Goal: Task Accomplishment & Management: Complete application form

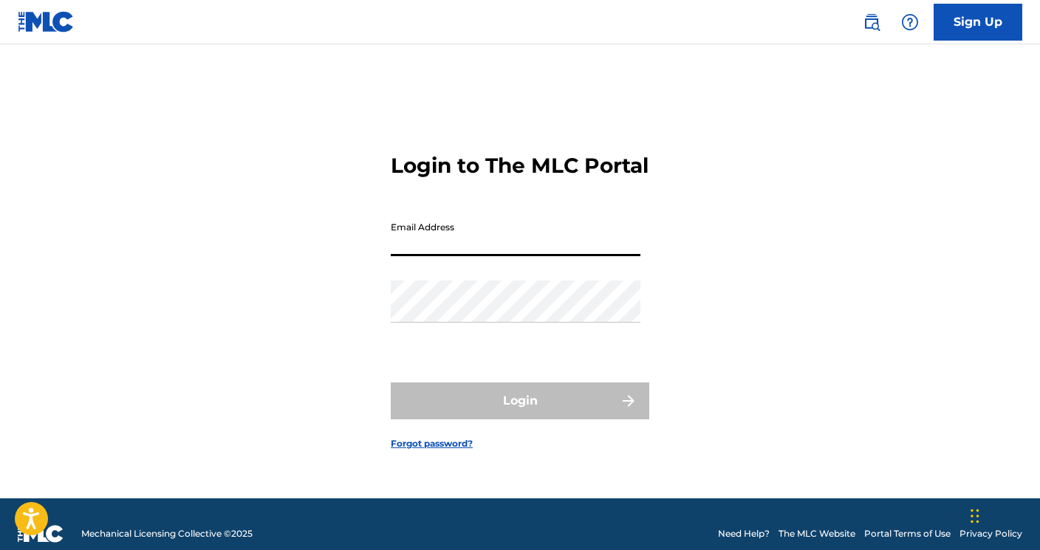
type input "[EMAIL_ADDRESS][DOMAIN_NAME]"
click at [520, 414] on button "Login" at bounding box center [520, 401] width 259 height 37
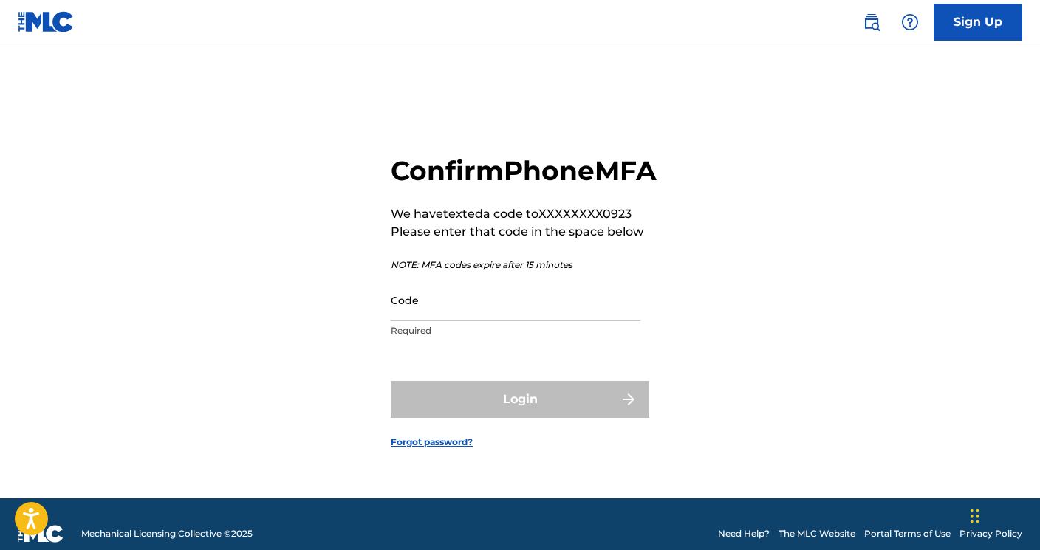
click at [406, 320] on input "Code" at bounding box center [516, 300] width 250 height 42
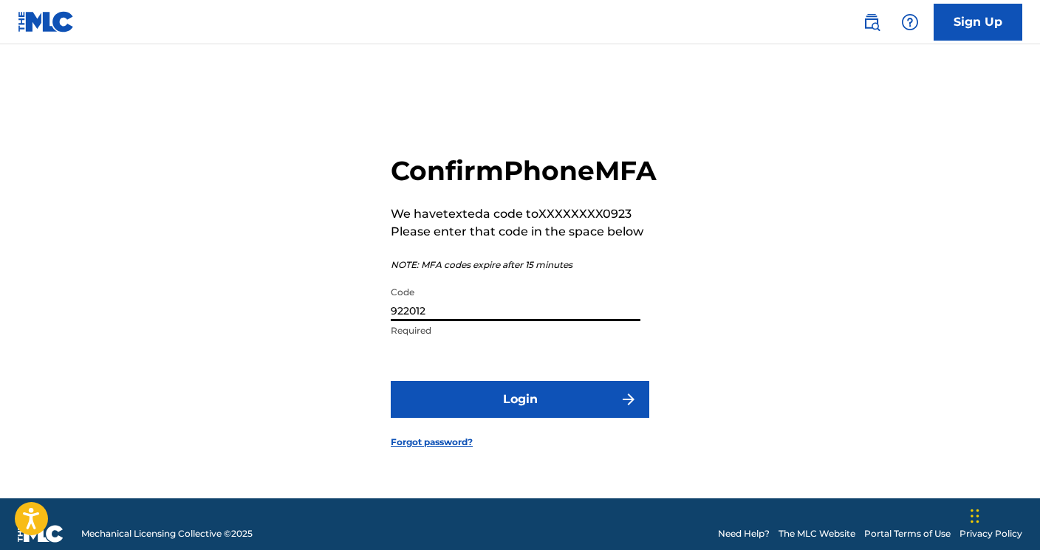
type input "922012"
click at [535, 418] on button "Login" at bounding box center [520, 399] width 259 height 37
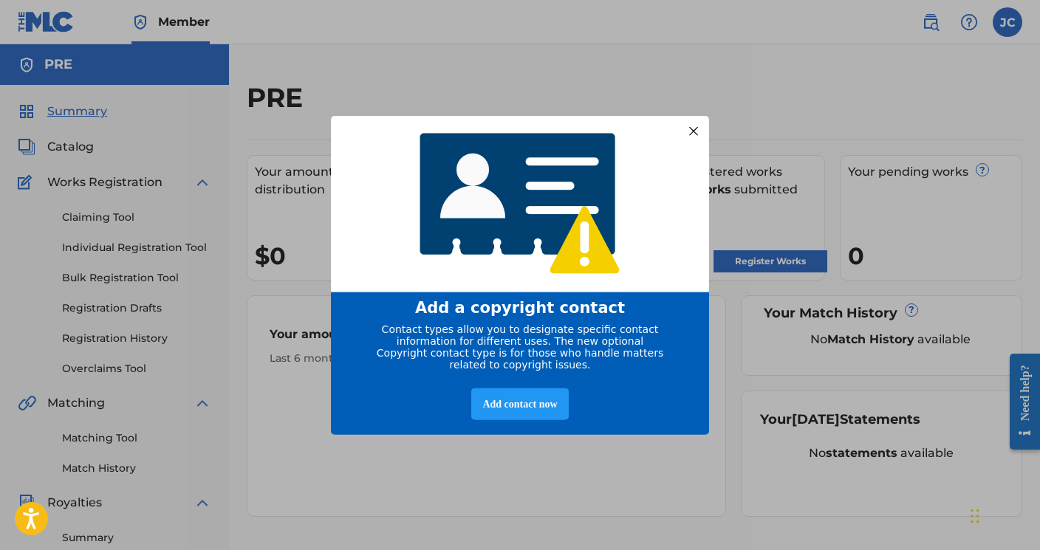
click at [697, 127] on div at bounding box center [693, 130] width 19 height 19
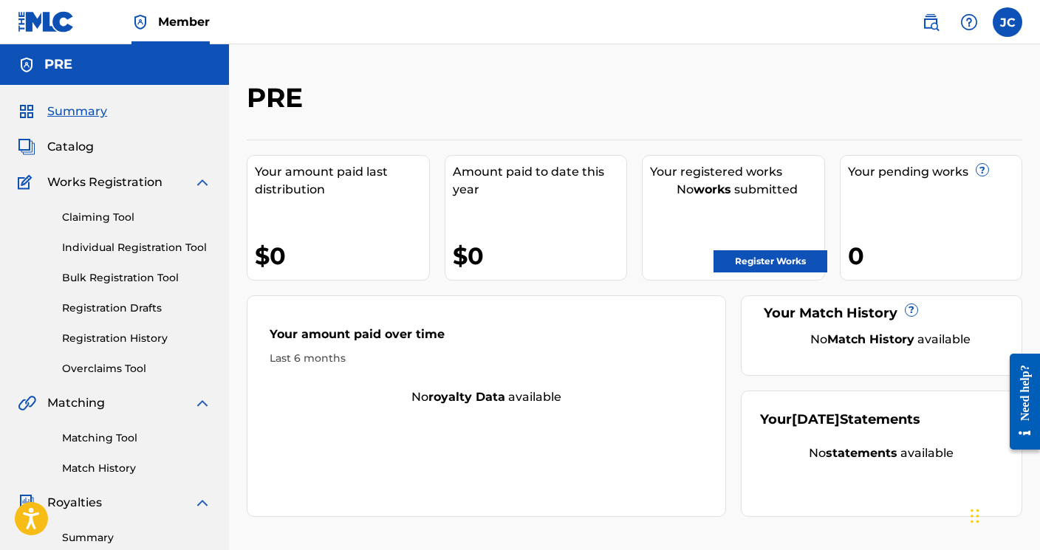
click at [130, 273] on link "Bulk Registration Tool" at bounding box center [136, 278] width 149 height 16
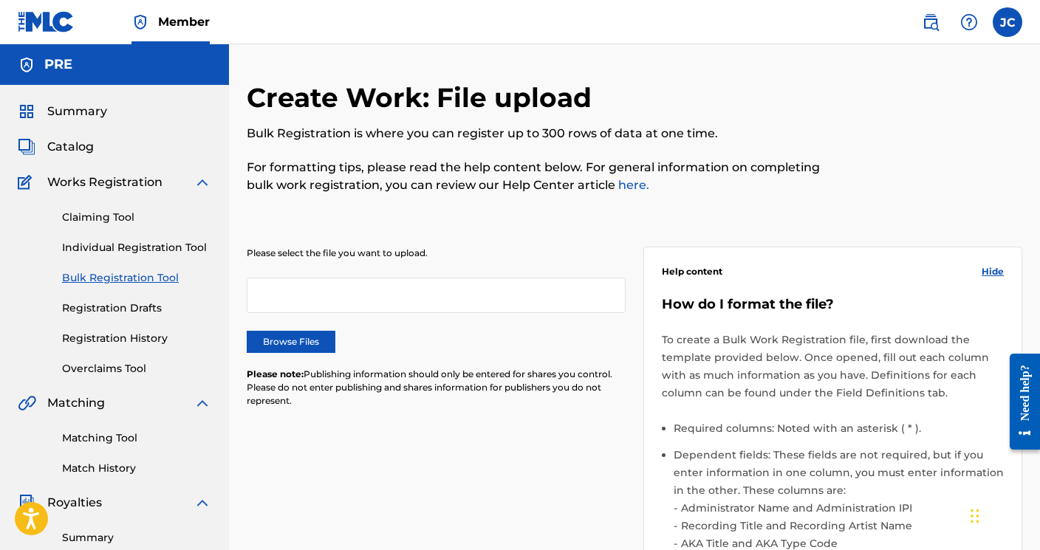
click at [314, 345] on label "Browse Files" at bounding box center [291, 342] width 89 height 22
click at [0, 0] on input "Browse Files" at bounding box center [0, 0] width 0 height 0
click at [312, 337] on label "Browse Files" at bounding box center [291, 342] width 89 height 22
click at [0, 0] on input "Browse Files" at bounding box center [0, 0] width 0 height 0
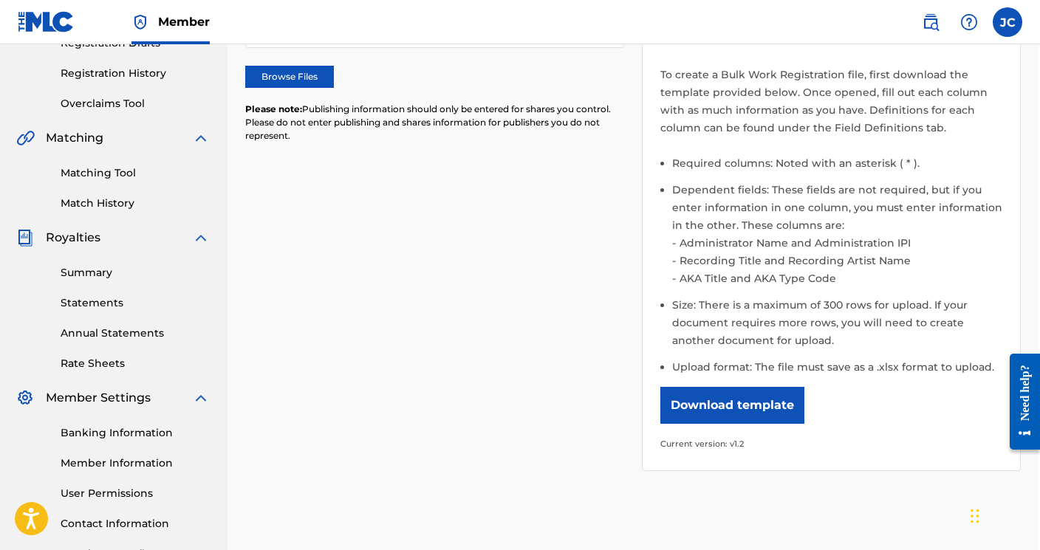
scroll to position [64, 1]
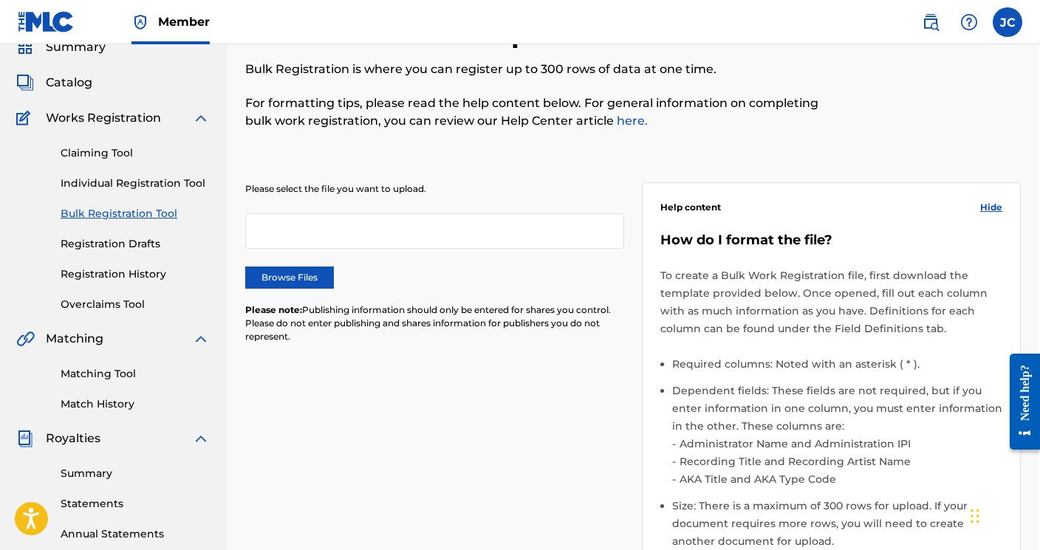
click at [114, 185] on link "Individual Registration Tool" at bounding box center [135, 184] width 149 height 16
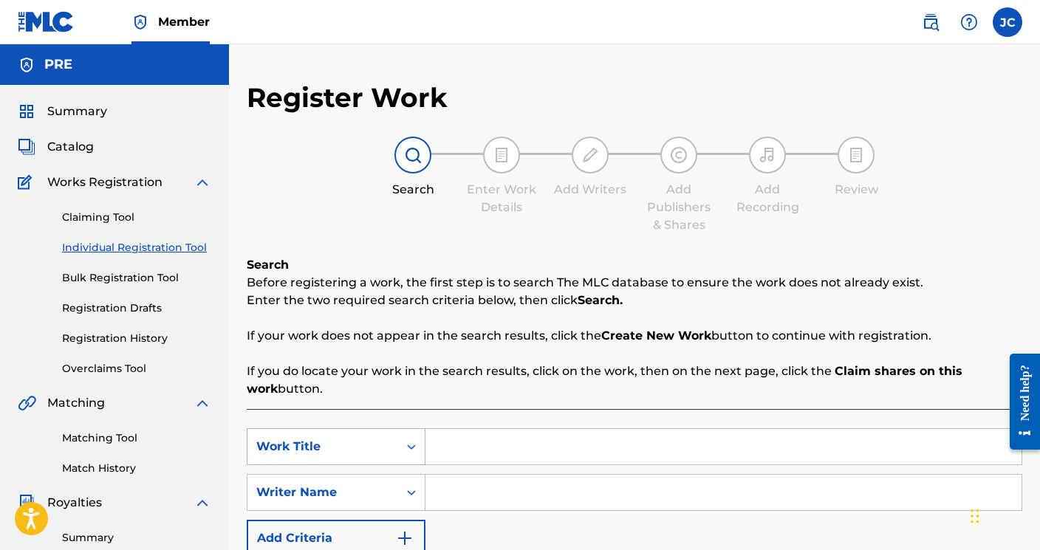
click at [409, 452] on icon "Search Form" at bounding box center [411, 447] width 15 height 15
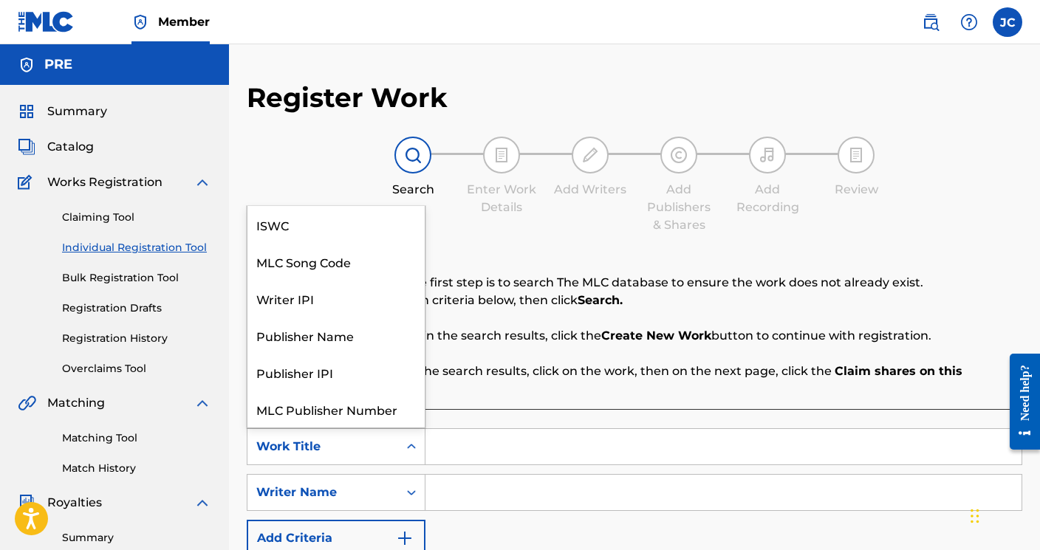
scroll to position [37, 0]
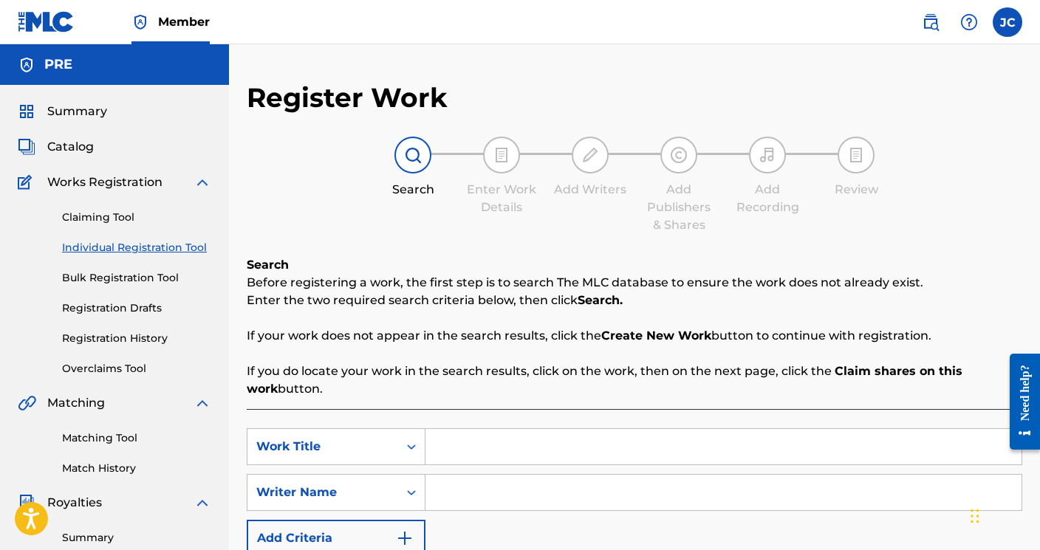
click at [439, 448] on input "Search Form" at bounding box center [724, 446] width 596 height 35
click at [411, 445] on icon "Search Form" at bounding box center [411, 447] width 15 height 15
click at [443, 439] on input "Search Form" at bounding box center [724, 446] width 596 height 35
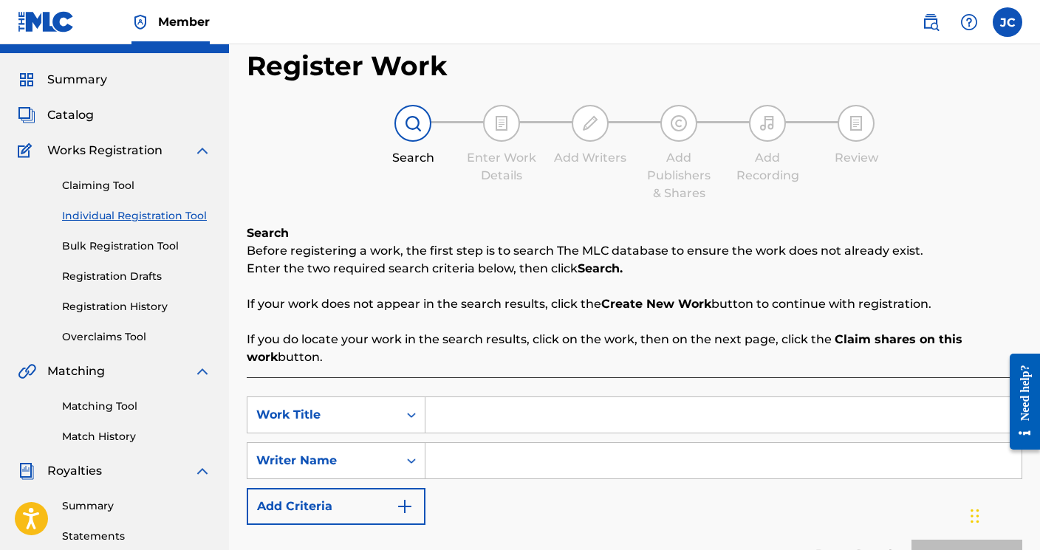
scroll to position [32, 0]
type input "M"
type input "American Nigga"
click at [634, 475] on input "Search Form" at bounding box center [724, 460] width 596 height 35
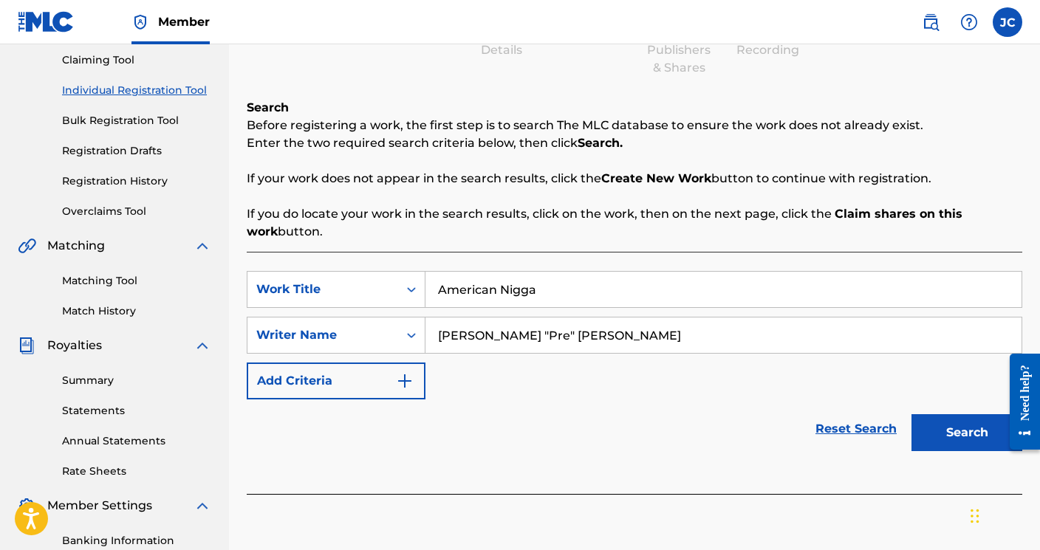
scroll to position [157, 0]
type input "Jonathan "Pre" Clarke"
click at [413, 387] on img "Search Form" at bounding box center [405, 381] width 18 height 18
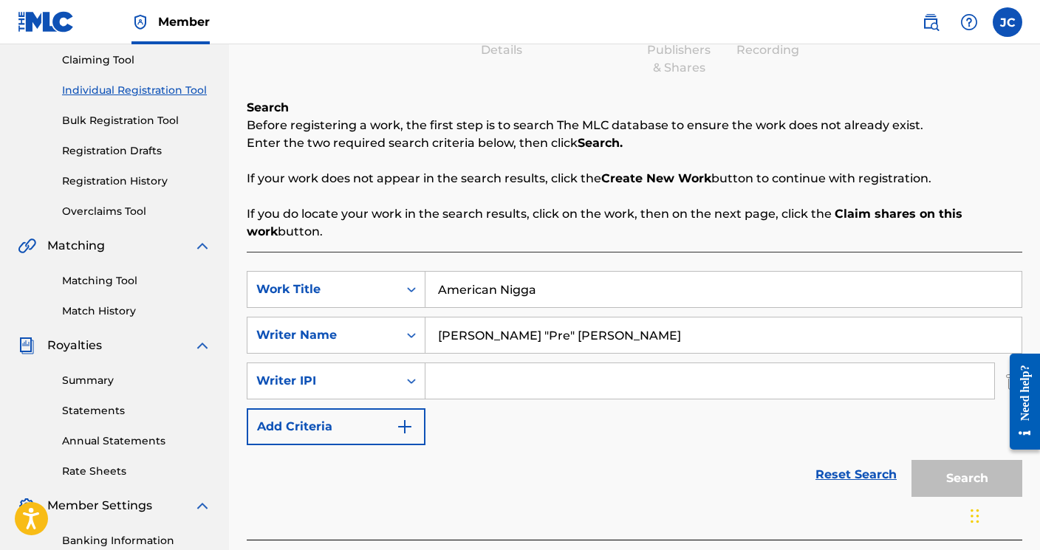
click at [466, 394] on input "Search Form" at bounding box center [710, 380] width 569 height 35
paste input "00538202665"
type input "00538202665"
click at [406, 423] on img "Search Form" at bounding box center [405, 427] width 18 height 18
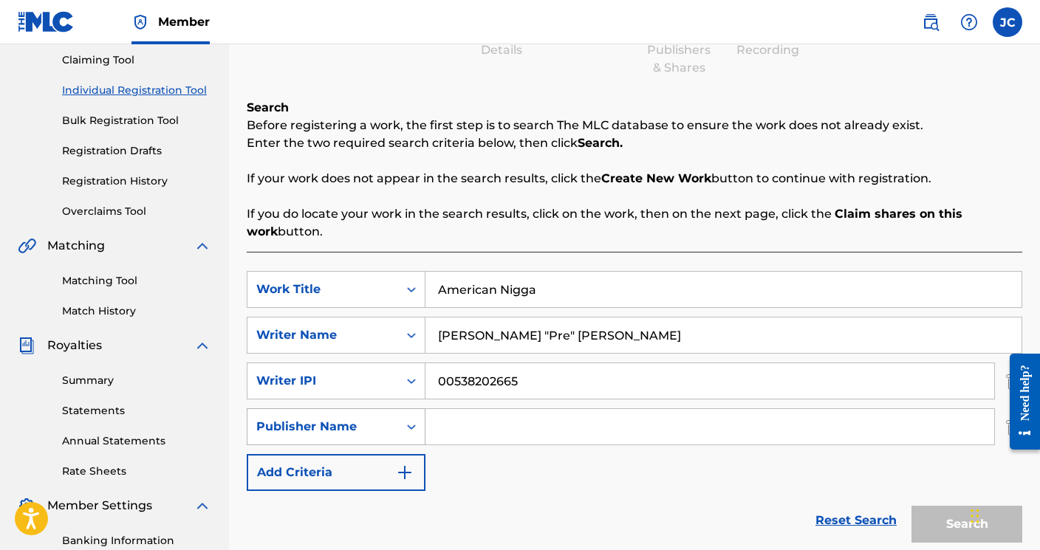
click at [407, 429] on icon "Search Form" at bounding box center [411, 427] width 15 height 15
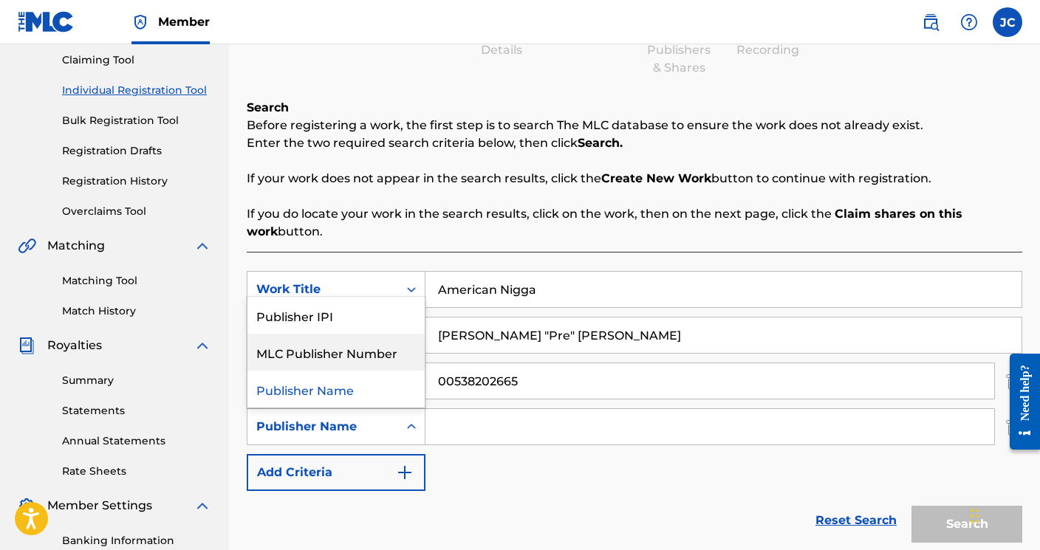
click at [498, 485] on div "SearchWithCriteriaadc267ca-ecb5-4604-afe5-01058ecf591f Work Title American Nigg…" at bounding box center [635, 381] width 776 height 220
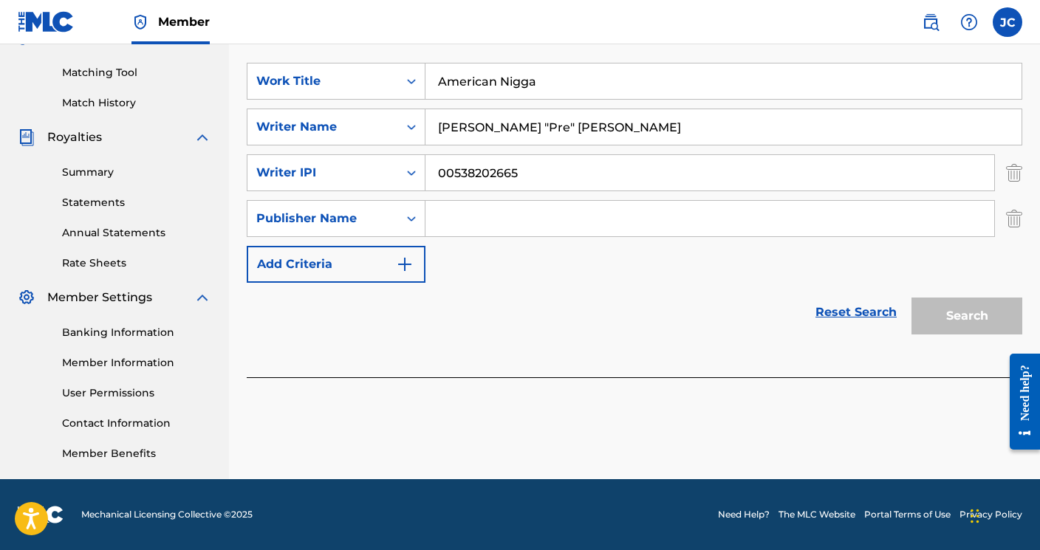
scroll to position [366, 0]
click at [1009, 215] on img "Search Form" at bounding box center [1014, 218] width 16 height 37
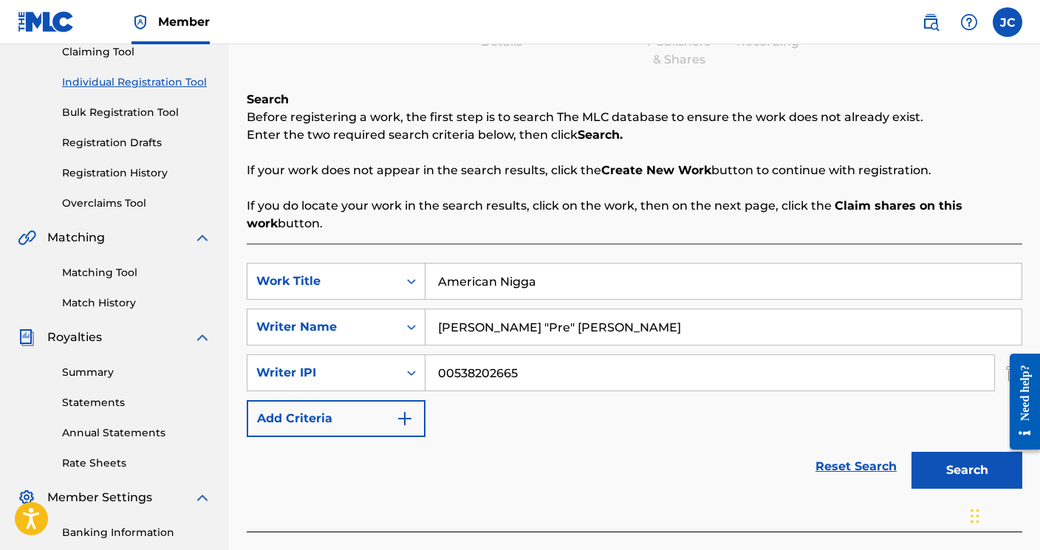
scroll to position [346, 0]
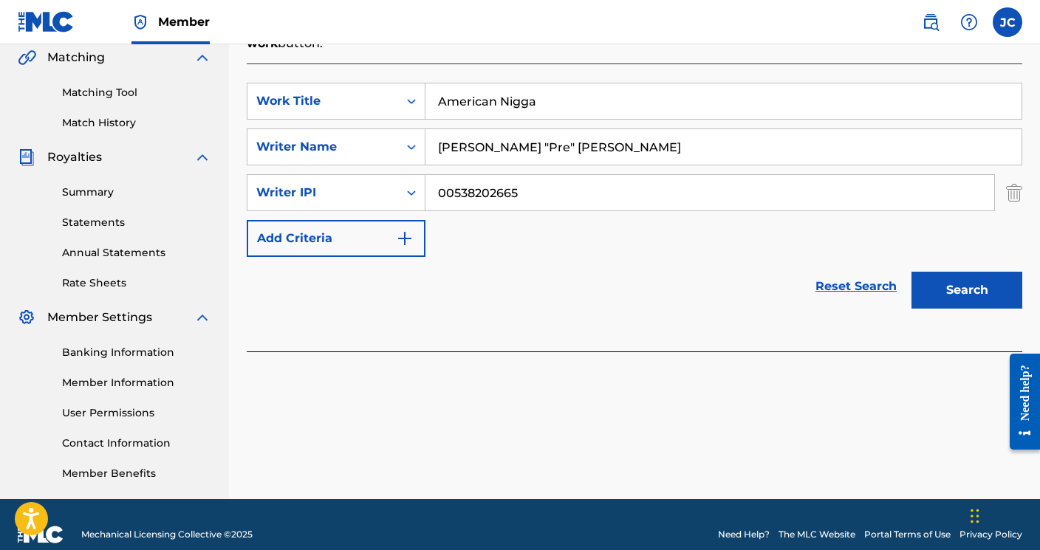
click at [980, 292] on button "Search" at bounding box center [967, 290] width 111 height 37
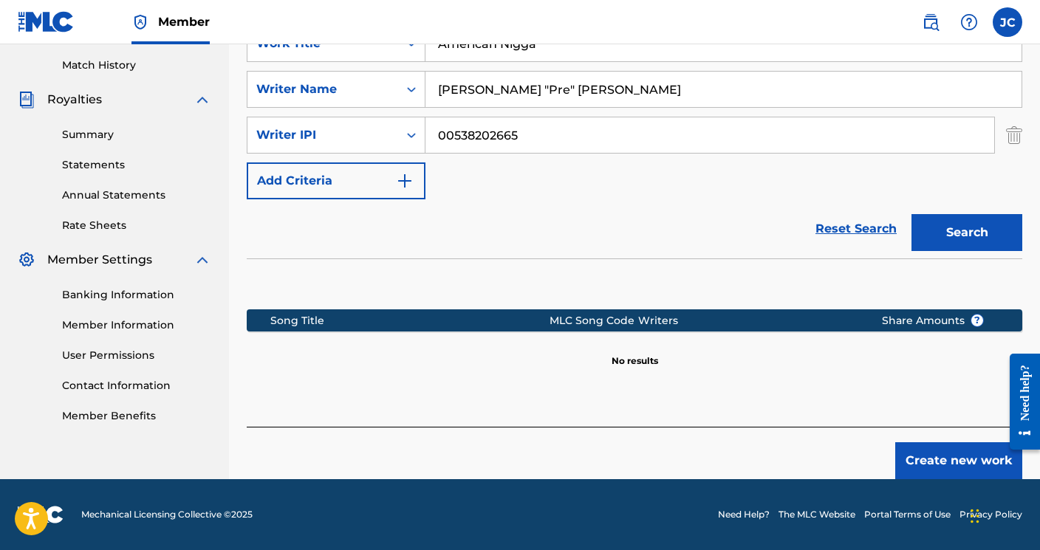
click at [939, 465] on button "Create new work" at bounding box center [958, 461] width 127 height 37
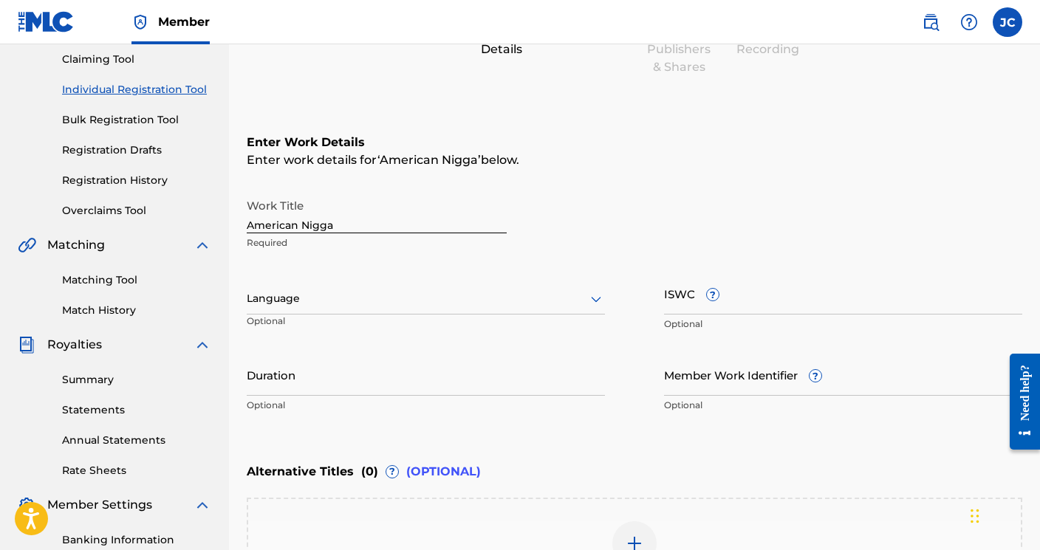
scroll to position [156, 0]
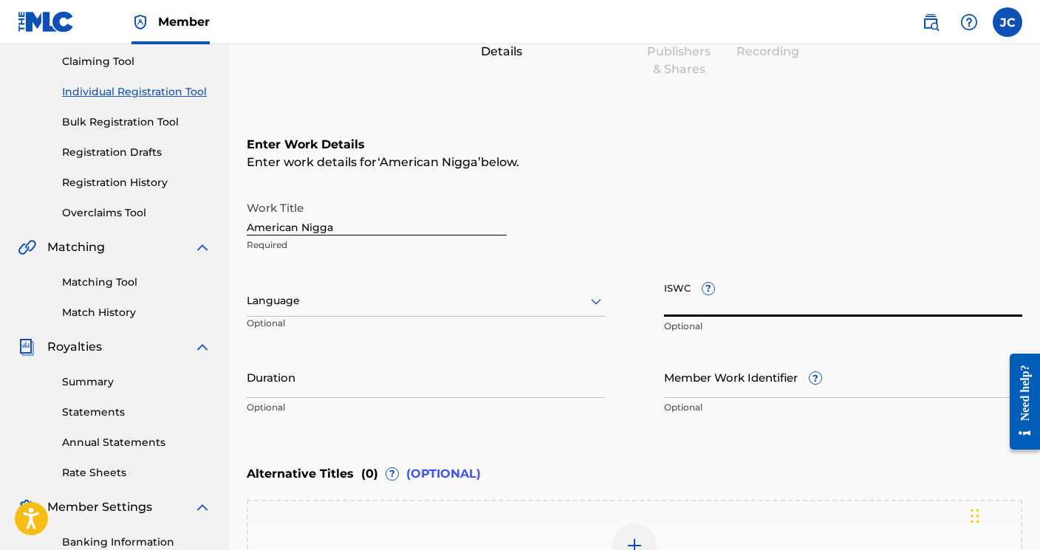
click at [741, 304] on input "ISWC ?" at bounding box center [843, 296] width 358 height 42
paste input "T-334.018.654-7"
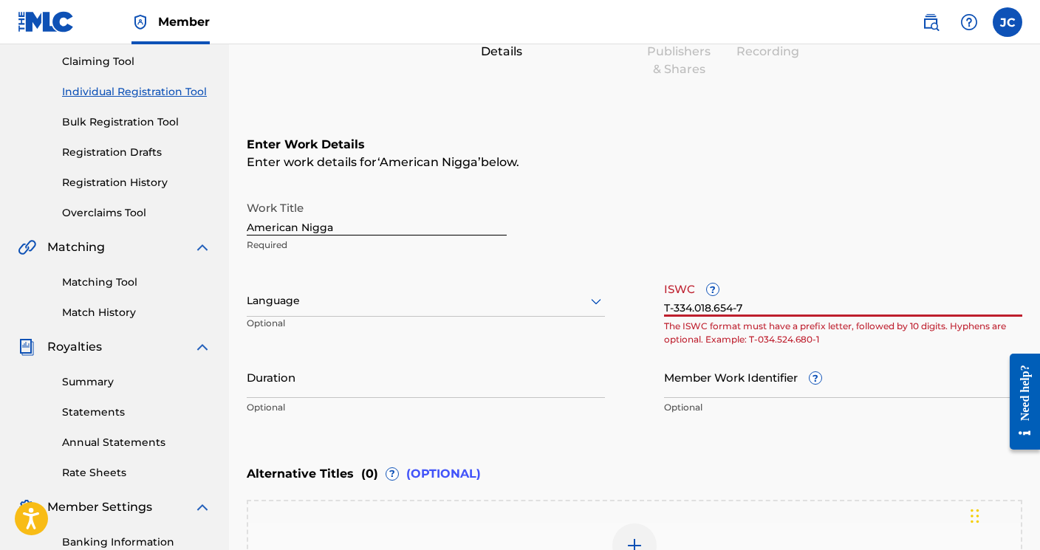
click at [666, 307] on input "T-334.018.654-7" at bounding box center [843, 296] width 358 height 42
click at [765, 296] on input "T-334.018.654-7" at bounding box center [843, 296] width 358 height 42
click at [761, 308] on input "T-334.018.654-7" at bounding box center [843, 296] width 358 height 42
type input "T-334.018.654-7"
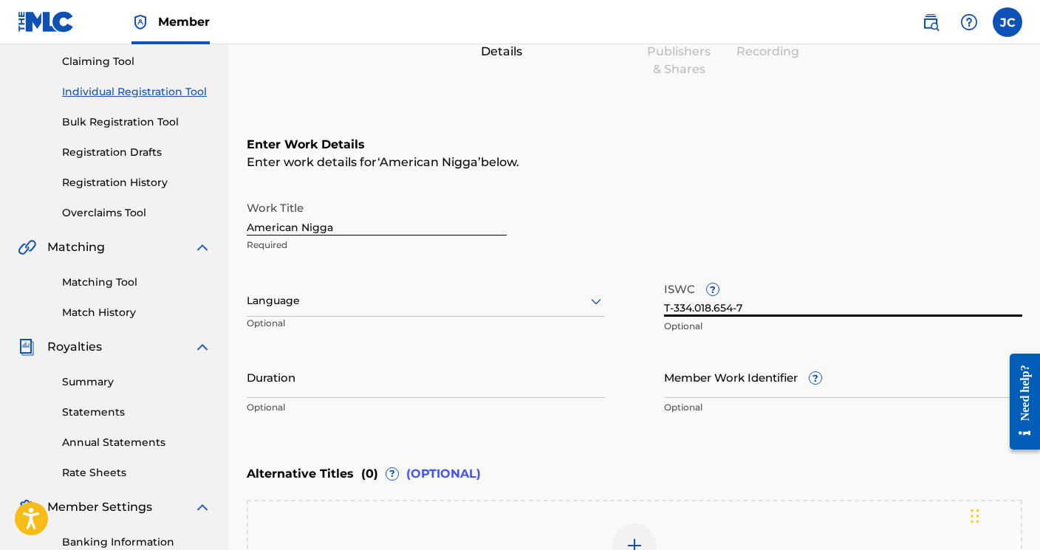
click at [445, 386] on input "Duration" at bounding box center [426, 377] width 358 height 42
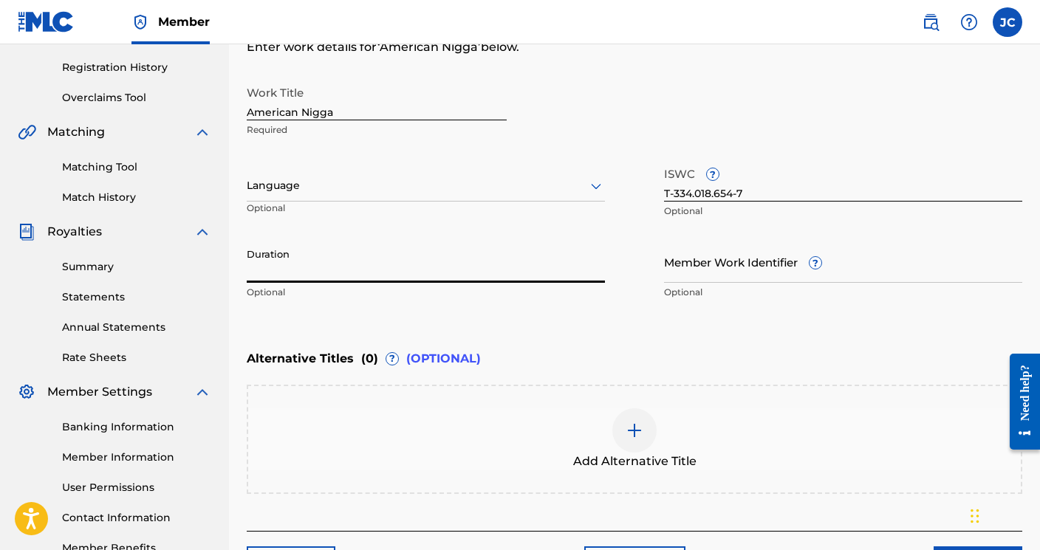
scroll to position [239, 0]
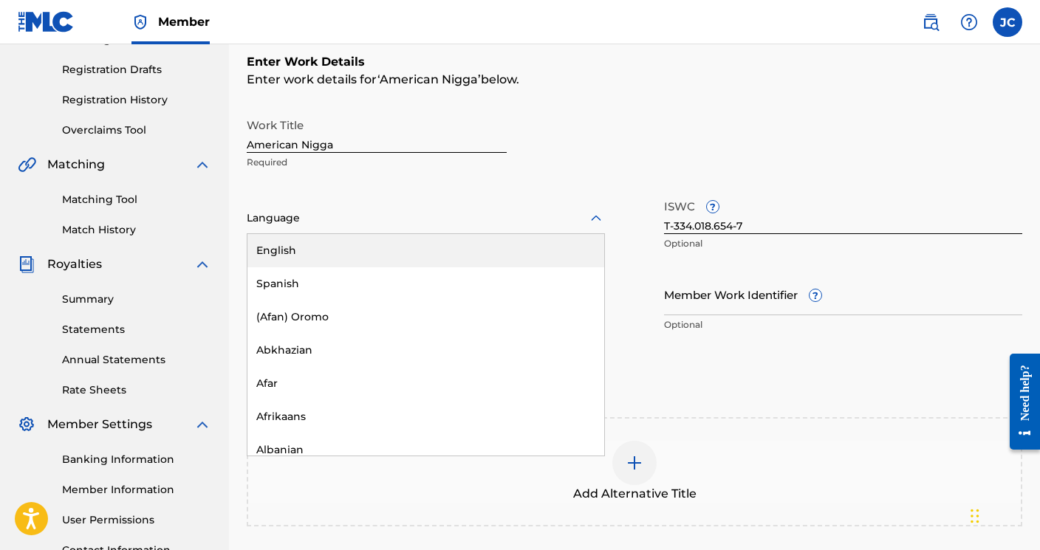
click at [332, 226] on div at bounding box center [426, 218] width 358 height 18
click at [301, 254] on div "English" at bounding box center [425, 250] width 357 height 33
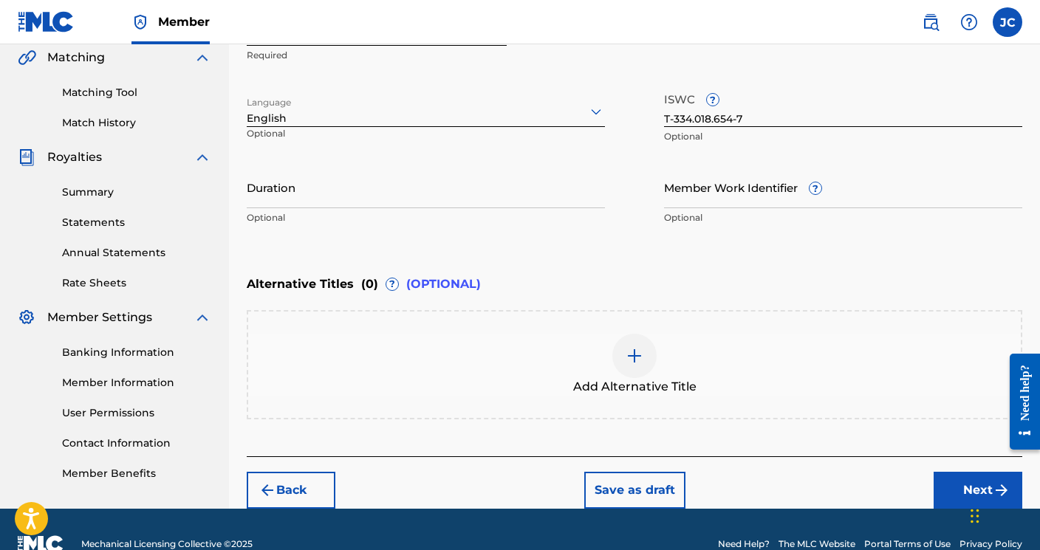
scroll to position [346, 0]
click at [630, 366] on div at bounding box center [634, 356] width 44 height 44
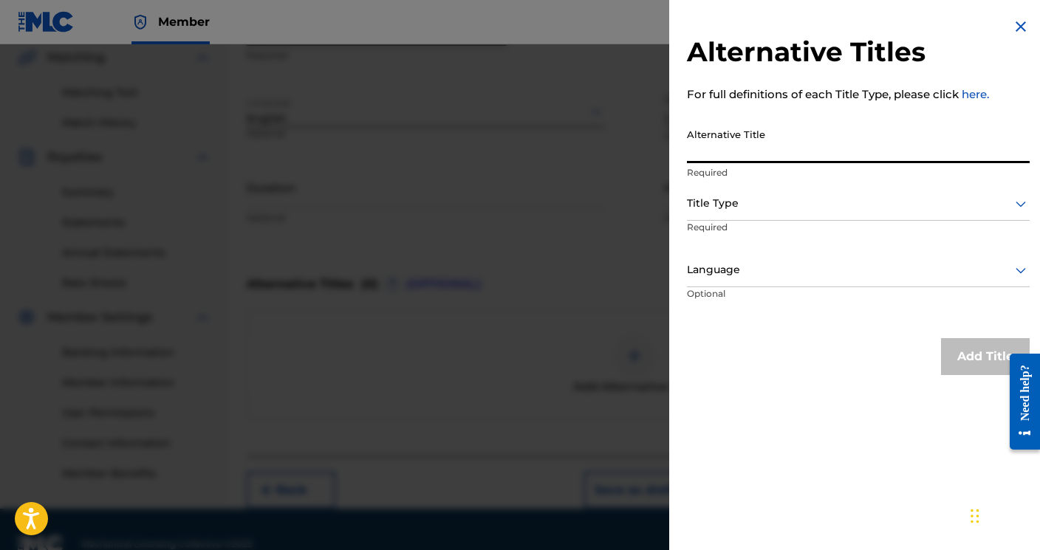
click at [750, 157] on input "Alternative Title" at bounding box center [858, 142] width 343 height 42
type input "m"
type input "American N*"
click at [788, 204] on div at bounding box center [858, 203] width 343 height 18
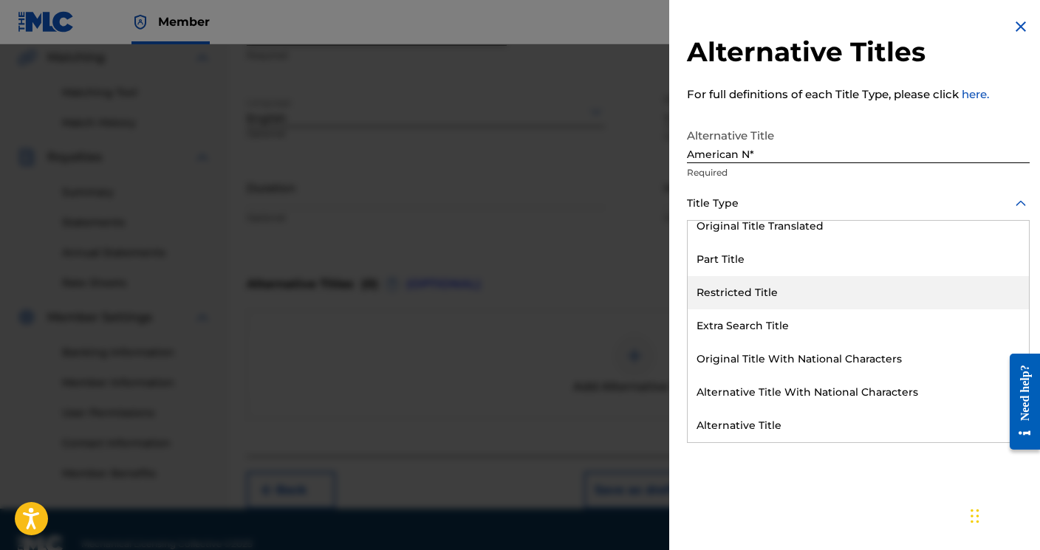
scroll to position [144, 0]
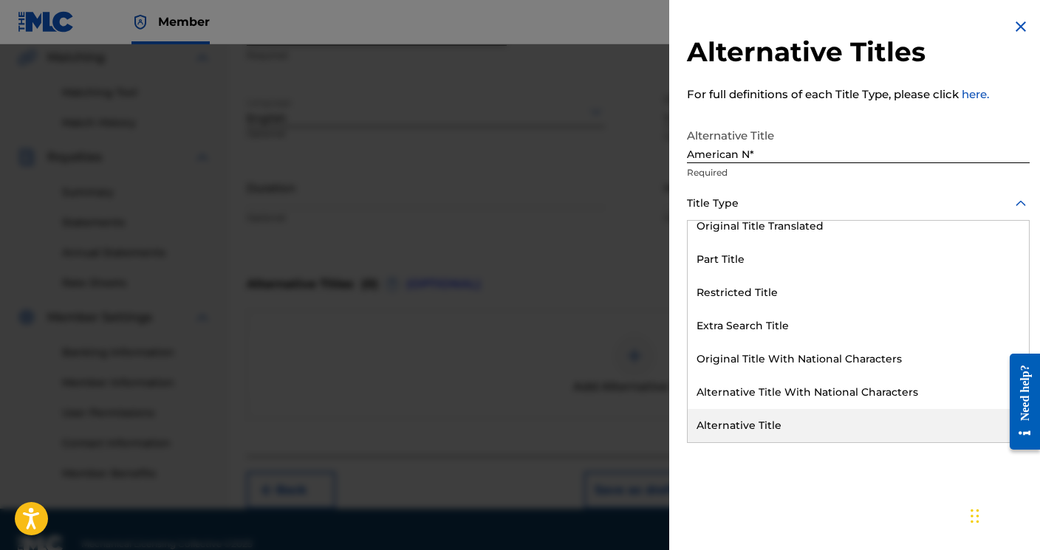
click at [748, 418] on div "Alternative Title" at bounding box center [858, 425] width 341 height 33
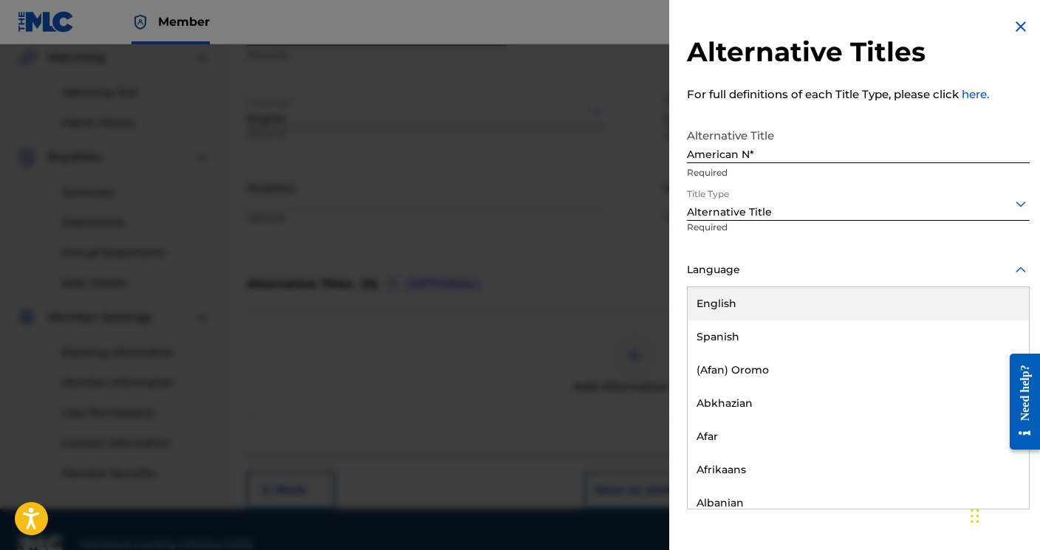
click at [763, 273] on div at bounding box center [858, 270] width 343 height 18
click at [746, 310] on div "English" at bounding box center [858, 303] width 341 height 33
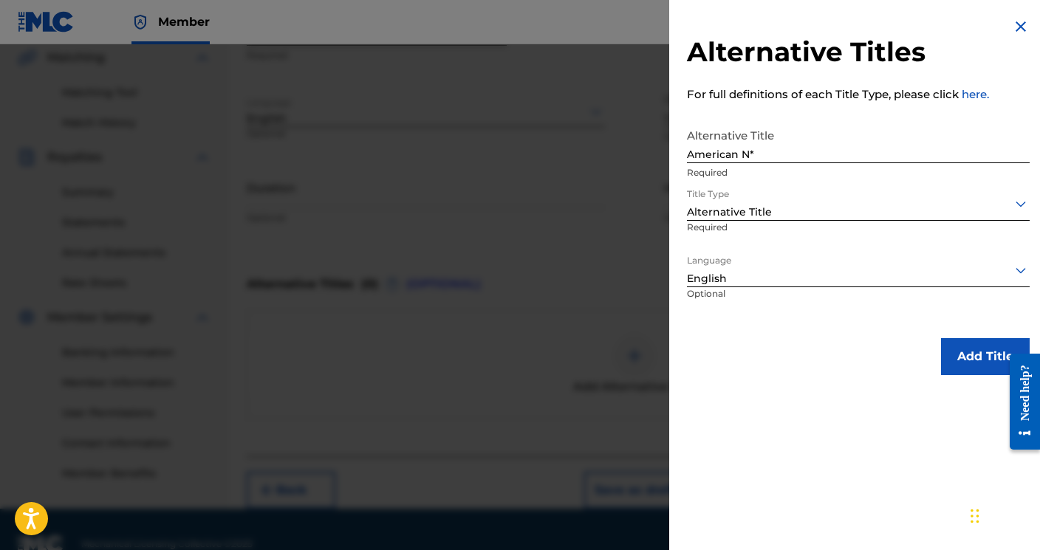
click at [952, 346] on button "Add Title" at bounding box center [985, 356] width 89 height 37
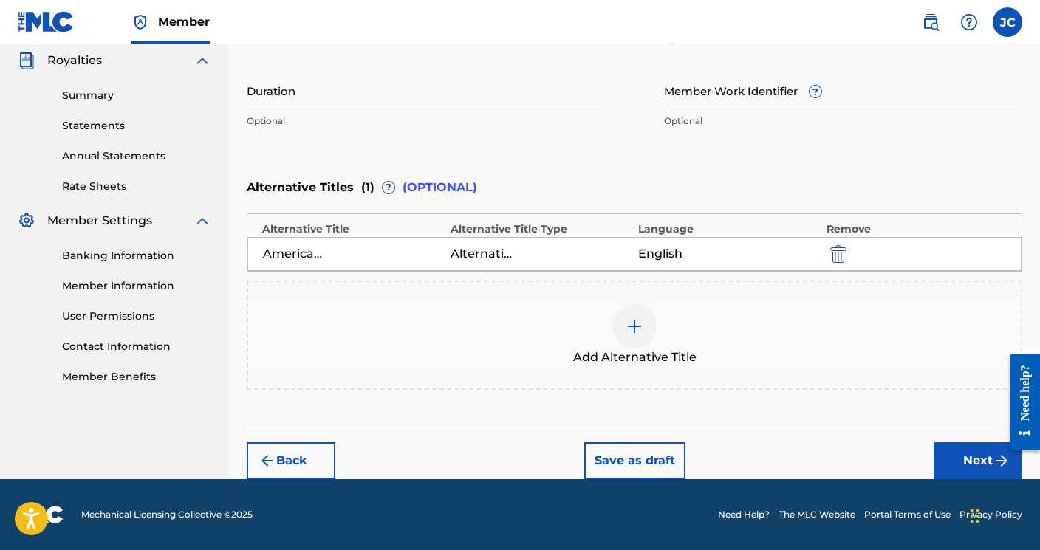
scroll to position [448, 1]
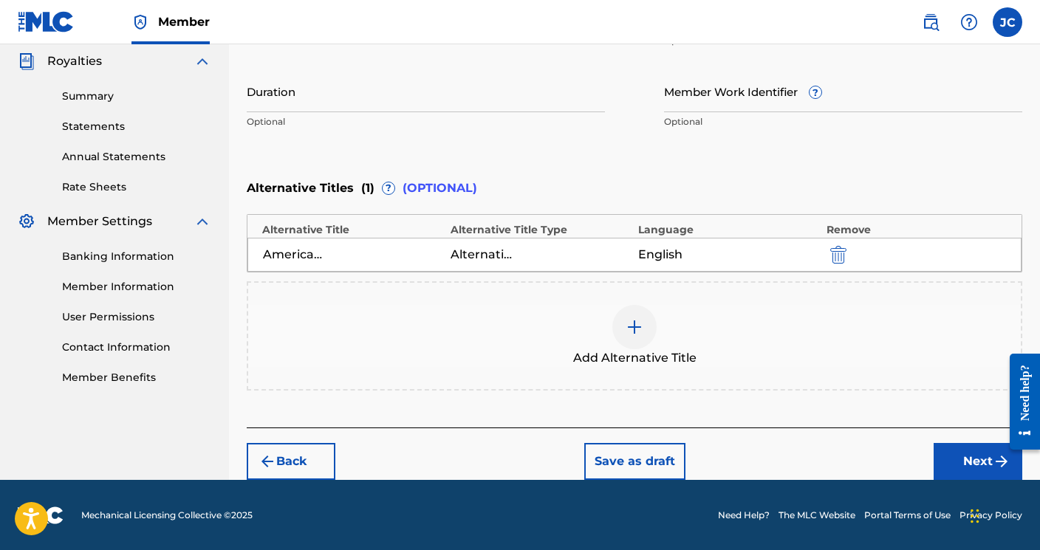
click at [977, 462] on button "Next" at bounding box center [978, 461] width 89 height 37
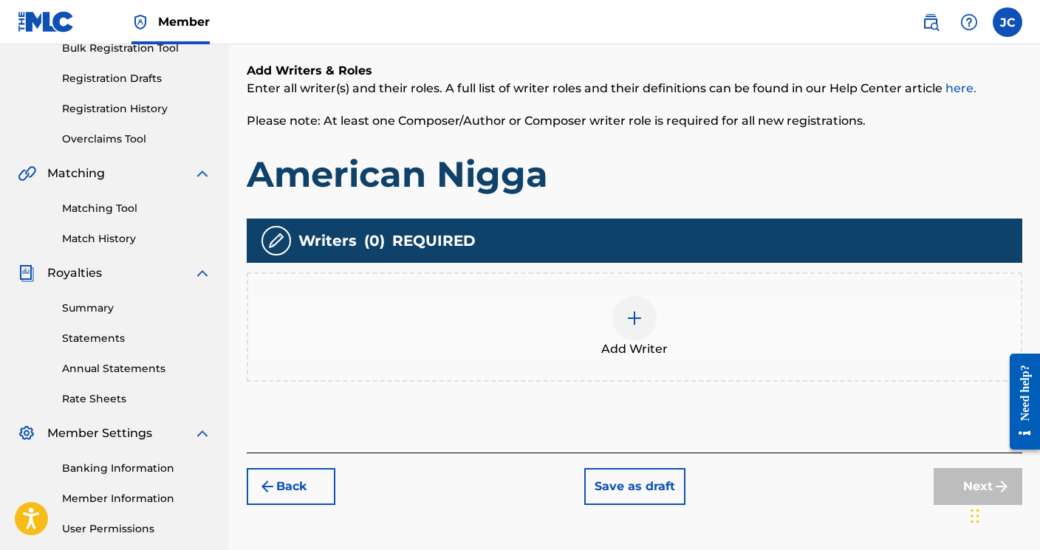
scroll to position [304, 0]
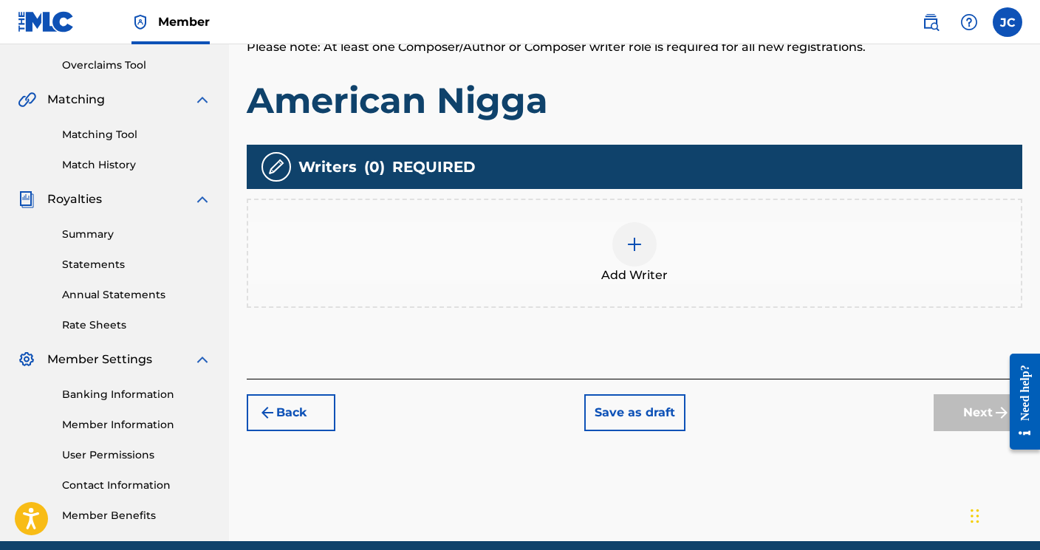
click at [643, 251] on div at bounding box center [634, 244] width 44 height 44
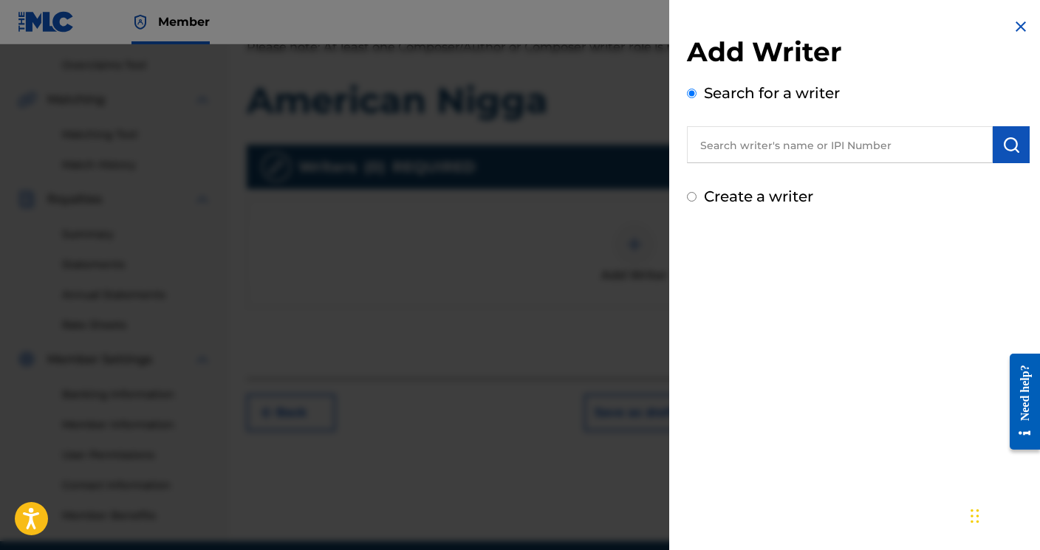
click at [735, 141] on input "text" at bounding box center [840, 144] width 306 height 37
click at [729, 152] on input "text" at bounding box center [840, 144] width 306 height 37
paste input "00538202665"
type input "00538202665"
click at [1011, 129] on button "submit" at bounding box center [1011, 144] width 37 height 37
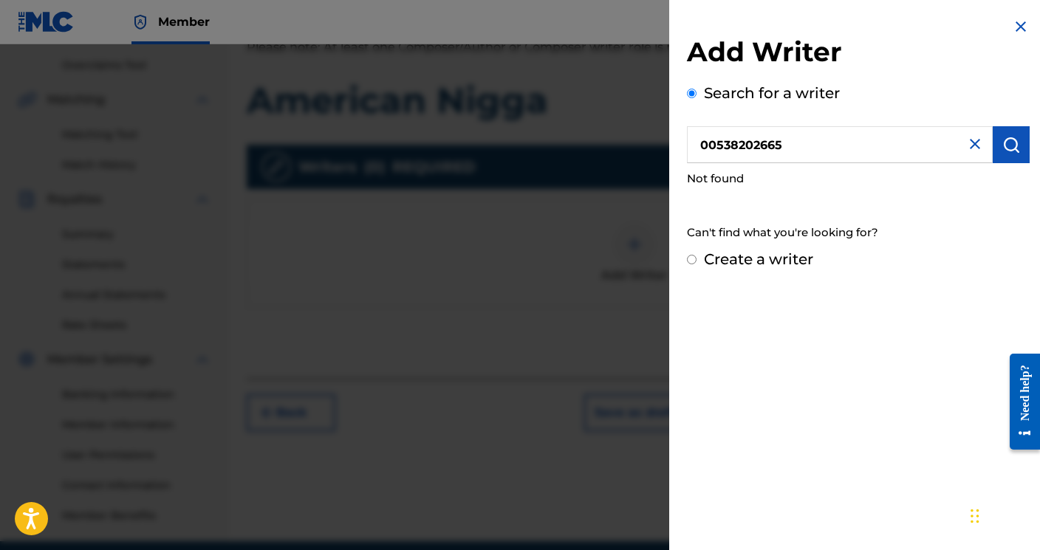
click at [694, 260] on input "Create a writer" at bounding box center [692, 260] width 10 height 10
radio input "false"
radio input "true"
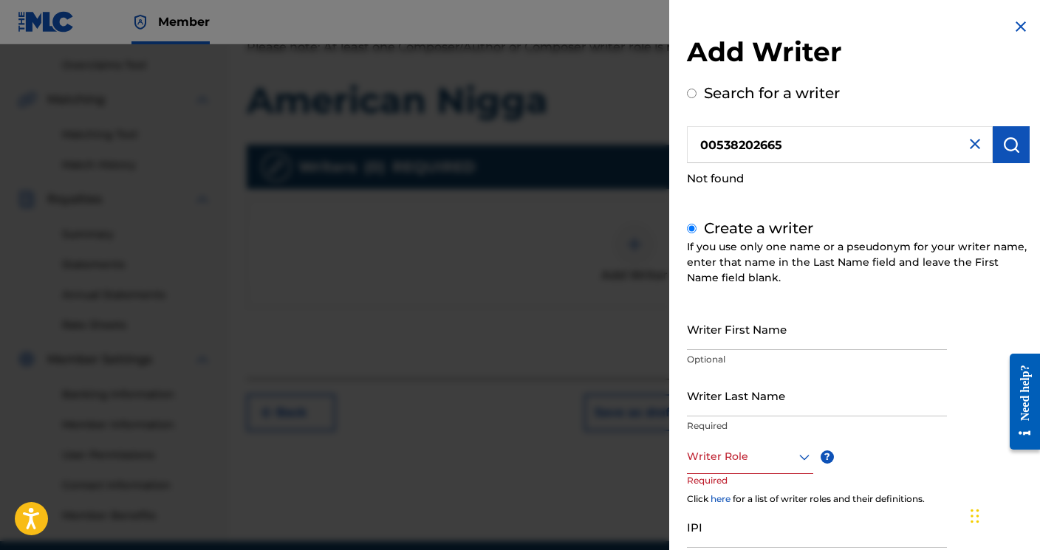
click at [707, 346] on input "Writer First Name" at bounding box center [817, 329] width 260 height 42
type input "[PERSON_NAME]"
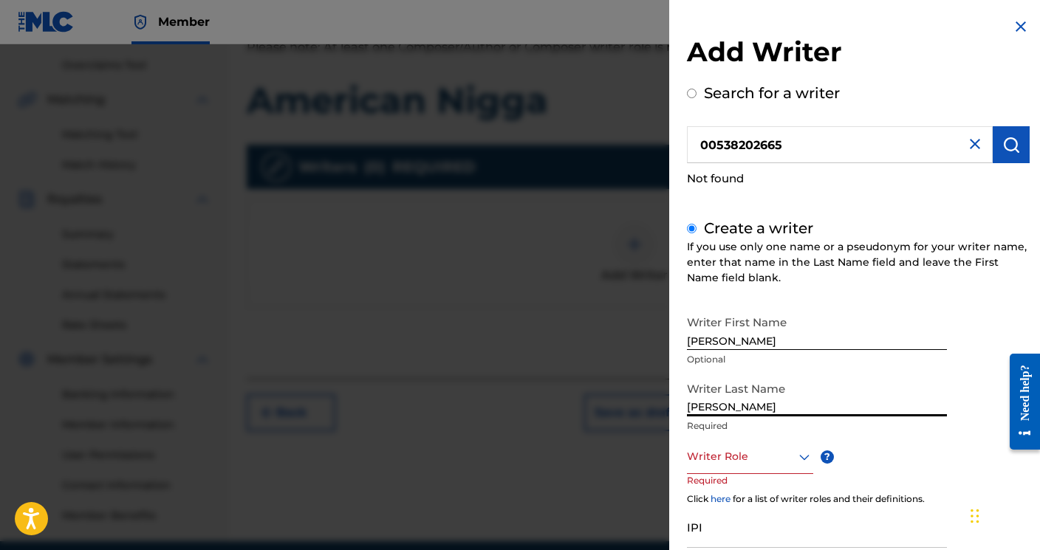
type input "[PERSON_NAME]"
click at [778, 465] on div at bounding box center [750, 457] width 126 height 18
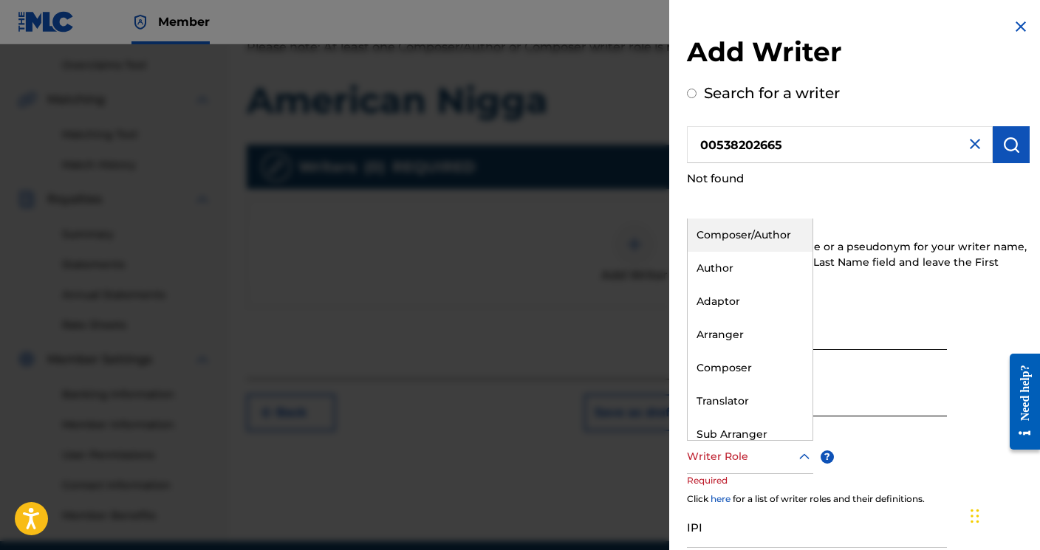
click at [770, 245] on div "Composer/Author" at bounding box center [750, 235] width 125 height 33
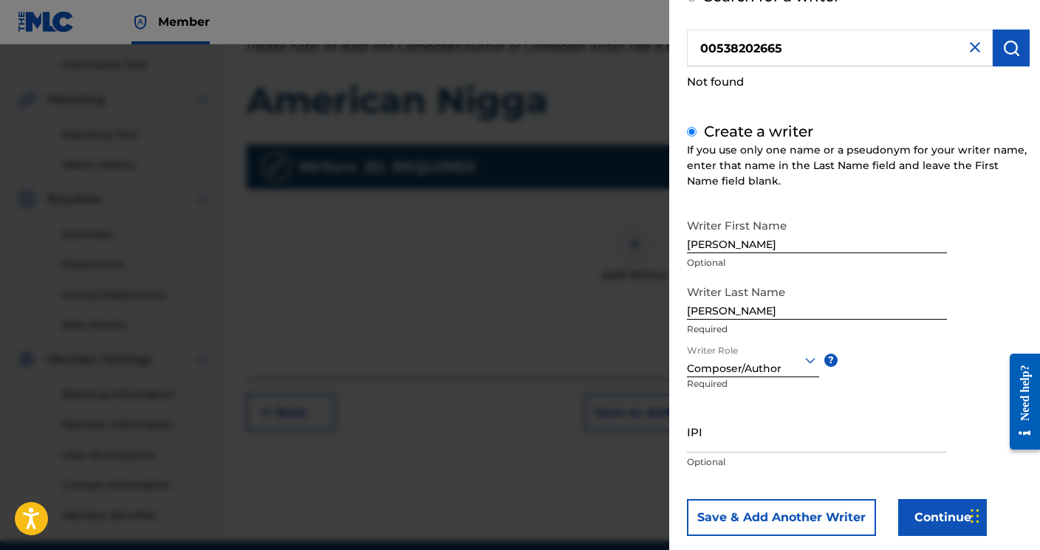
scroll to position [106, 0]
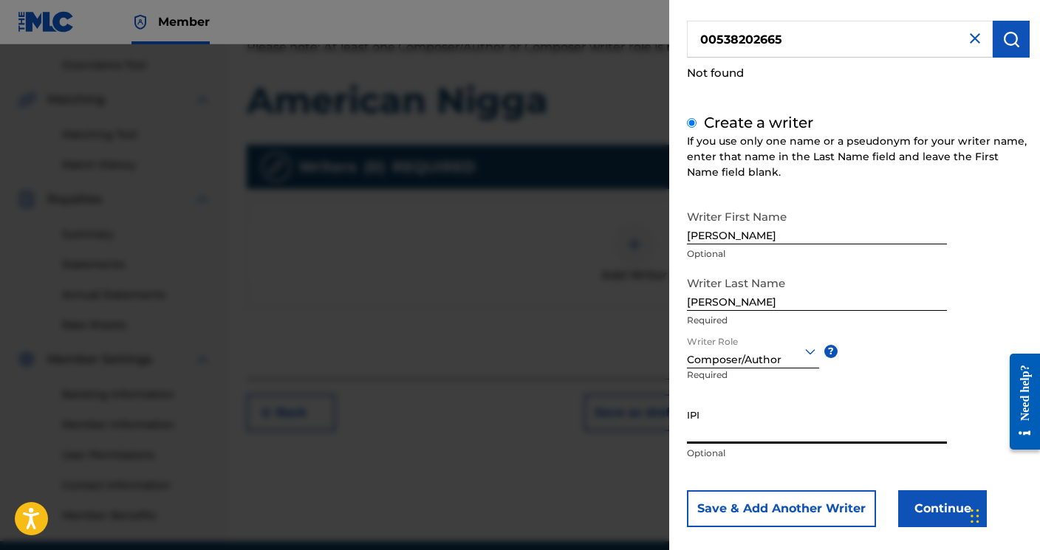
click at [821, 431] on input "IPI" at bounding box center [817, 423] width 260 height 42
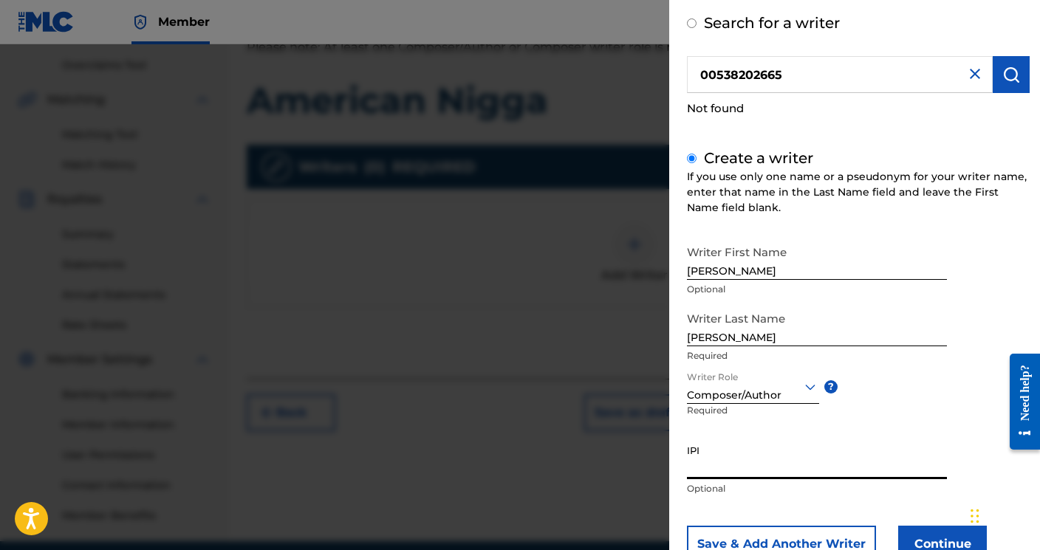
scroll to position [71, 0]
paste input "00538202665"
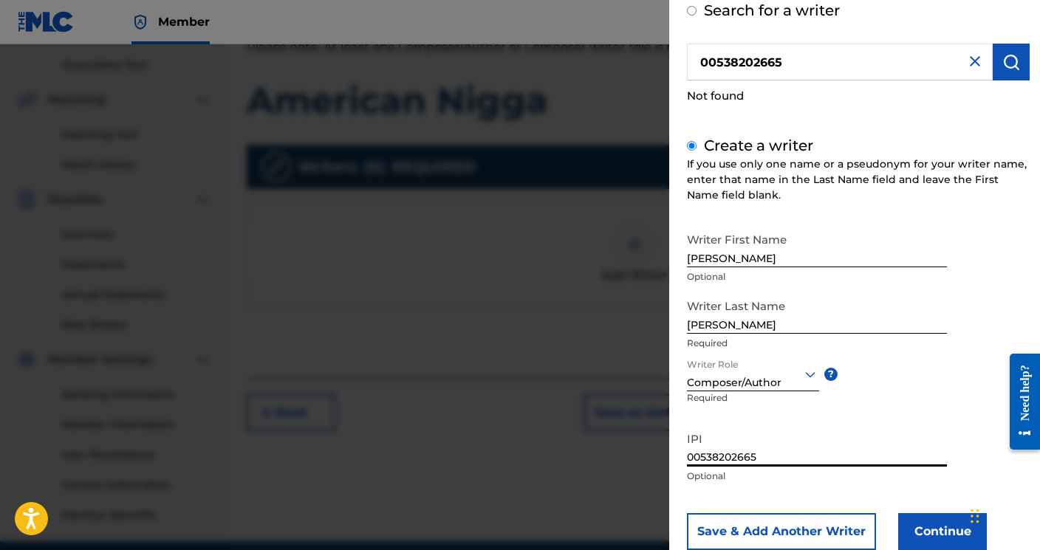
scroll to position [84, 0]
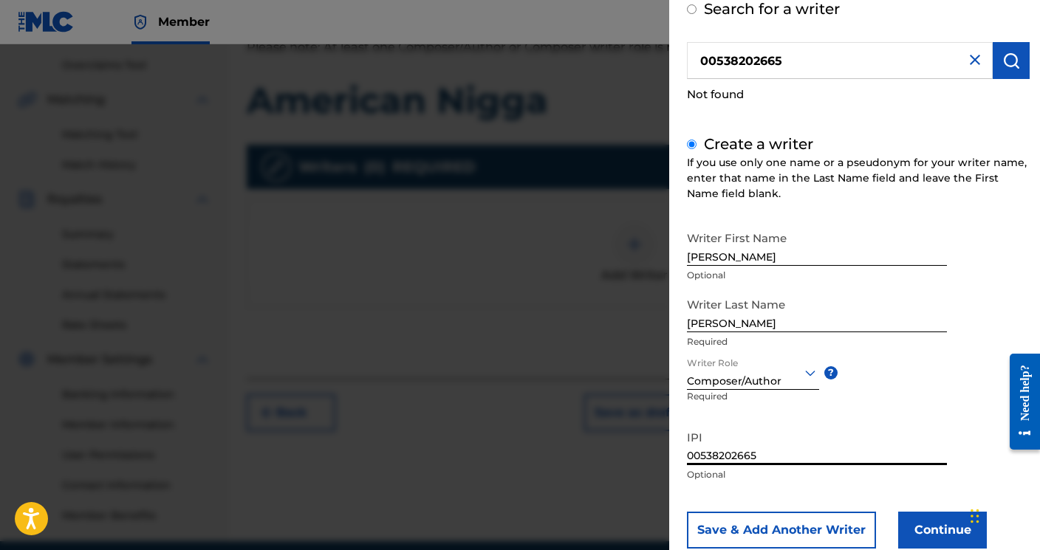
type input "00538202665"
click at [838, 527] on button "Save & Add Another Writer" at bounding box center [781, 530] width 189 height 37
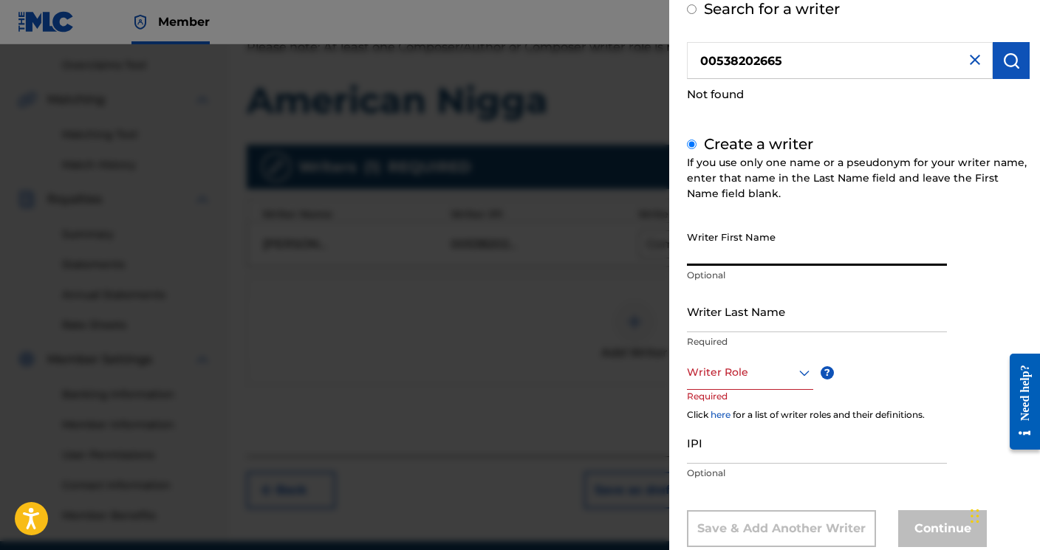
click at [789, 256] on input "Writer First Name" at bounding box center [817, 245] width 260 height 42
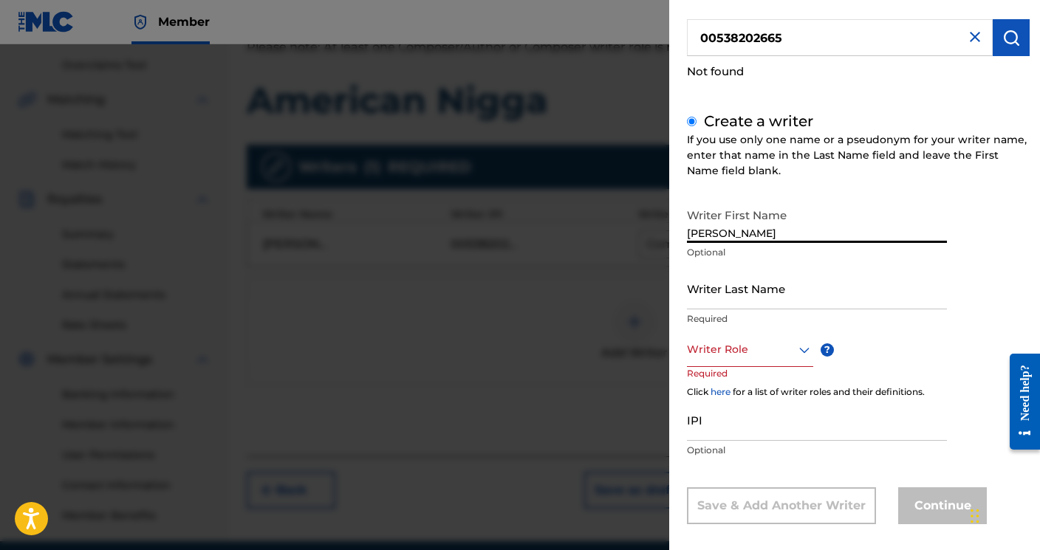
type input "[PERSON_NAME]"
click at [768, 361] on div "Writer Role" at bounding box center [750, 350] width 126 height 33
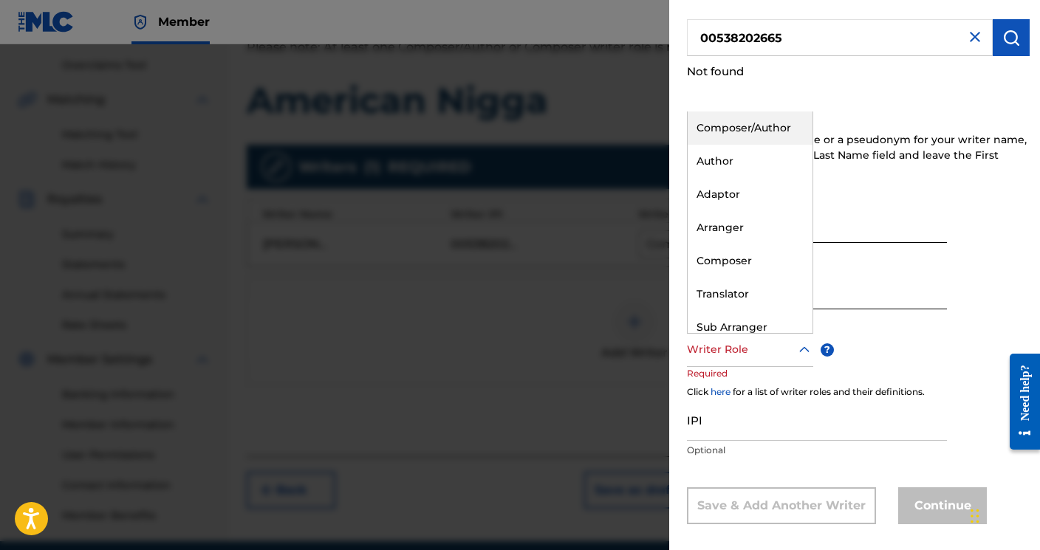
click at [761, 123] on div "Composer/Author" at bounding box center [750, 128] width 125 height 33
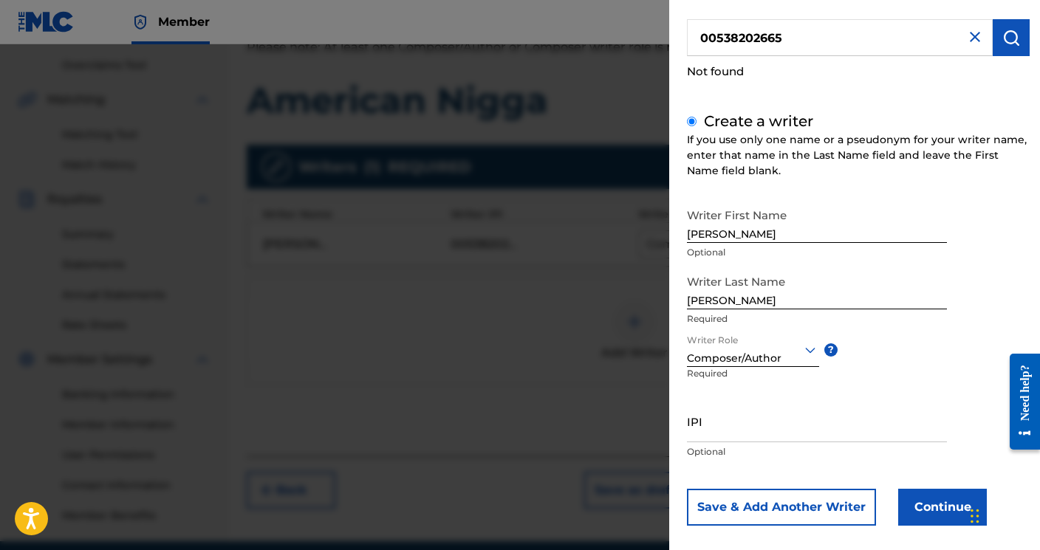
click at [699, 423] on input "IPI" at bounding box center [817, 421] width 260 height 42
paste input "00538202567"
type input "00538202567"
click at [807, 515] on button "Save & Add Another Writer" at bounding box center [781, 507] width 189 height 37
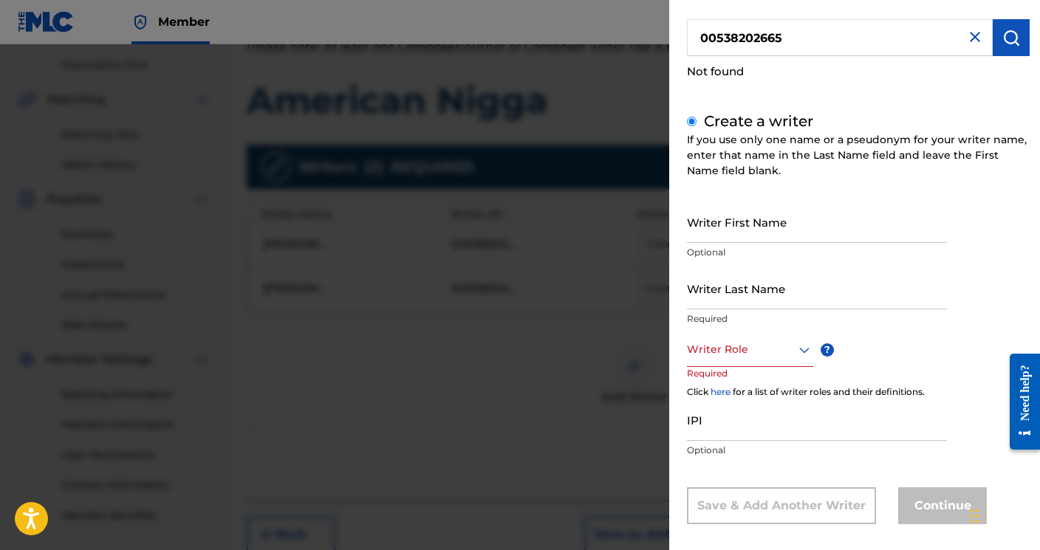
click at [780, 231] on input "Writer First Name" at bounding box center [817, 222] width 260 height 42
type input "PRE"
click at [759, 366] on div "Writer Role ? Required" at bounding box center [764, 367] width 155 height 66
click at [745, 301] on input "Writer Last Name" at bounding box center [817, 288] width 260 height 42
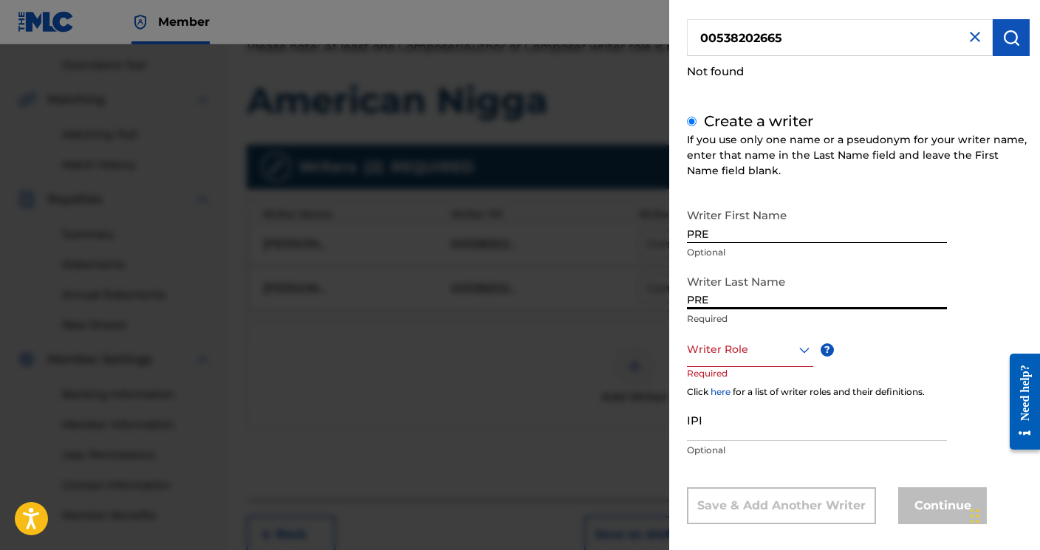
type input "PRE"
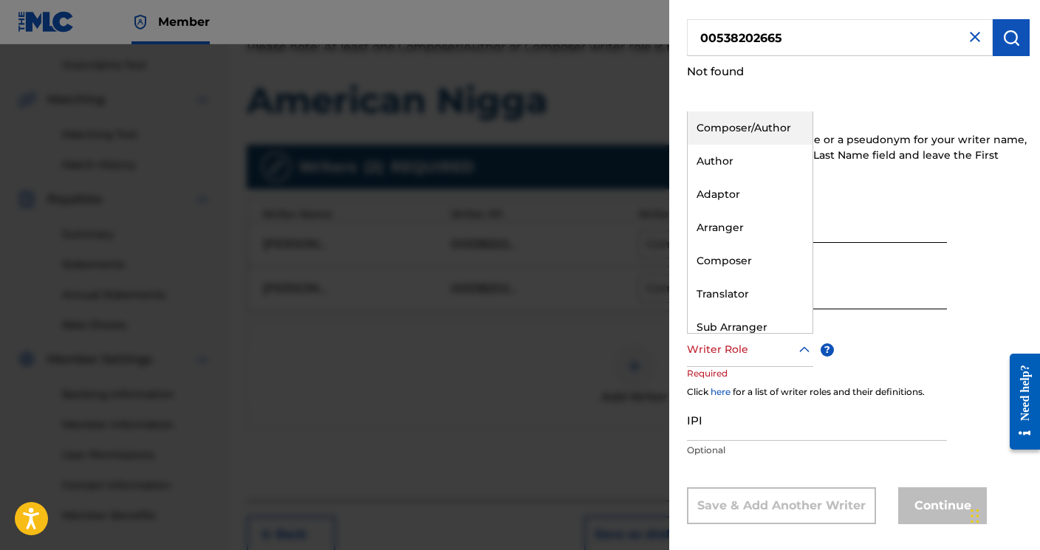
click at [741, 359] on div "Writer Role" at bounding box center [750, 350] width 126 height 33
click at [727, 132] on div "Composer/Author" at bounding box center [750, 128] width 125 height 33
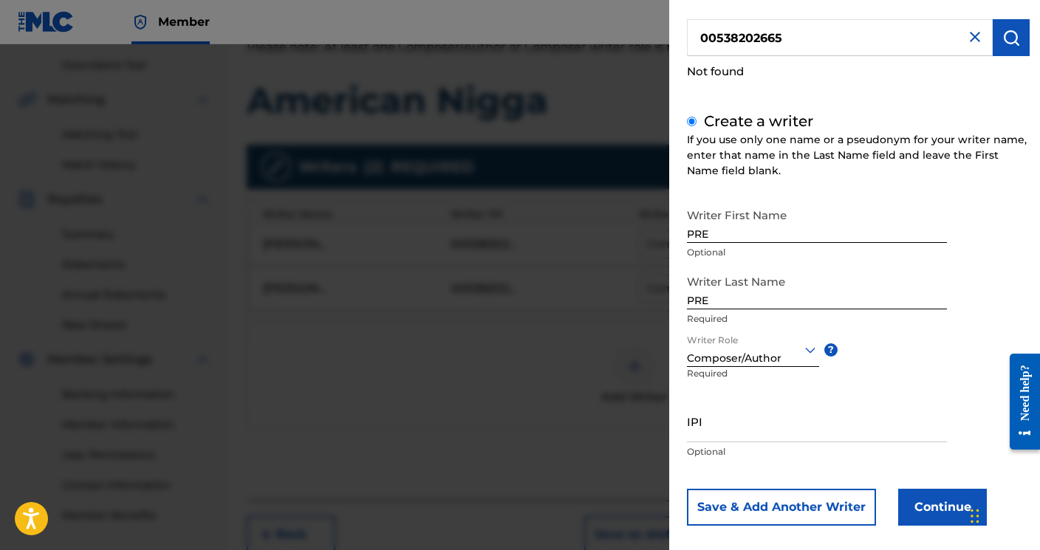
click at [756, 438] on input "IPI" at bounding box center [817, 421] width 260 height 42
click at [725, 426] on input "IPI" at bounding box center [817, 421] width 260 height 42
paste input "00538202763"
type input "00538202763"
click at [913, 508] on button "Continue" at bounding box center [942, 507] width 89 height 37
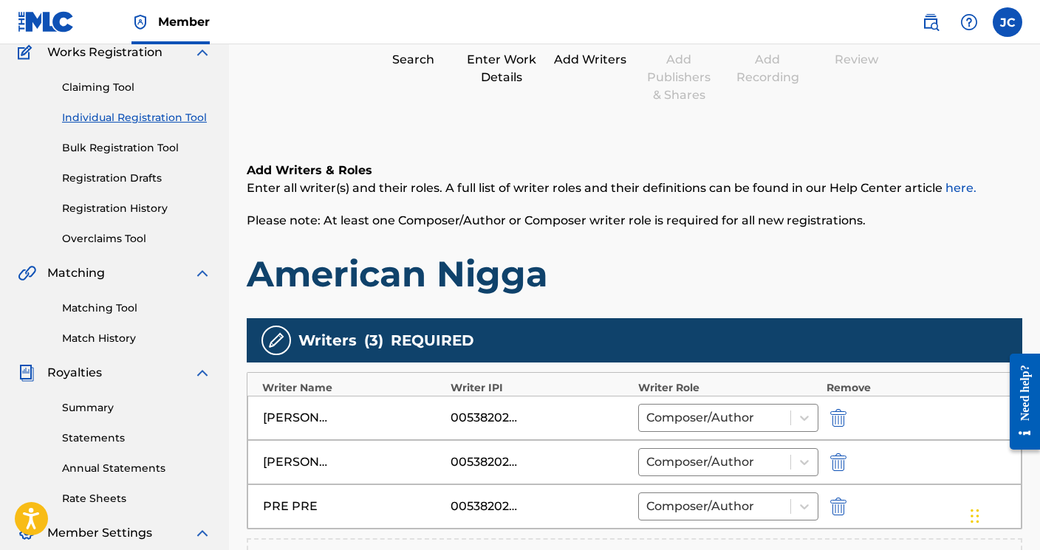
scroll to position [130, 0]
click at [281, 461] on div "[PERSON_NAME]" at bounding box center [296, 463] width 66 height 18
click at [278, 336] on img at bounding box center [276, 341] width 18 height 18
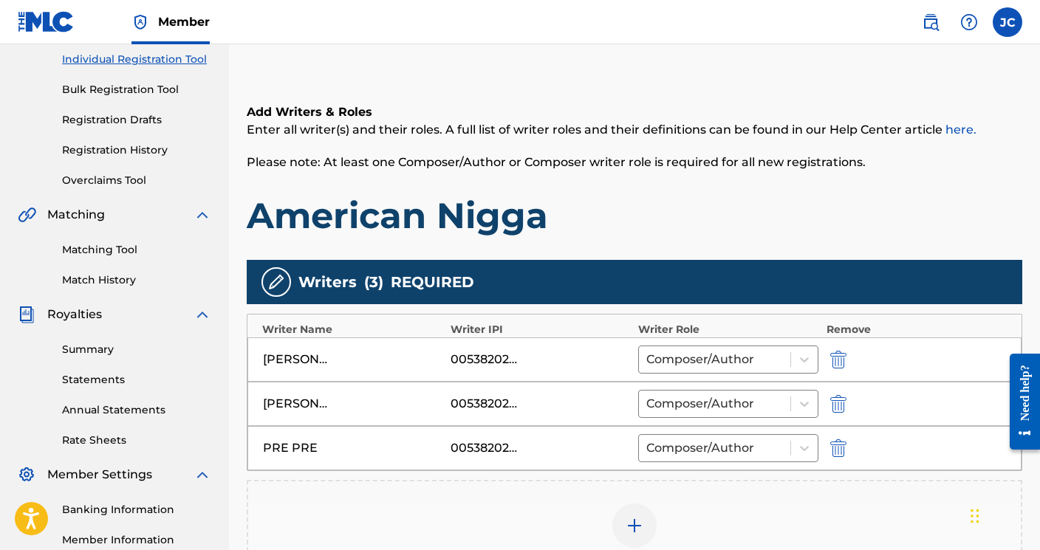
scroll to position [194, 0]
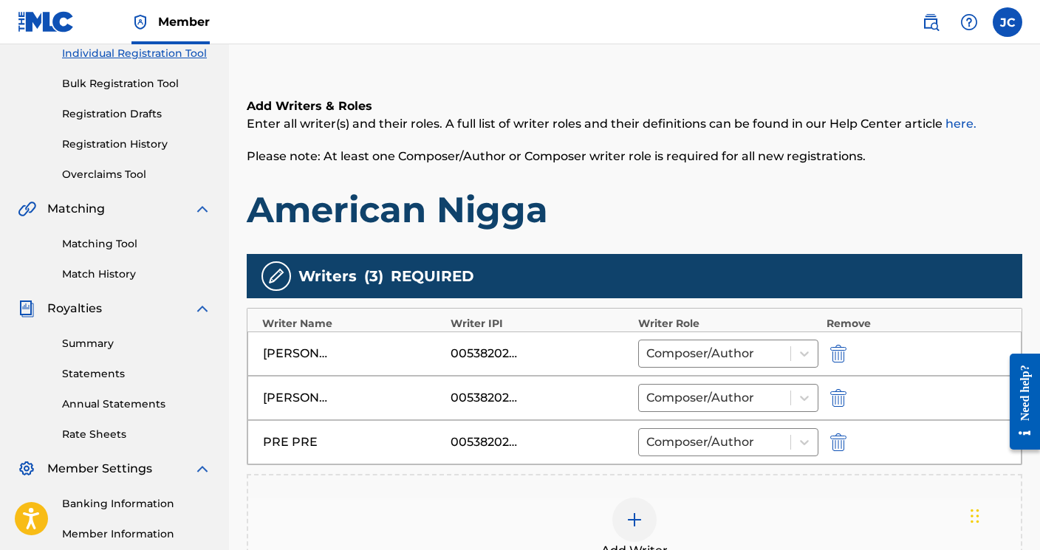
click at [834, 443] on img "submit" at bounding box center [838, 443] width 16 height 18
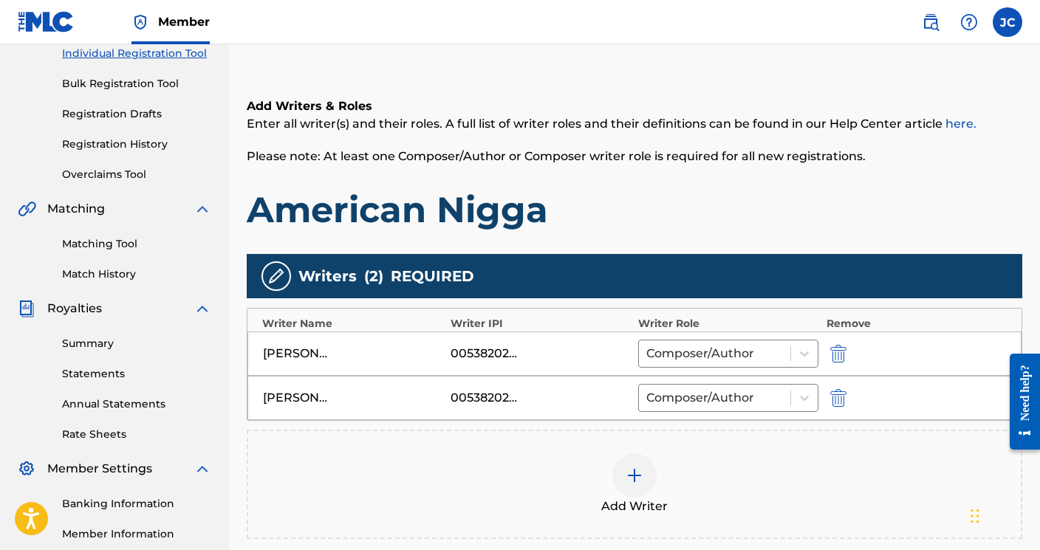
click at [838, 356] on img "submit" at bounding box center [838, 354] width 16 height 18
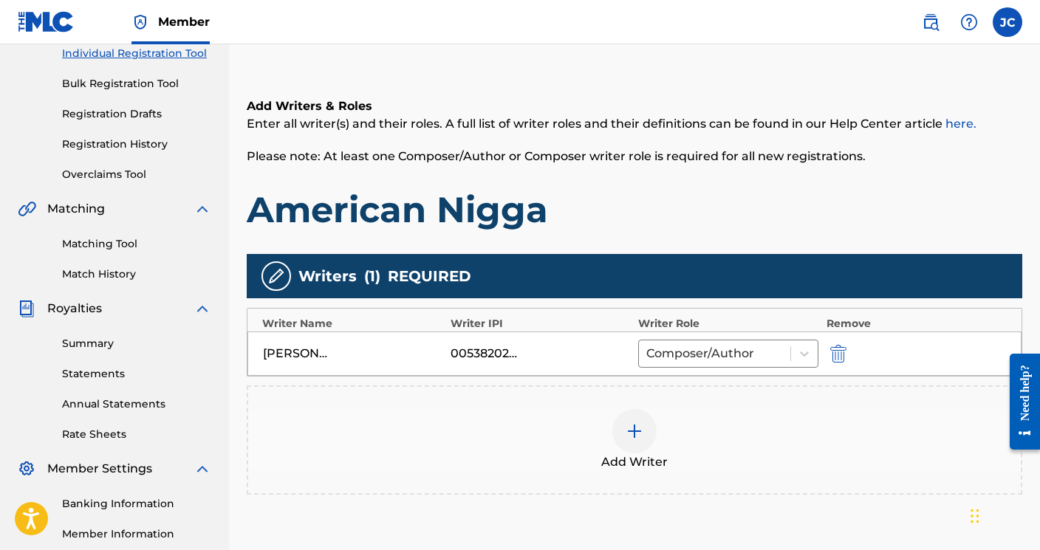
type input "00538202567"
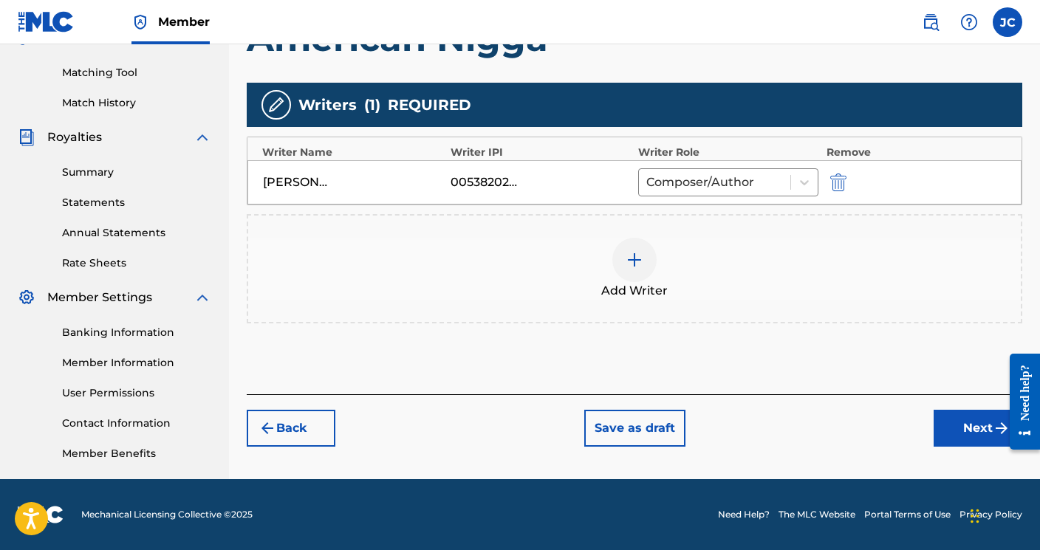
click at [964, 440] on button "Next" at bounding box center [978, 428] width 89 height 37
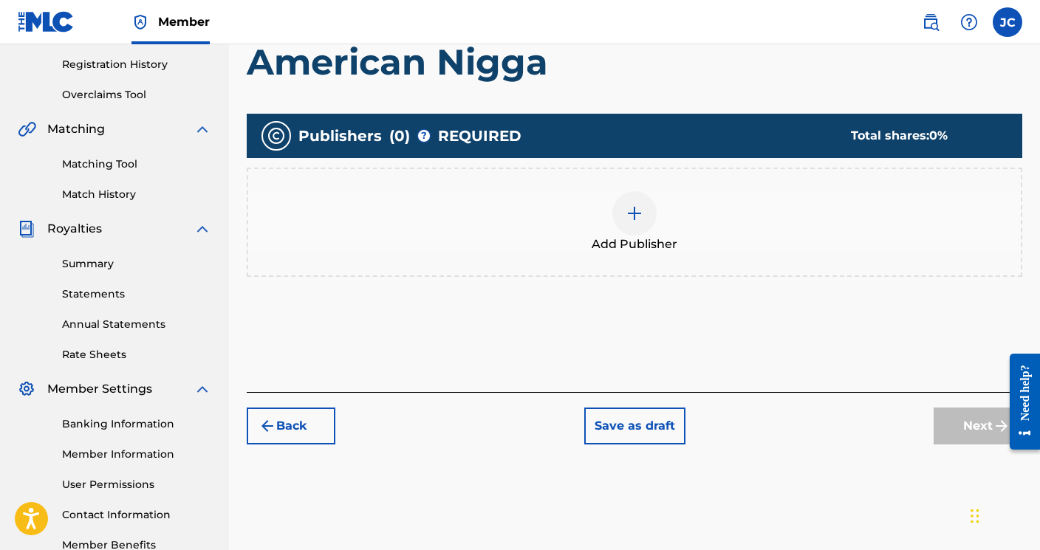
scroll to position [299, 0]
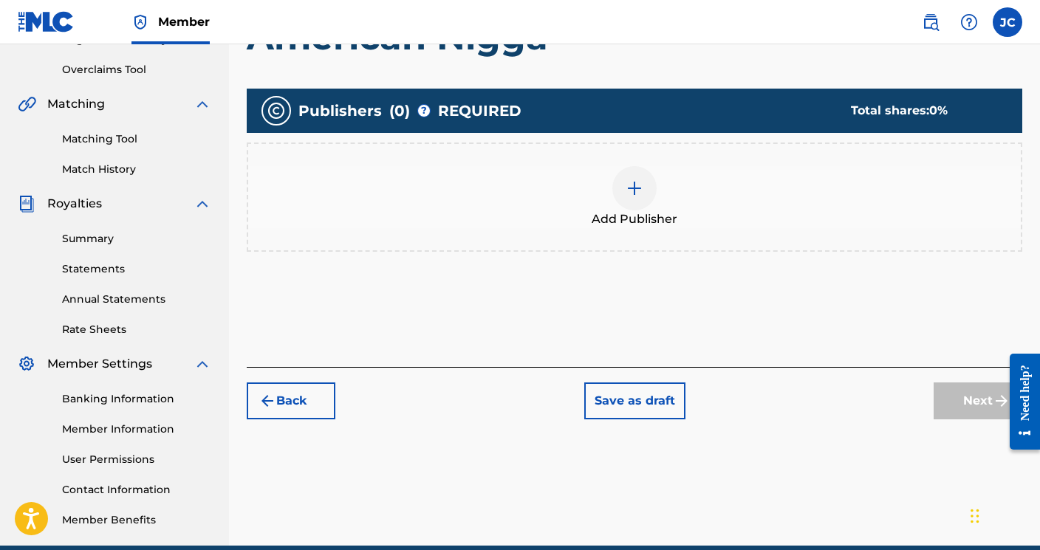
click at [625, 204] on div at bounding box center [634, 188] width 44 height 44
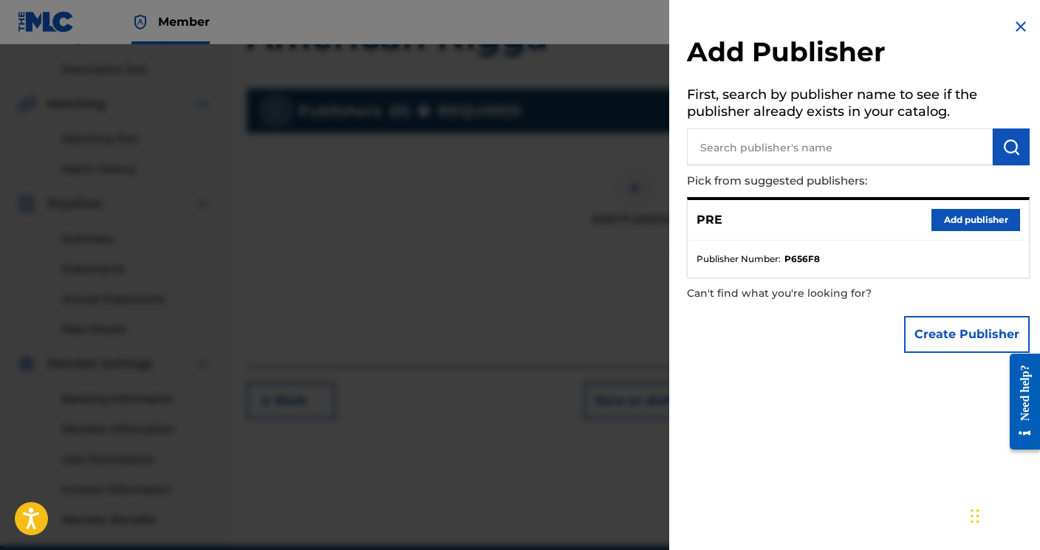
click at [975, 224] on button "Add publisher" at bounding box center [976, 220] width 89 height 22
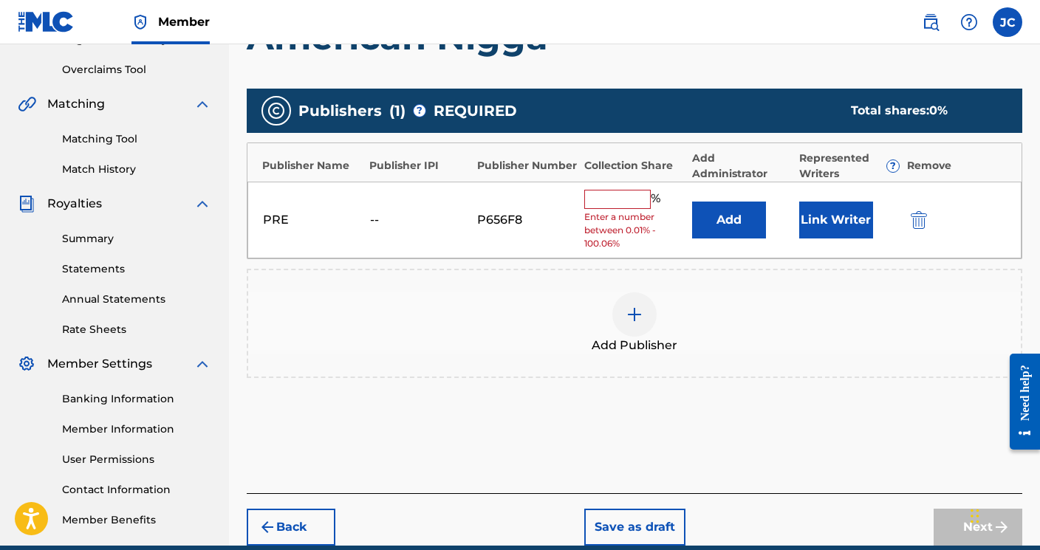
click at [623, 191] on input "text" at bounding box center [617, 199] width 66 height 19
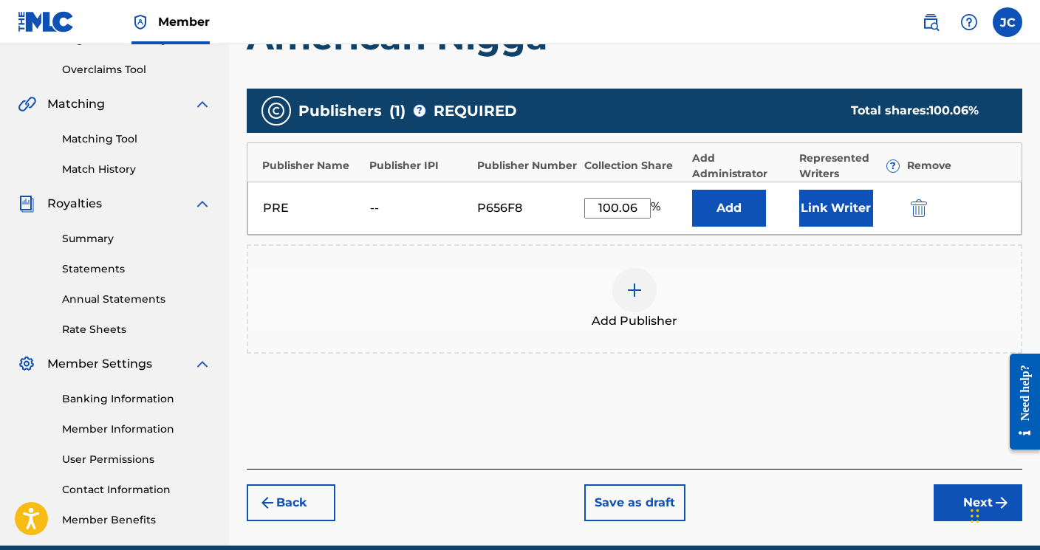
type input "100.06"
click at [745, 216] on button "Add" at bounding box center [729, 208] width 74 height 37
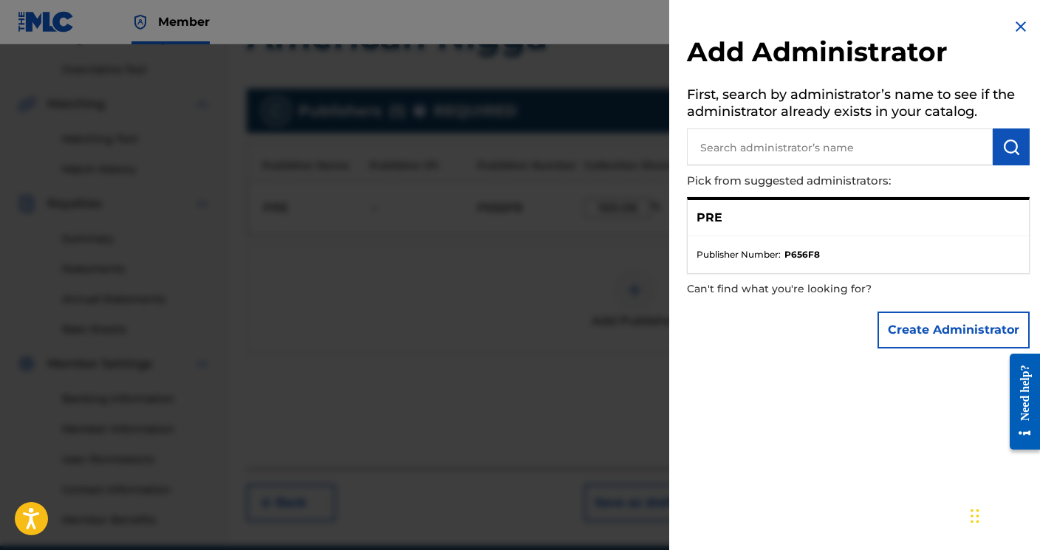
click at [1013, 23] on img at bounding box center [1021, 27] width 18 height 18
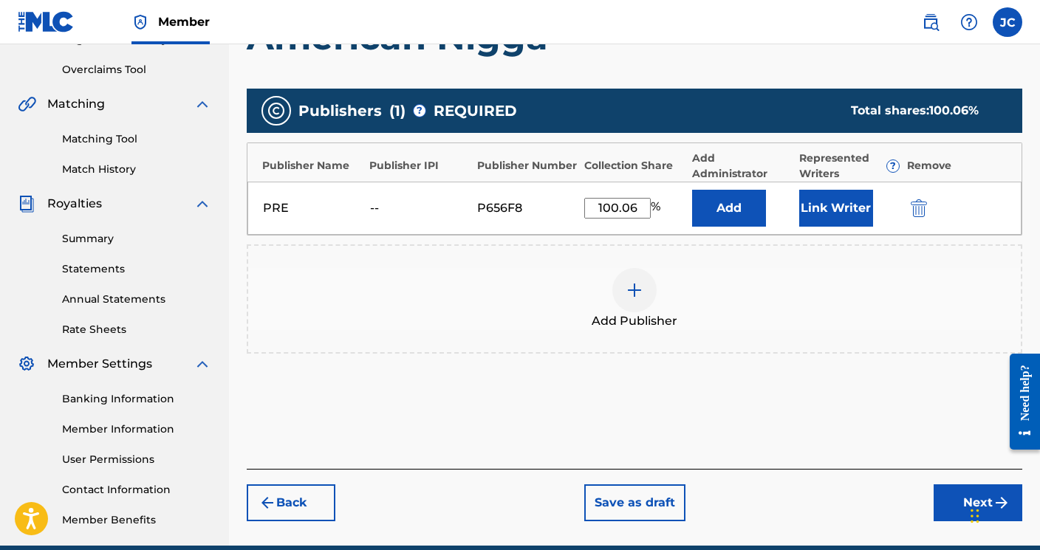
click at [945, 501] on button "Next" at bounding box center [978, 503] width 89 height 37
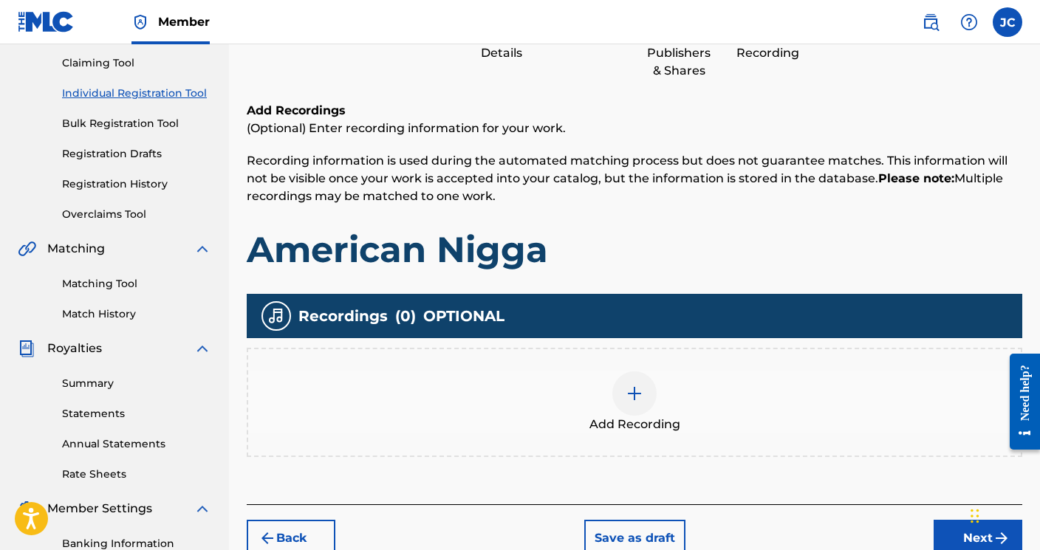
scroll to position [151, 0]
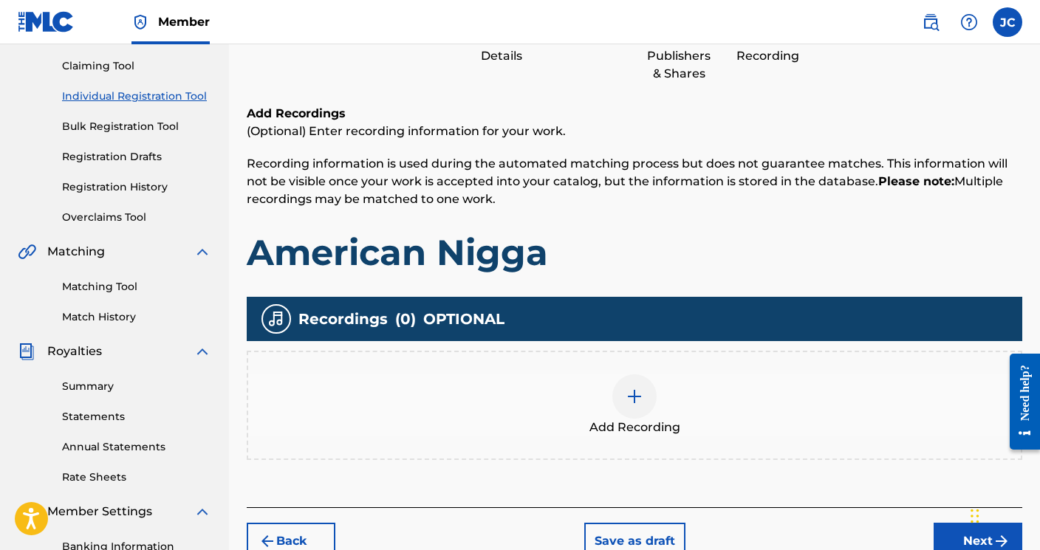
click at [638, 399] on img at bounding box center [635, 397] width 18 height 18
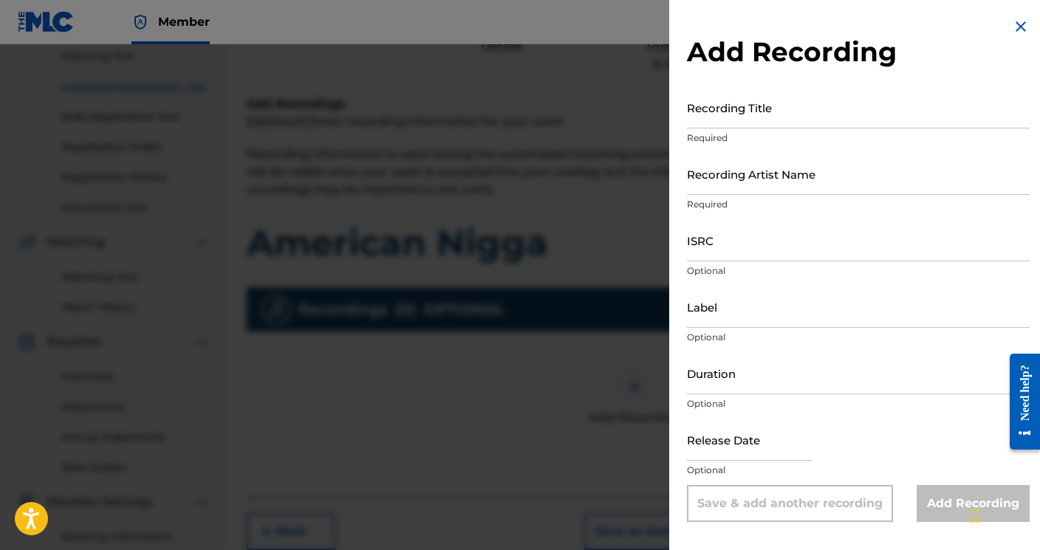
scroll to position [160, 0]
click at [636, 369] on div at bounding box center [520, 319] width 1040 height 550
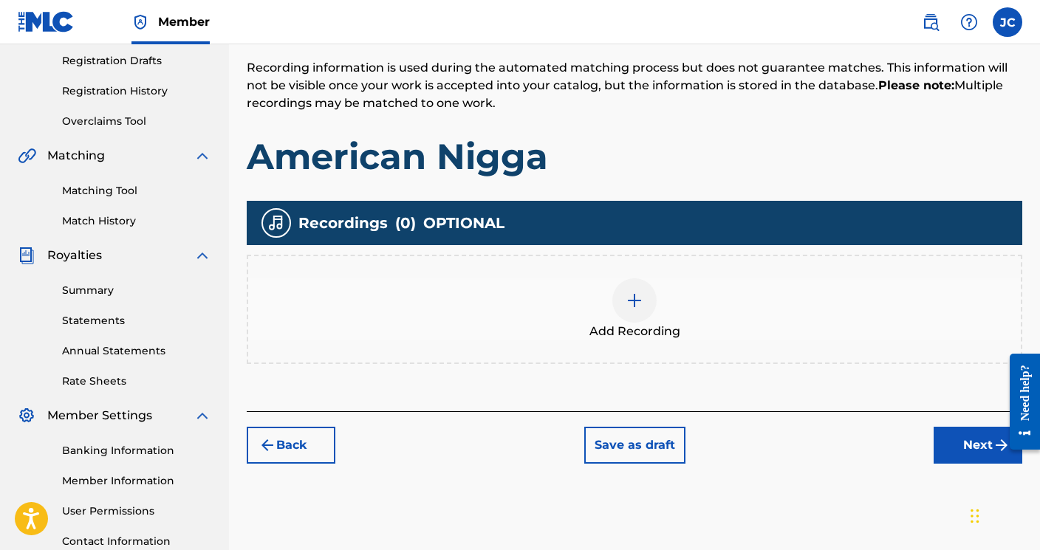
scroll to position [250, 0]
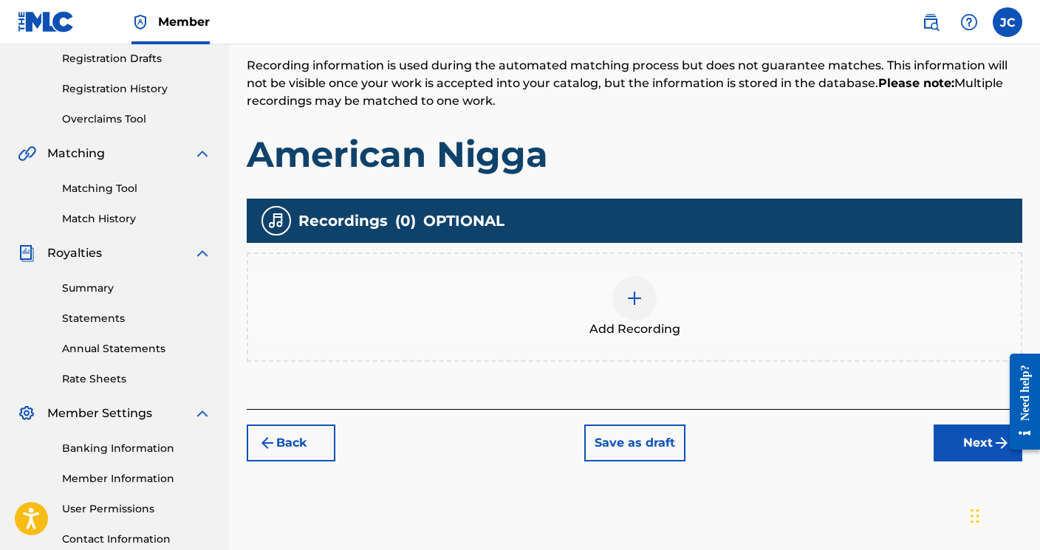
click at [971, 440] on button "Next" at bounding box center [978, 443] width 89 height 37
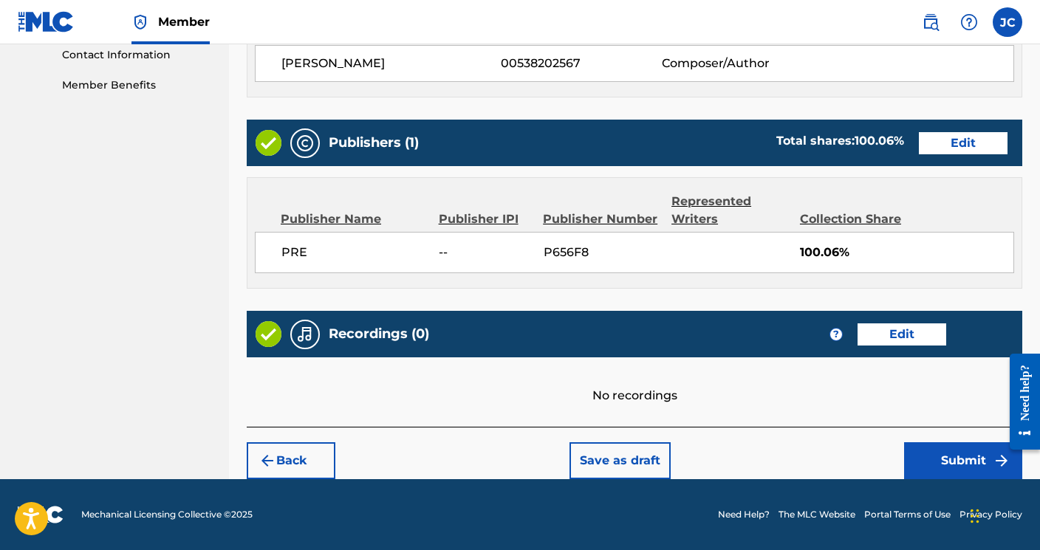
scroll to position [734, 0]
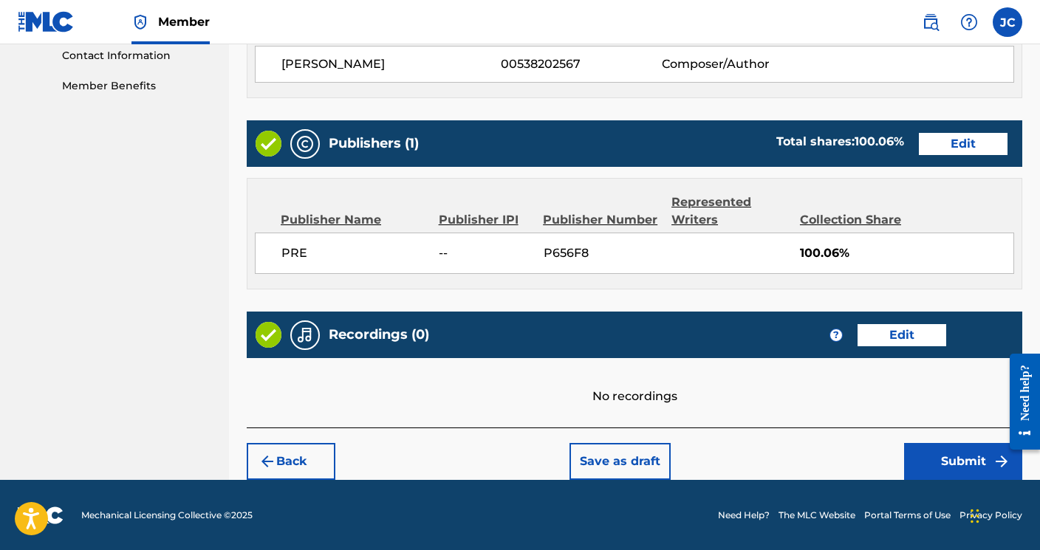
click at [911, 330] on button "Edit" at bounding box center [902, 335] width 89 height 22
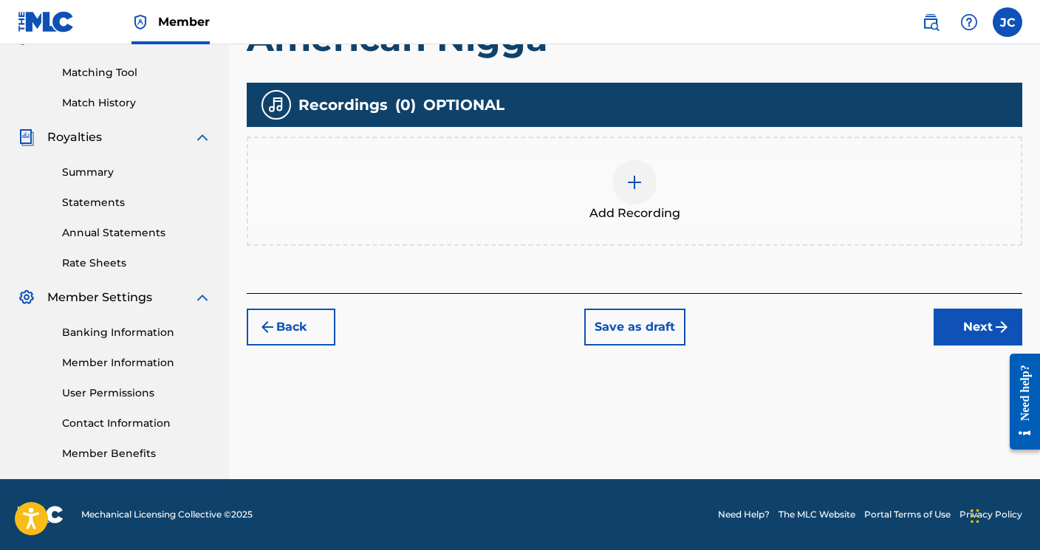
scroll to position [366, 0]
click at [958, 329] on button "Next" at bounding box center [978, 327] width 89 height 37
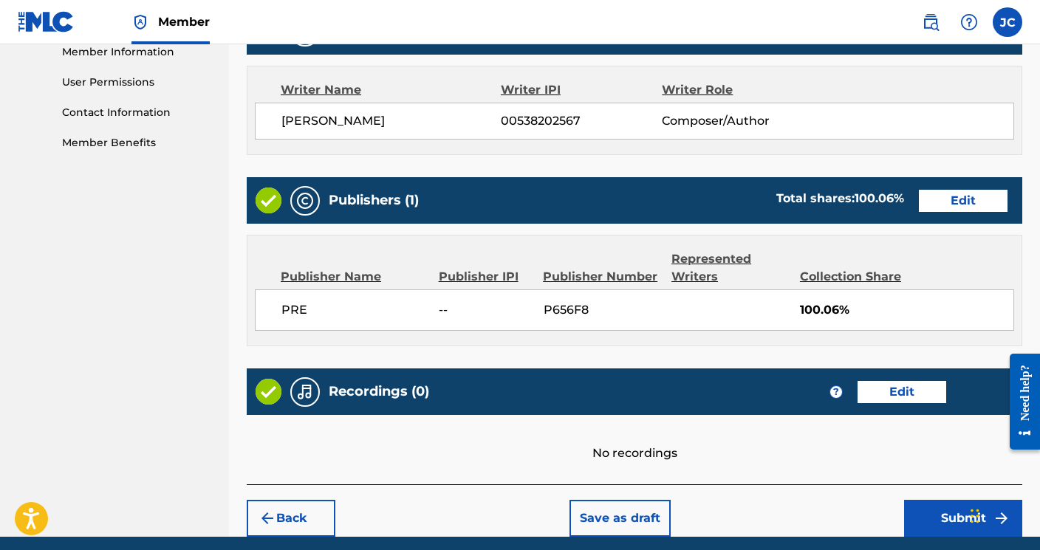
scroll to position [734, 0]
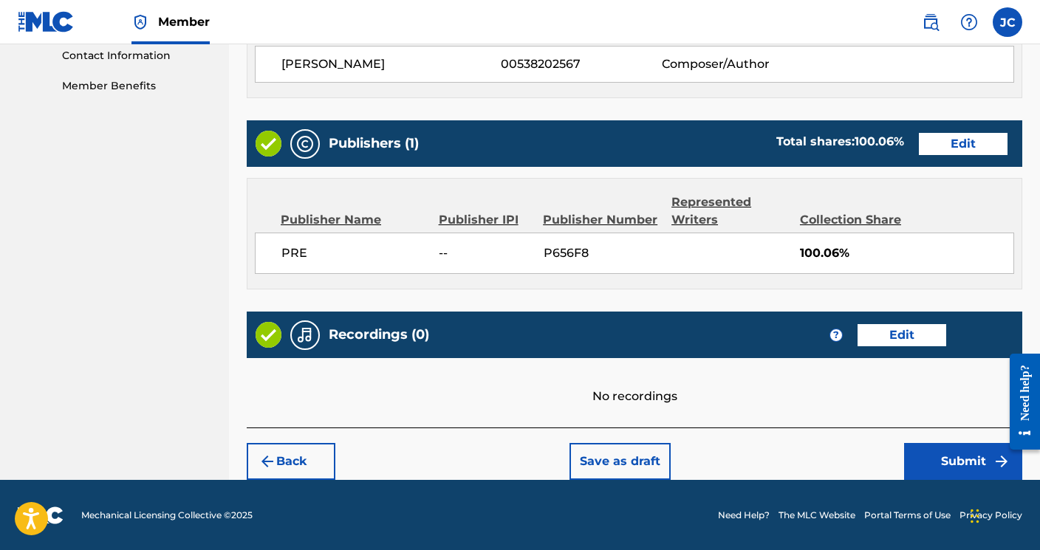
click at [887, 341] on button "Edit" at bounding box center [902, 335] width 89 height 22
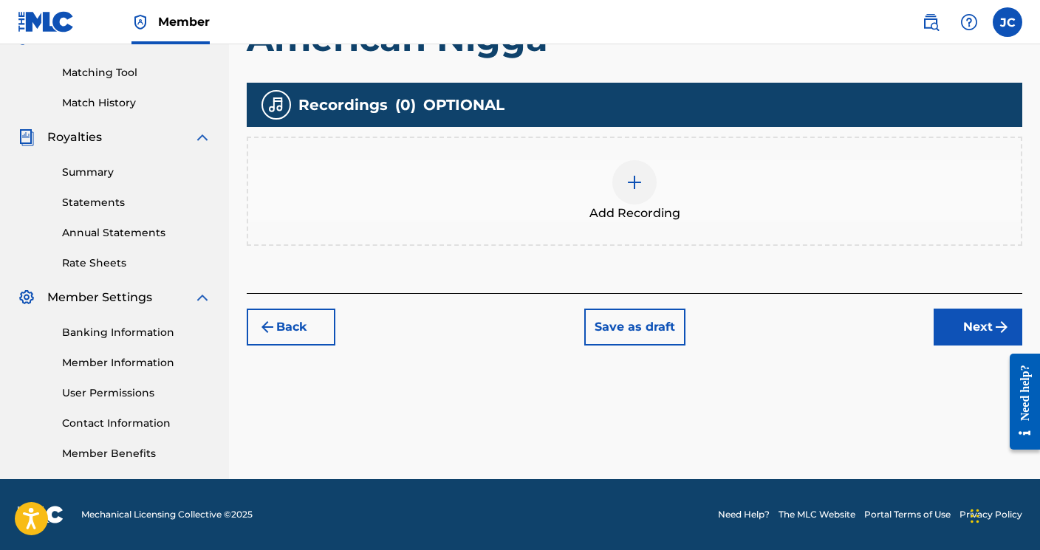
scroll to position [366, 0]
click at [633, 193] on div at bounding box center [634, 182] width 44 height 44
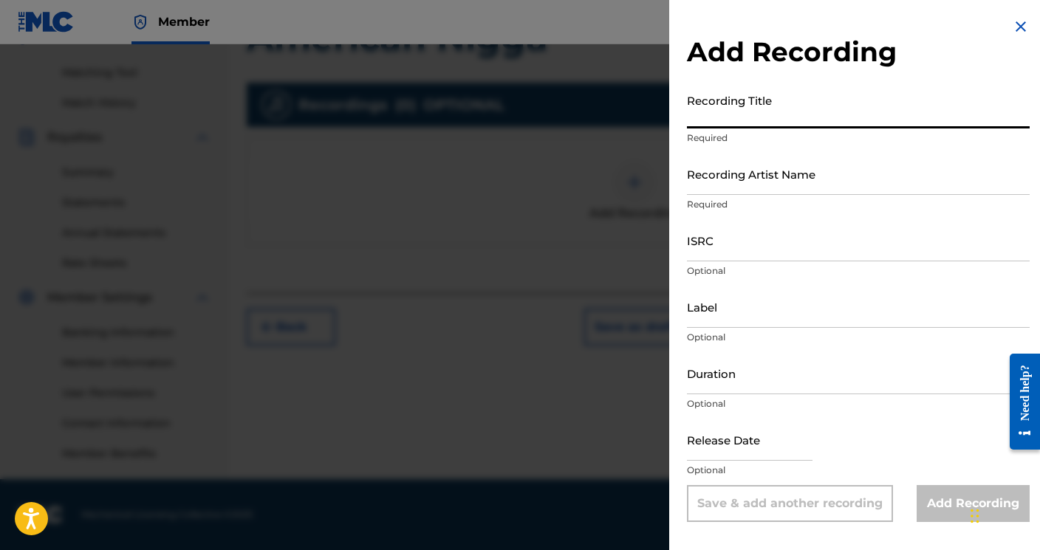
click at [720, 109] on input "Recording Title" at bounding box center [858, 107] width 343 height 42
type input "American Nigga"
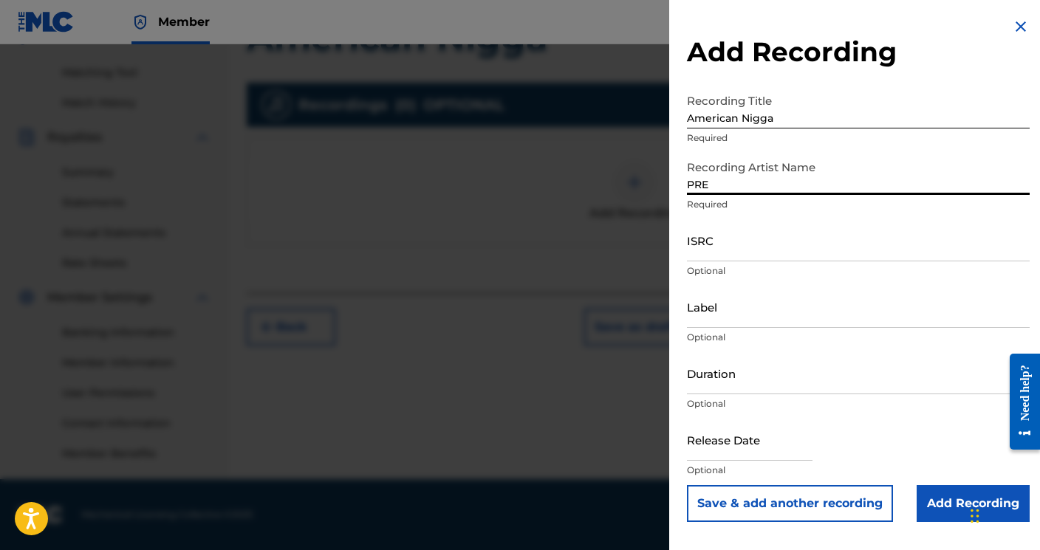
type input "PRE"
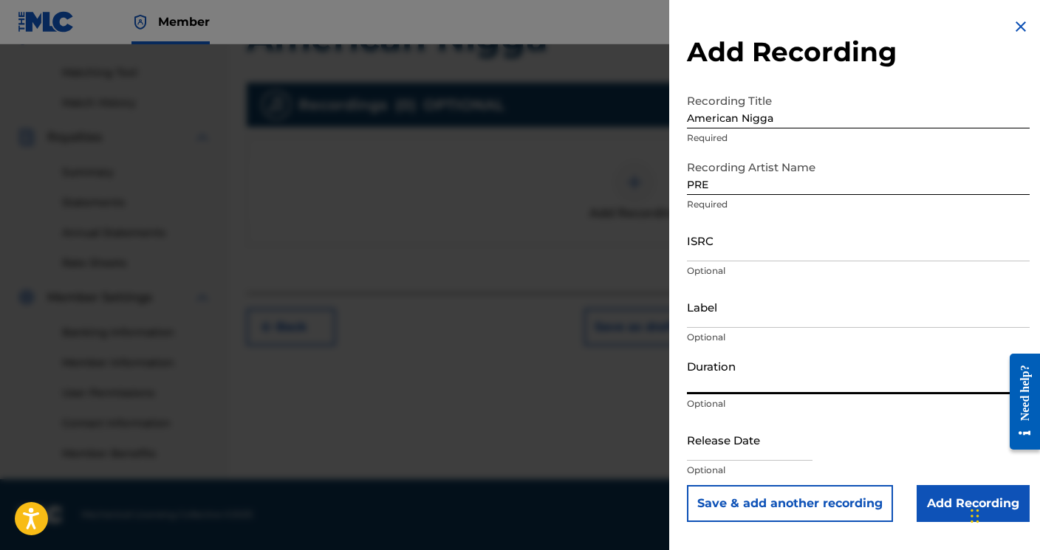
select select "7"
select select "2025"
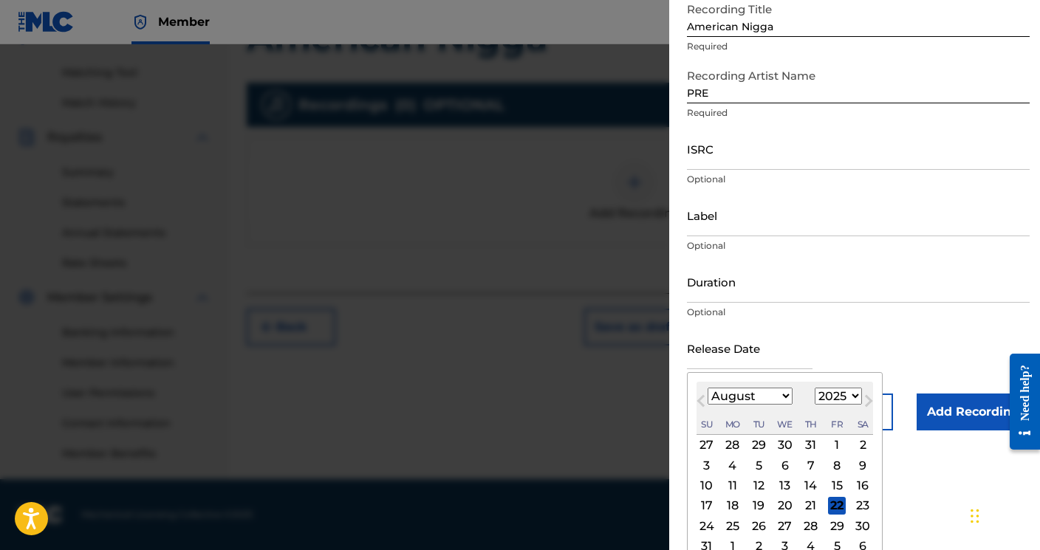
scroll to position [103, 0]
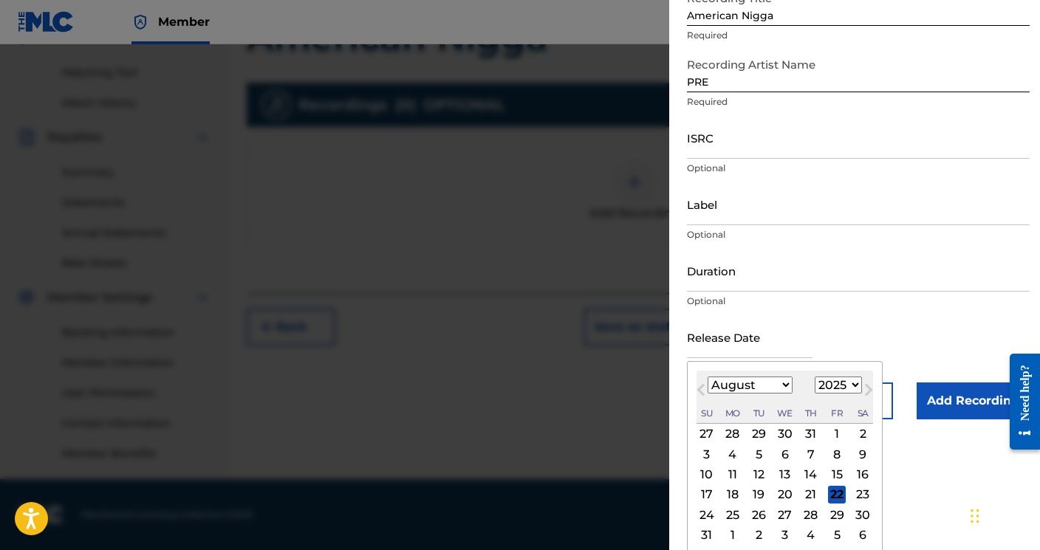
select select "8"
click at [802, 461] on div "11" at bounding box center [811, 454] width 18 height 18
type input "September 11 2025"
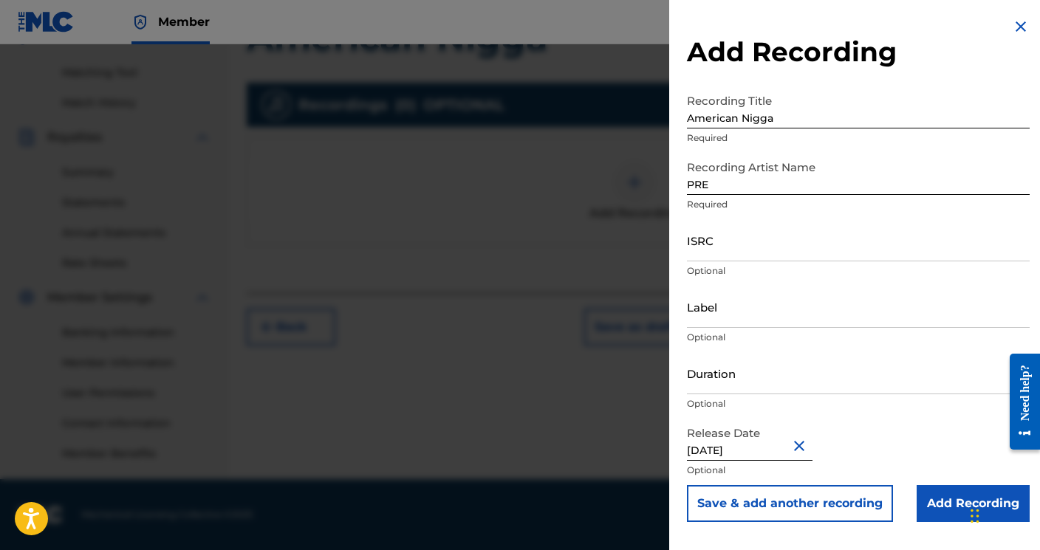
click at [771, 383] on input "Duration" at bounding box center [858, 373] width 343 height 42
type input "02:37"
click at [929, 516] on input "Add Recording" at bounding box center [973, 503] width 113 height 37
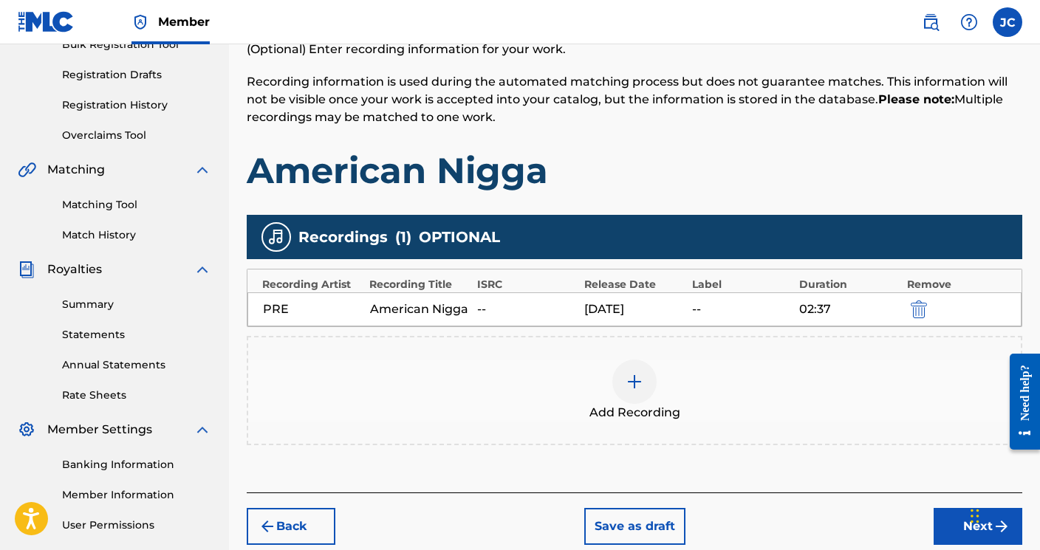
scroll to position [324, 0]
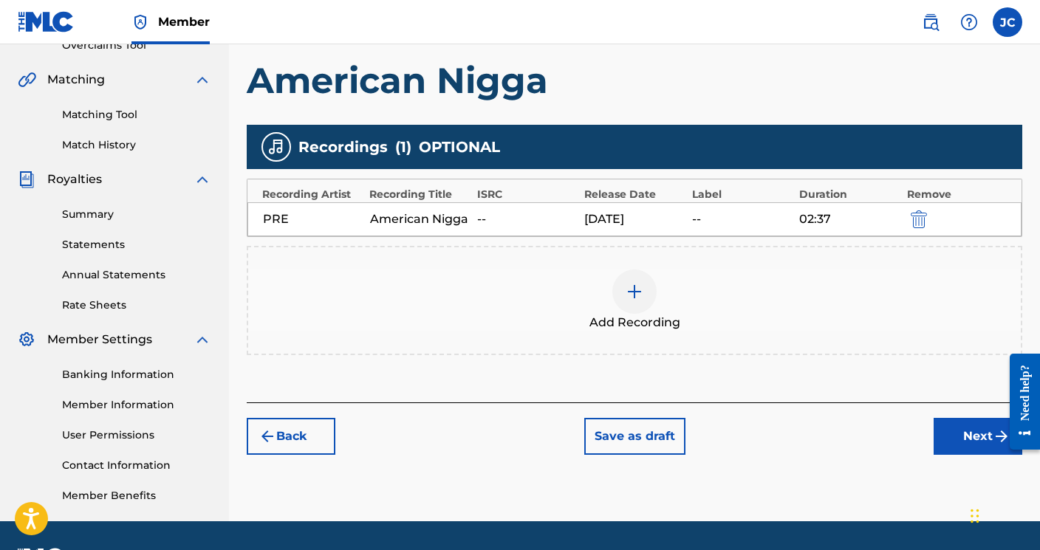
click at [962, 445] on button "Next" at bounding box center [978, 436] width 89 height 37
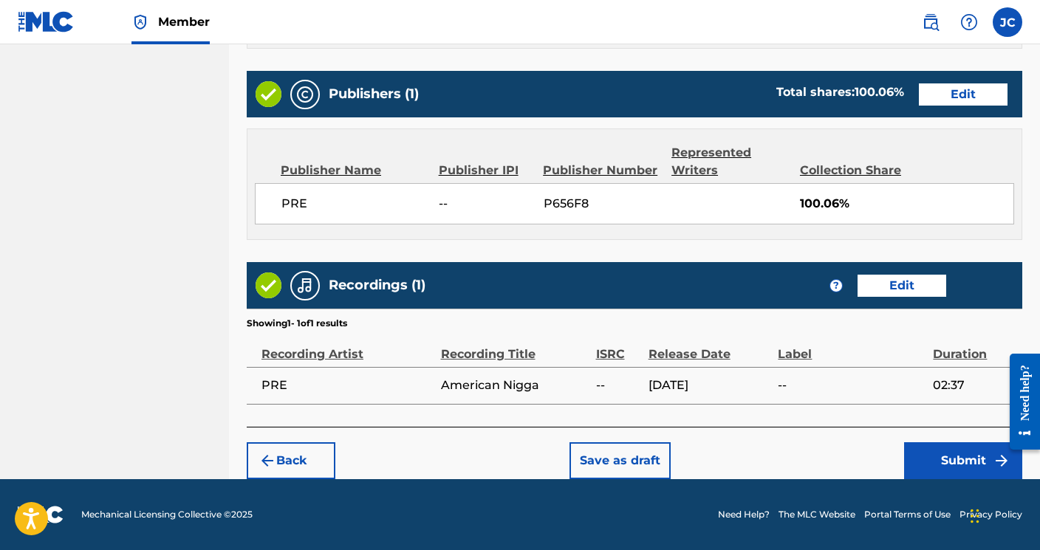
scroll to position [782, 0]
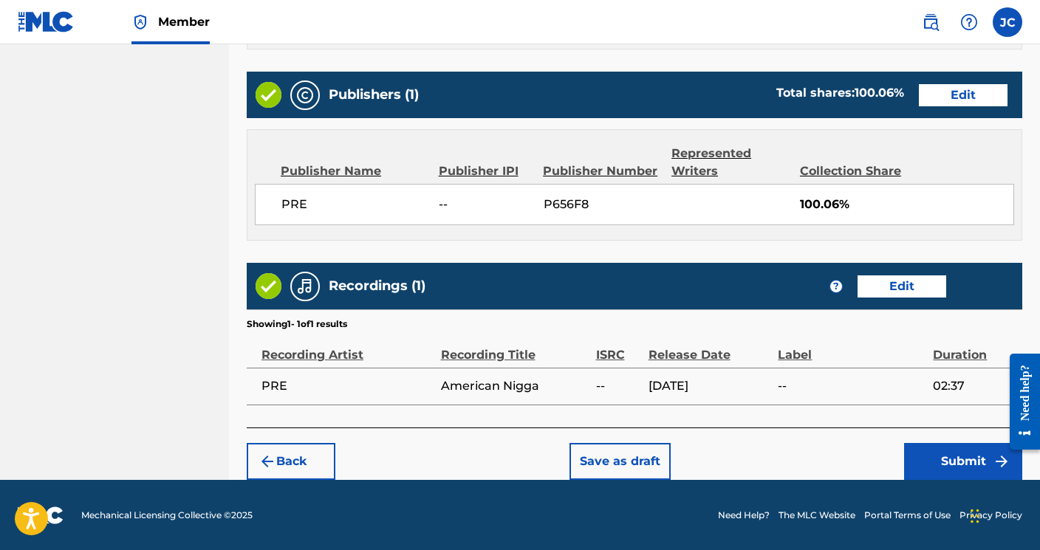
click at [954, 475] on button "Submit" at bounding box center [963, 461] width 118 height 37
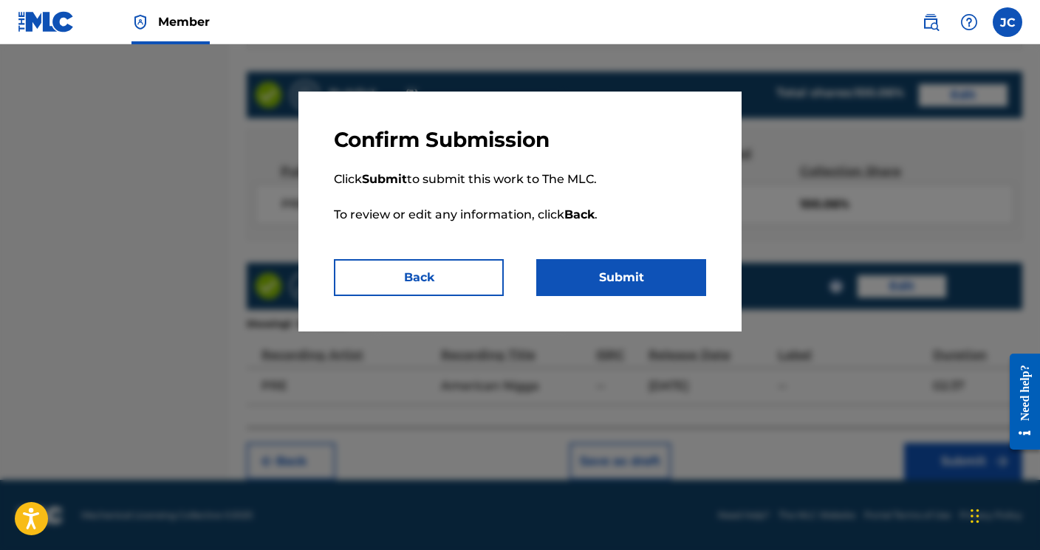
click at [490, 270] on button "Back" at bounding box center [419, 277] width 170 height 37
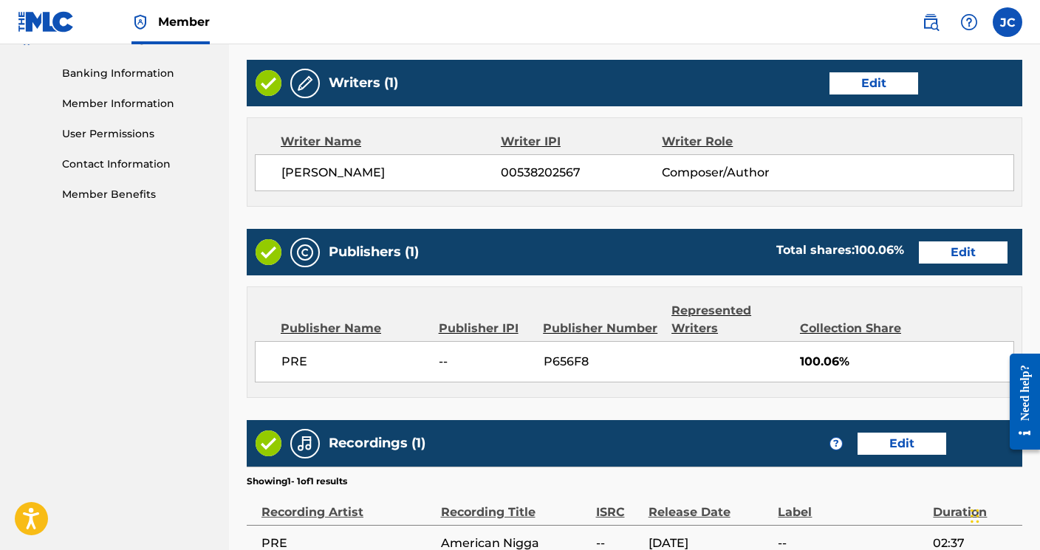
scroll to position [692, 0]
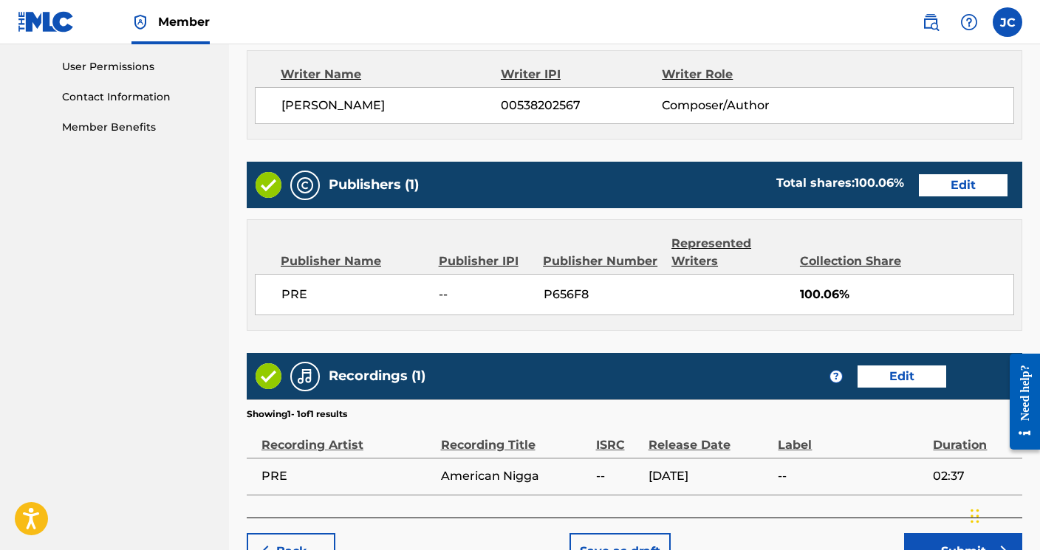
click at [976, 188] on button "Edit" at bounding box center [963, 185] width 89 height 22
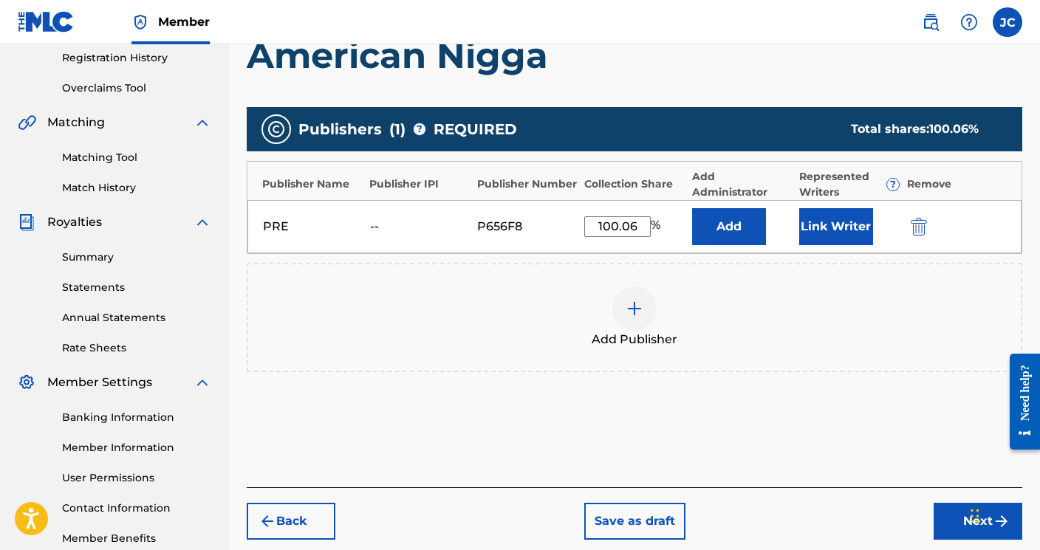
scroll to position [277, 0]
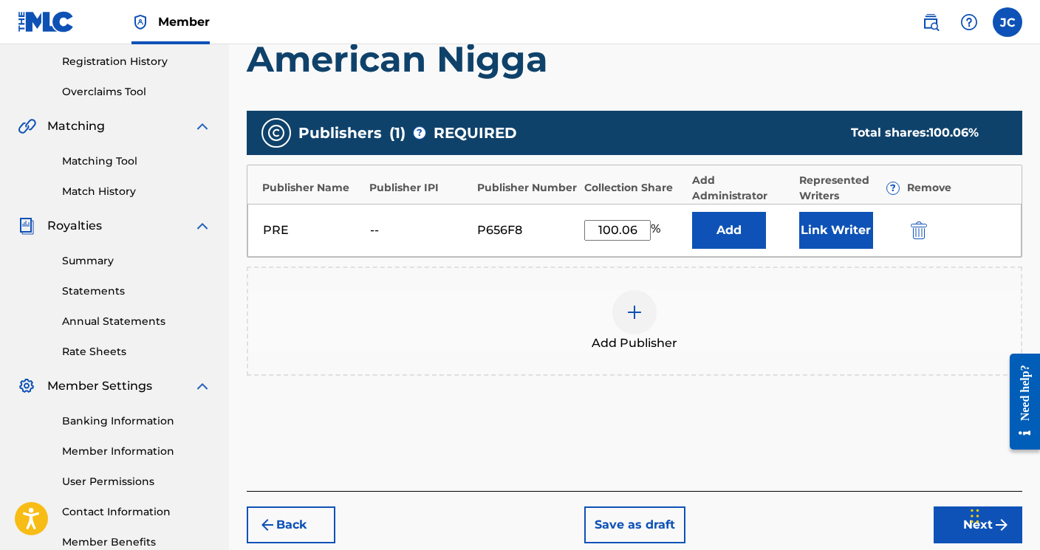
click at [919, 229] on img "submit" at bounding box center [919, 231] width 16 height 18
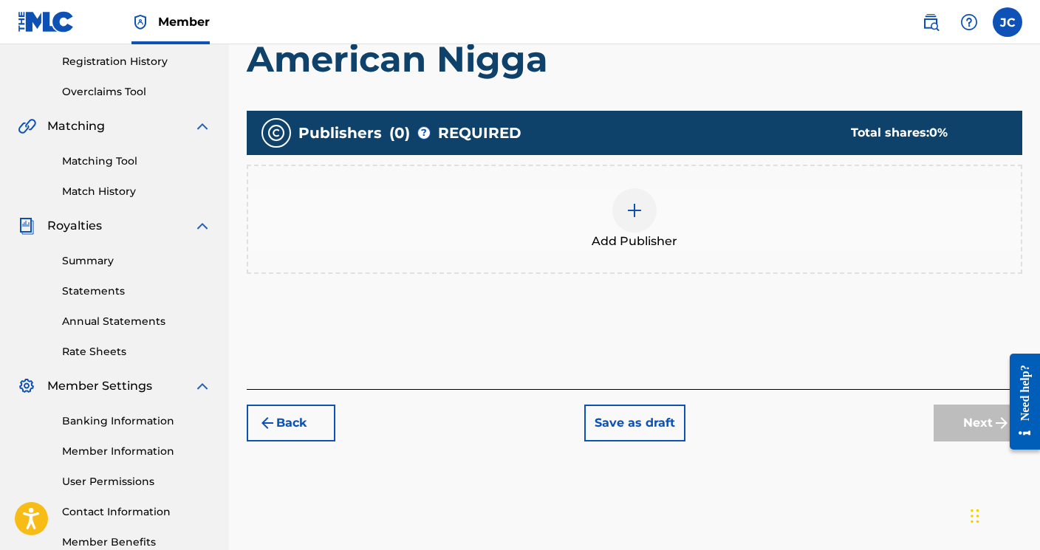
click at [638, 211] on img at bounding box center [635, 211] width 18 height 18
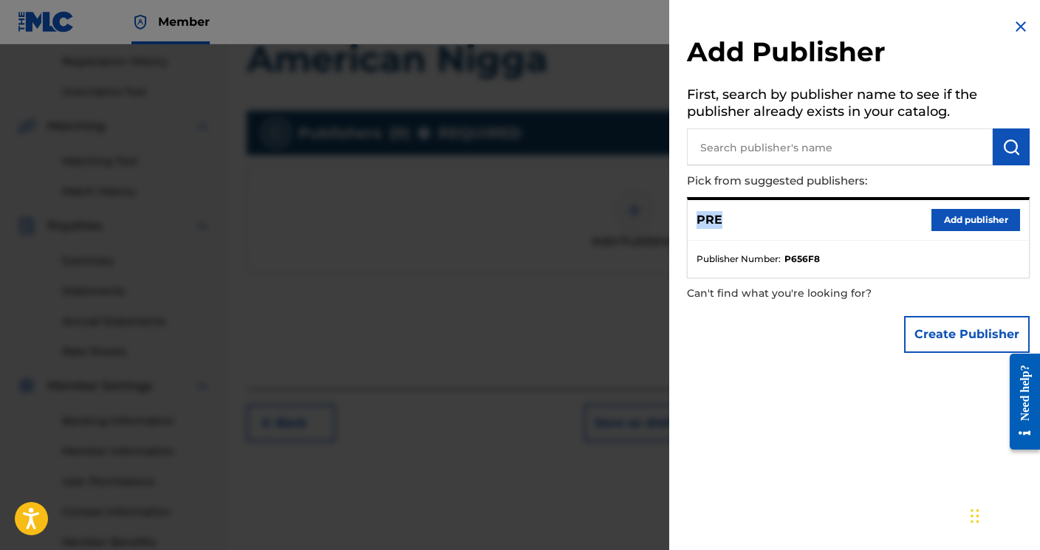
drag, startPoint x: 731, startPoint y: 214, endPoint x: 693, endPoint y: 210, distance: 38.7
click at [693, 213] on div "PRE Add publisher" at bounding box center [858, 220] width 341 height 41
click at [957, 340] on button "Create Publisher" at bounding box center [967, 334] width 126 height 37
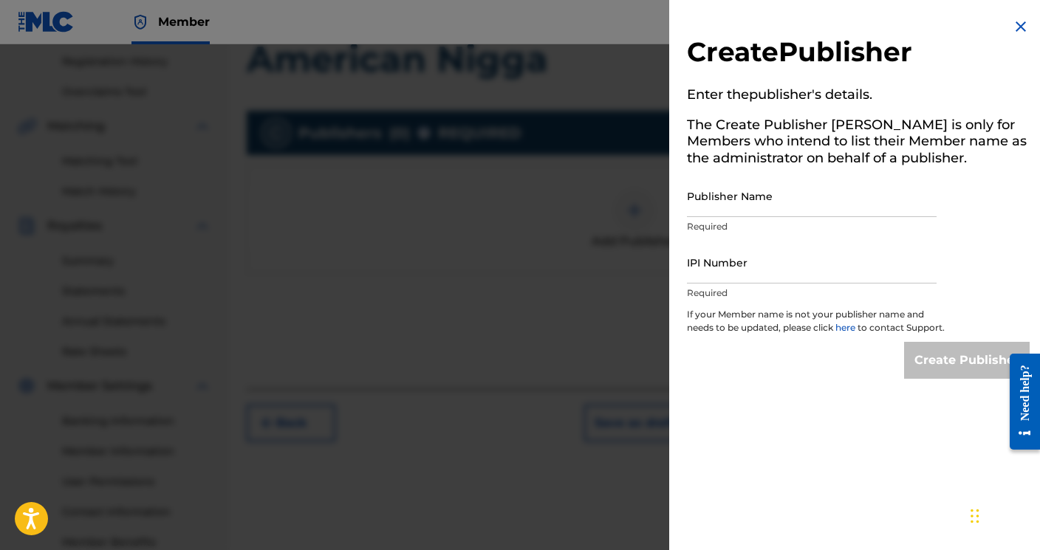
click at [1015, 27] on img at bounding box center [1021, 27] width 18 height 18
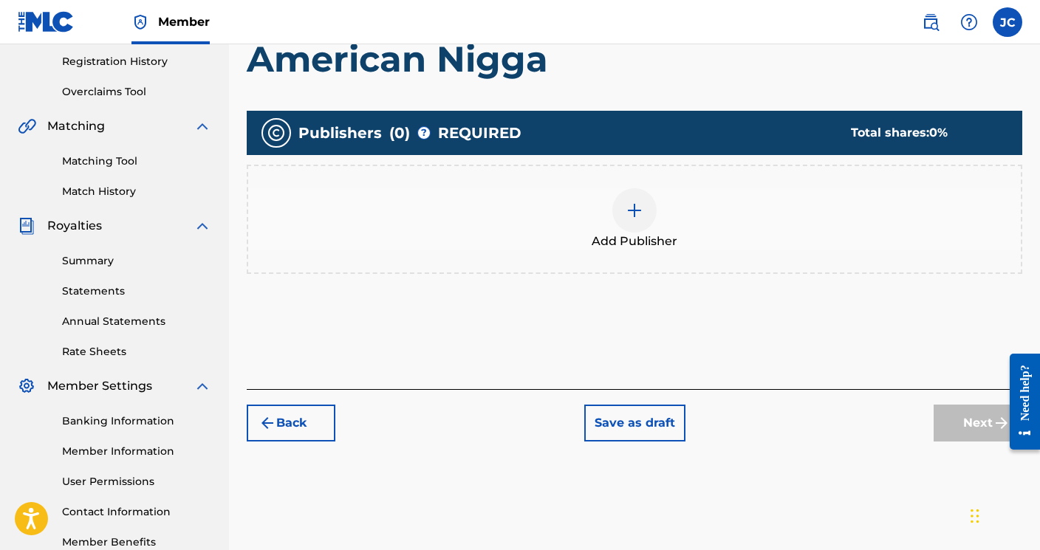
click at [637, 202] on img at bounding box center [635, 211] width 18 height 18
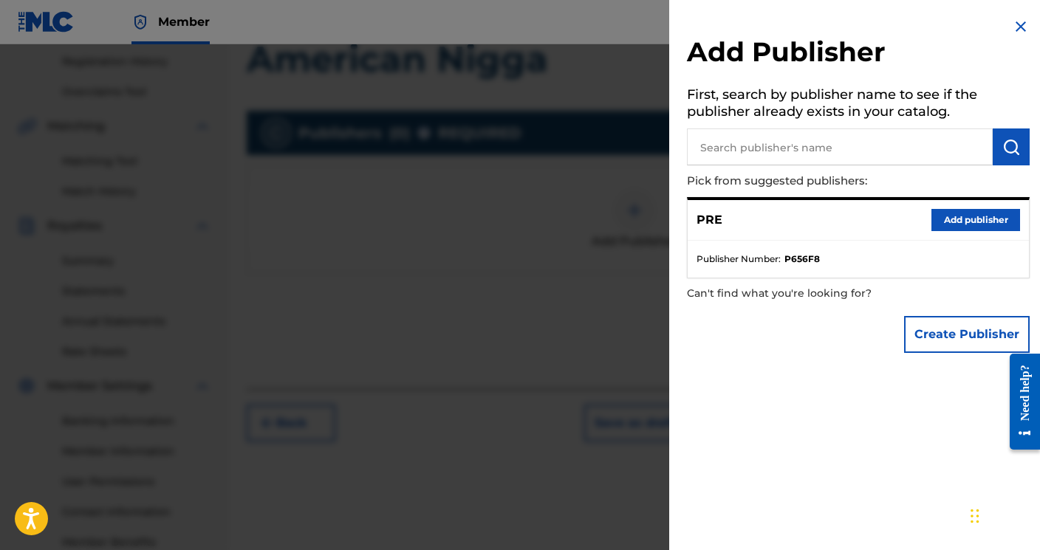
click at [948, 213] on button "Add publisher" at bounding box center [976, 220] width 89 height 22
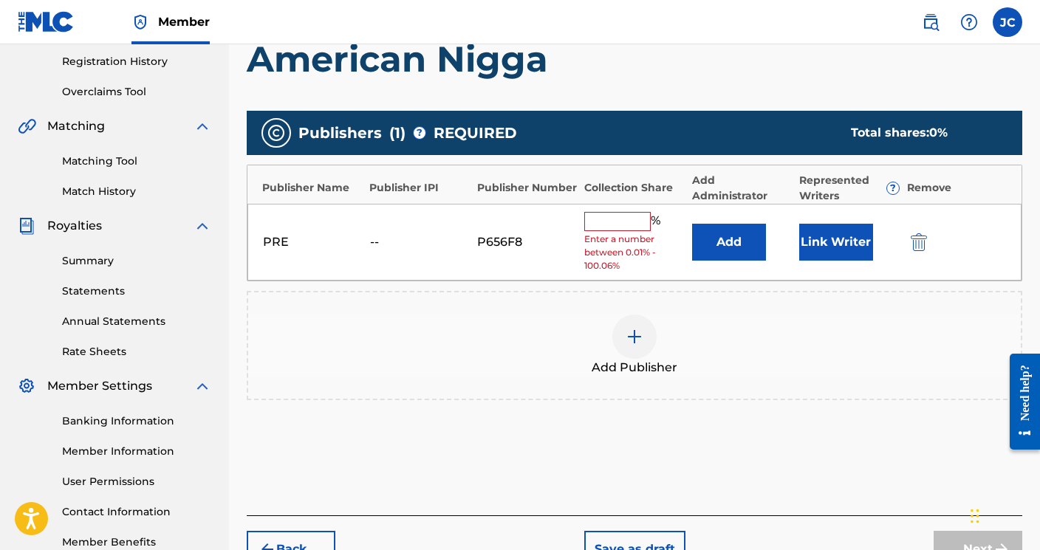
click at [595, 233] on span "Enter a number between 0.01% - 100.06%" at bounding box center [634, 253] width 100 height 40
click at [589, 218] on input "text" at bounding box center [617, 221] width 66 height 19
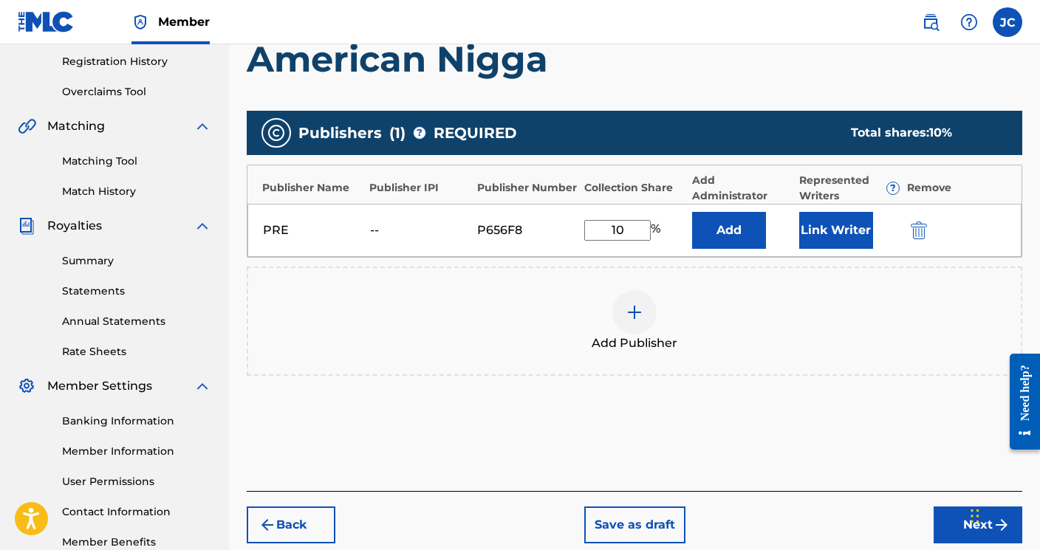
type input "1"
type input "100.06"
click at [948, 523] on button "Next" at bounding box center [978, 525] width 89 height 37
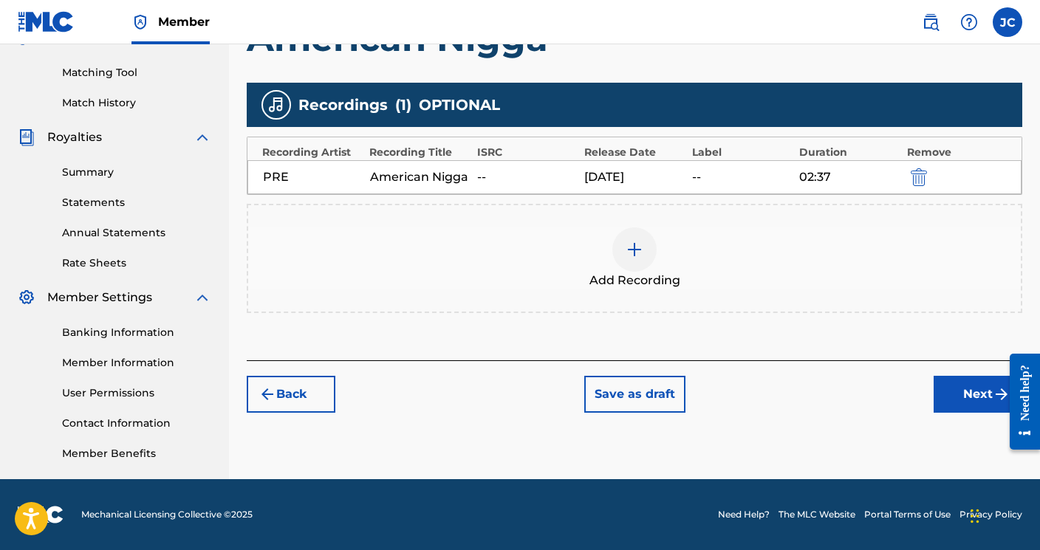
scroll to position [366, 0]
click at [954, 400] on button "Next" at bounding box center [978, 394] width 89 height 37
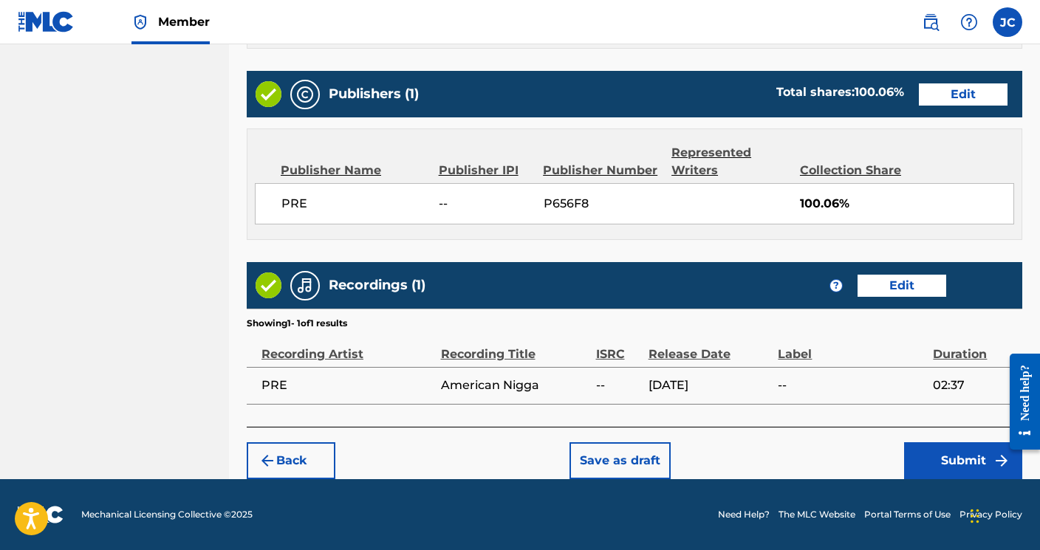
scroll to position [782, 0]
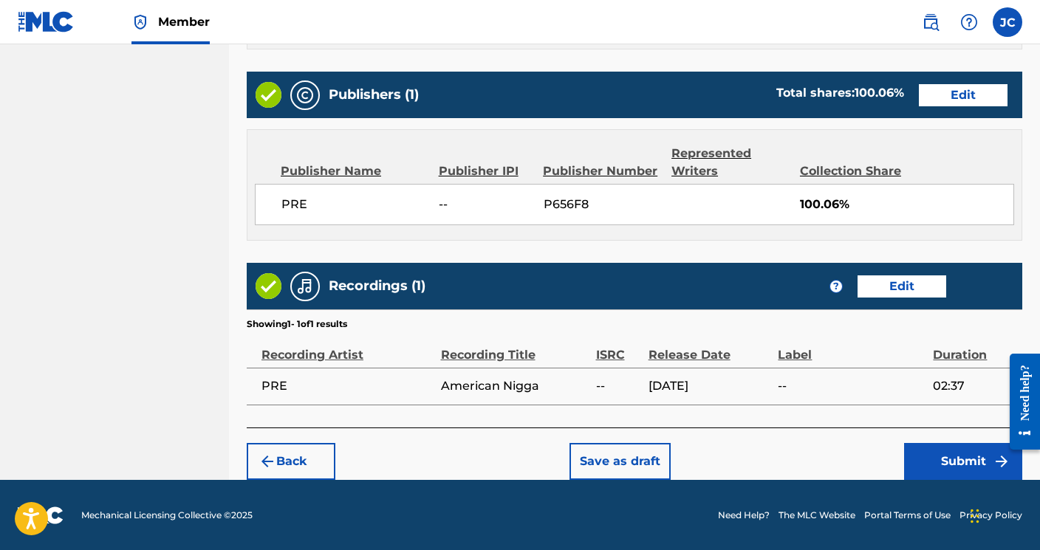
click at [952, 459] on button "Submit" at bounding box center [963, 461] width 118 height 37
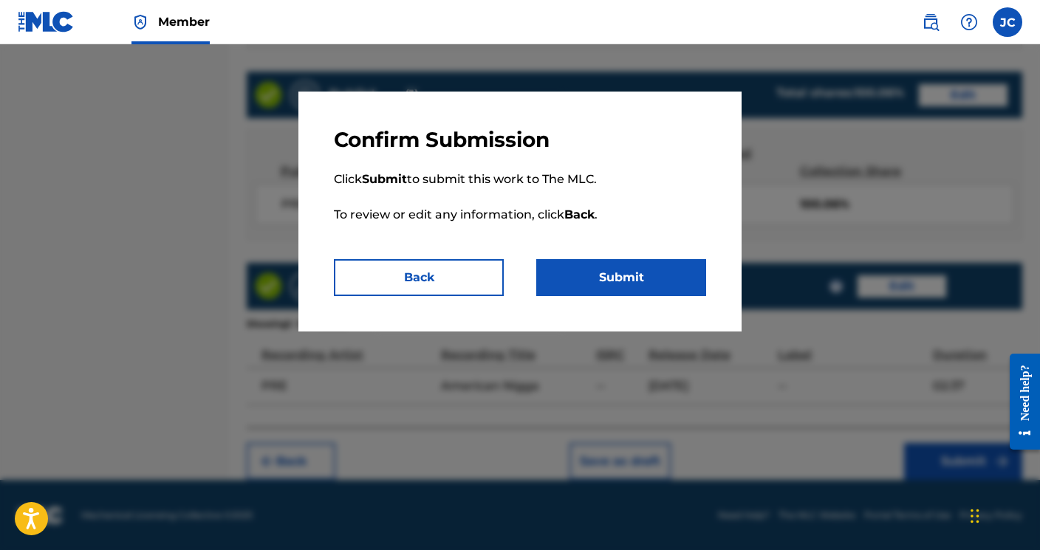
click at [599, 273] on button "Submit" at bounding box center [621, 277] width 170 height 37
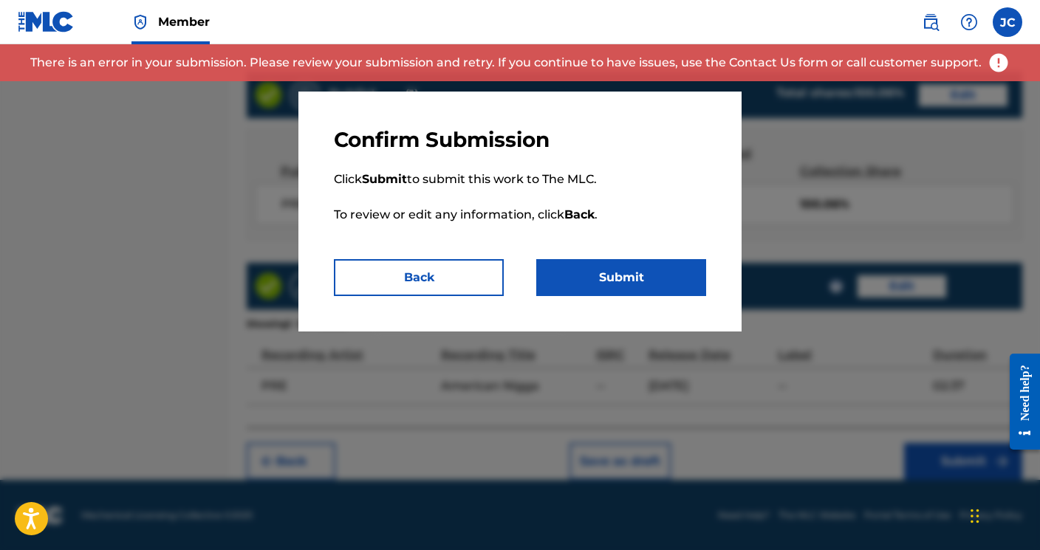
click at [602, 296] on div "Confirm Submission Click Submit to submit this work to The MLC. To review or ed…" at bounding box center [519, 212] width 443 height 240
click at [467, 284] on button "Back" at bounding box center [419, 277] width 170 height 37
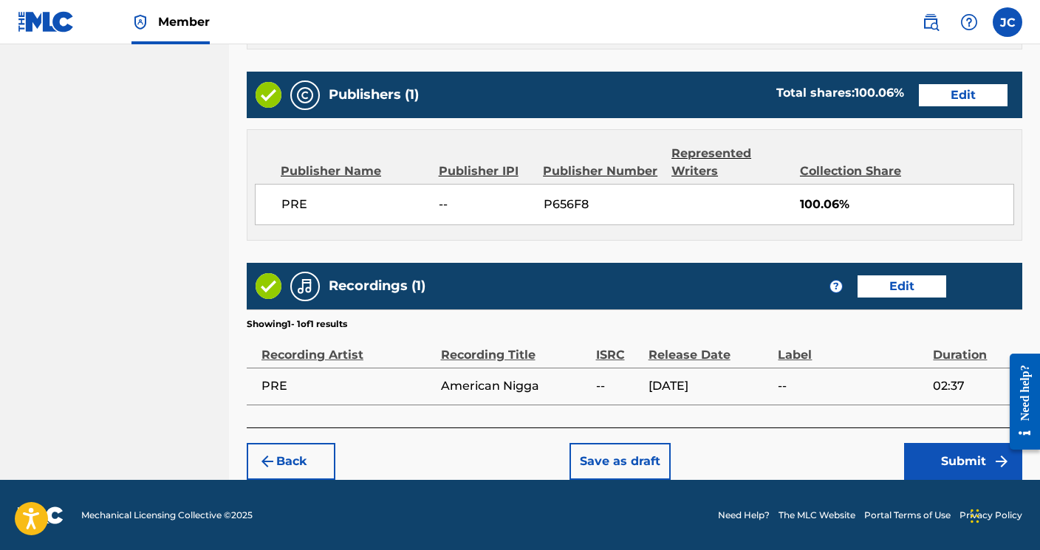
click at [962, 450] on button "Submit" at bounding box center [963, 461] width 118 height 37
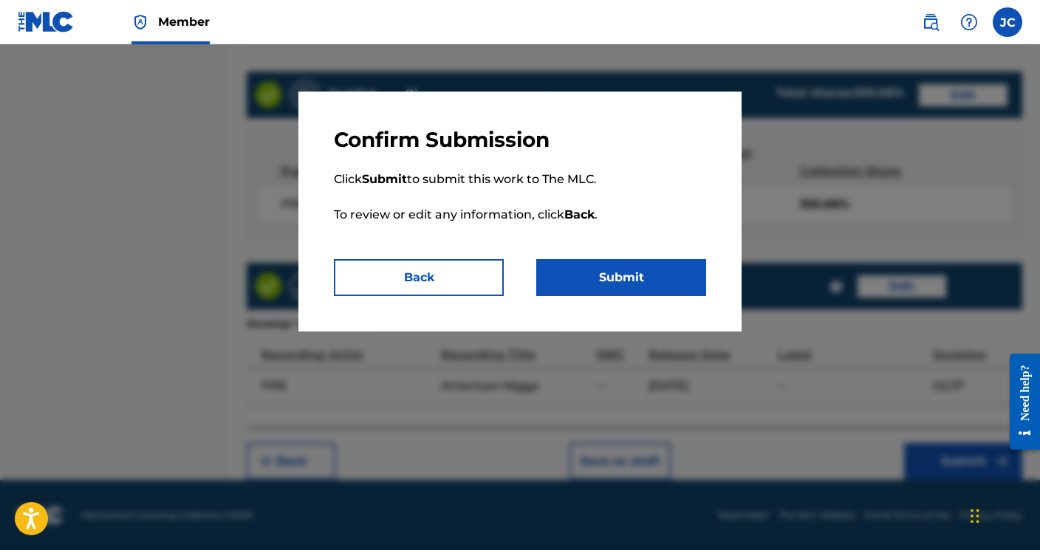
click at [681, 284] on button "Submit" at bounding box center [621, 277] width 170 height 37
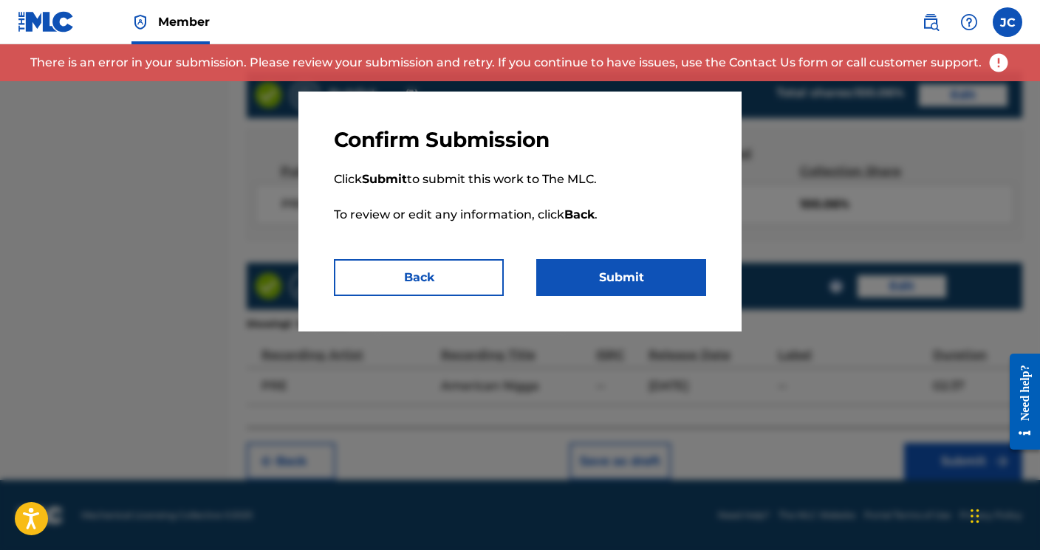
click at [482, 357] on div at bounding box center [520, 319] width 1040 height 550
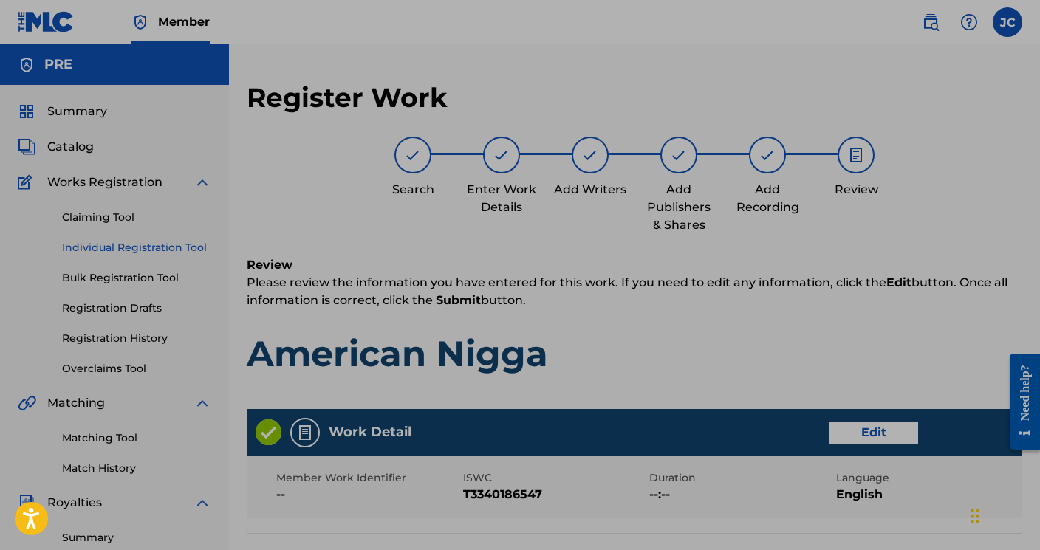
scroll to position [-1, 0]
click at [700, 174] on div "Add Publishers & Shares" at bounding box center [679, 186] width 74 height 98
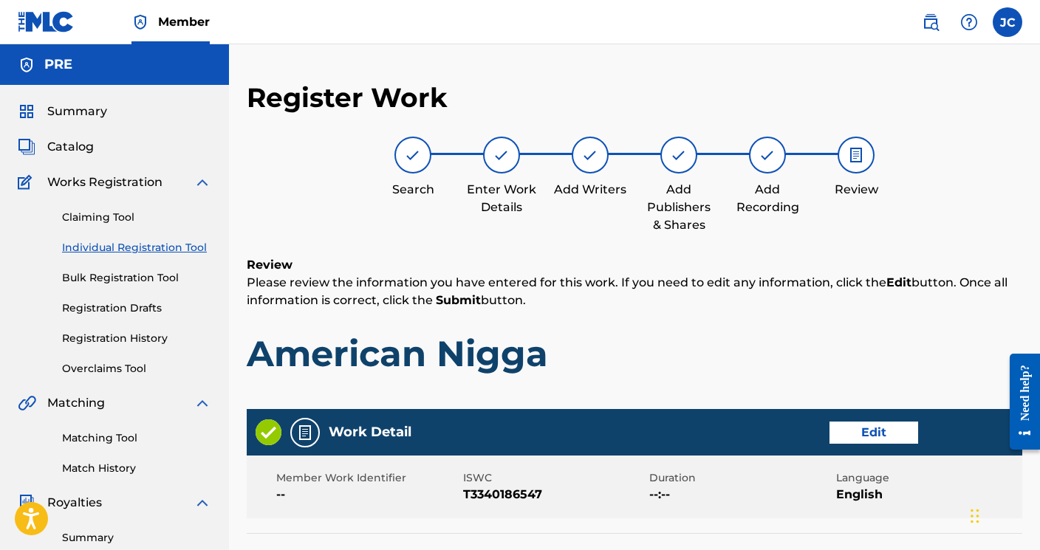
click at [857, 431] on button "Edit" at bounding box center [874, 433] width 89 height 22
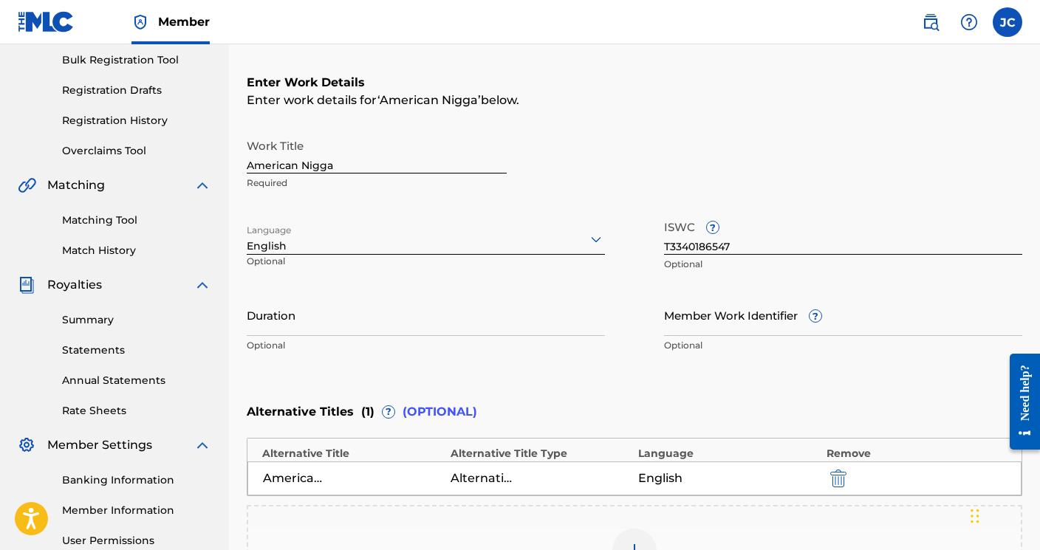
scroll to position [393, 0]
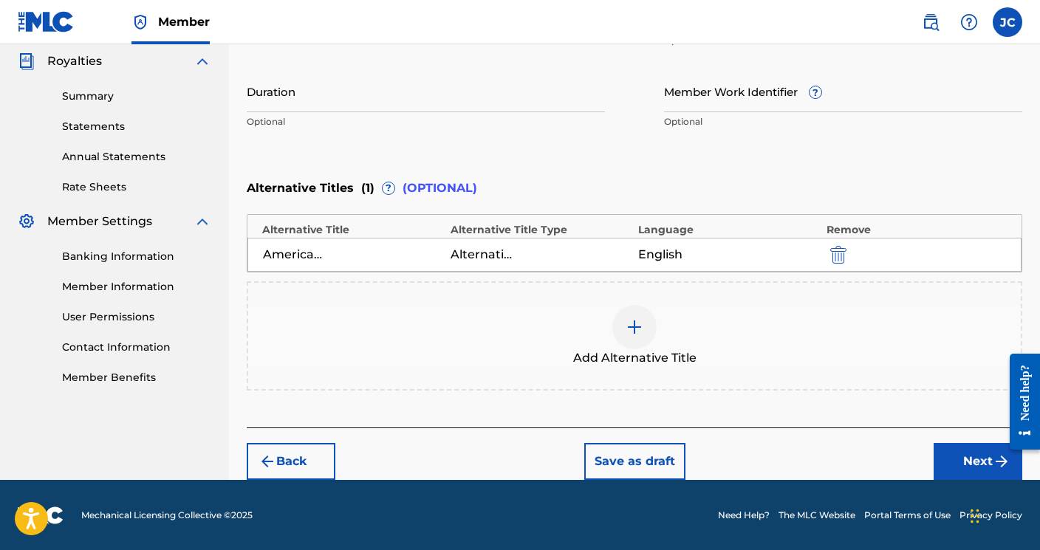
click at [975, 474] on button "Next" at bounding box center [978, 461] width 89 height 37
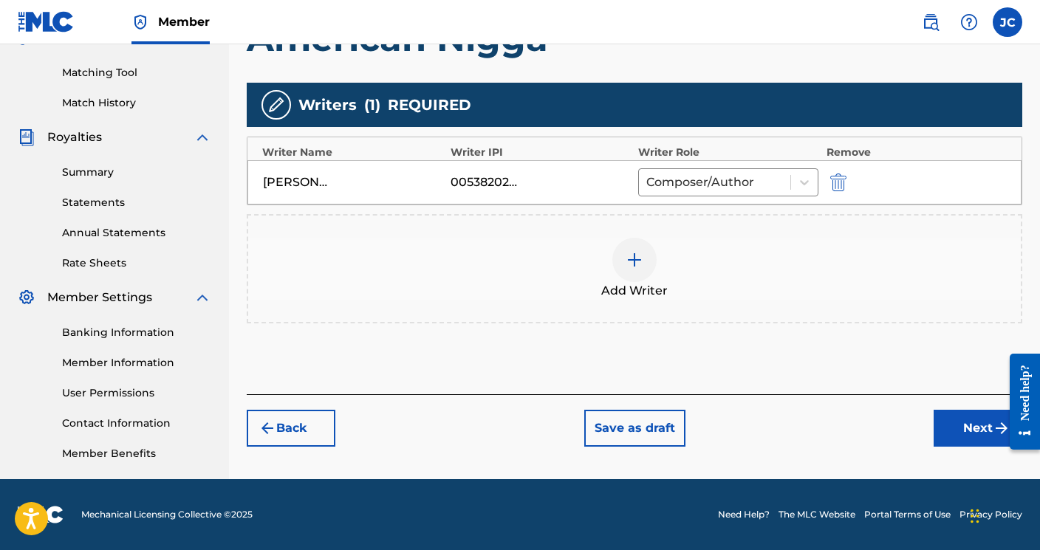
click at [960, 428] on button "Next" at bounding box center [978, 428] width 89 height 37
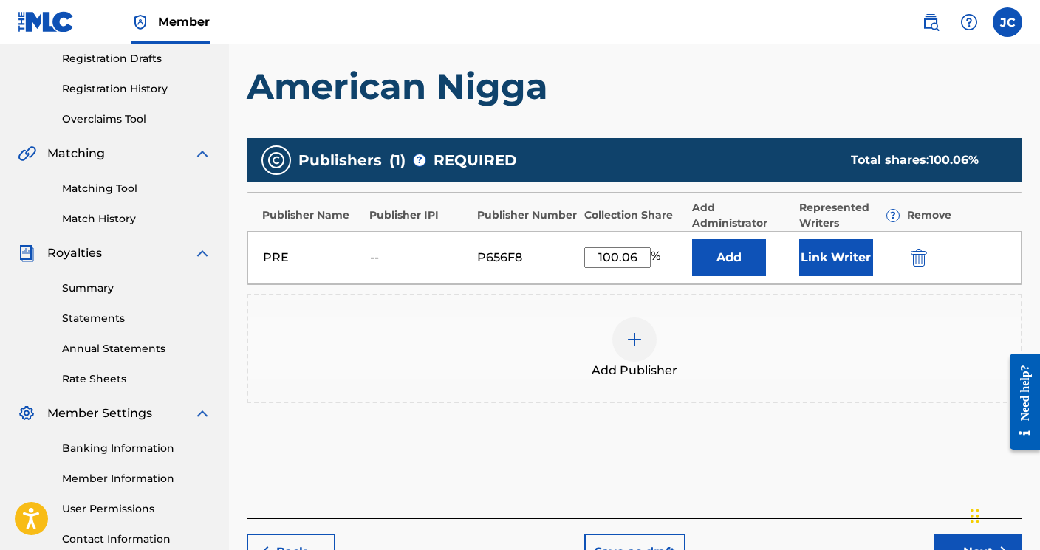
scroll to position [250, 0]
click at [940, 537] on button "Next" at bounding box center [978, 552] width 89 height 37
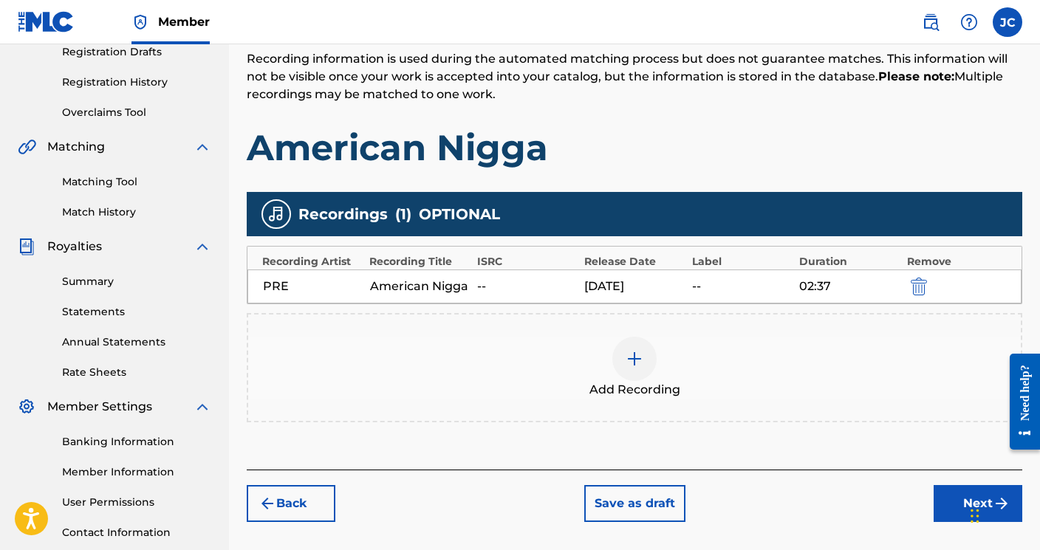
scroll to position [282, 0]
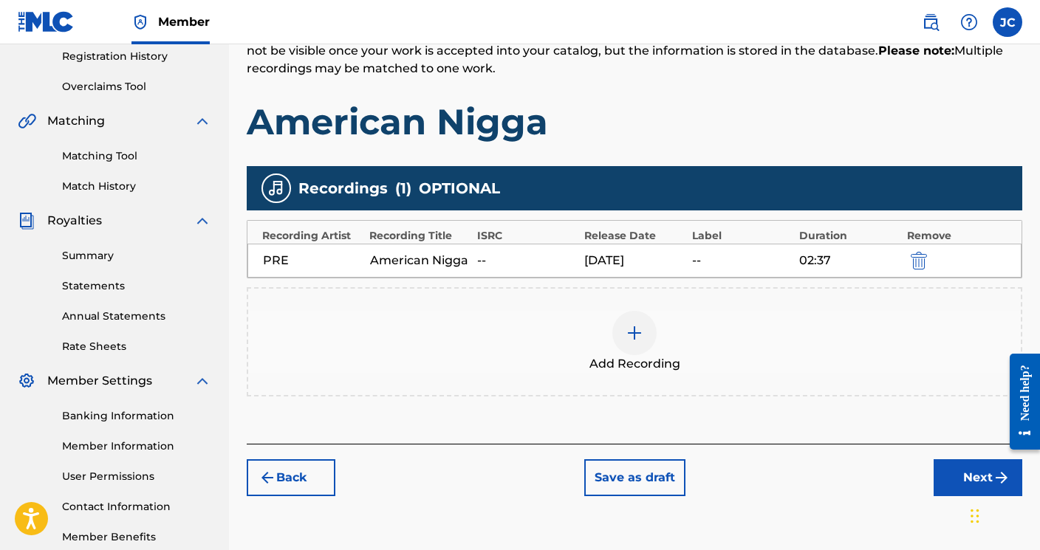
click at [960, 481] on button "Next" at bounding box center [978, 478] width 89 height 37
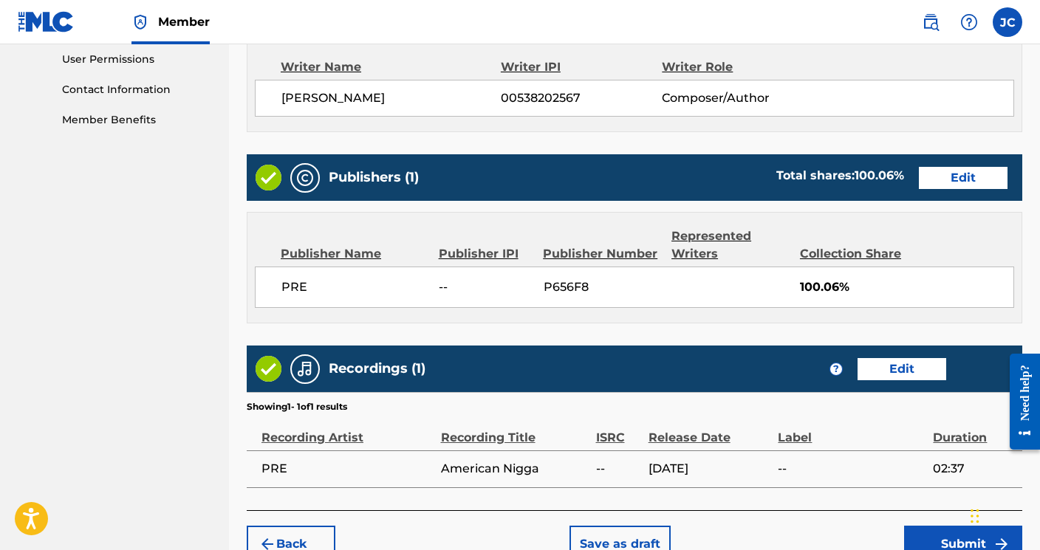
scroll to position [763, 0]
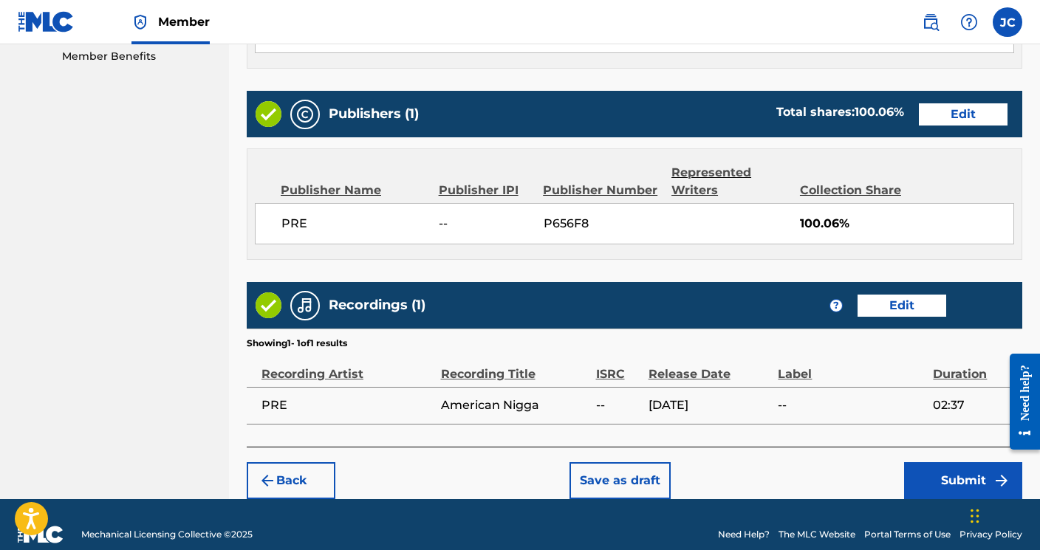
click at [954, 478] on button "Submit" at bounding box center [963, 480] width 118 height 37
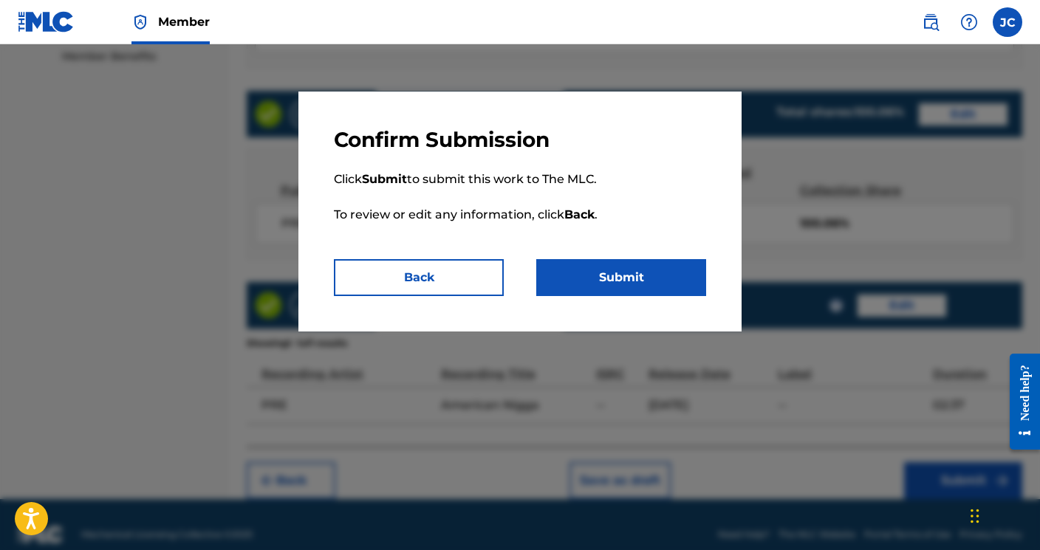
click at [677, 279] on button "Submit" at bounding box center [621, 277] width 170 height 37
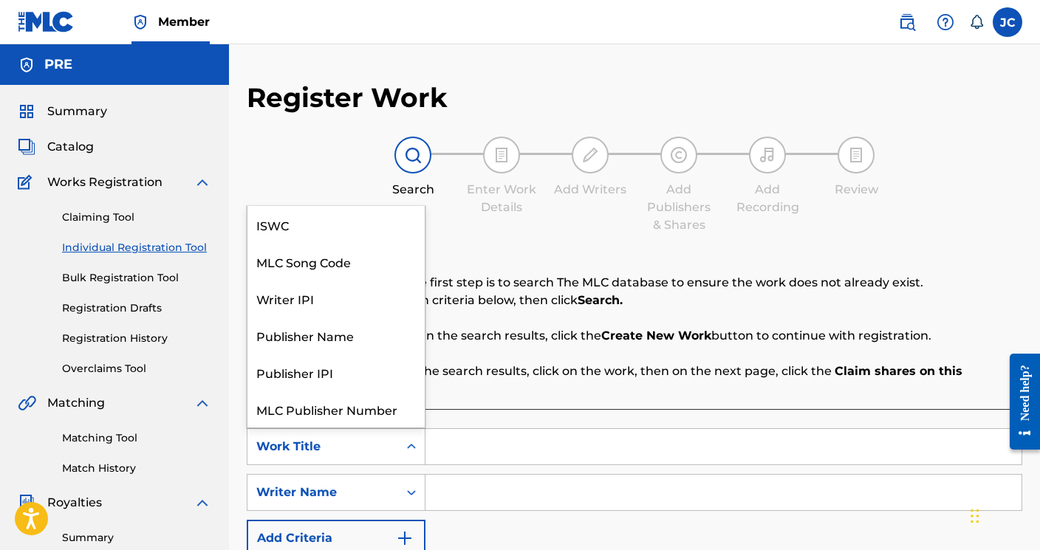
click at [411, 453] on icon "Search Form" at bounding box center [411, 447] width 15 height 15
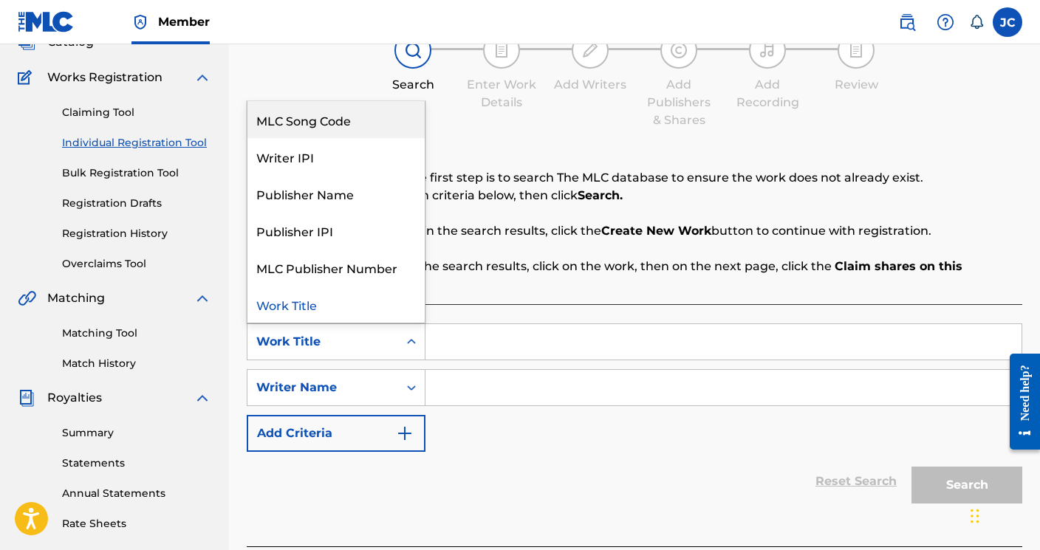
scroll to position [108, 0]
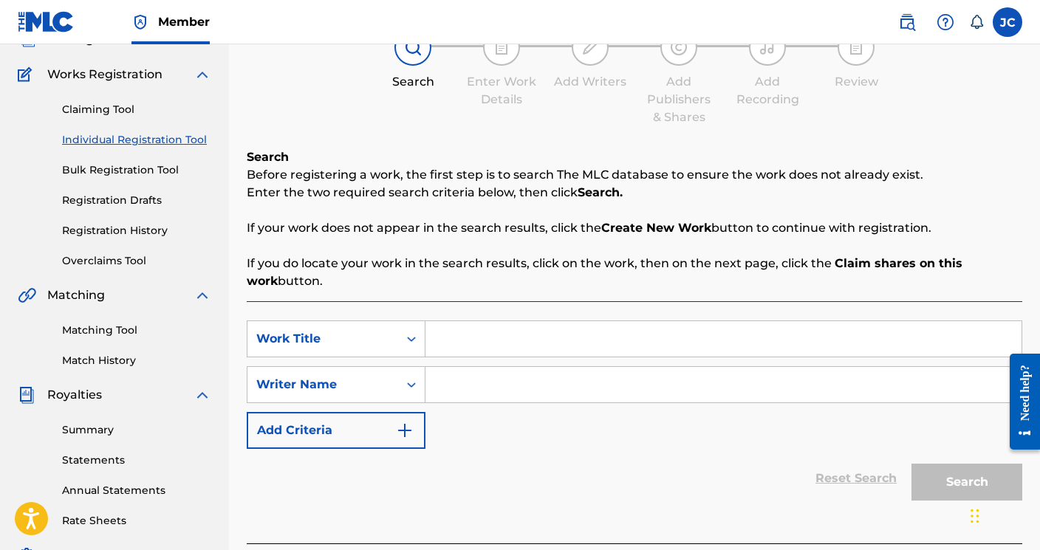
click at [566, 439] on div "SearchWithCriteriaea10c8bd-0ca8-4e73-9bac-94cf1234d79b Work Title SearchWithCri…" at bounding box center [635, 385] width 776 height 129
click at [443, 455] on div "Reset Search Search" at bounding box center [635, 478] width 776 height 59
click at [117, 229] on link "Registration History" at bounding box center [136, 231] width 149 height 16
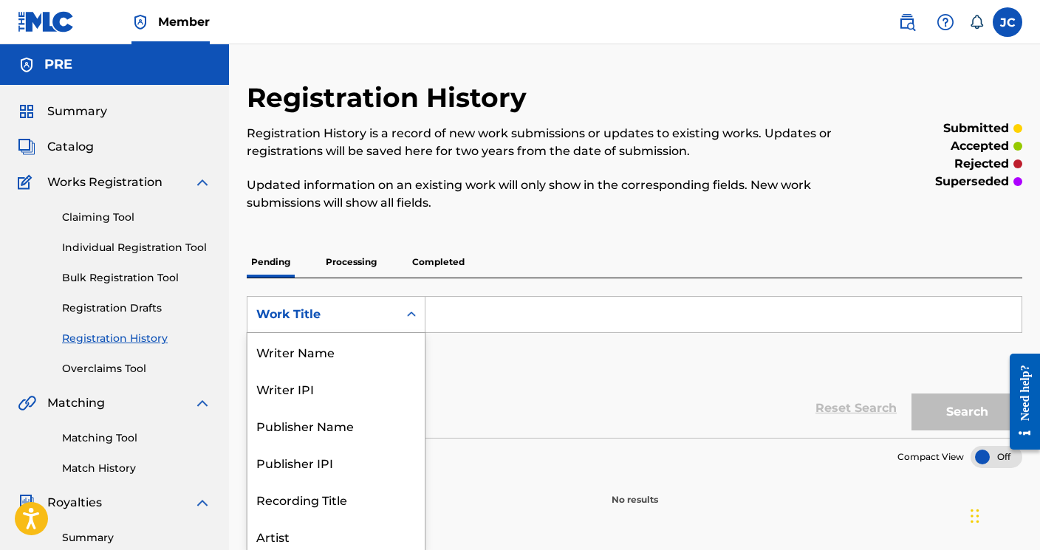
click at [298, 318] on div "Work Title" at bounding box center [322, 315] width 133 height 18
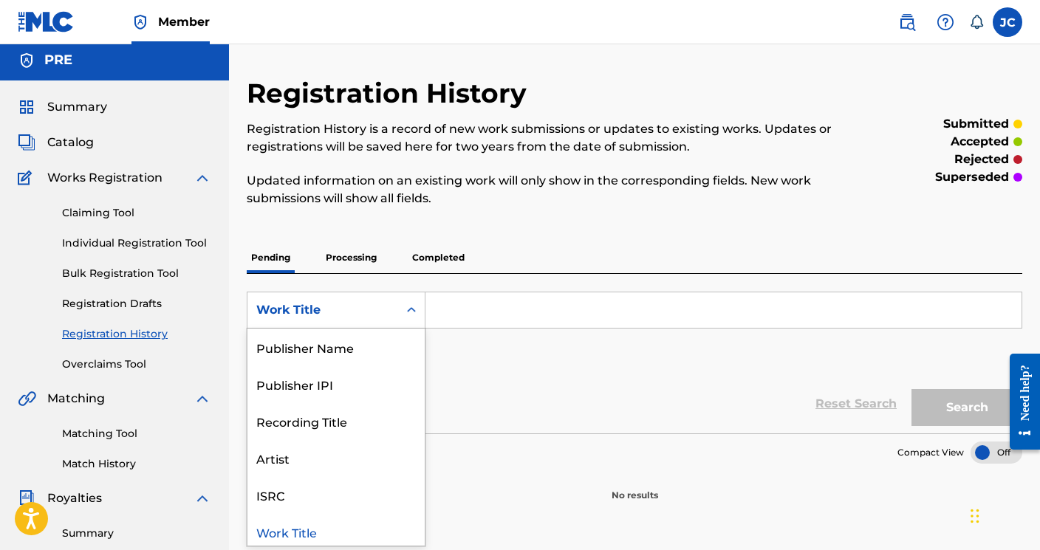
scroll to position [5, 0]
click at [273, 256] on p "Pending" at bounding box center [271, 257] width 48 height 31
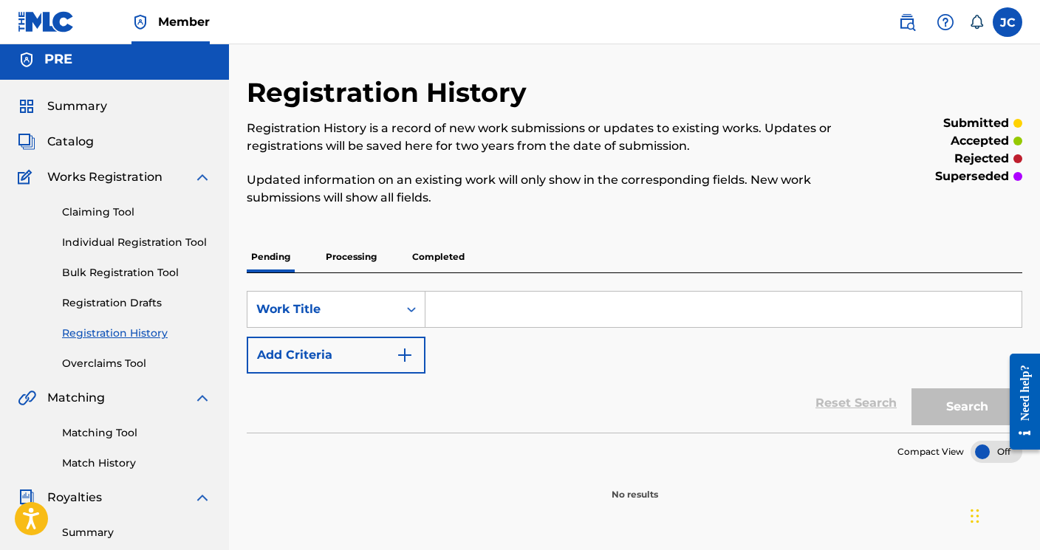
scroll to position [0, 0]
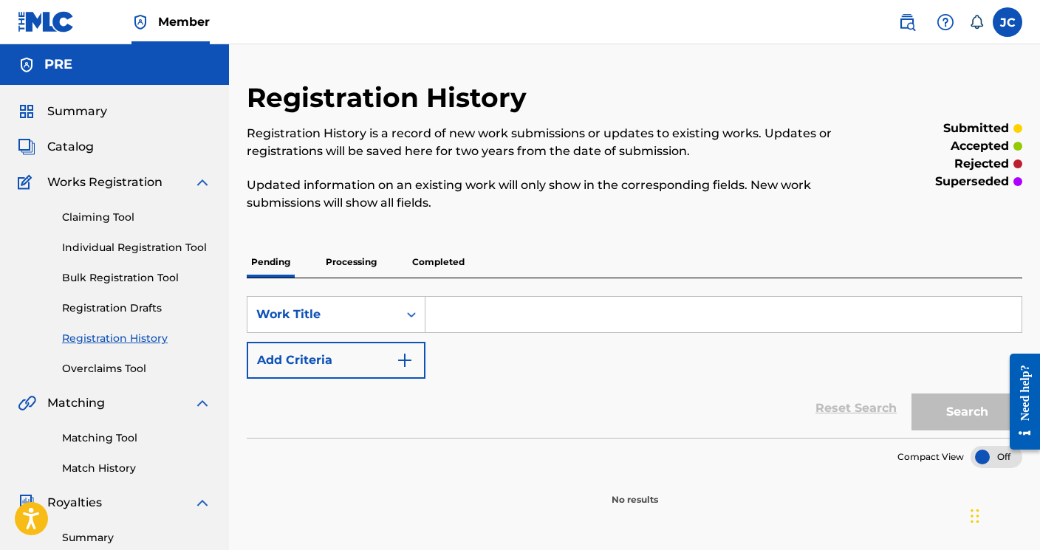
click at [98, 211] on link "Claiming Tool" at bounding box center [136, 218] width 149 height 16
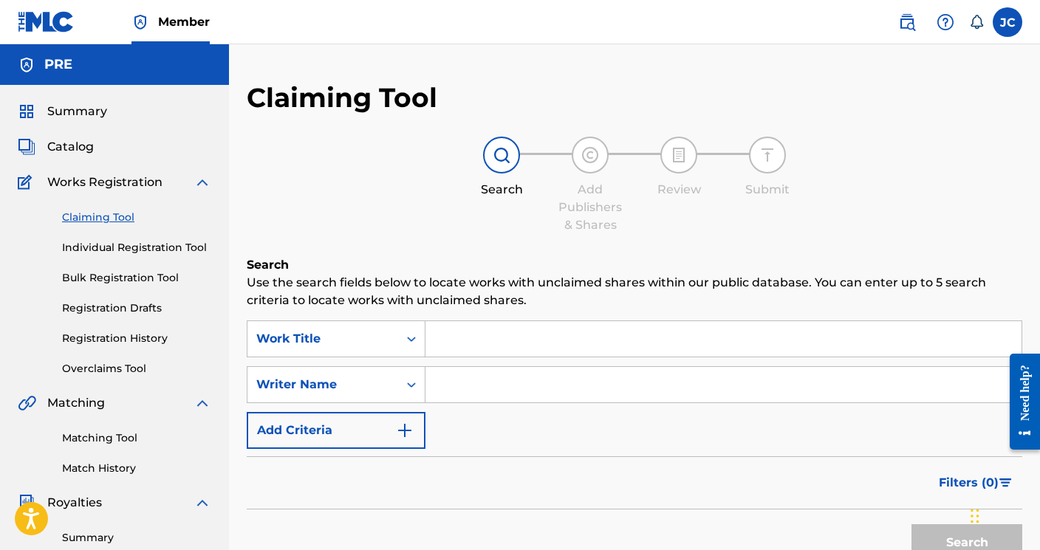
click at [106, 247] on link "Individual Registration Tool" at bounding box center [136, 248] width 149 height 16
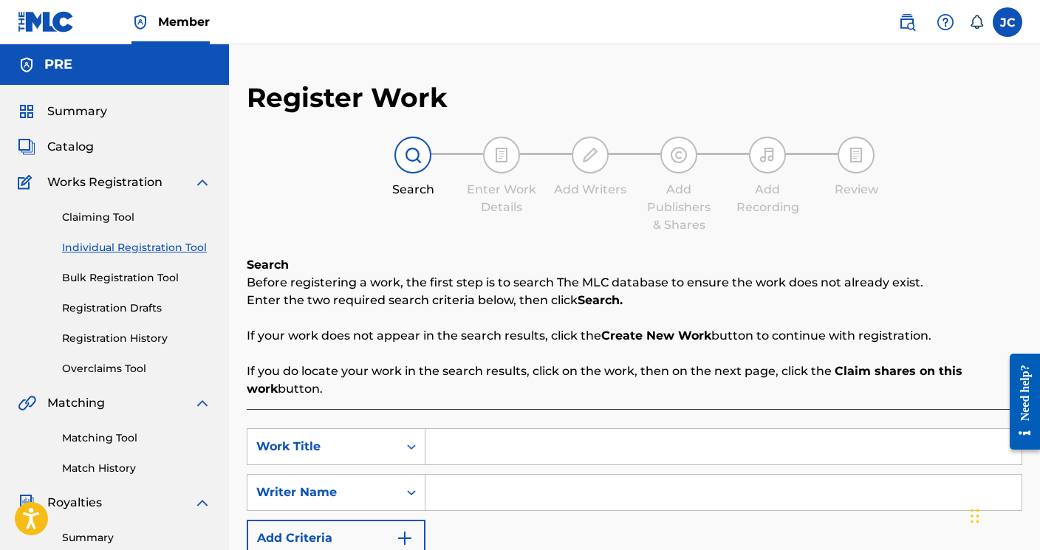
click at [128, 254] on link "Individual Registration Tool" at bounding box center [136, 248] width 149 height 16
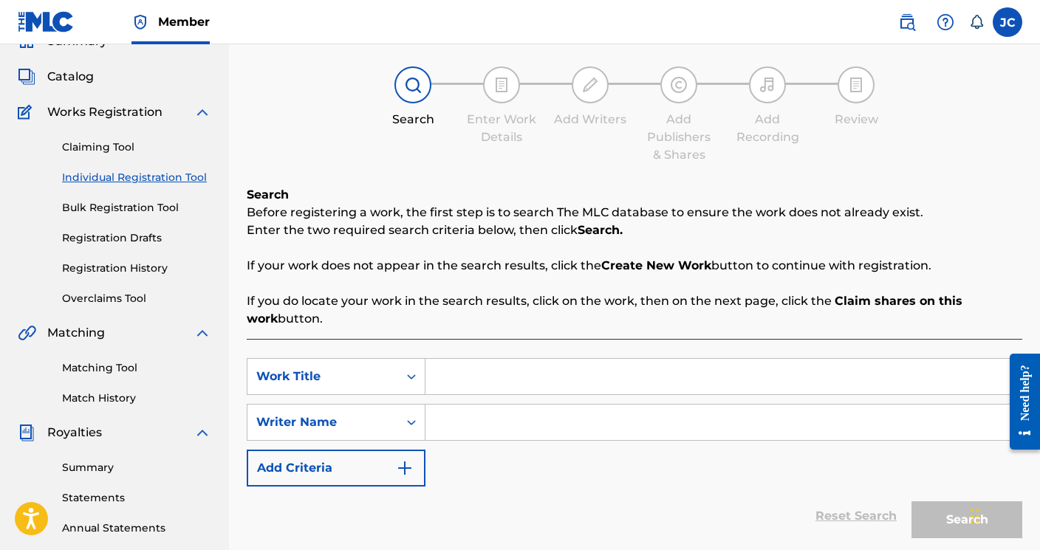
scroll to position [72, 0]
click at [417, 372] on icon "Search Form" at bounding box center [411, 375] width 15 height 15
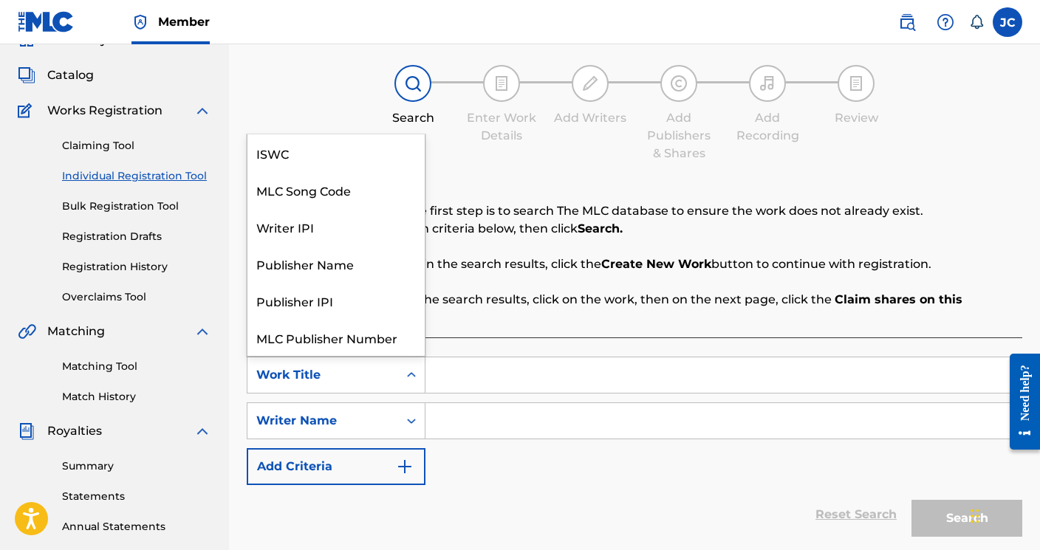
scroll to position [37, 0]
click at [402, 341] on div "Work Title" at bounding box center [335, 337] width 177 height 37
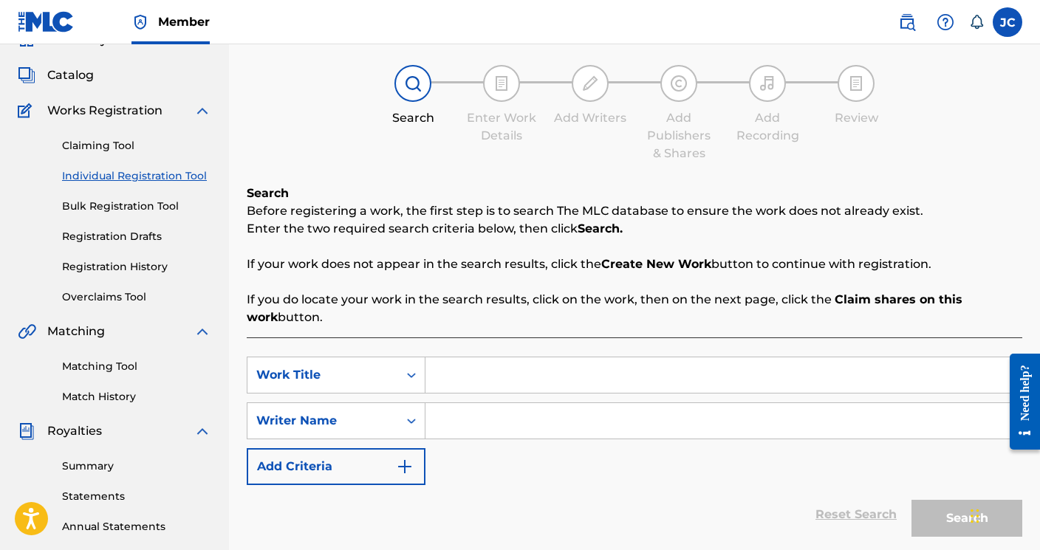
click at [455, 383] on input "Search Form" at bounding box center [724, 375] width 596 height 35
type input "American Nigga"
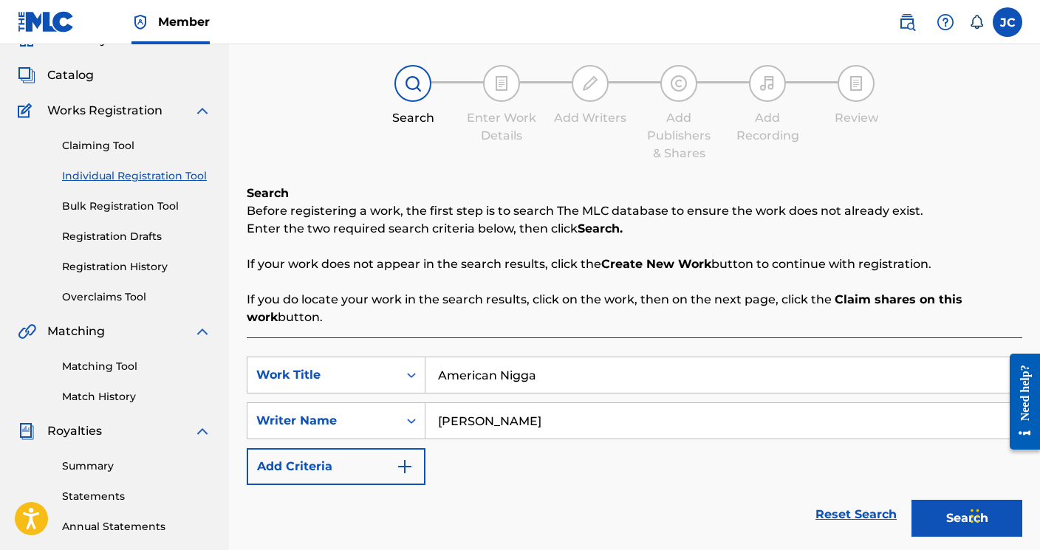
type input "[PERSON_NAME]"
click at [934, 513] on button "Search" at bounding box center [967, 518] width 111 height 37
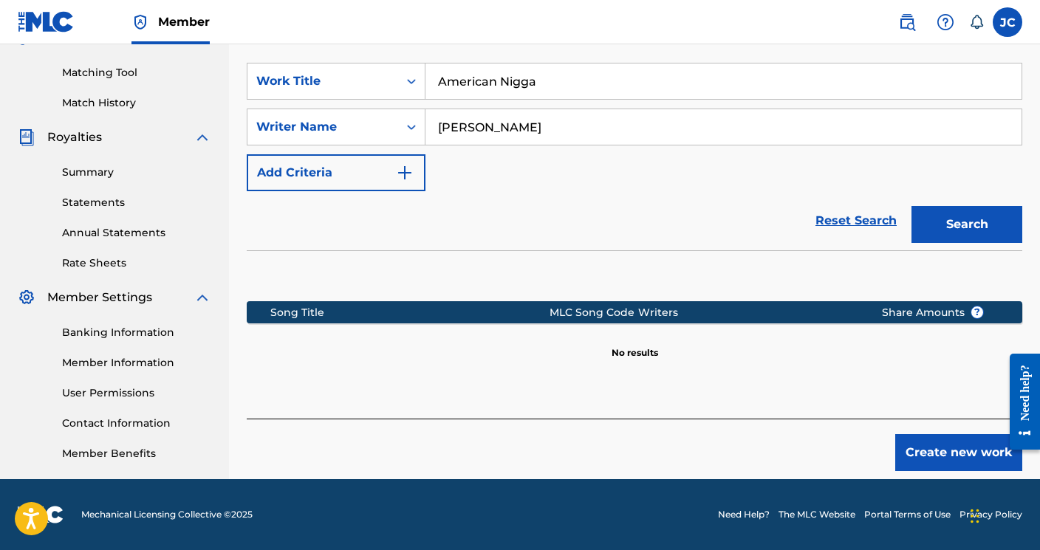
scroll to position [366, 0]
click at [915, 454] on button "Create new work" at bounding box center [958, 452] width 127 height 37
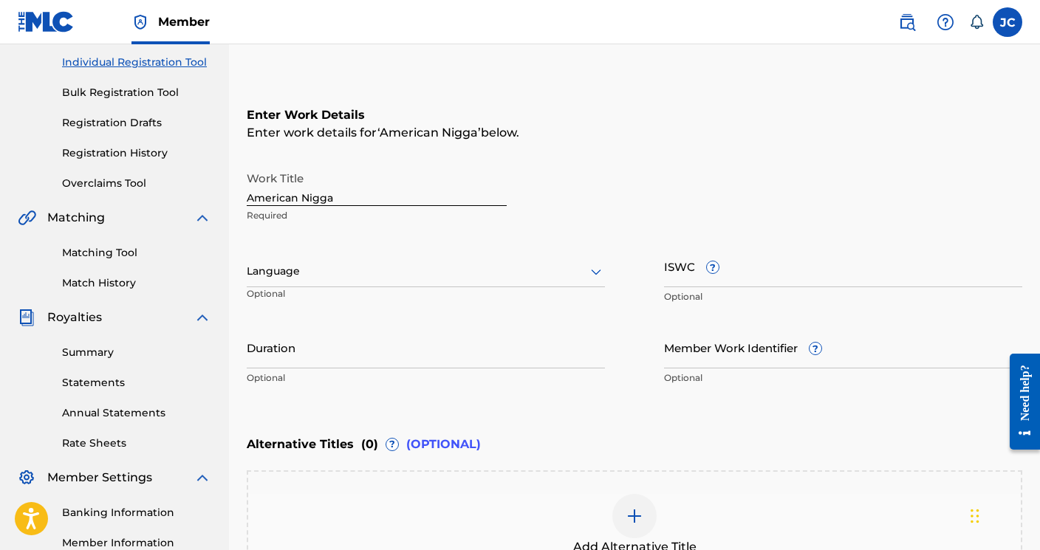
scroll to position [191, 0]
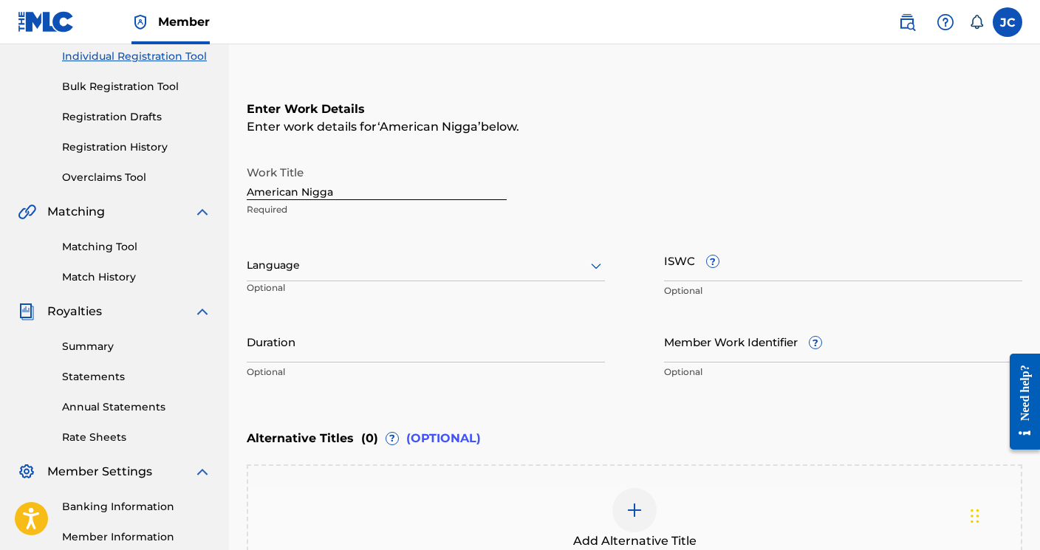
click at [454, 278] on div "Language" at bounding box center [426, 265] width 358 height 31
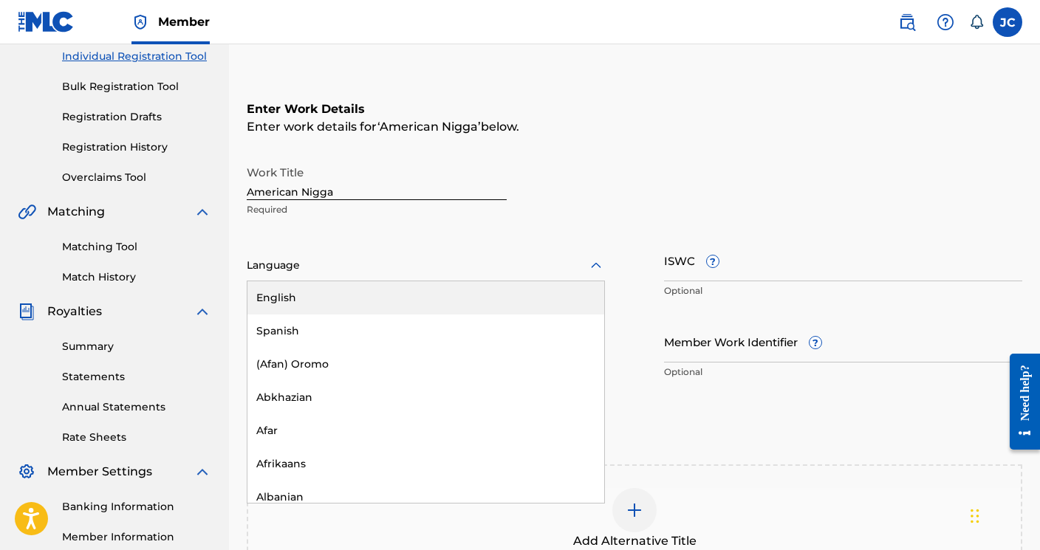
click at [422, 289] on div "English" at bounding box center [425, 297] width 357 height 33
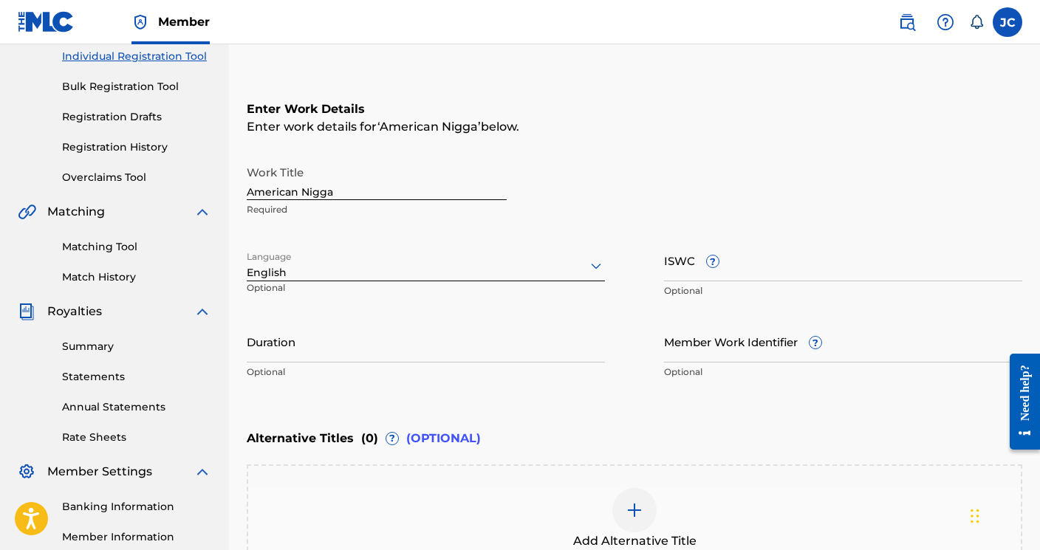
click at [523, 357] on input "Duration" at bounding box center [426, 342] width 358 height 42
type input "02:37"
click at [835, 270] on input "ISWC ?" at bounding box center [843, 260] width 358 height 42
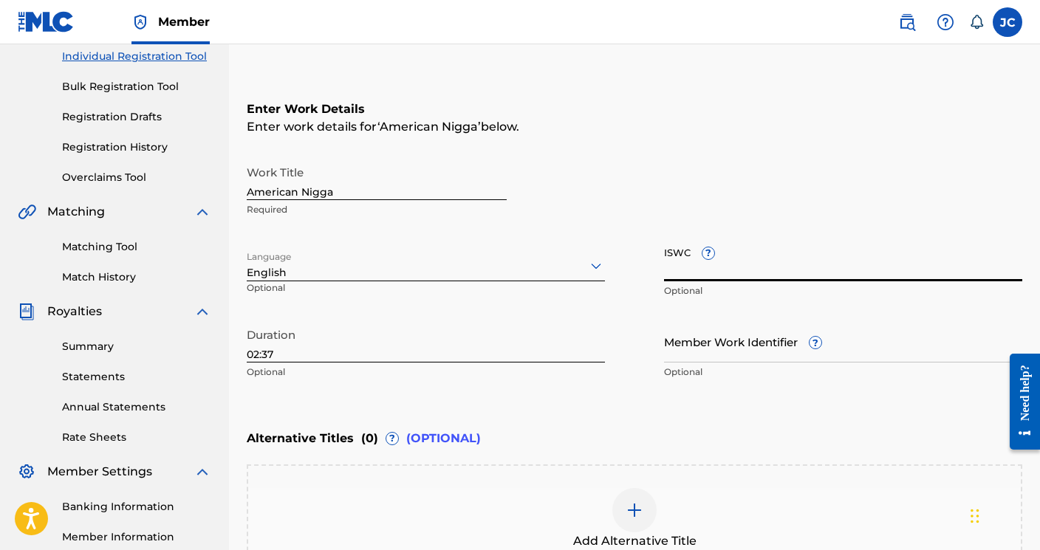
paste input "T-334.018.654-7"
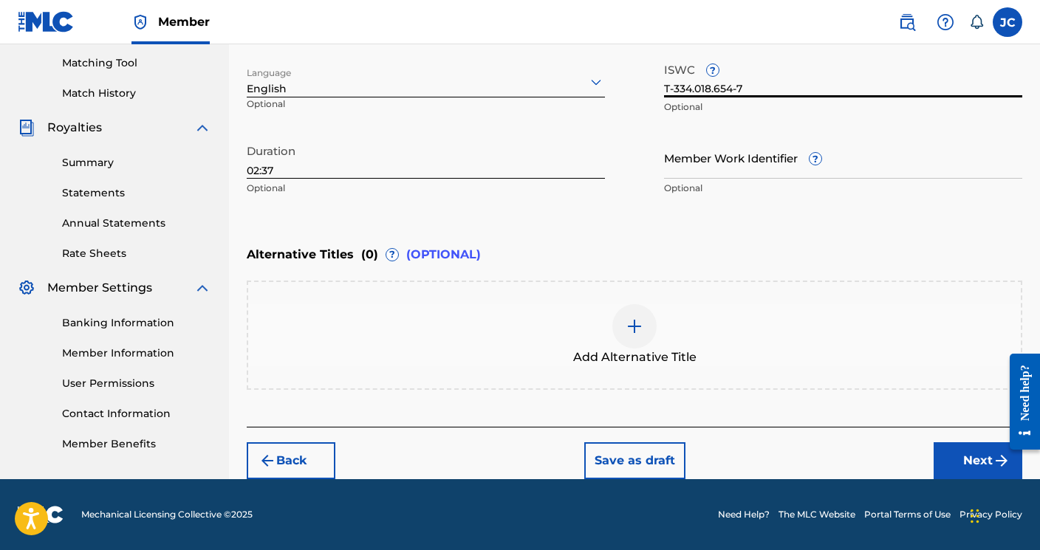
scroll to position [375, 0]
type input "T-334.018.654-7"
click at [621, 328] on div at bounding box center [634, 326] width 44 height 44
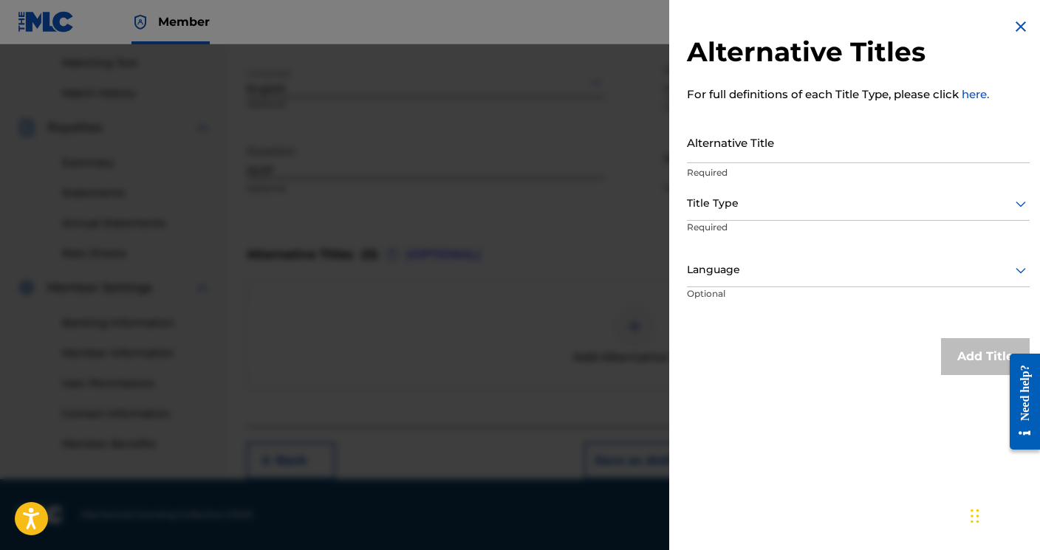
click at [1018, 27] on img at bounding box center [1021, 27] width 18 height 18
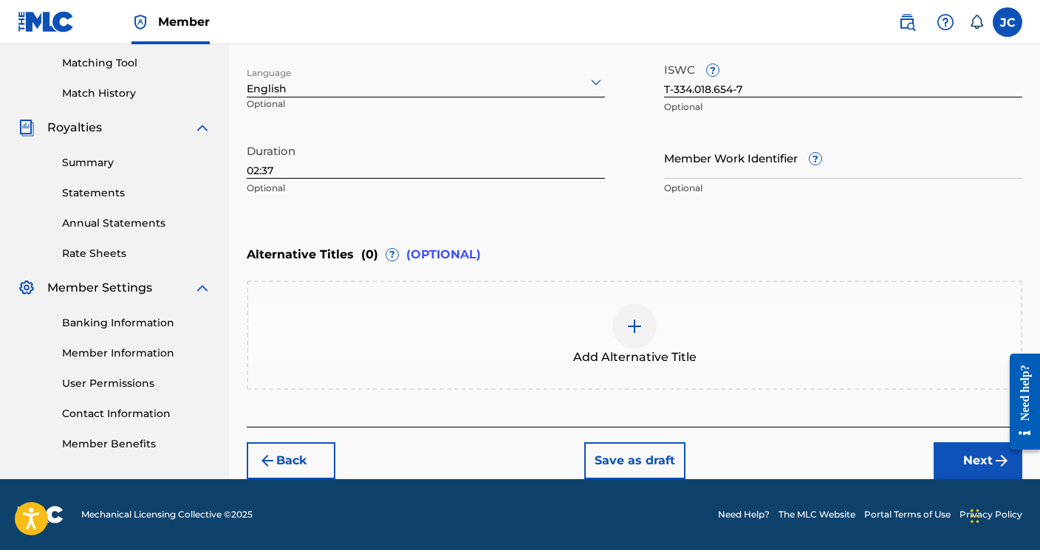
click at [624, 333] on div at bounding box center [634, 326] width 44 height 44
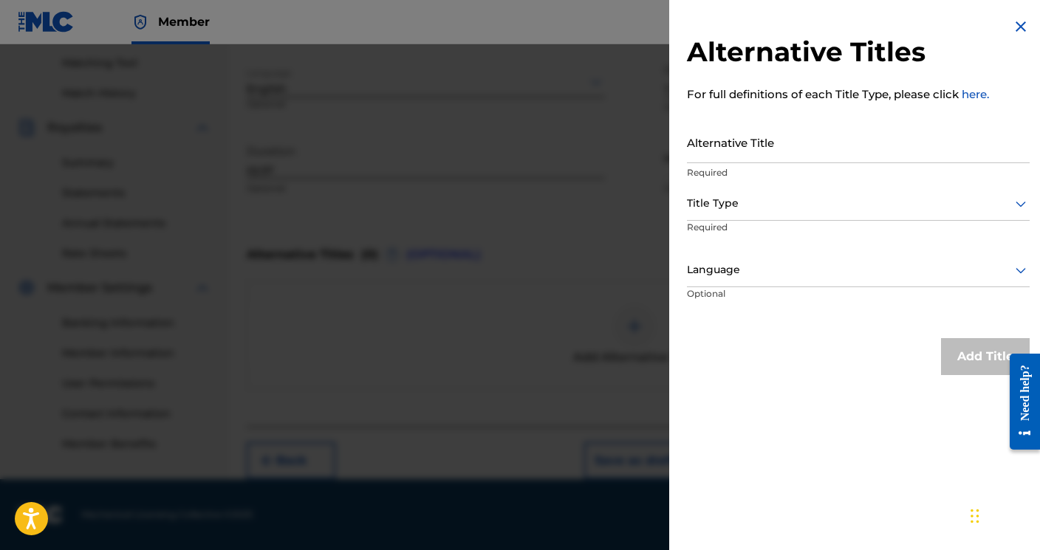
click at [806, 148] on input "Alternative Title" at bounding box center [858, 142] width 343 height 42
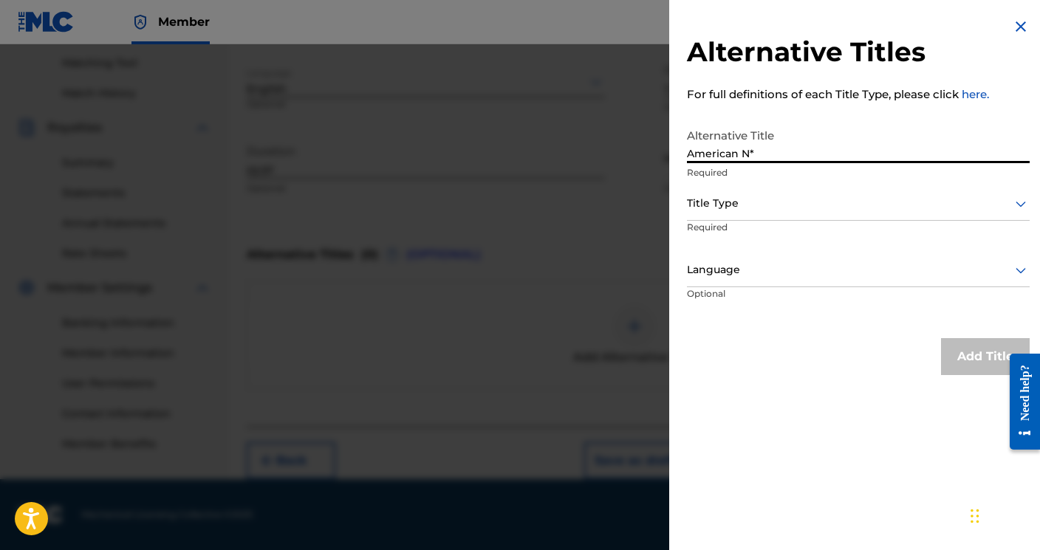
type input "American N*"
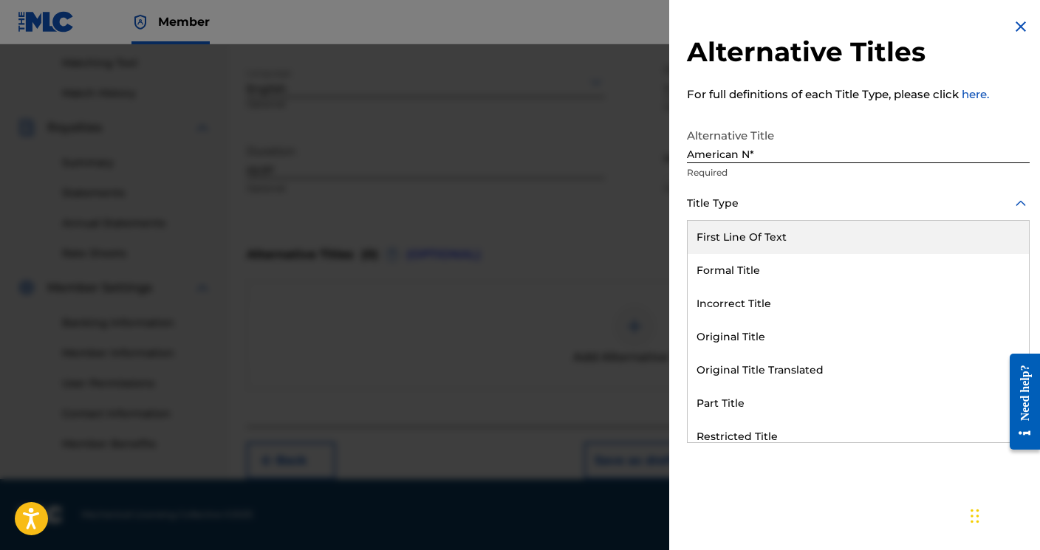
click at [857, 208] on div at bounding box center [858, 203] width 343 height 18
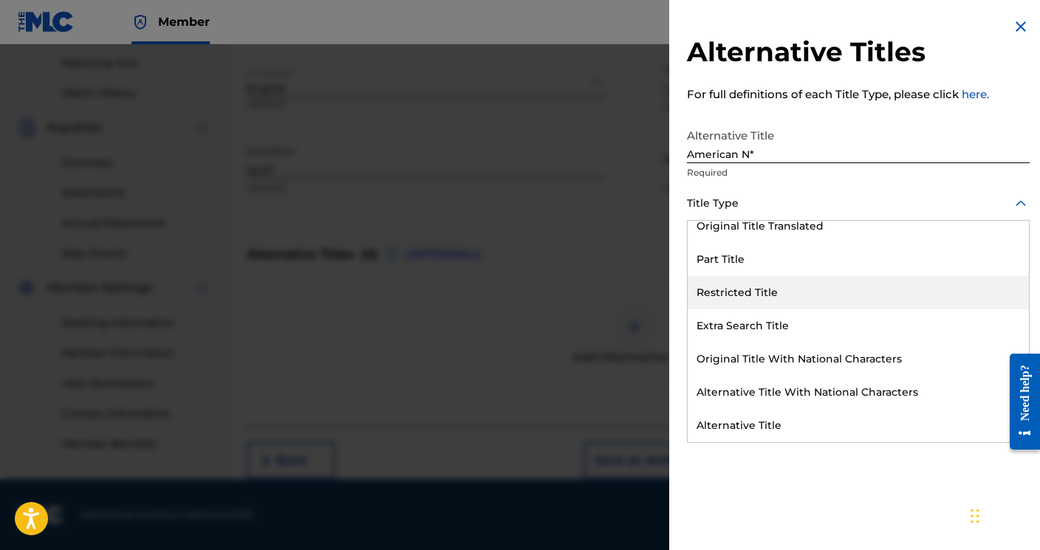
scroll to position [144, 0]
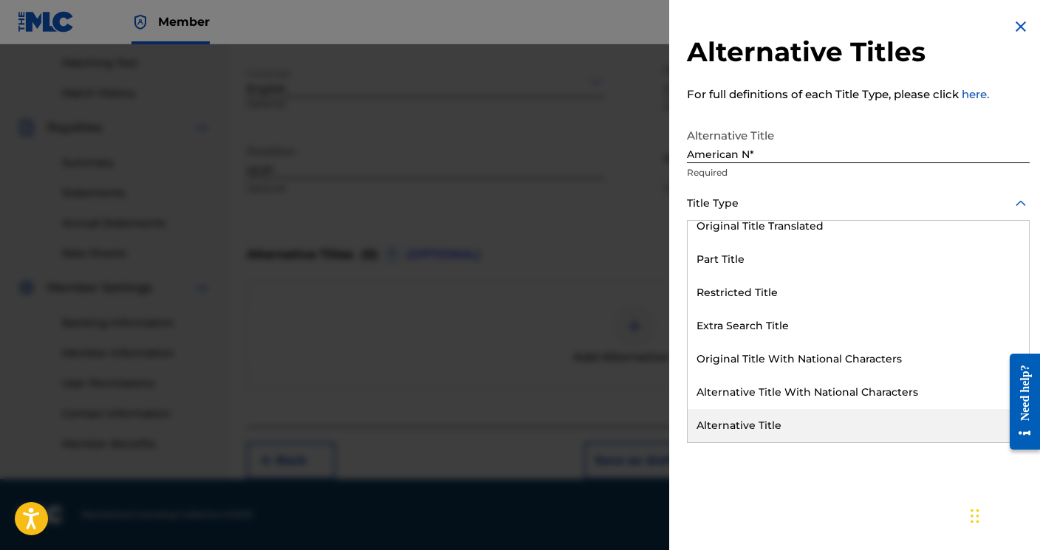
click at [817, 411] on div "Alternative Title" at bounding box center [858, 425] width 341 height 33
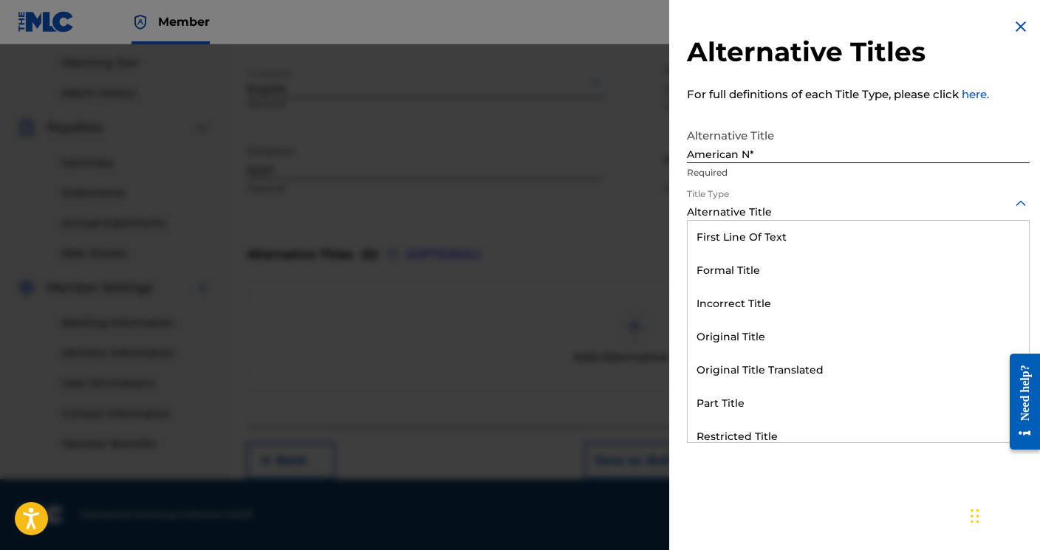
click at [793, 205] on div at bounding box center [858, 203] width 343 height 18
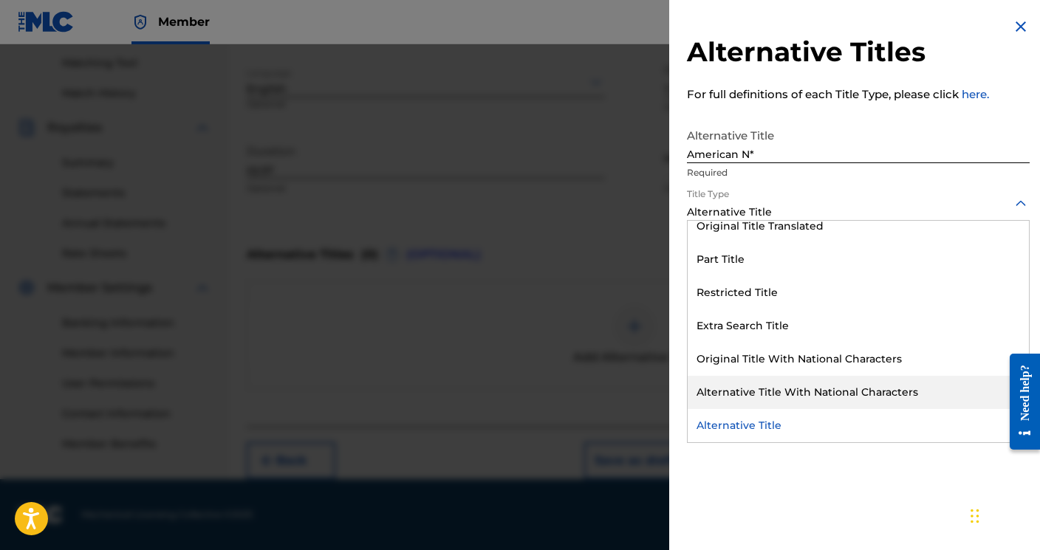
click at [810, 387] on div "Alternative Title With National Characters" at bounding box center [858, 392] width 341 height 33
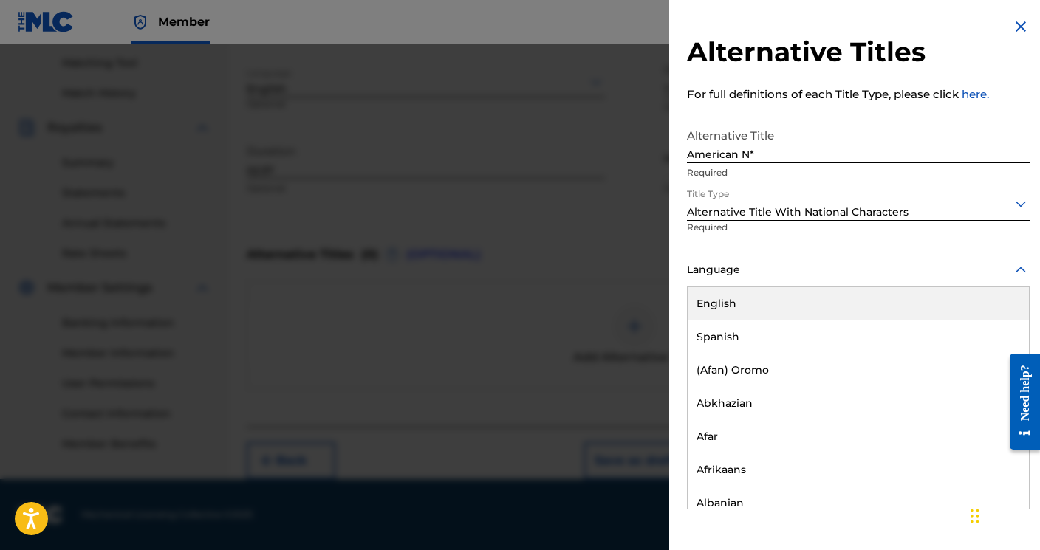
click at [791, 272] on div at bounding box center [858, 270] width 343 height 18
click at [788, 309] on div "English" at bounding box center [858, 303] width 341 height 33
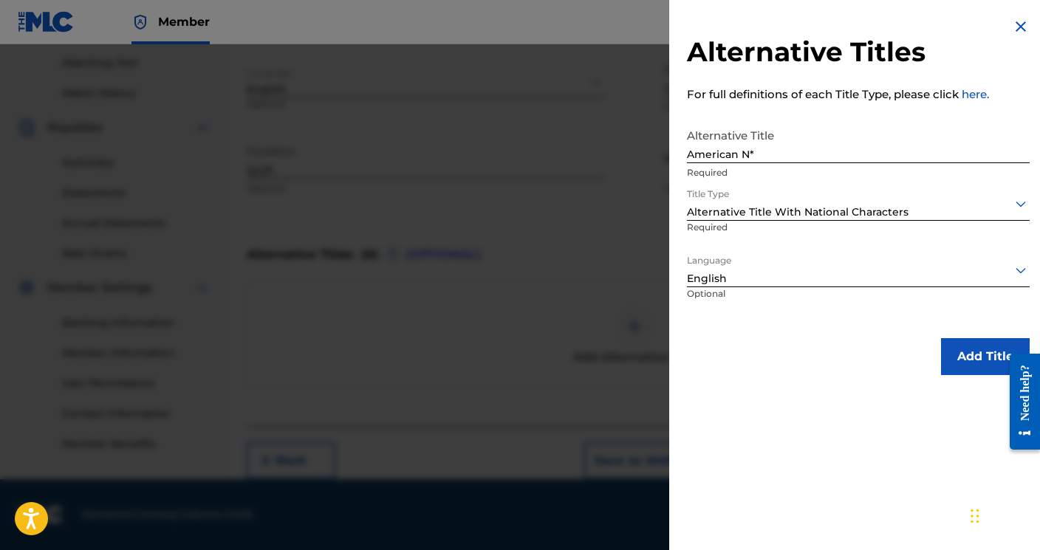
click at [968, 351] on button "Add Title" at bounding box center [985, 356] width 89 height 37
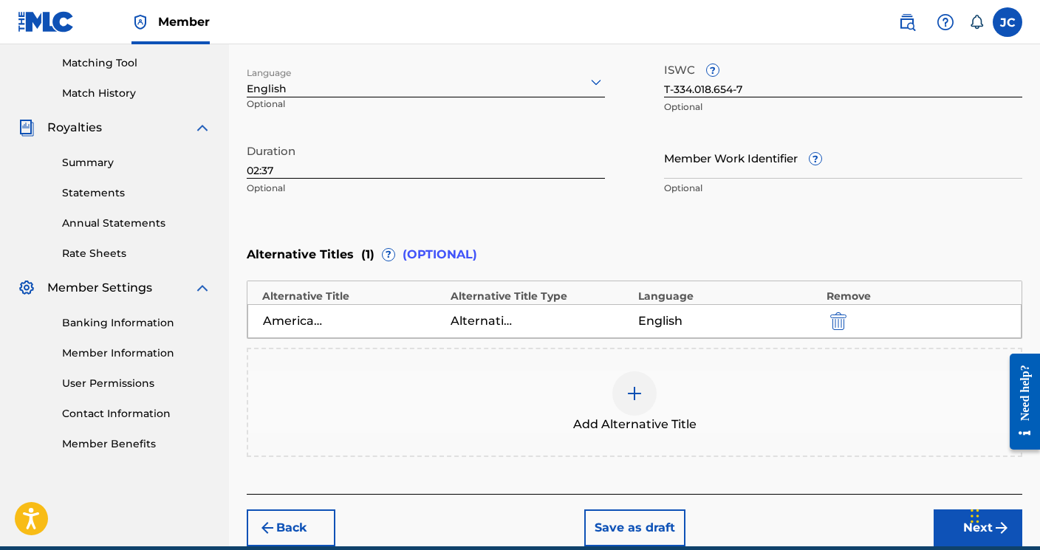
click at [964, 536] on button "Next" at bounding box center [978, 528] width 89 height 37
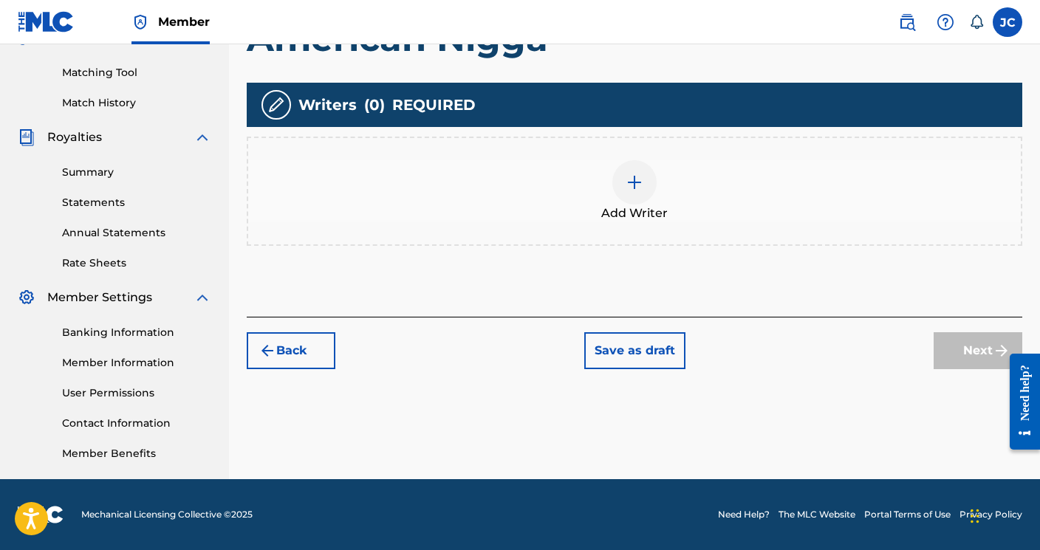
scroll to position [366, 0]
click at [627, 179] on img at bounding box center [635, 183] width 18 height 18
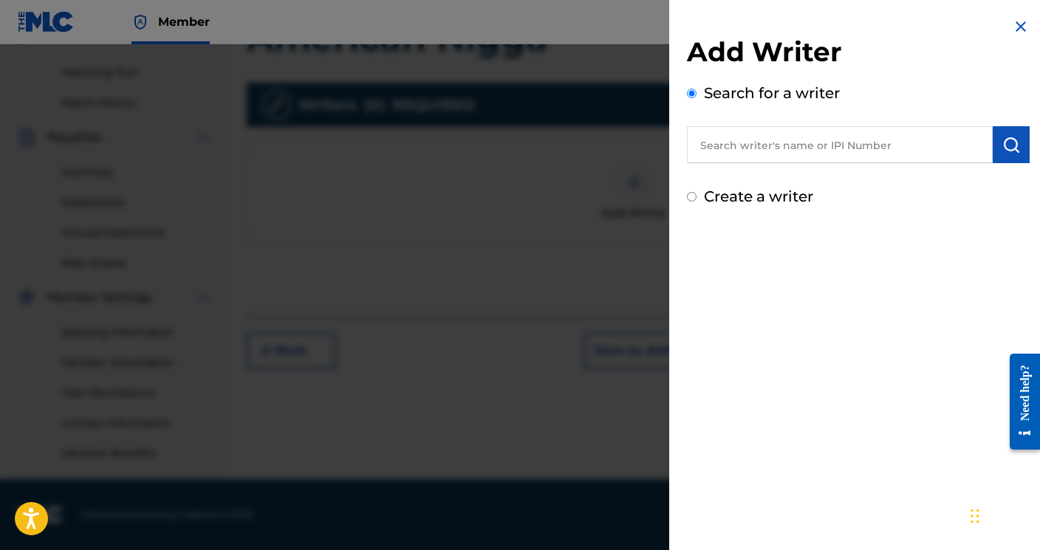
click at [723, 150] on input "text" at bounding box center [840, 144] width 306 height 37
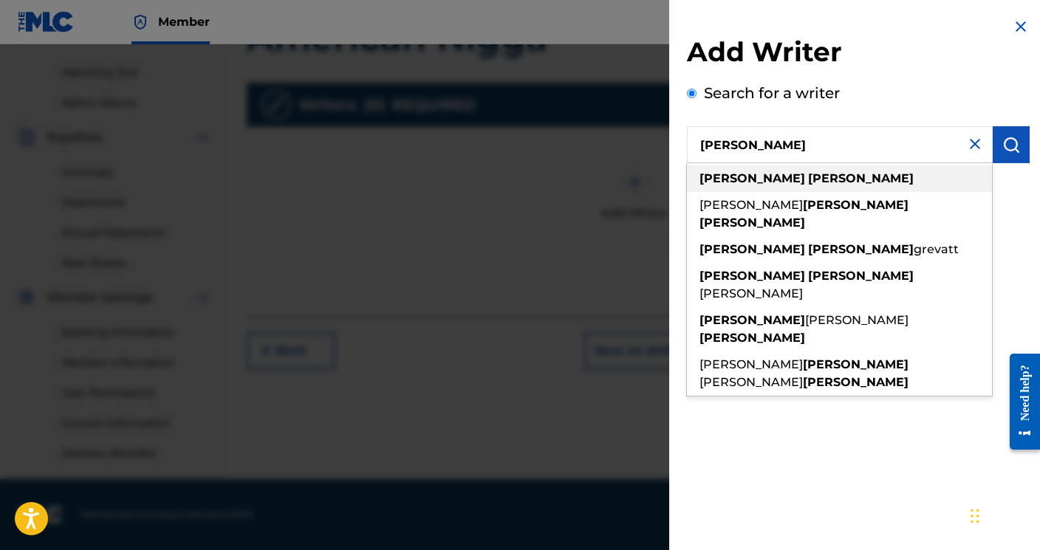
click at [808, 178] on strong "[PERSON_NAME]" at bounding box center [861, 178] width 106 height 14
type input "[PERSON_NAME]"
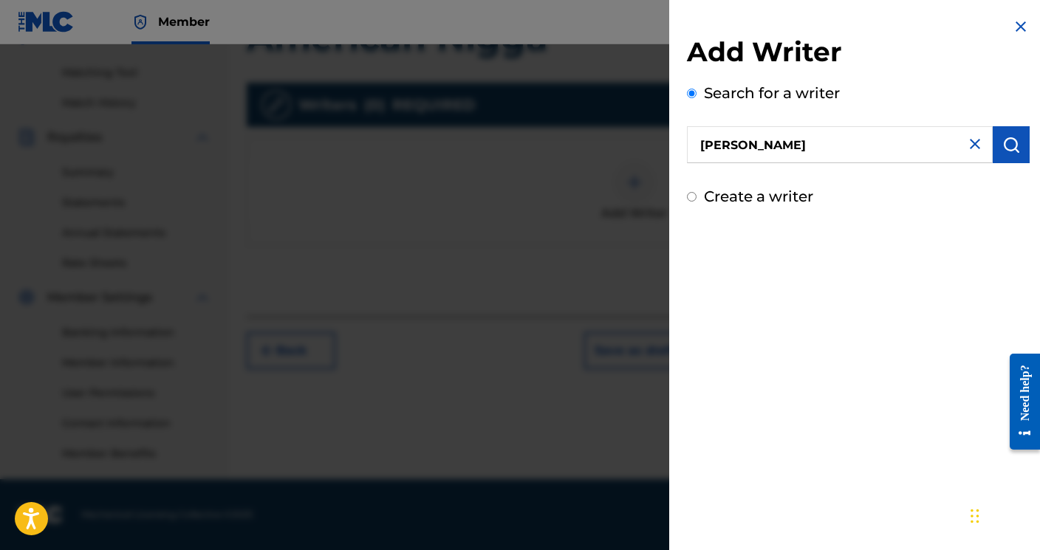
click at [1012, 147] on img "submit" at bounding box center [1011, 145] width 18 height 18
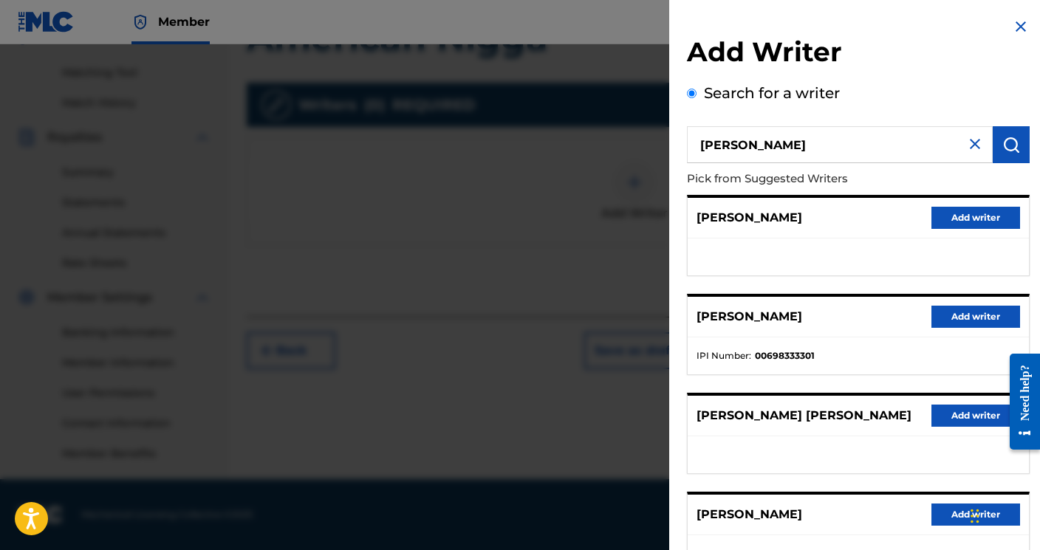
scroll to position [0, 0]
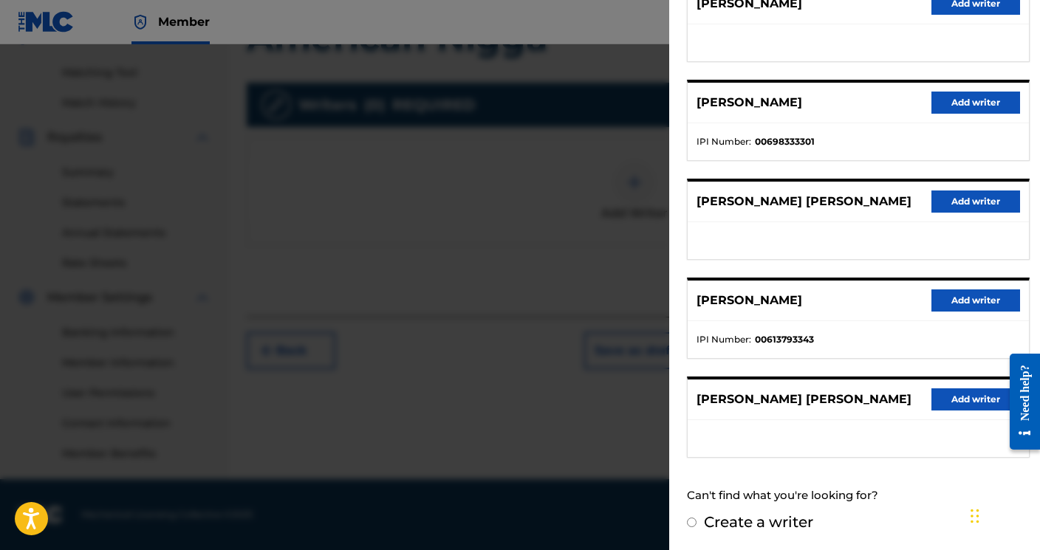
click at [691, 527] on input "Create a writer" at bounding box center [692, 523] width 10 height 10
radio input "false"
radio input "true"
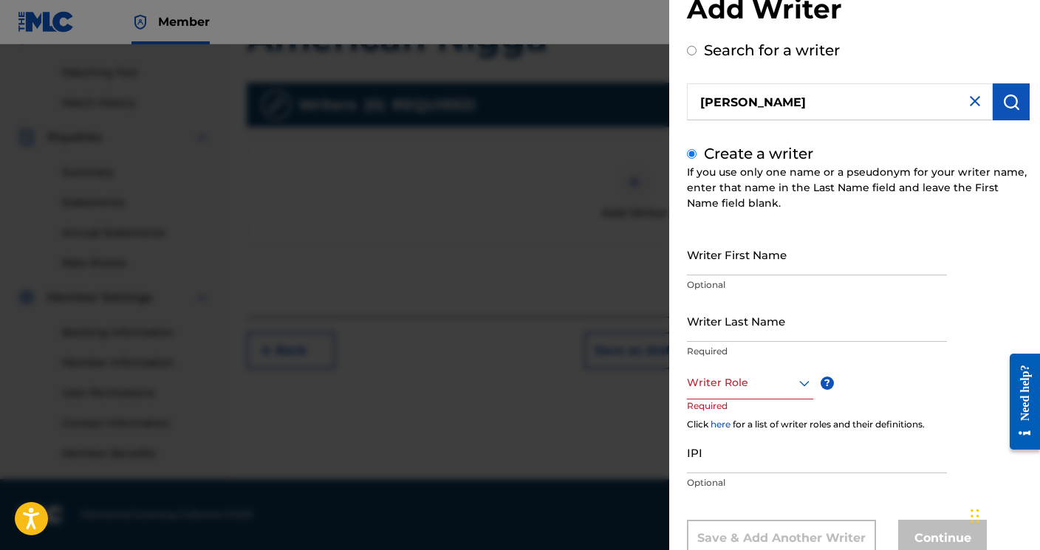
click at [802, 257] on input "Writer First Name" at bounding box center [817, 254] width 260 height 42
type input "Pre"
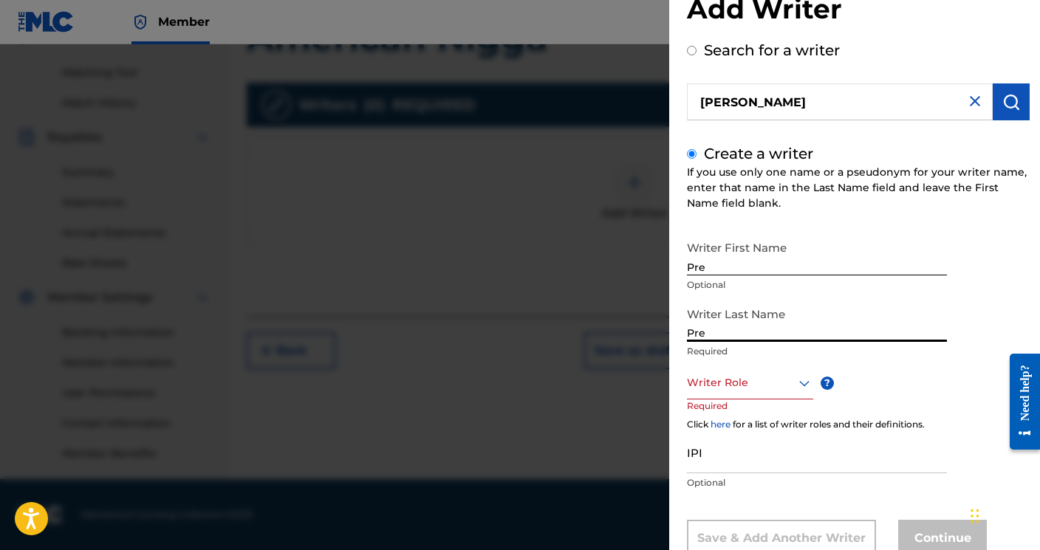
type input "Pre"
click at [768, 381] on div "Writer Role" at bounding box center [750, 382] width 126 height 33
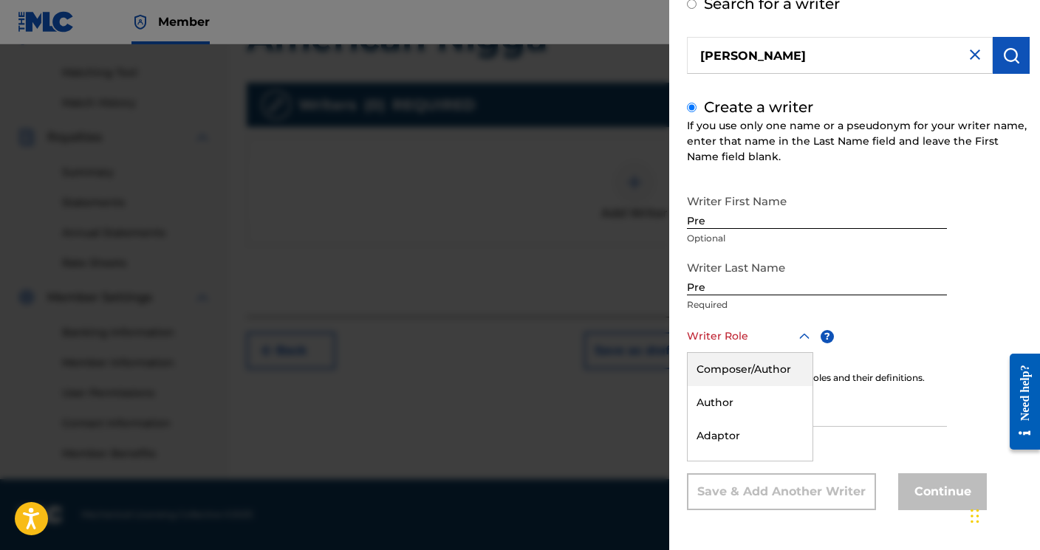
click at [767, 377] on div "Composer/Author" at bounding box center [750, 369] width 125 height 33
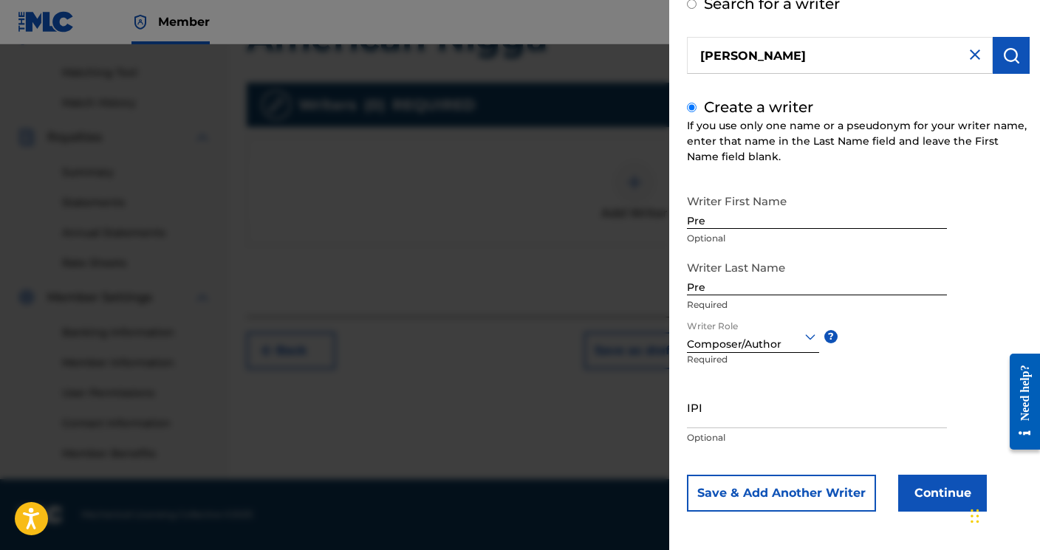
click at [745, 414] on input "IPI" at bounding box center [817, 407] width 260 height 42
paste input "00538202763"
type input "00538202763"
click at [943, 488] on button "Continue" at bounding box center [942, 493] width 89 height 37
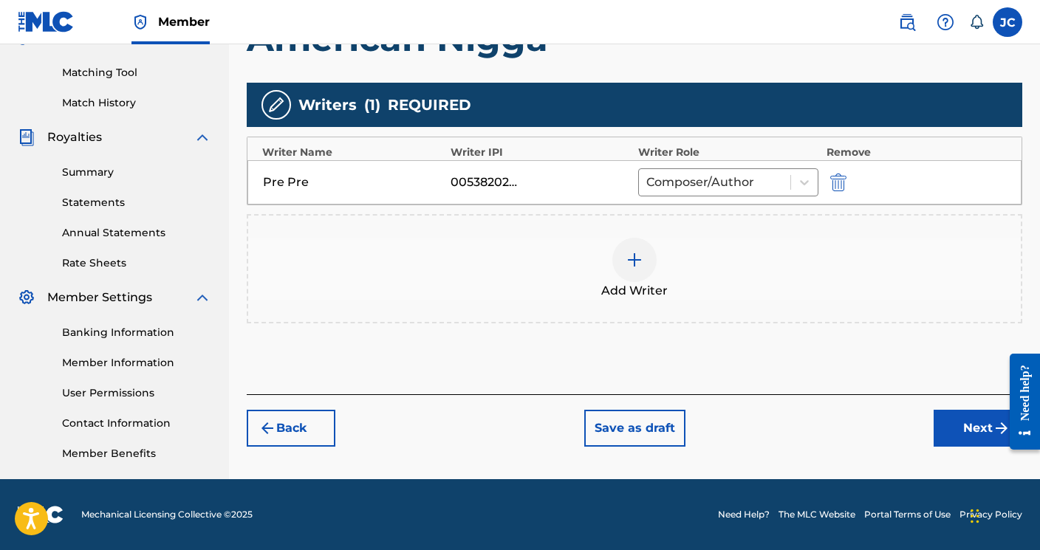
click at [972, 426] on button "Next" at bounding box center [978, 428] width 89 height 37
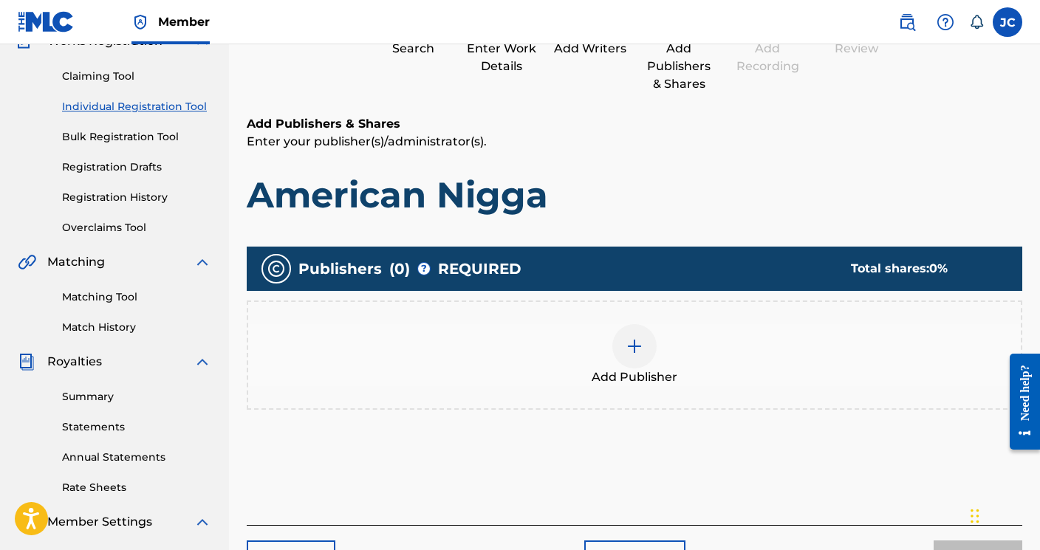
scroll to position [264, 0]
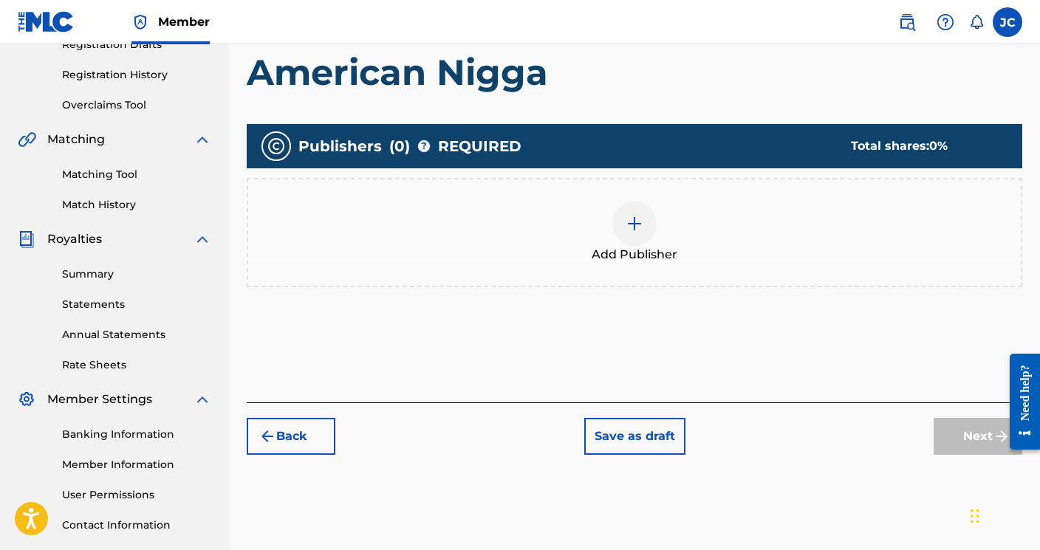
click at [640, 222] on img at bounding box center [635, 224] width 18 height 18
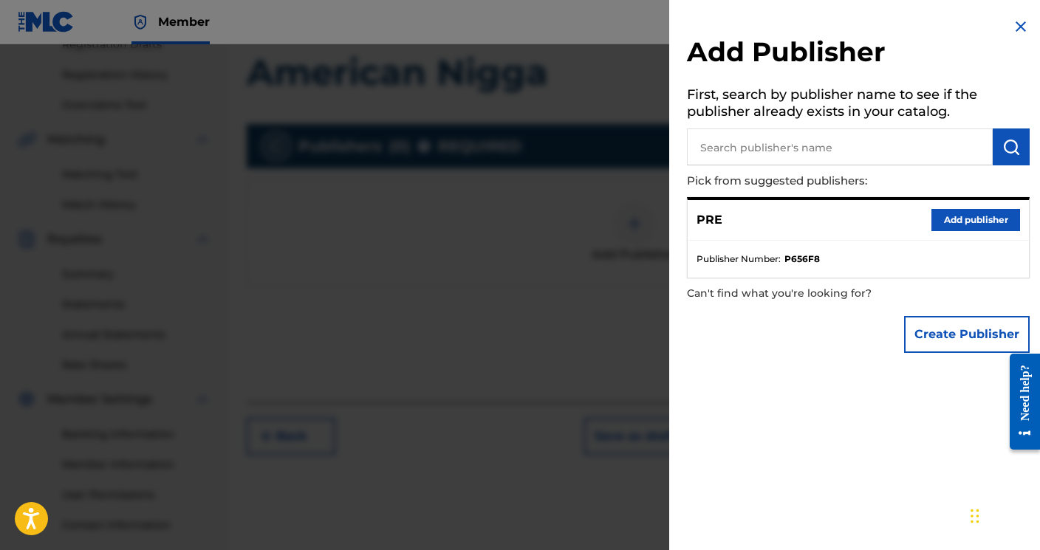
click at [959, 218] on button "Add publisher" at bounding box center [976, 220] width 89 height 22
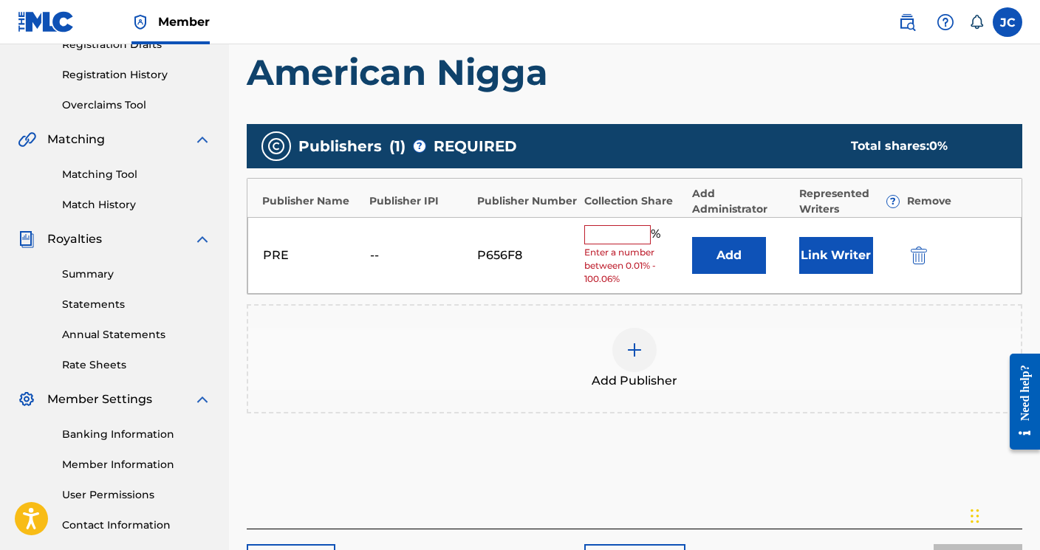
click at [603, 228] on input "text" at bounding box center [617, 234] width 66 height 19
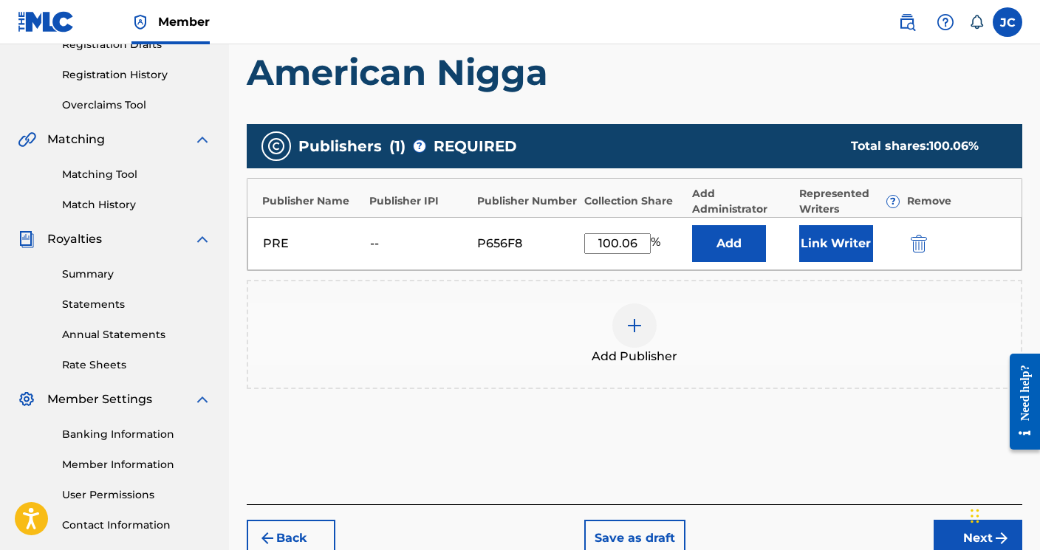
type input "100.06"
click at [950, 530] on button "Next" at bounding box center [978, 538] width 89 height 37
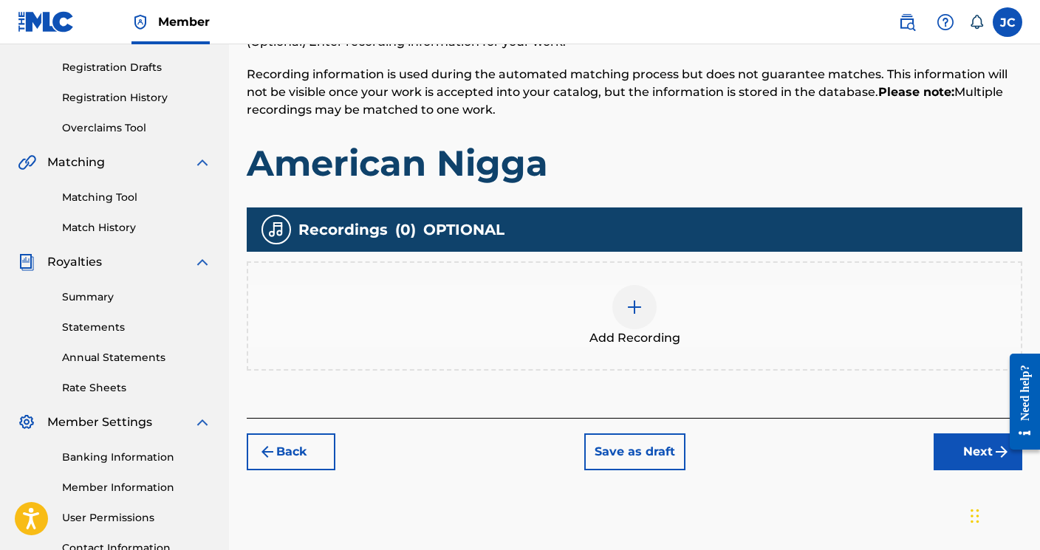
scroll to position [250, 0]
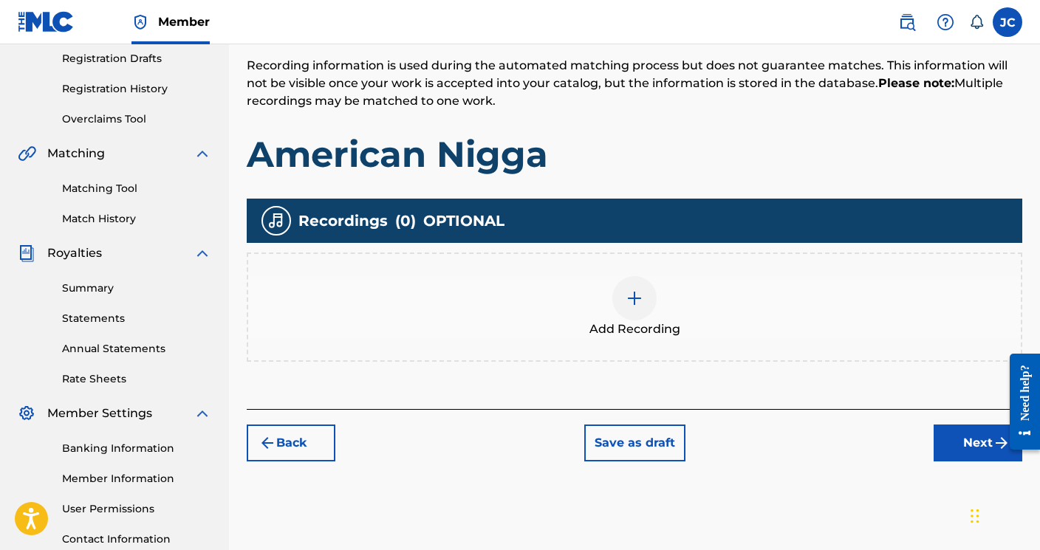
click at [951, 444] on button "Next" at bounding box center [978, 443] width 89 height 37
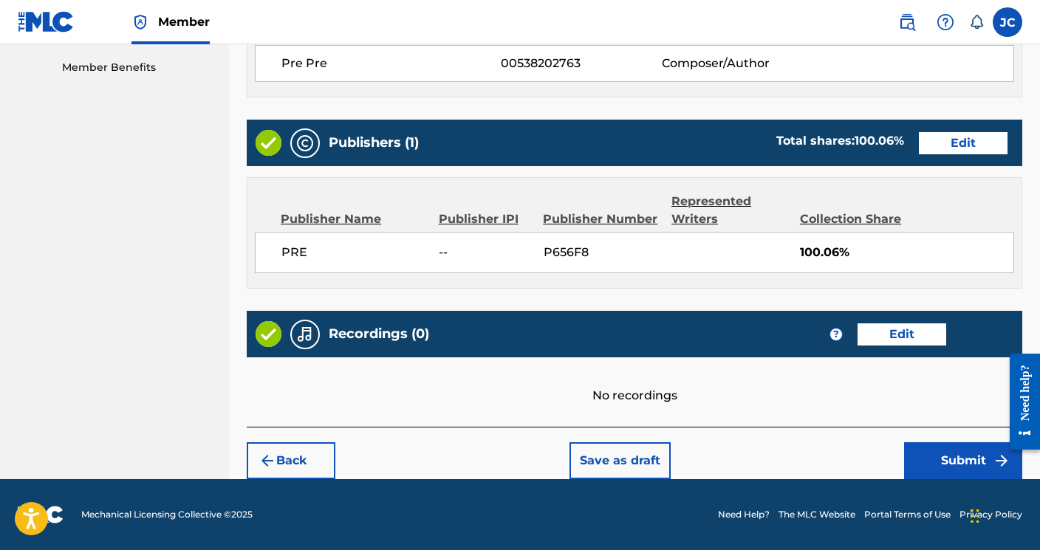
scroll to position [751, 0]
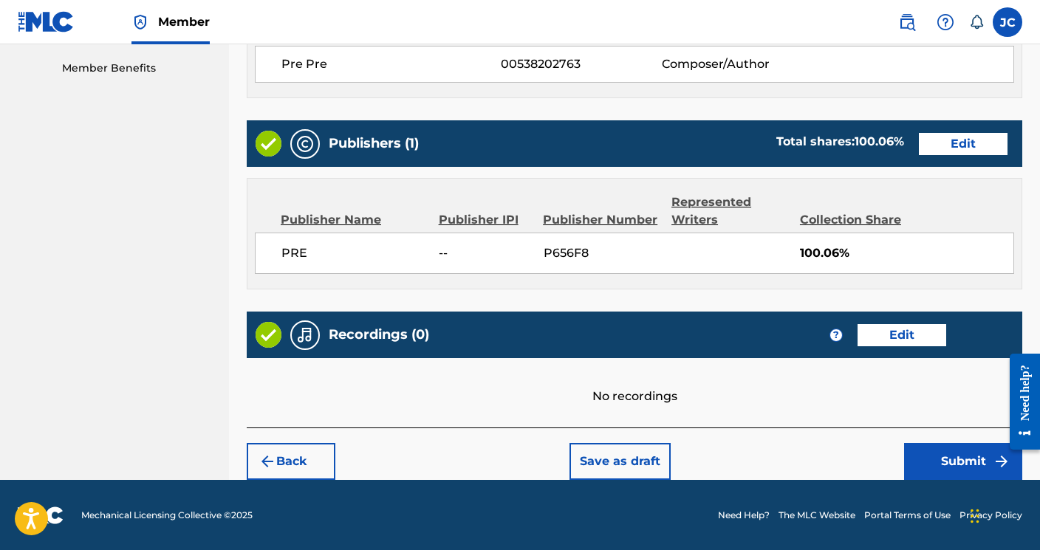
click at [947, 469] on button "Submit" at bounding box center [963, 461] width 118 height 37
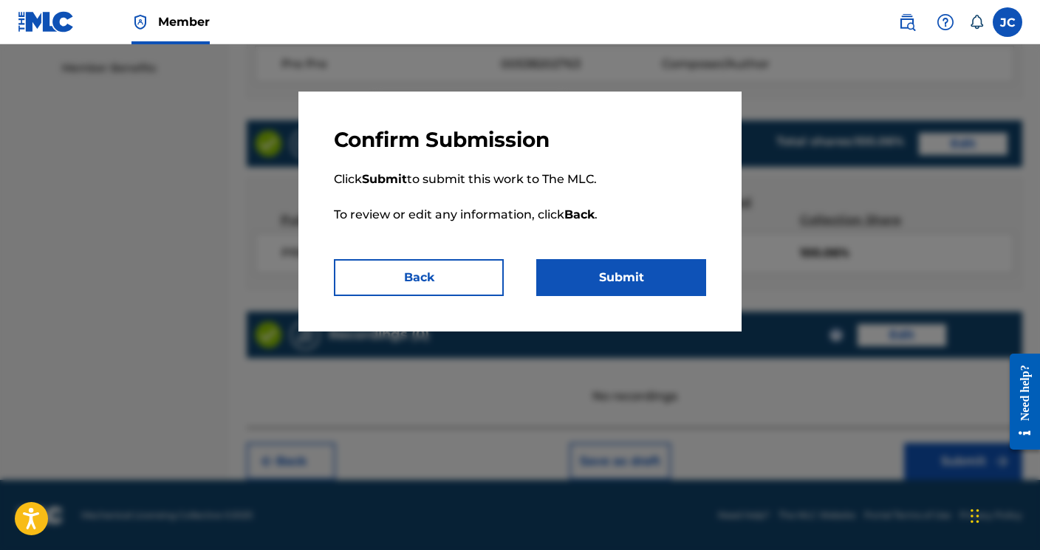
click at [656, 279] on button "Submit" at bounding box center [621, 277] width 170 height 37
click at [398, 273] on button "Back" at bounding box center [419, 277] width 170 height 37
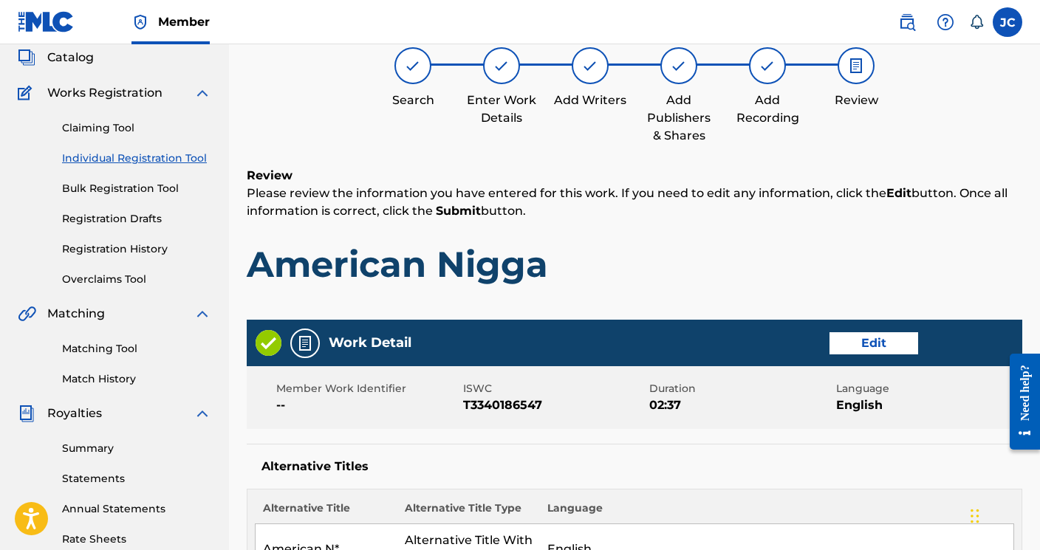
scroll to position [89, 0]
click at [880, 352] on button "Edit" at bounding box center [874, 343] width 89 height 22
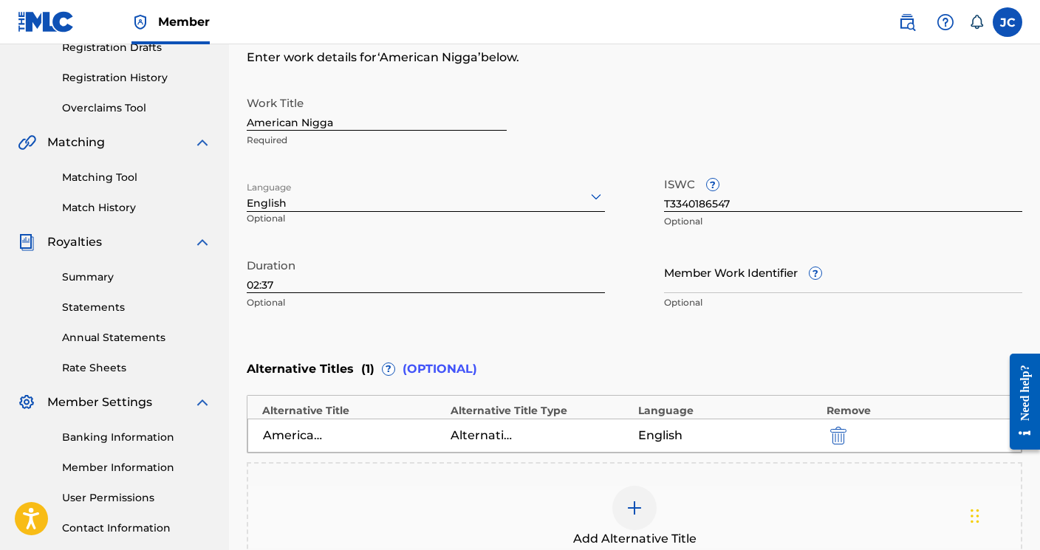
scroll to position [262, 0]
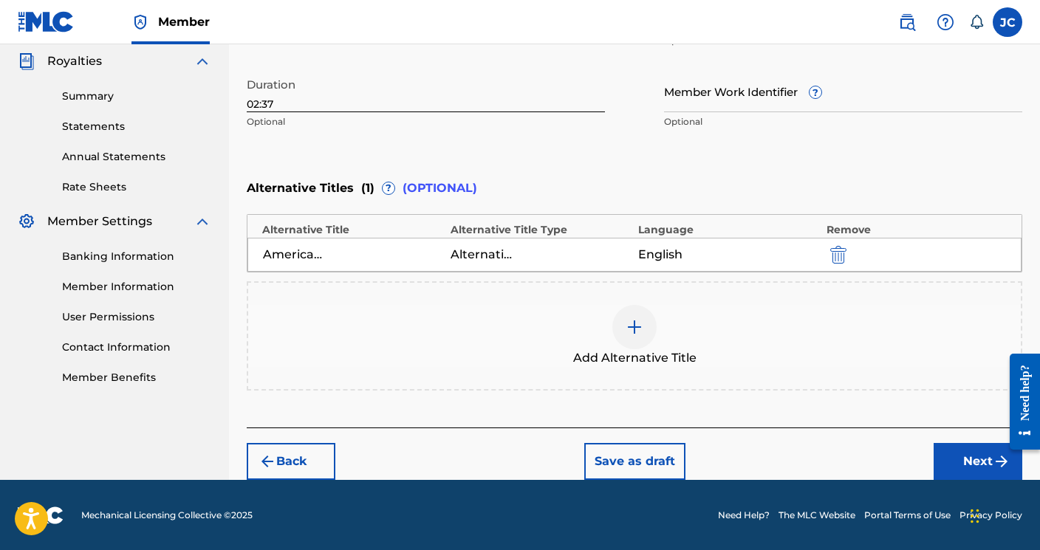
click at [838, 251] on img "submit" at bounding box center [838, 255] width 16 height 18
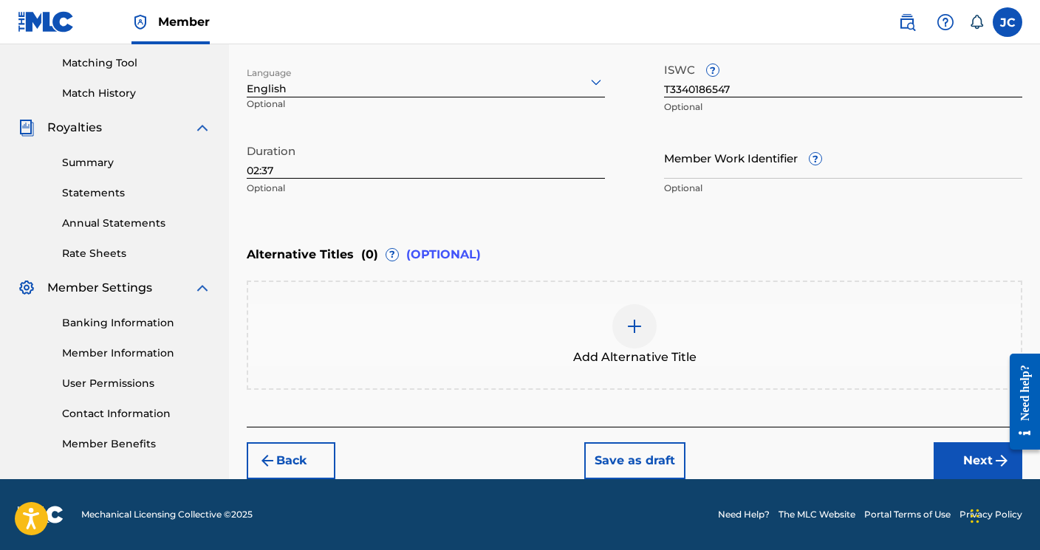
click at [975, 453] on button "Next" at bounding box center [978, 461] width 89 height 37
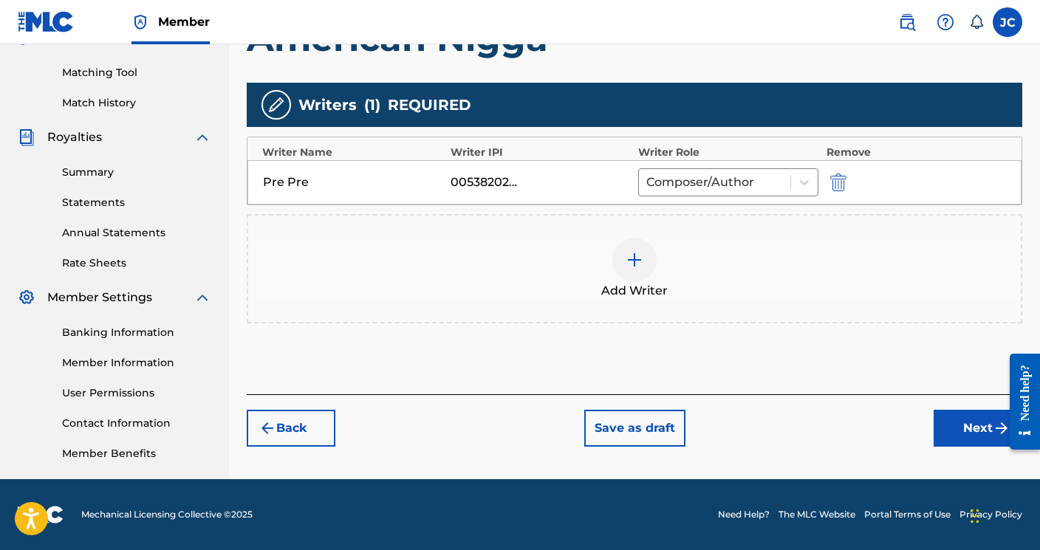
scroll to position [366, 0]
click at [975, 453] on div "Register Work Search Enter Work Details Add Writers Add Publishers & Shares Add…" at bounding box center [634, 98] width 811 height 764
click at [960, 435] on button "Next" at bounding box center [978, 428] width 89 height 37
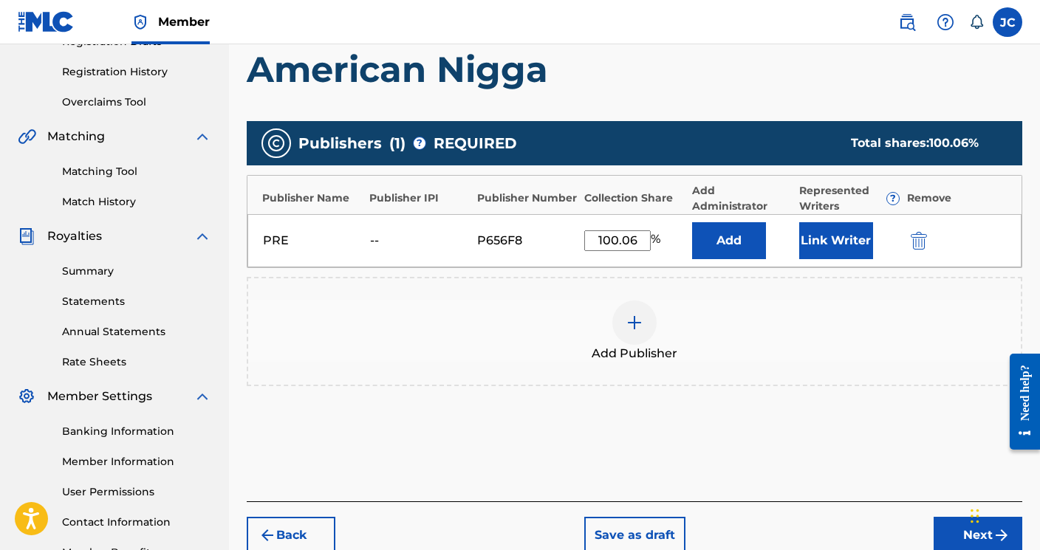
scroll to position [308, 0]
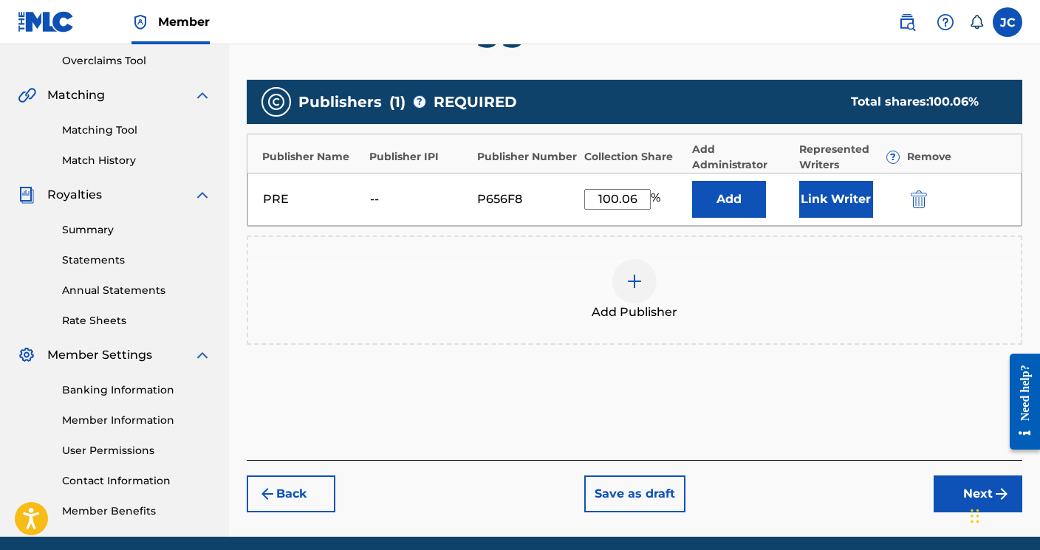
click at [958, 489] on button "Next" at bounding box center [978, 494] width 89 height 37
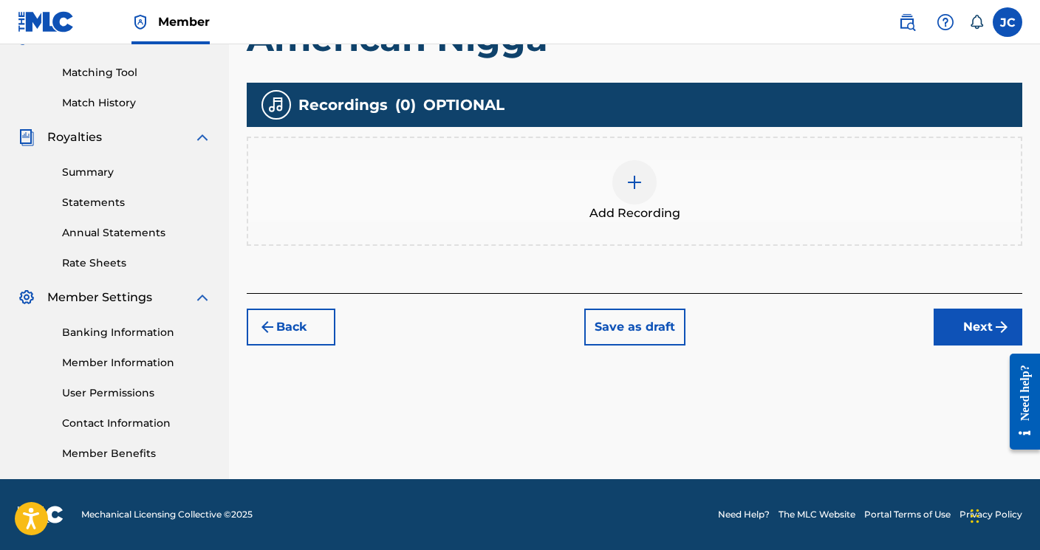
scroll to position [366, 0]
click at [957, 318] on button "Next" at bounding box center [978, 327] width 89 height 37
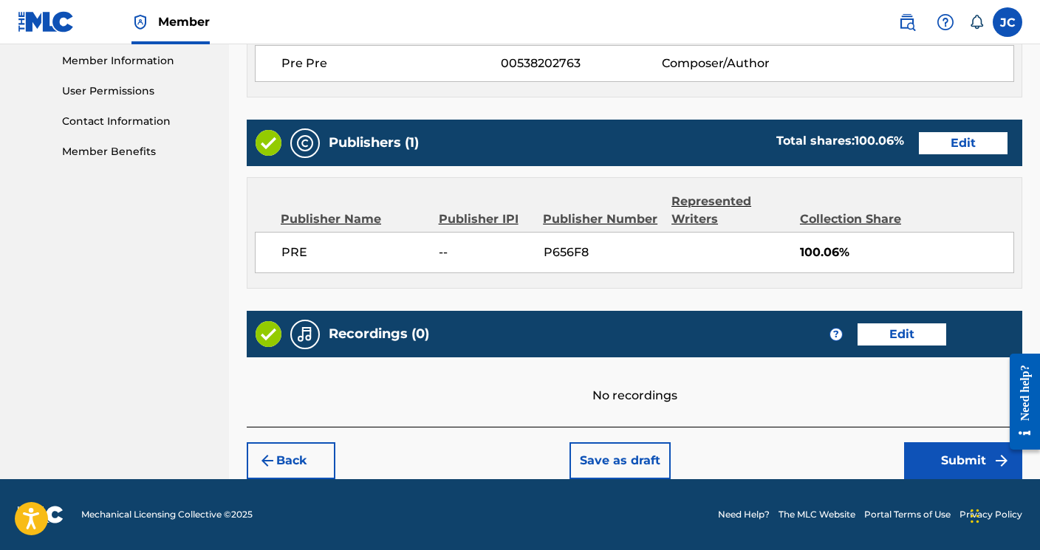
scroll to position [667, 0]
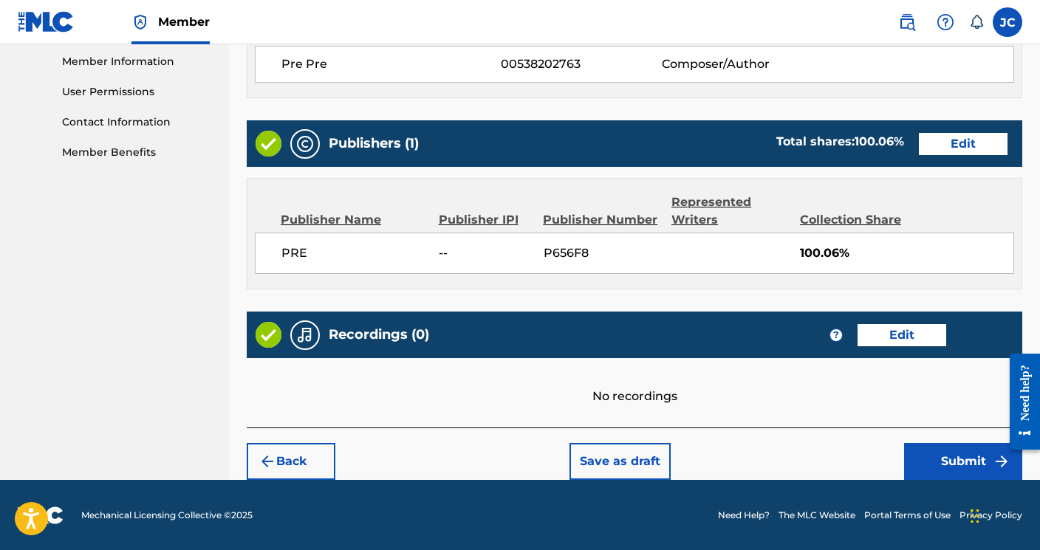
click at [957, 451] on button "Submit" at bounding box center [963, 461] width 118 height 37
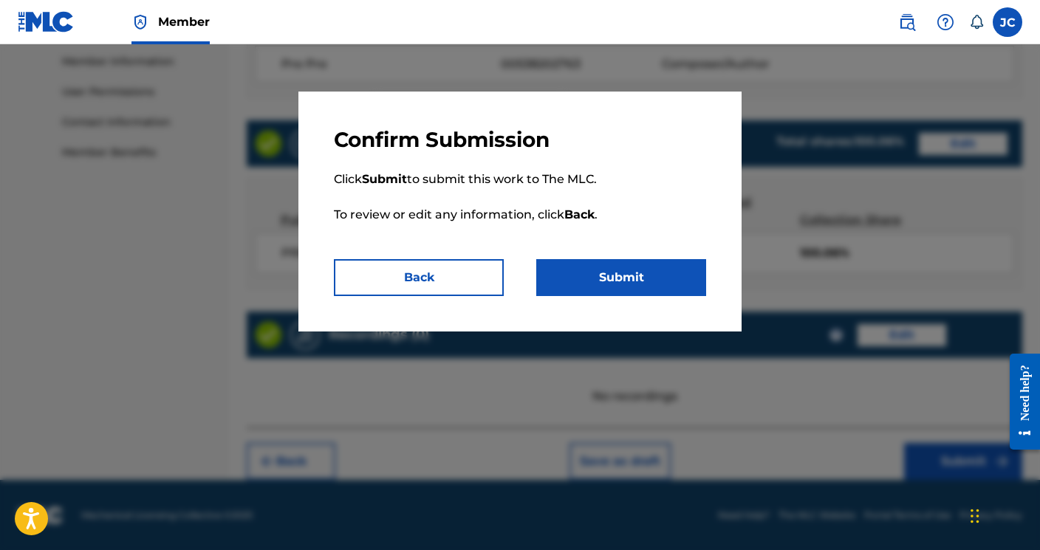
click at [646, 281] on button "Submit" at bounding box center [621, 277] width 170 height 37
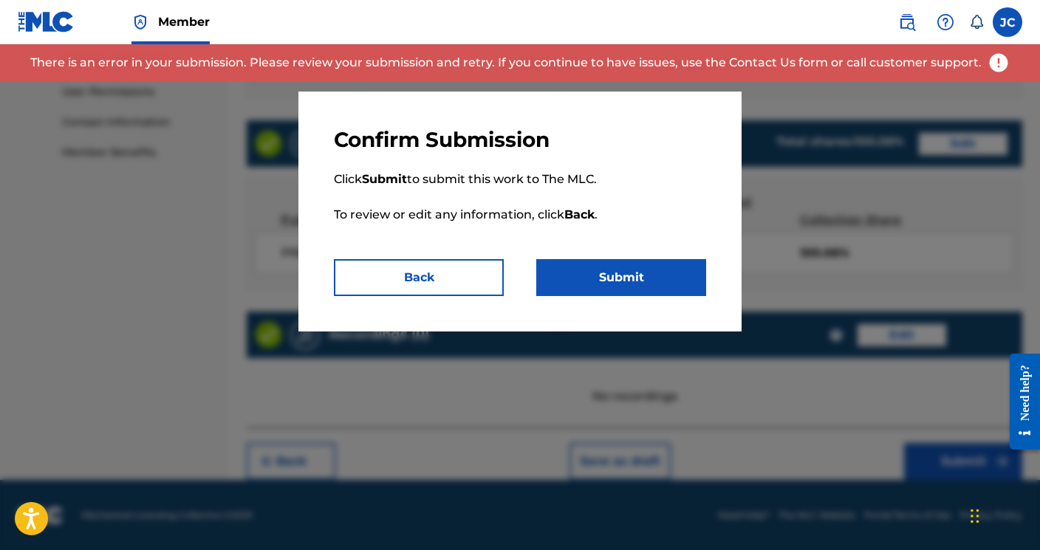
click at [991, 70] on img at bounding box center [999, 63] width 22 height 22
click at [993, 64] on img at bounding box center [999, 63] width 22 height 22
click at [395, 270] on button "Back" at bounding box center [419, 277] width 170 height 37
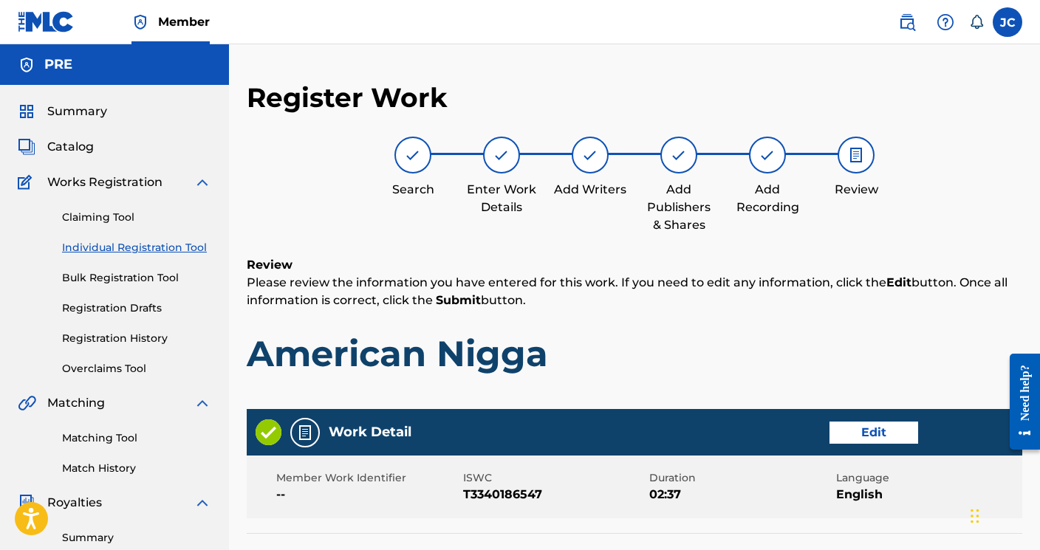
scroll to position [0, 0]
click at [77, 153] on span "Catalog" at bounding box center [70, 147] width 47 height 18
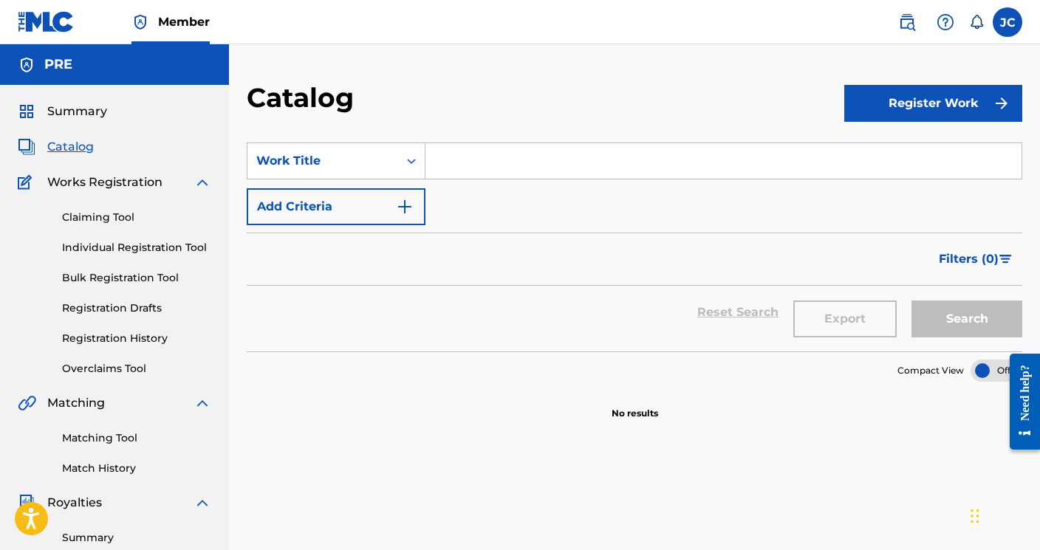
click at [943, 18] on img at bounding box center [946, 22] width 18 height 18
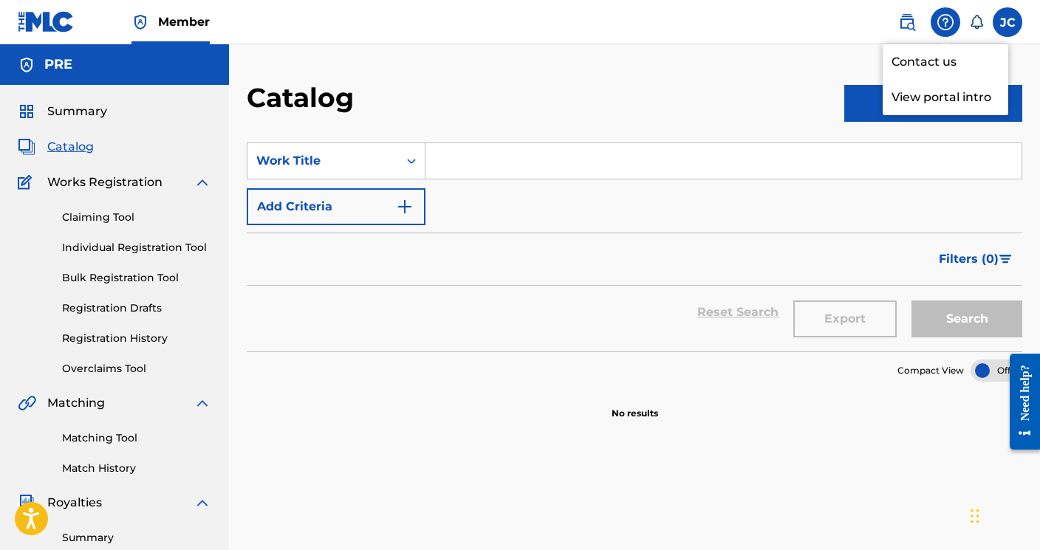
click at [929, 57] on link "Contact us" at bounding box center [946, 61] width 126 height 35
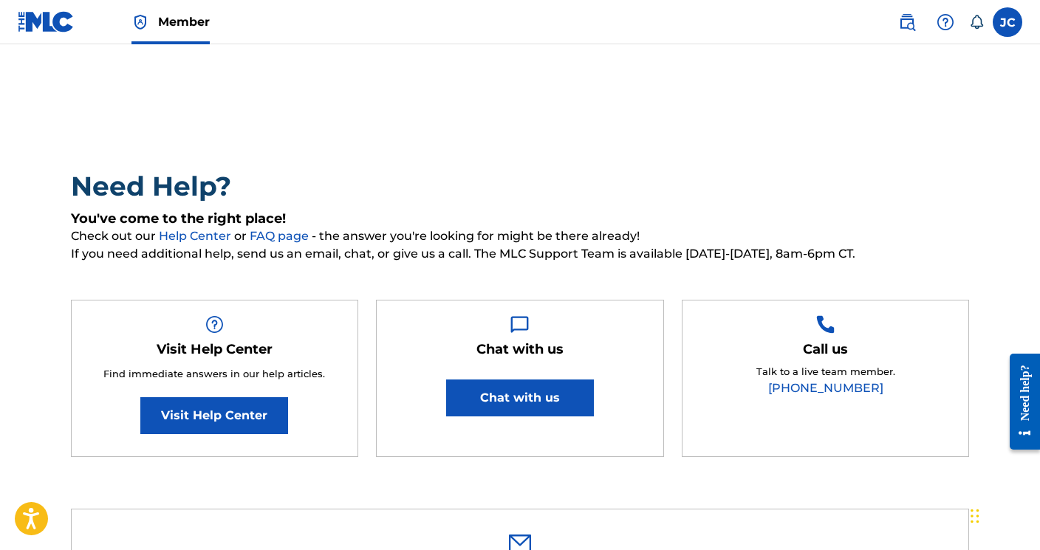
click at [544, 387] on button "Chat with us" at bounding box center [520, 398] width 148 height 37
click at [218, 424] on link "Visit Help Center" at bounding box center [214, 415] width 148 height 37
click at [527, 392] on button "Chat with us" at bounding box center [520, 398] width 148 height 37
click at [448, 392] on button "Chat with us" at bounding box center [520, 398] width 148 height 37
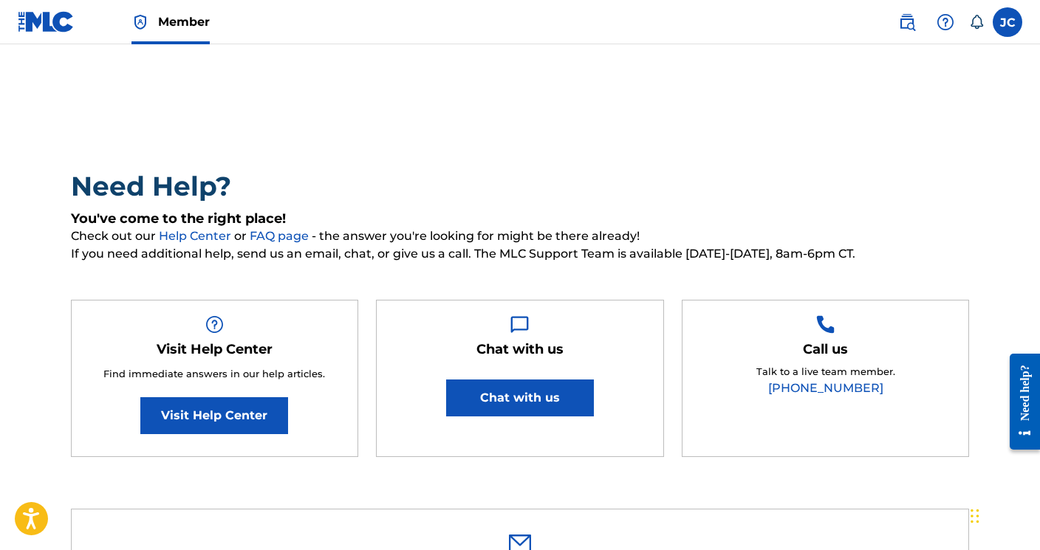
click at [40, 18] on img at bounding box center [46, 21] width 57 height 21
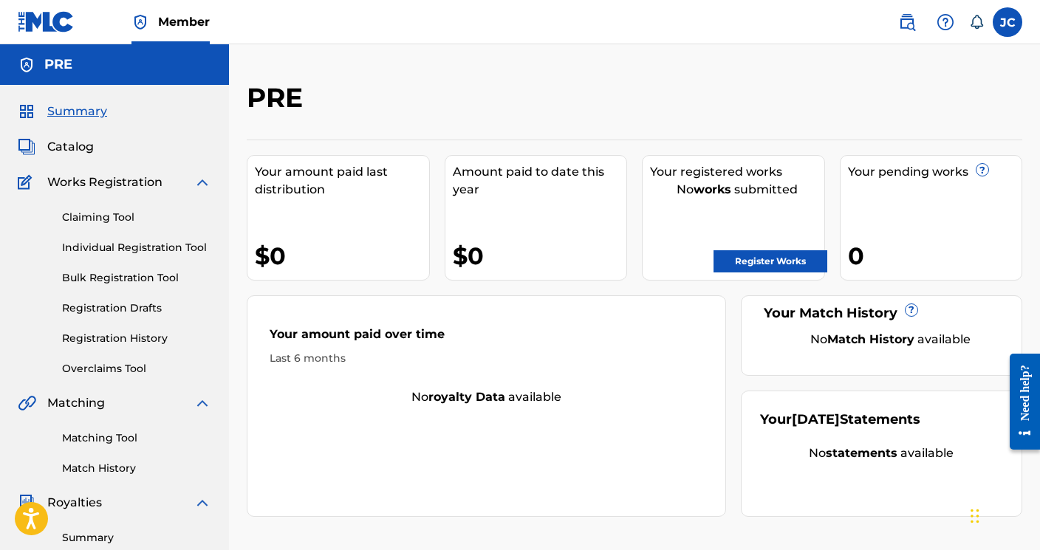
click at [773, 258] on link "Register Works" at bounding box center [771, 261] width 114 height 22
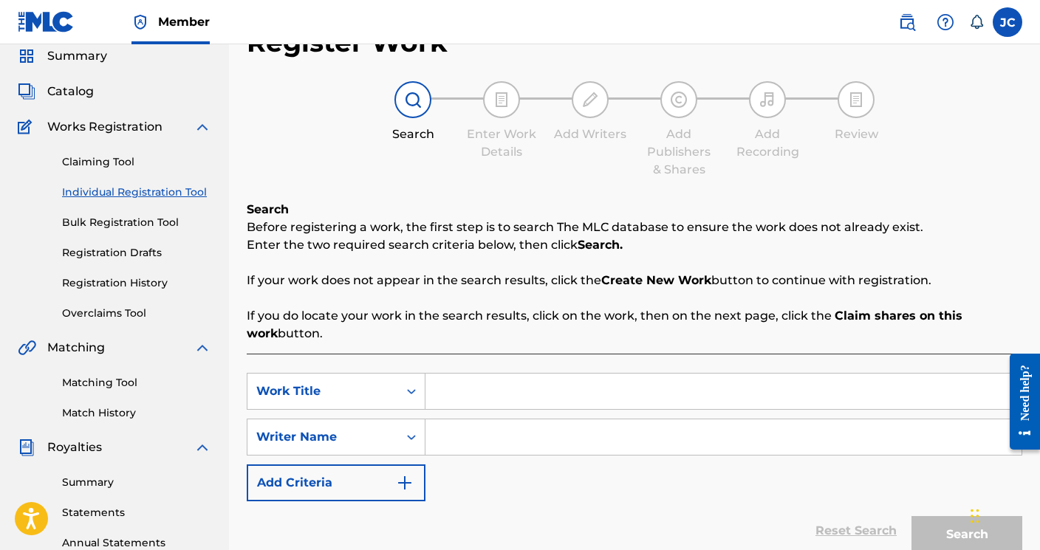
scroll to position [72, 0]
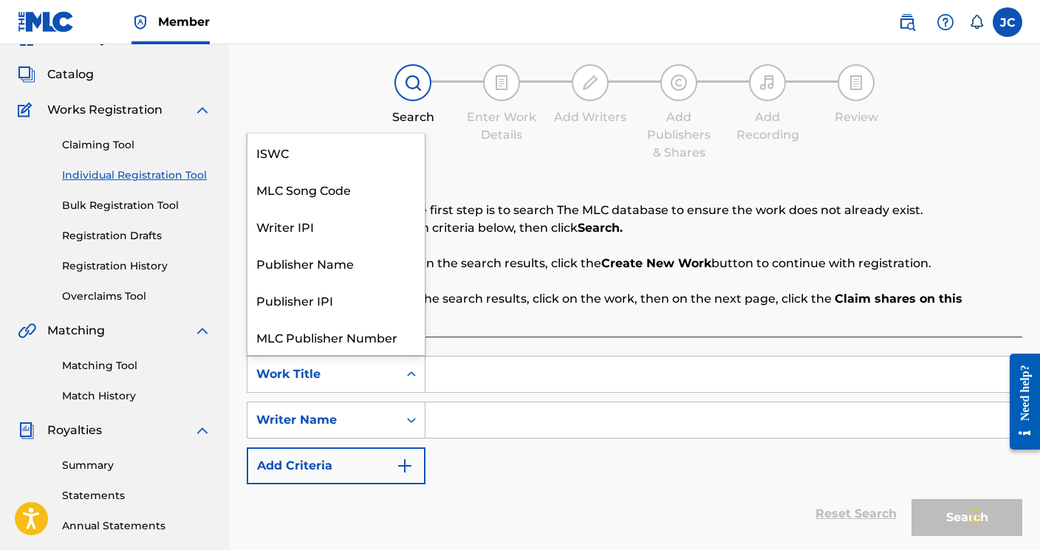
click at [406, 381] on icon "Search Form" at bounding box center [411, 374] width 15 height 15
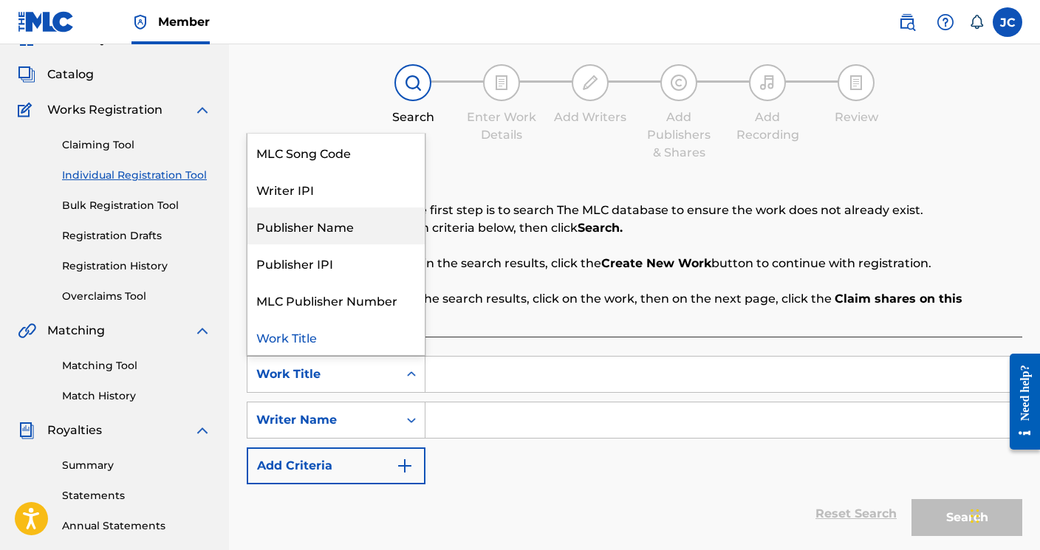
click at [518, 362] on input "Search Form" at bounding box center [724, 374] width 596 height 35
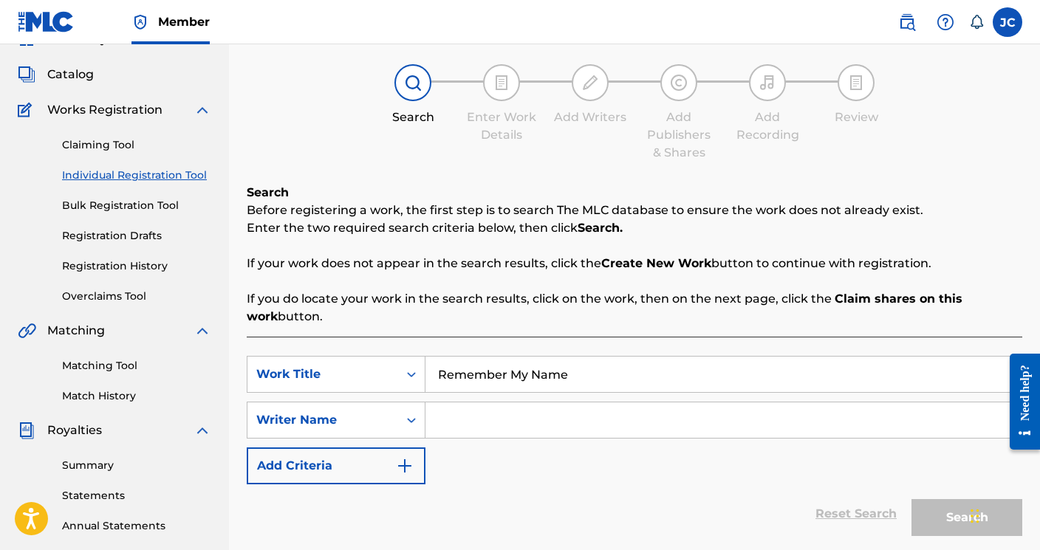
type input "Remember My Name"
click at [440, 424] on input "Search Form" at bounding box center [724, 420] width 596 height 35
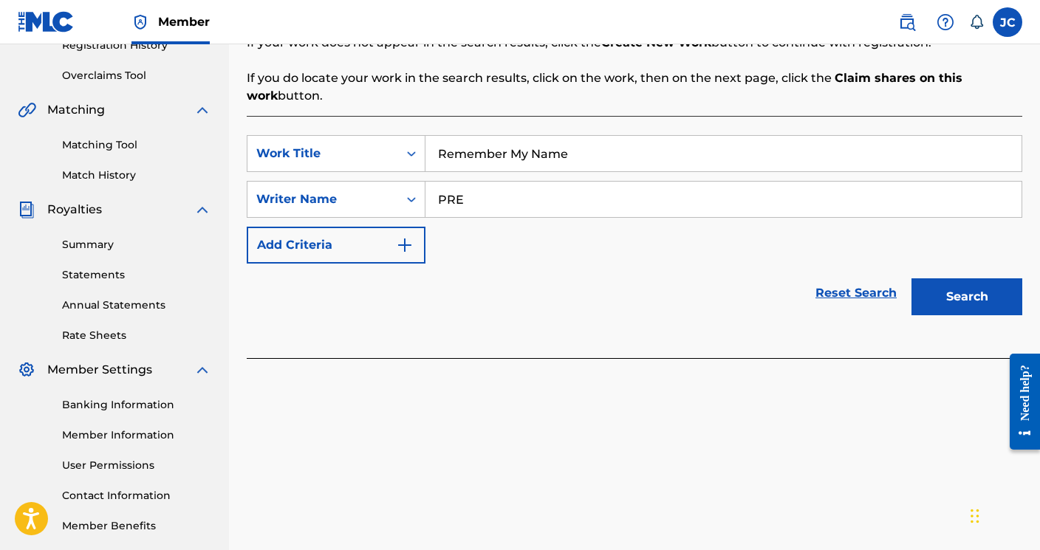
scroll to position [328, 0]
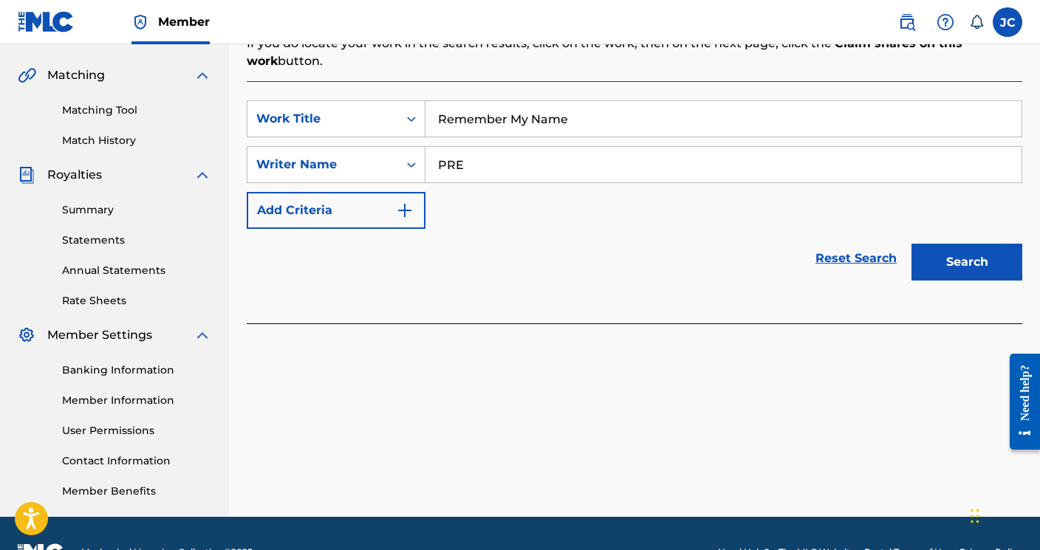
type input "PRE"
click at [995, 267] on button "Search" at bounding box center [967, 262] width 111 height 37
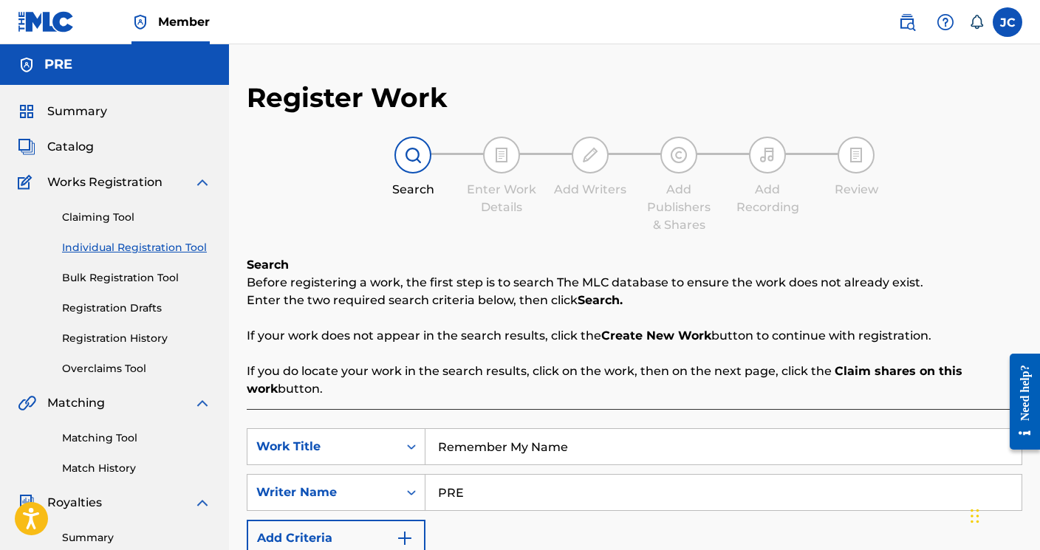
scroll to position [0, 0]
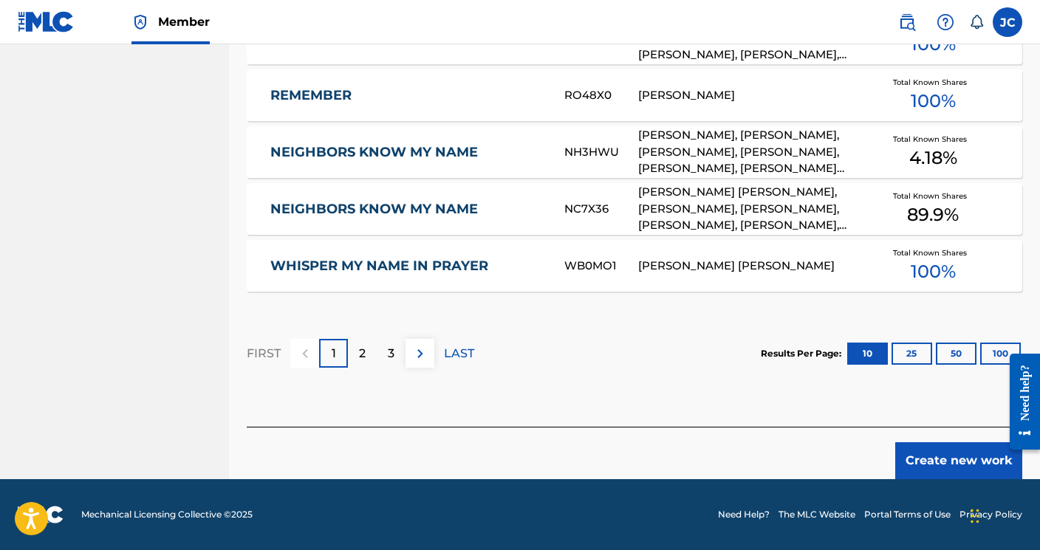
click at [943, 457] on button "Create new work" at bounding box center [958, 461] width 127 height 37
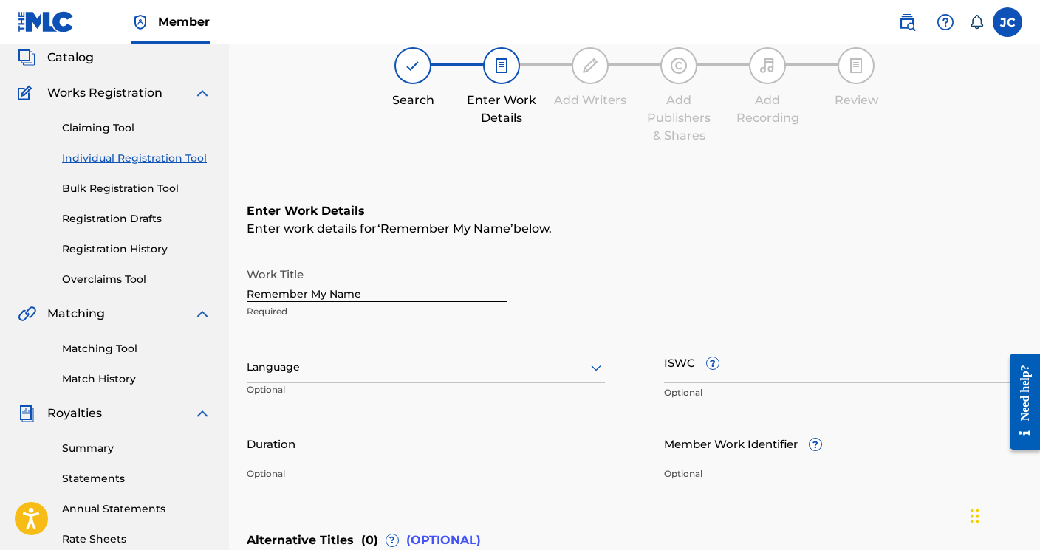
scroll to position [162, 0]
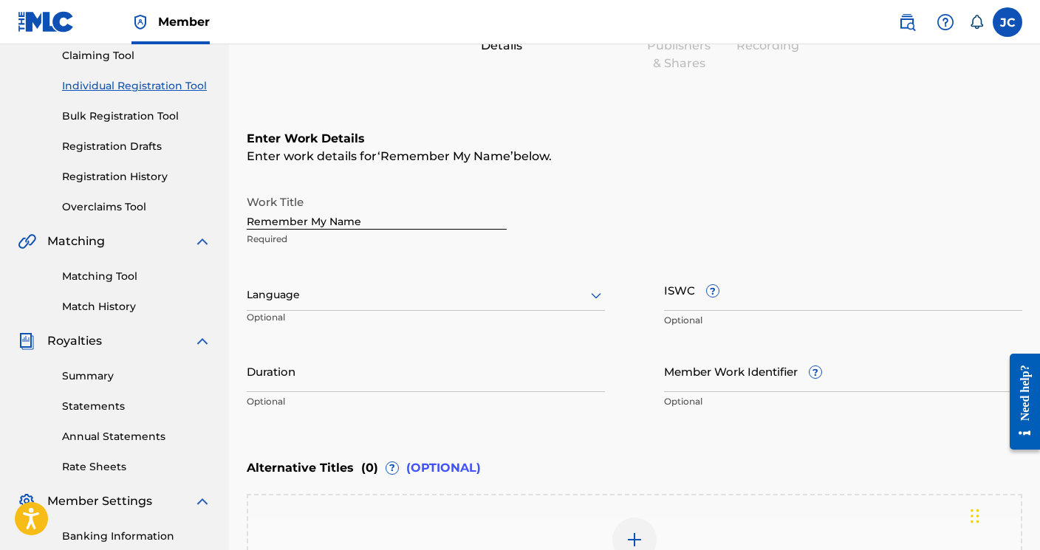
click at [573, 292] on div at bounding box center [426, 295] width 358 height 18
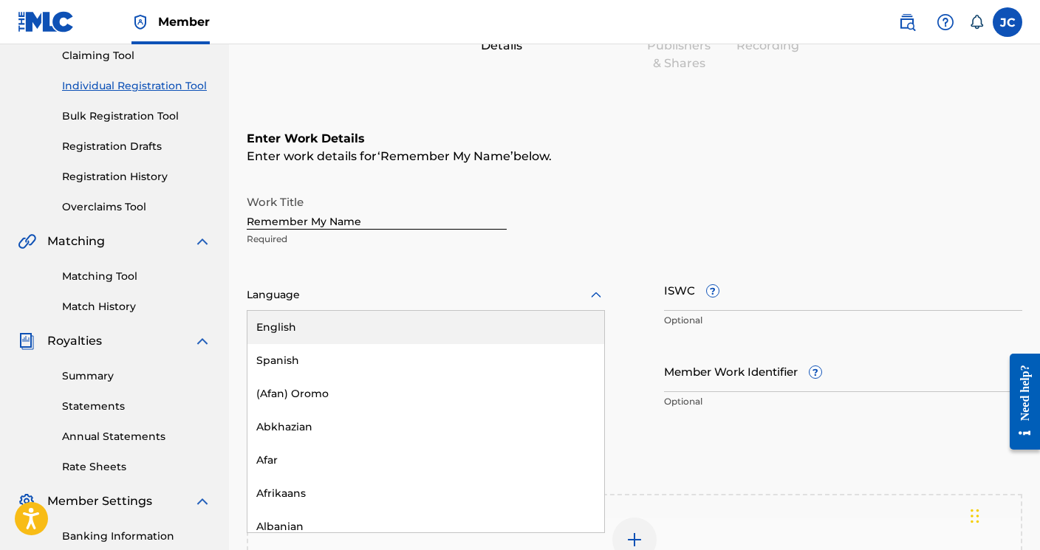
click at [460, 329] on div "English" at bounding box center [425, 327] width 357 height 33
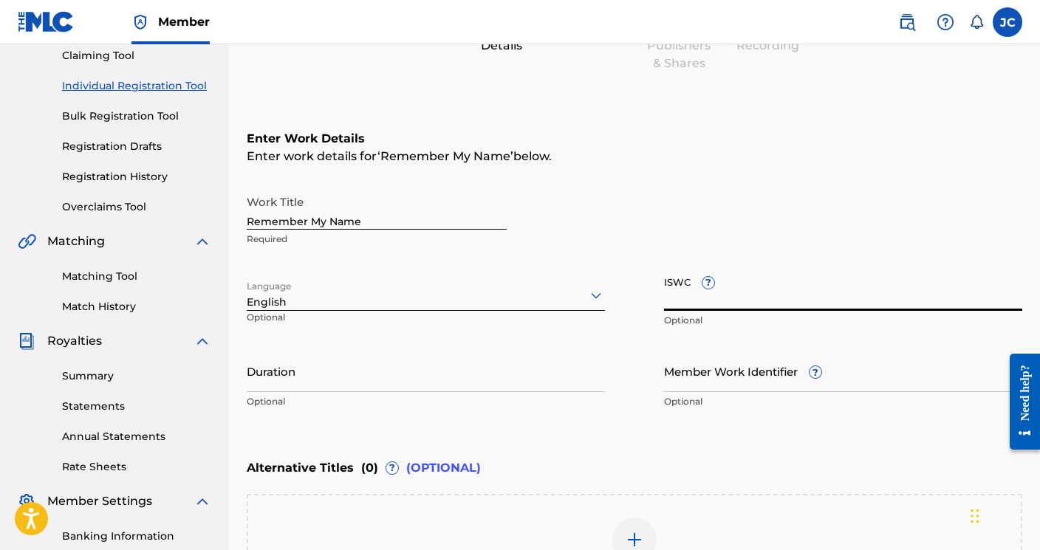
click at [704, 301] on input "ISWC ?" at bounding box center [843, 290] width 358 height 42
paste input "T-334.018.648-9"
type input "T-334.018.648-9"
click at [423, 381] on input "Duration" at bounding box center [426, 371] width 358 height 42
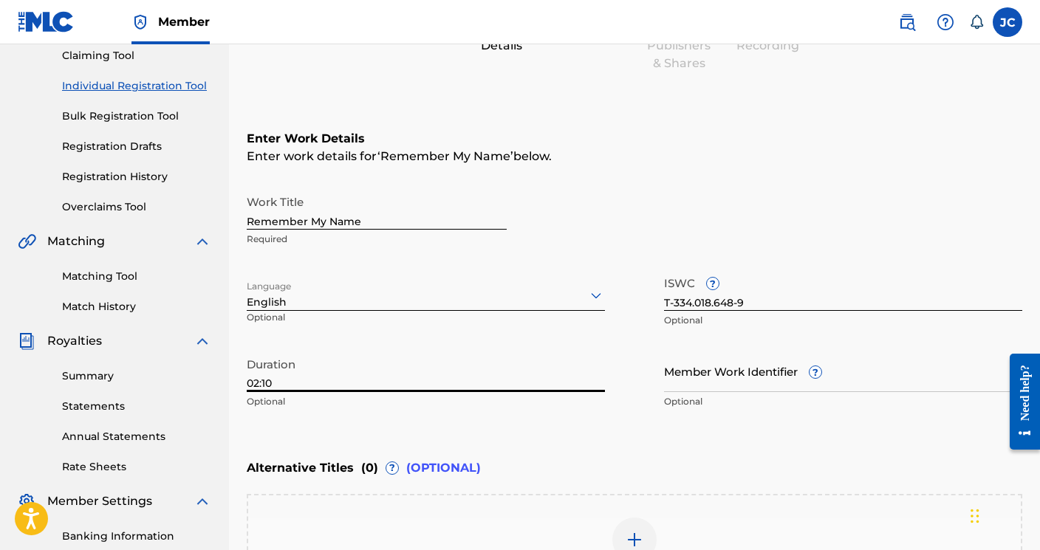
scroll to position [363, 0]
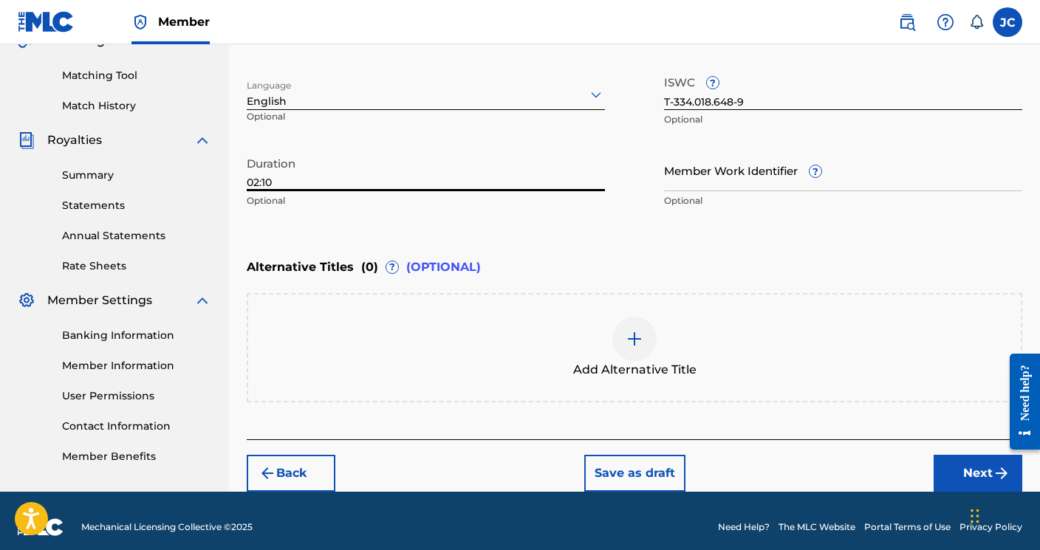
type input "02:10"
click at [944, 465] on button "Next" at bounding box center [978, 473] width 89 height 37
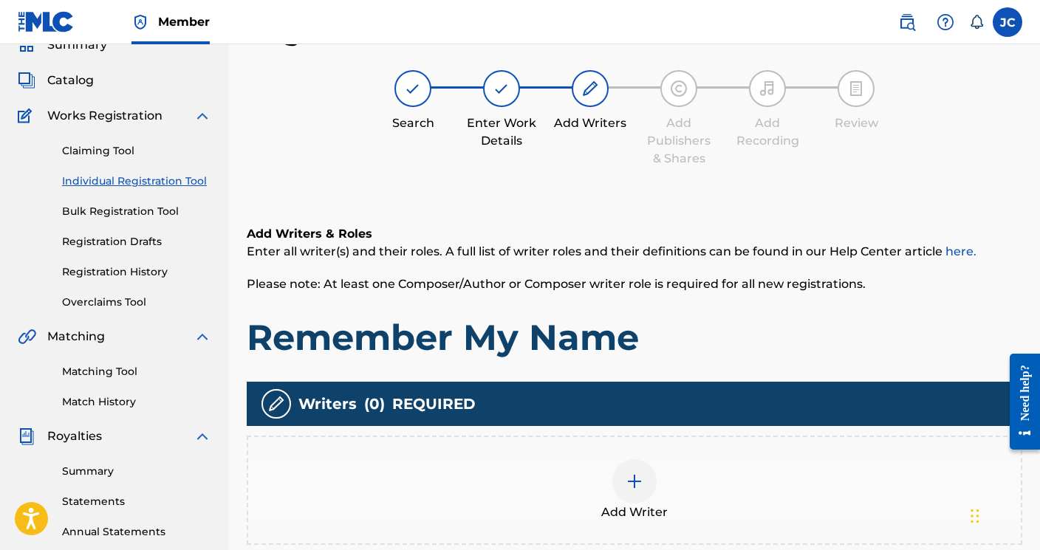
scroll to position [243, 0]
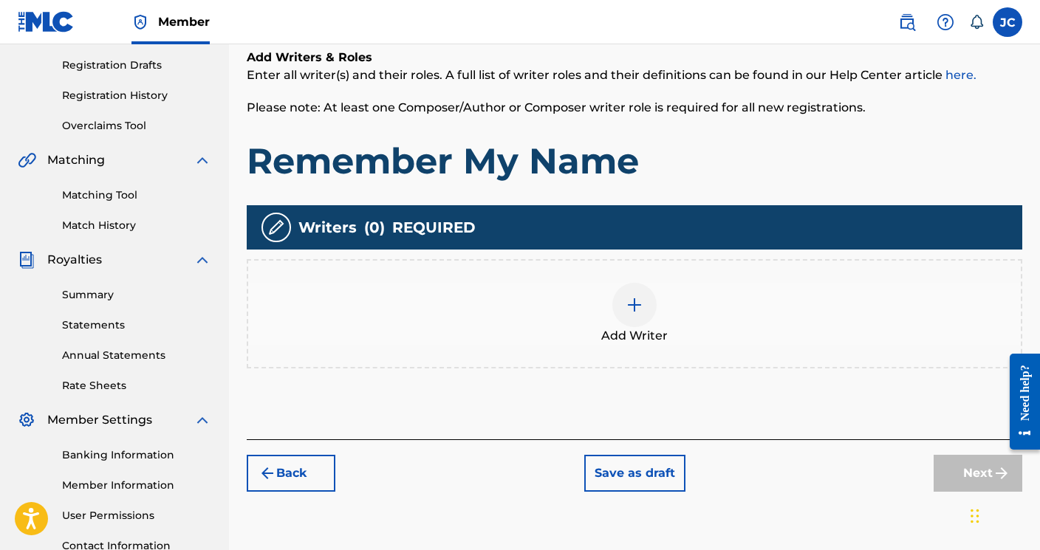
click at [632, 309] on img at bounding box center [635, 305] width 18 height 18
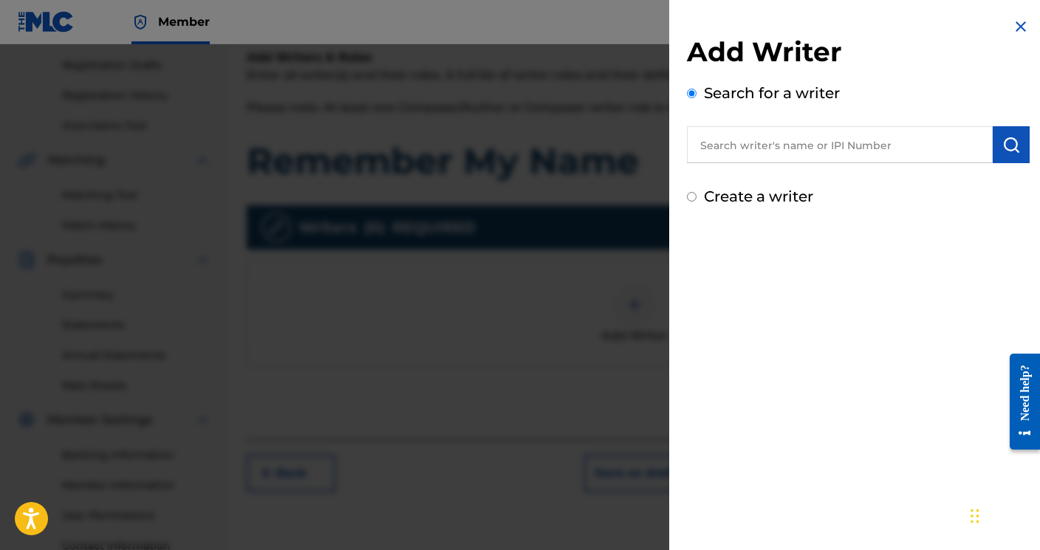
click at [766, 140] on input "text" at bounding box center [840, 144] width 306 height 37
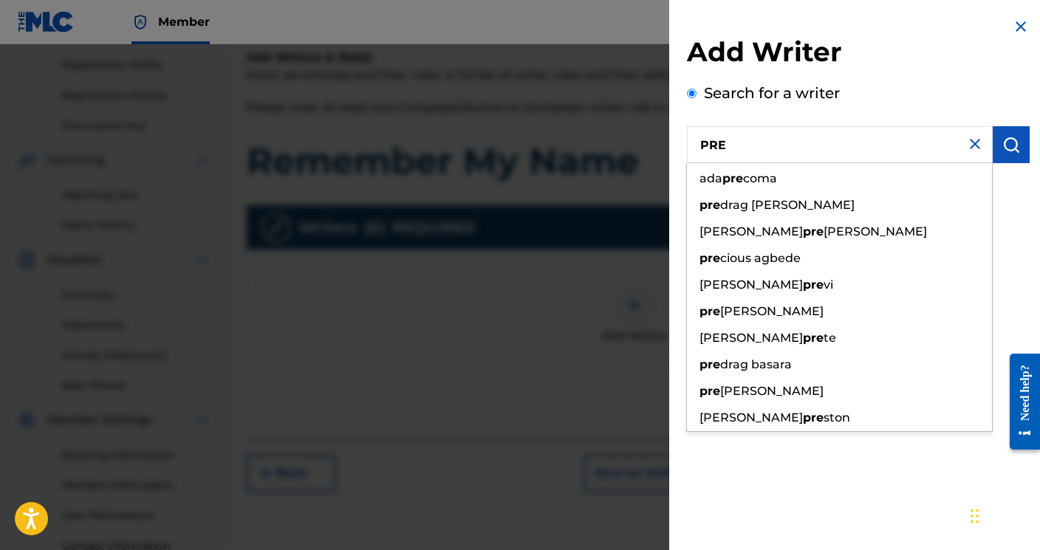
type input "PRE"
click at [1009, 142] on img "submit" at bounding box center [1011, 145] width 18 height 18
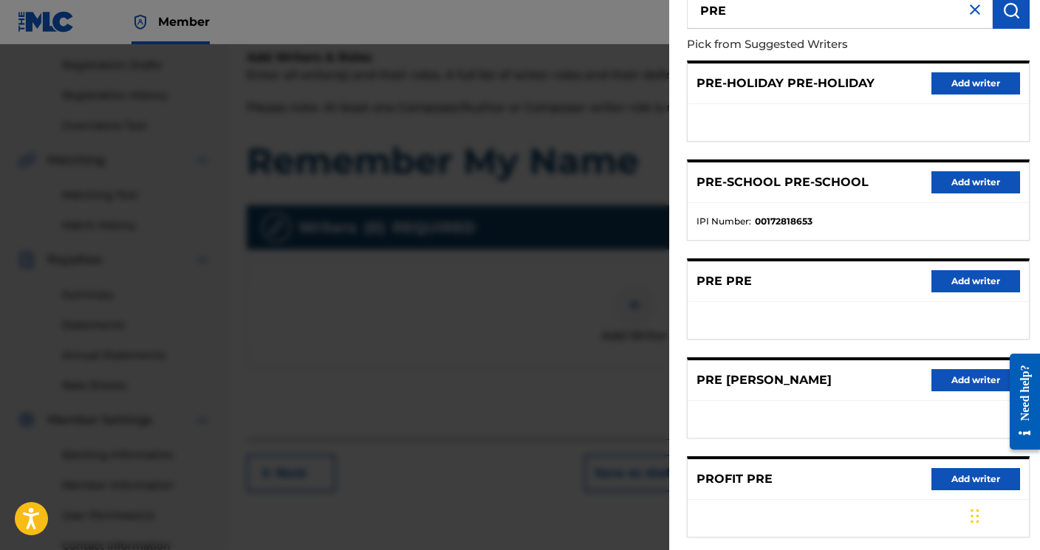
scroll to position [152, 0]
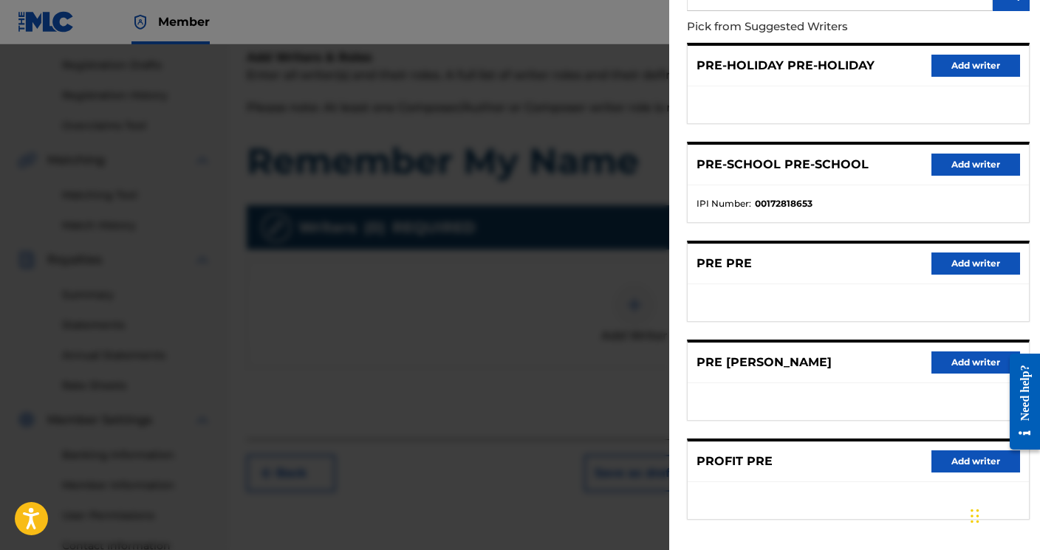
click at [771, 264] on div "PRE PRE Add writer" at bounding box center [858, 264] width 341 height 41
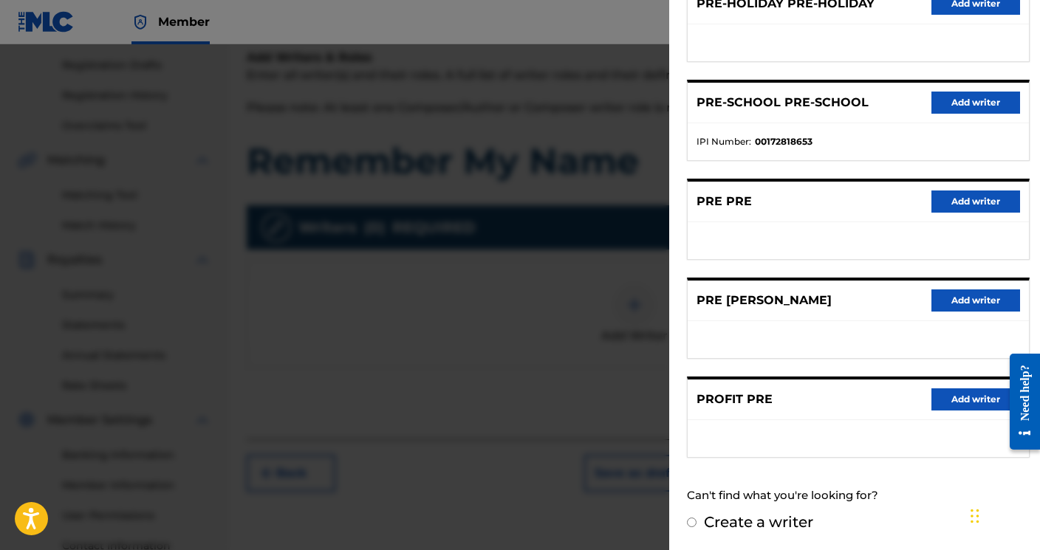
click at [960, 204] on button "Add writer" at bounding box center [976, 202] width 89 height 22
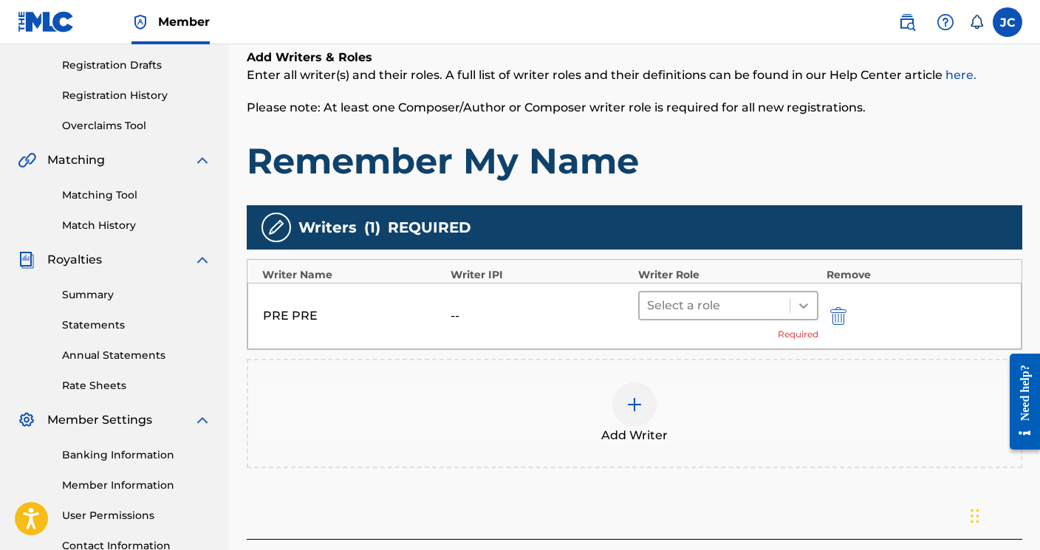
click at [803, 306] on icon at bounding box center [803, 306] width 9 height 5
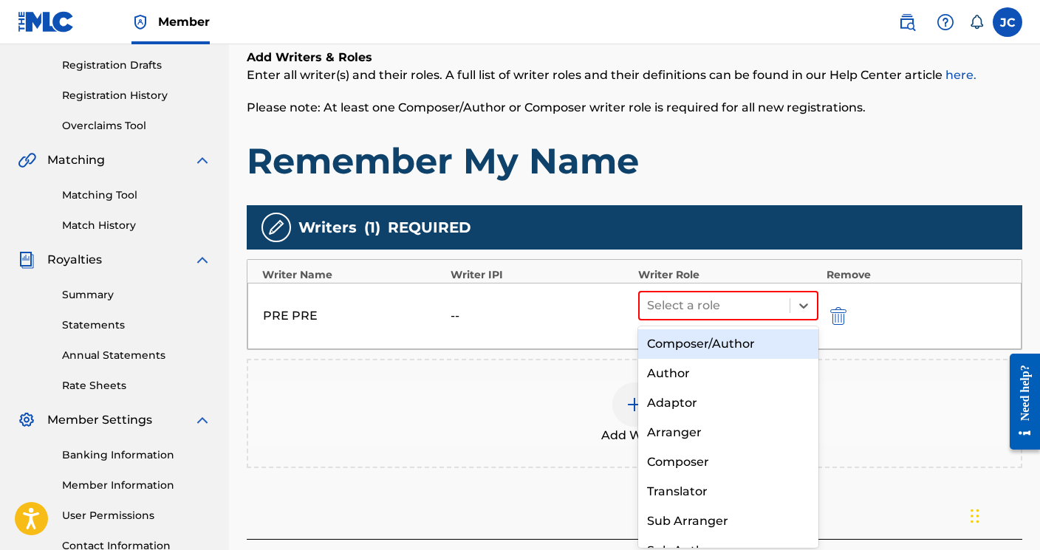
click at [735, 352] on div "Composer/Author" at bounding box center [728, 344] width 180 height 30
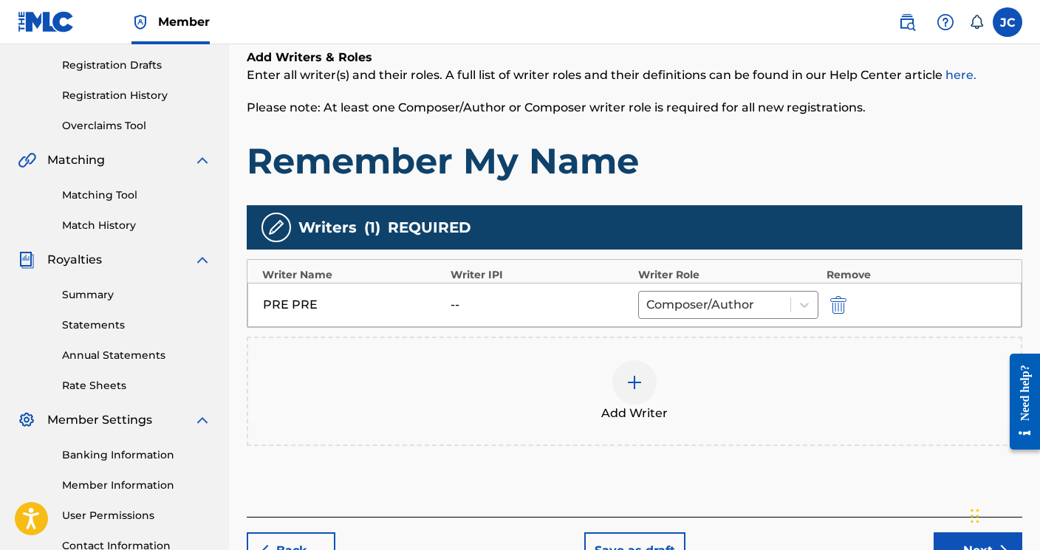
click at [330, 306] on div "PRE PRE" at bounding box center [353, 305] width 180 height 18
click at [839, 301] on img "submit" at bounding box center [838, 305] width 16 height 18
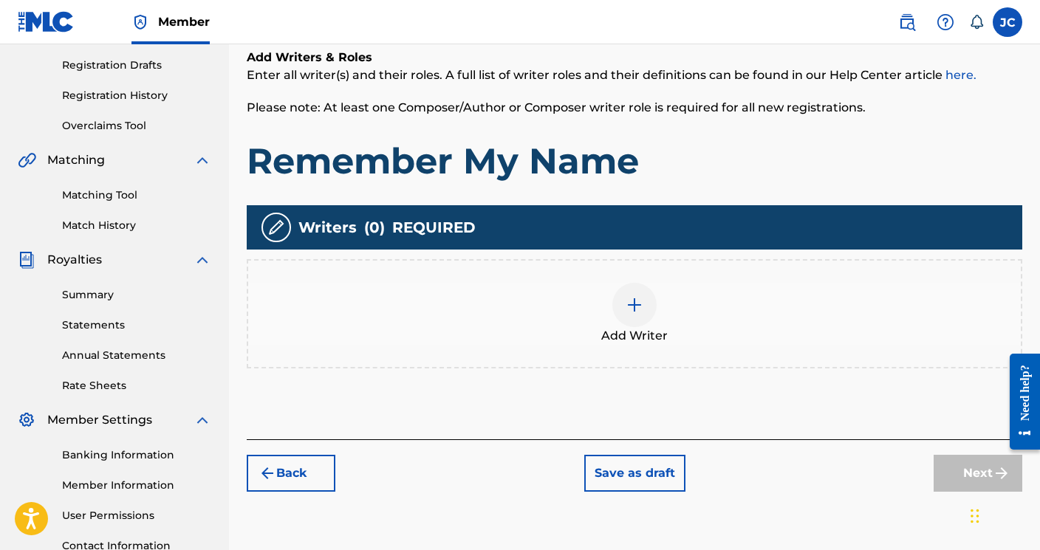
click at [646, 313] on div at bounding box center [634, 305] width 44 height 44
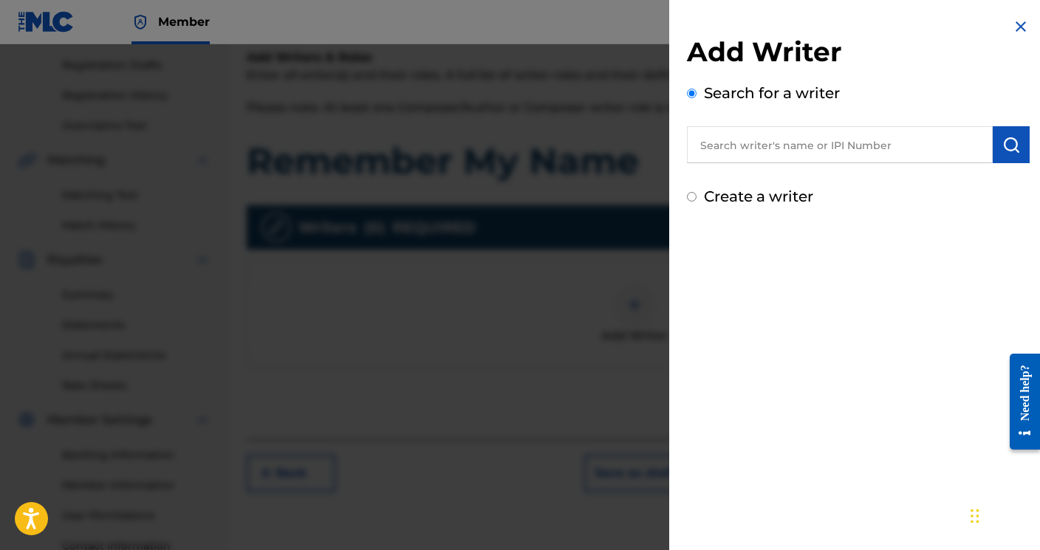
click at [694, 195] on input "Create a writer" at bounding box center [692, 197] width 10 height 10
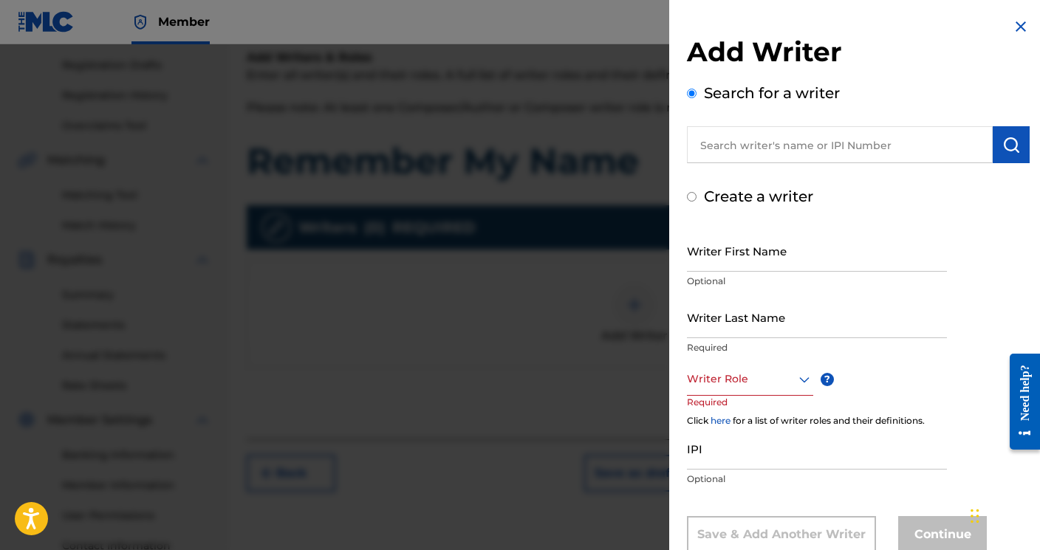
radio input "false"
radio input "true"
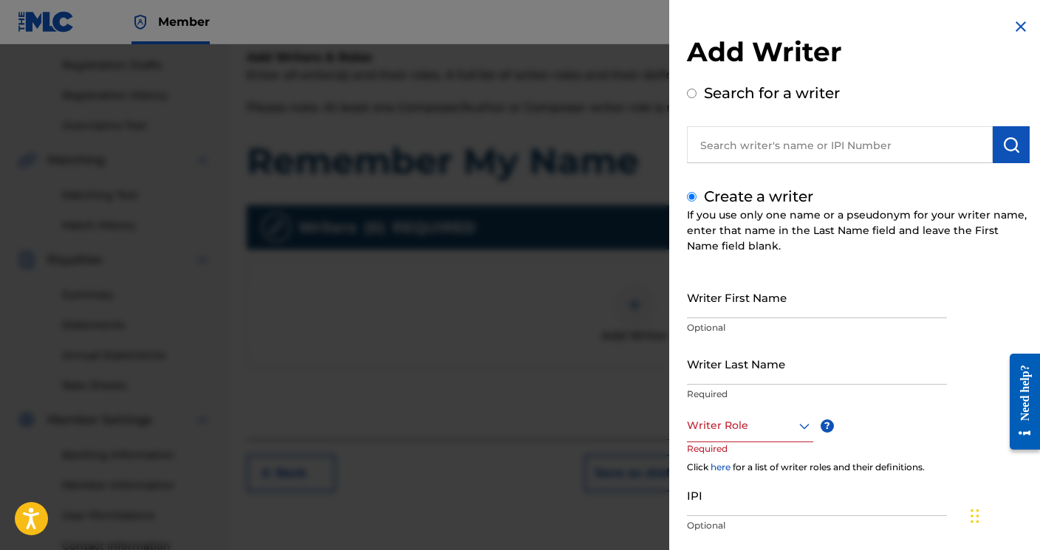
click at [708, 291] on input "Writer First Name" at bounding box center [817, 297] width 260 height 42
click at [1020, 28] on img at bounding box center [1021, 27] width 18 height 18
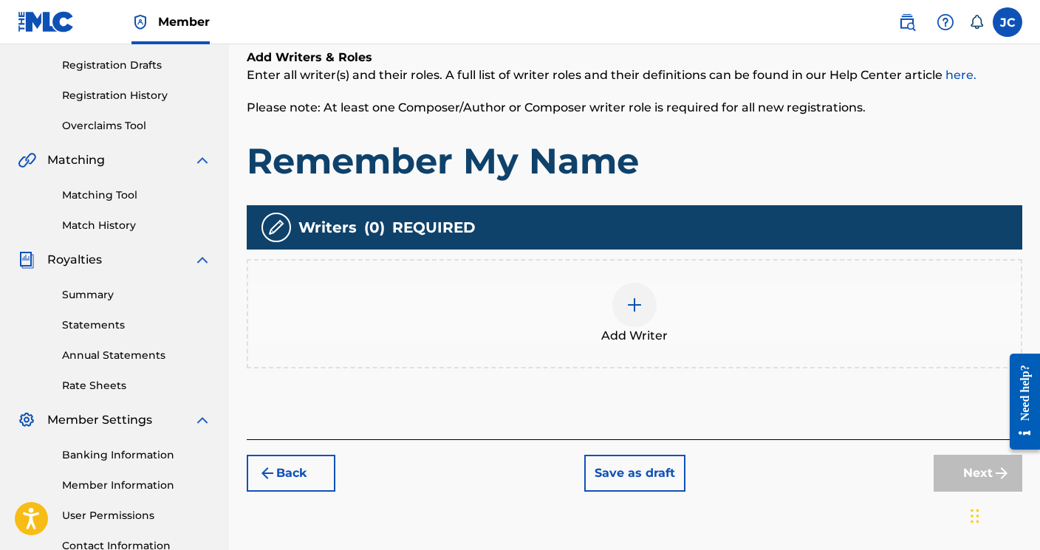
click at [638, 301] on img at bounding box center [635, 305] width 18 height 18
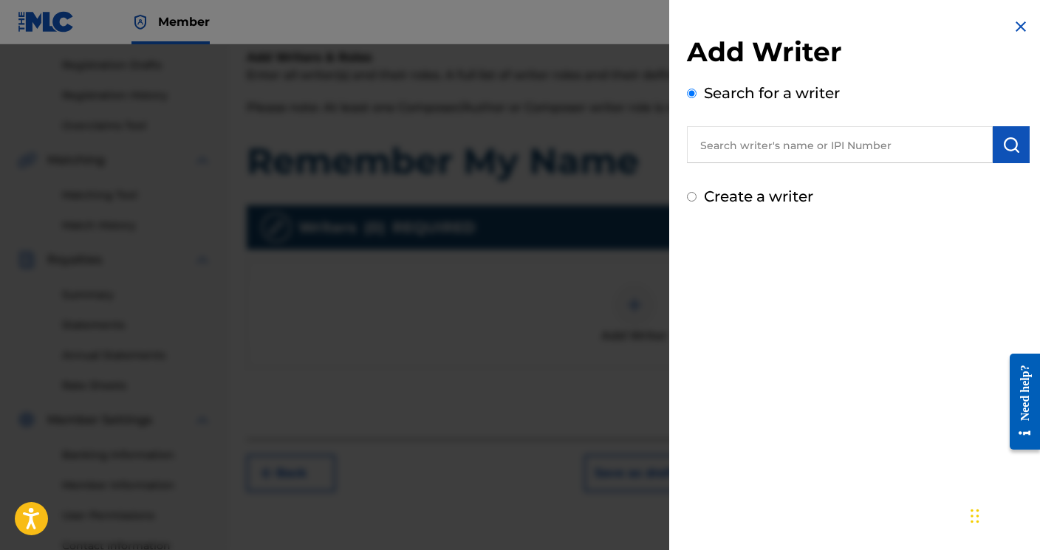
click at [853, 149] on input "text" at bounding box center [840, 144] width 306 height 37
type input "P"
click at [519, 5] on nav "Member JC [PERSON_NAME] [PERSON_NAME] [EMAIL_ADDRESS][DOMAIN_NAME] Notification…" at bounding box center [520, 22] width 1040 height 44
click at [796, 143] on input "text" at bounding box center [840, 144] width 306 height 37
paste input "00538202763"
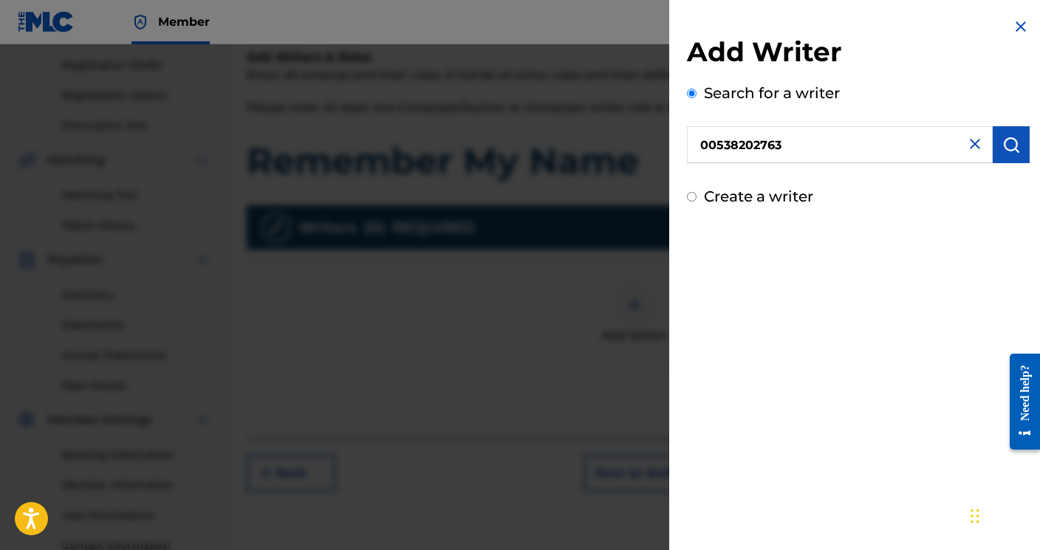
type input "00538202763"
click at [1014, 147] on img "submit" at bounding box center [1011, 145] width 18 height 18
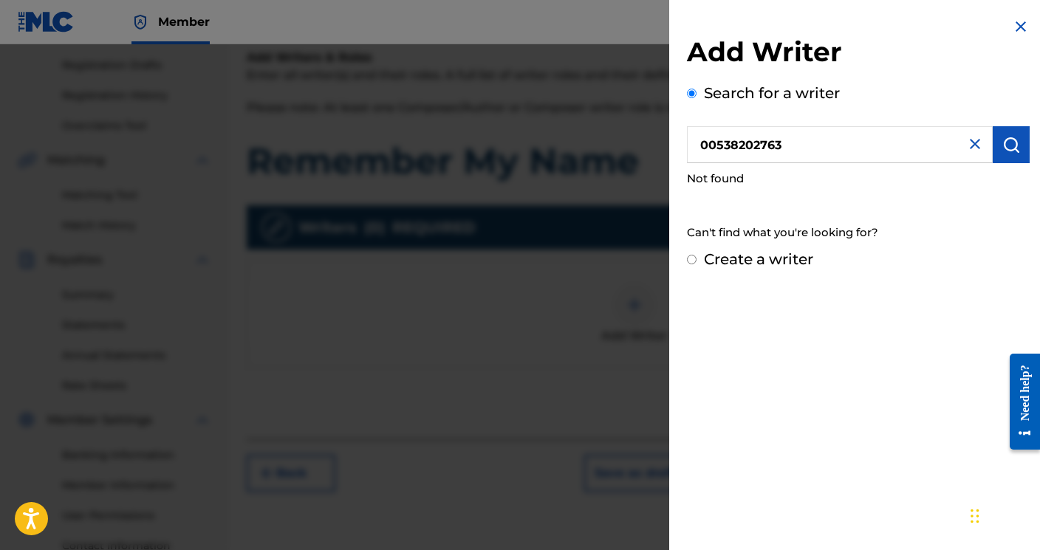
click at [690, 262] on input "Create a writer" at bounding box center [692, 260] width 10 height 10
radio input "false"
radio input "true"
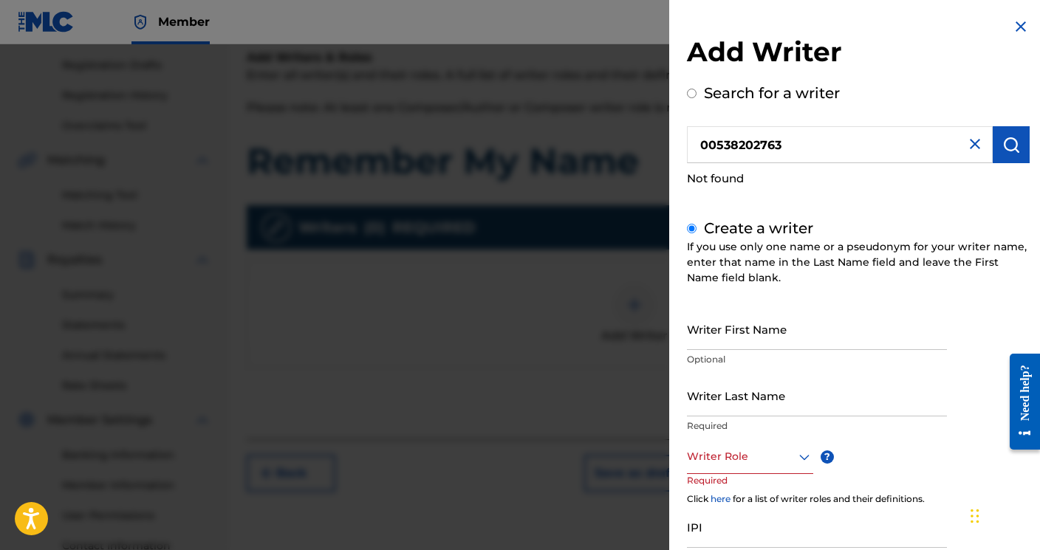
click at [716, 334] on input "Writer First Name" at bounding box center [817, 329] width 260 height 42
type input "PRE"
click at [725, 416] on div "Writer Last Name Required" at bounding box center [817, 408] width 260 height 66
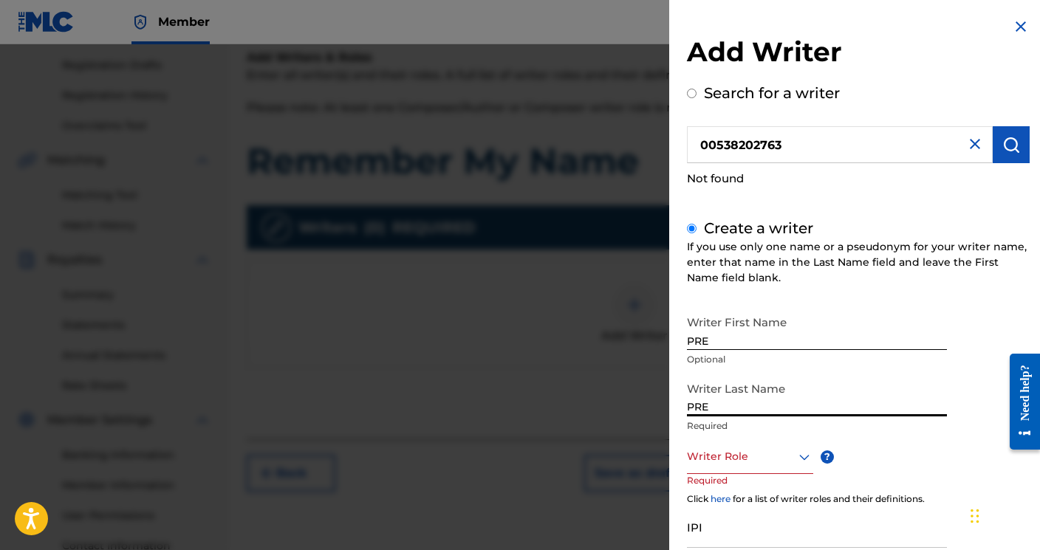
type input "PRE"
click at [804, 465] on icon at bounding box center [805, 457] width 18 height 18
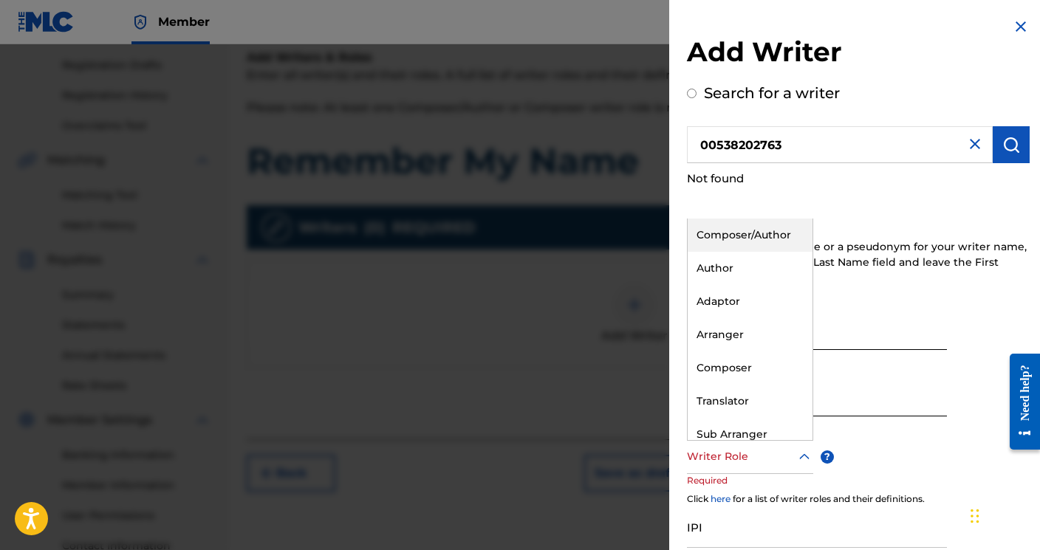
click at [843, 397] on input "PRE" at bounding box center [817, 396] width 260 height 42
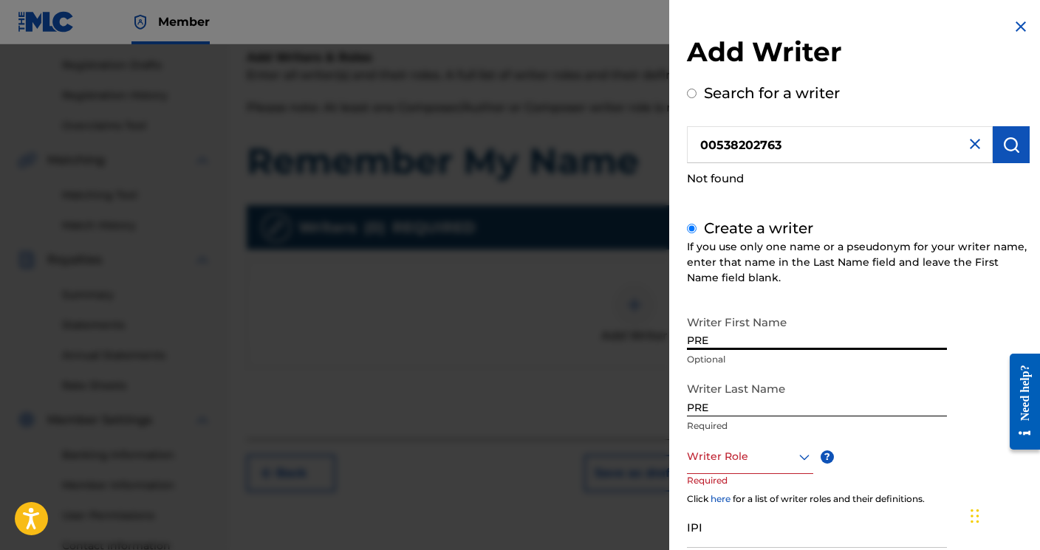
drag, startPoint x: 737, startPoint y: 337, endPoint x: 608, endPoint y: 337, distance: 128.5
click at [608, 337] on div "Add Writer Search for a writer 00538202763 Not found Create a writer If you use…" at bounding box center [520, 297] width 1040 height 506
type input "[PERSON_NAME]"
type input "Clarkre"
click at [720, 457] on div at bounding box center [750, 457] width 126 height 18
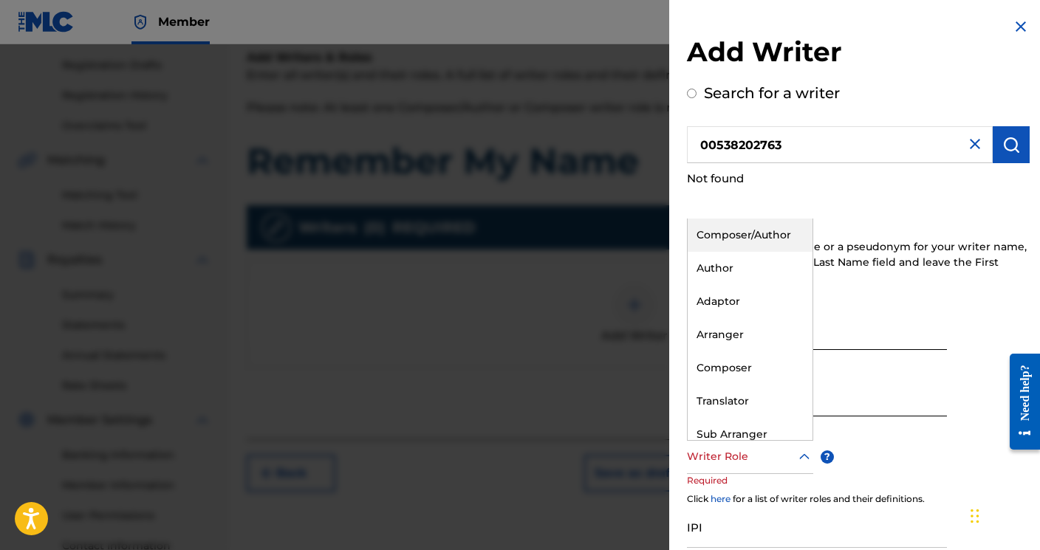
click at [739, 233] on div "Composer/Author" at bounding box center [750, 235] width 125 height 33
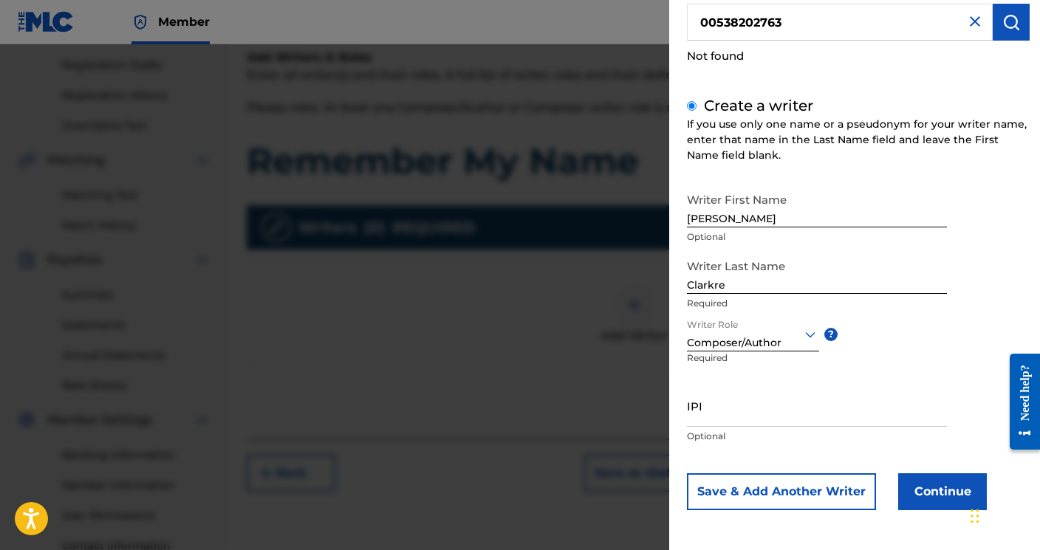
scroll to position [122, 0]
click at [753, 428] on div "IPI Optional" at bounding box center [817, 419] width 260 height 66
click at [752, 423] on input "IPI" at bounding box center [817, 407] width 260 height 42
paste input "00538202567"
type input "00538202567"
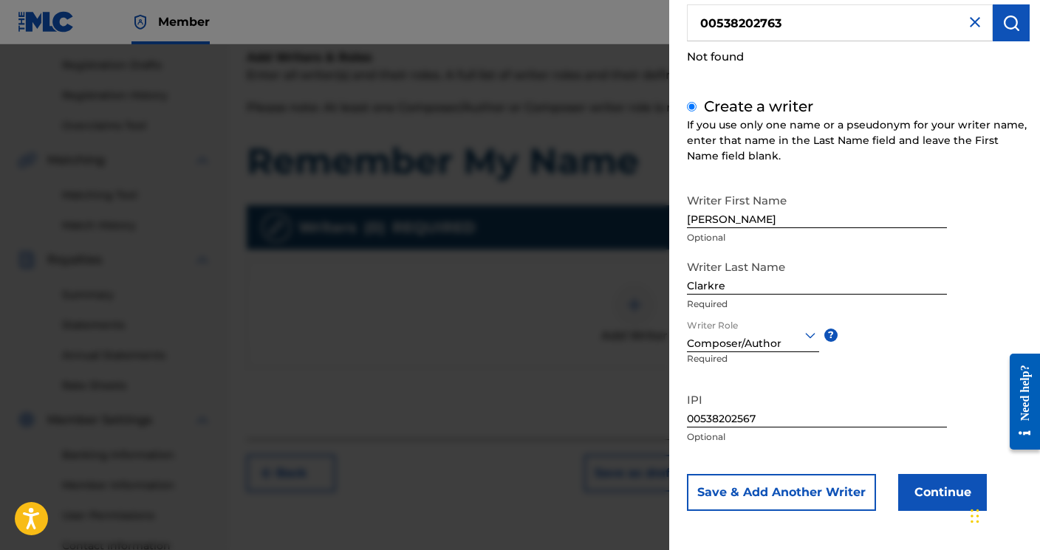
click at [931, 495] on button "Continue" at bounding box center [942, 492] width 89 height 37
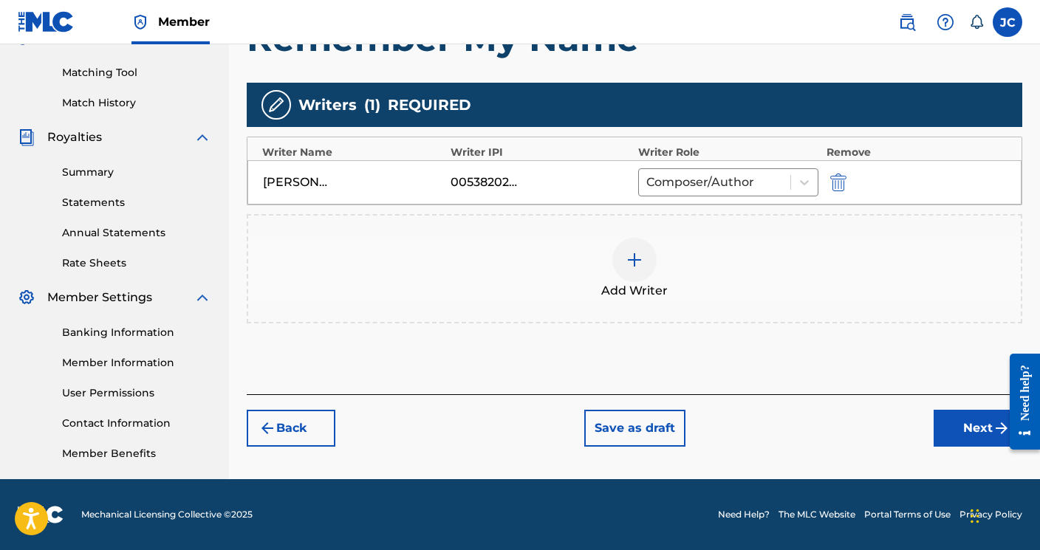
click at [967, 434] on button "Next" at bounding box center [978, 428] width 89 height 37
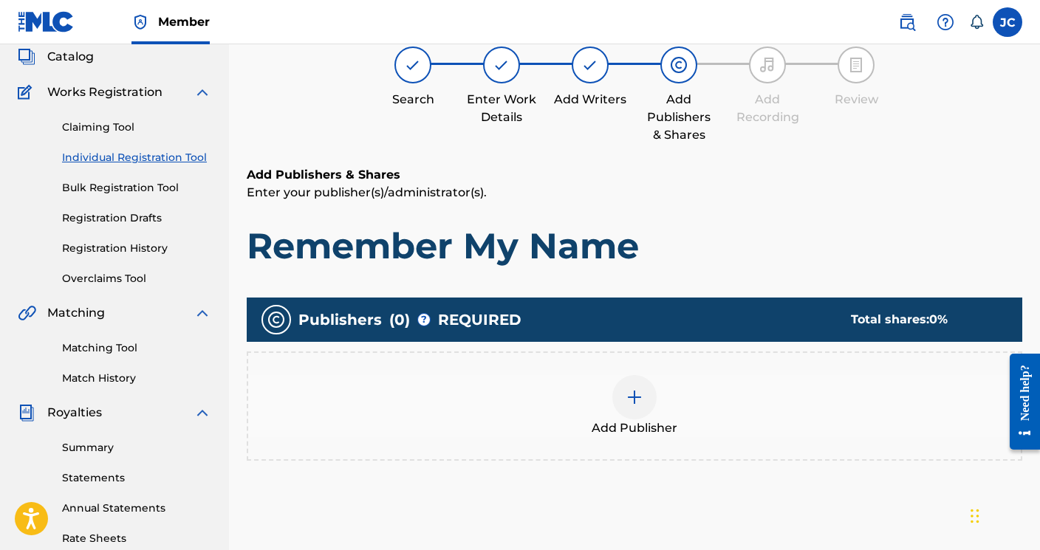
scroll to position [66, 0]
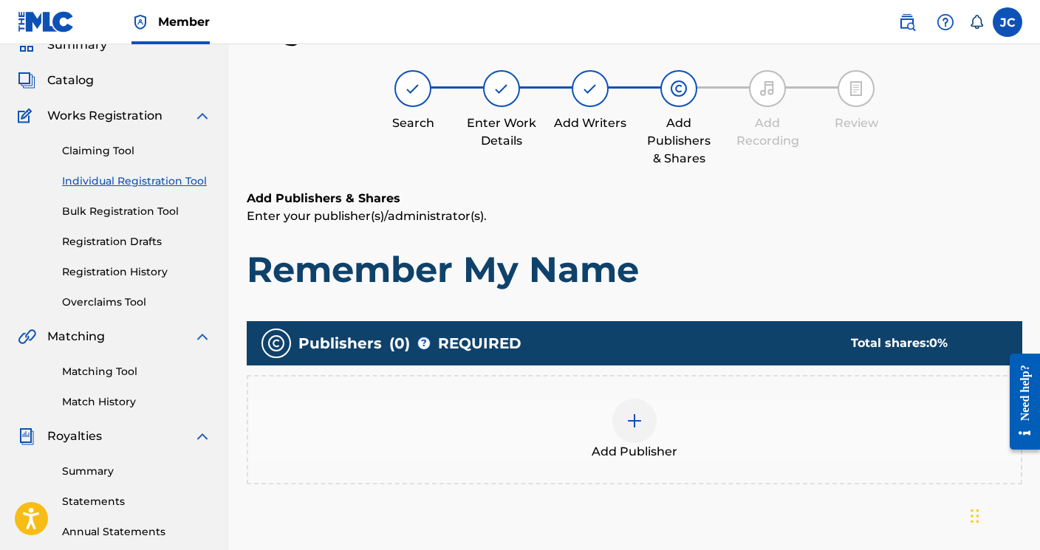
click at [640, 416] on img at bounding box center [635, 421] width 18 height 18
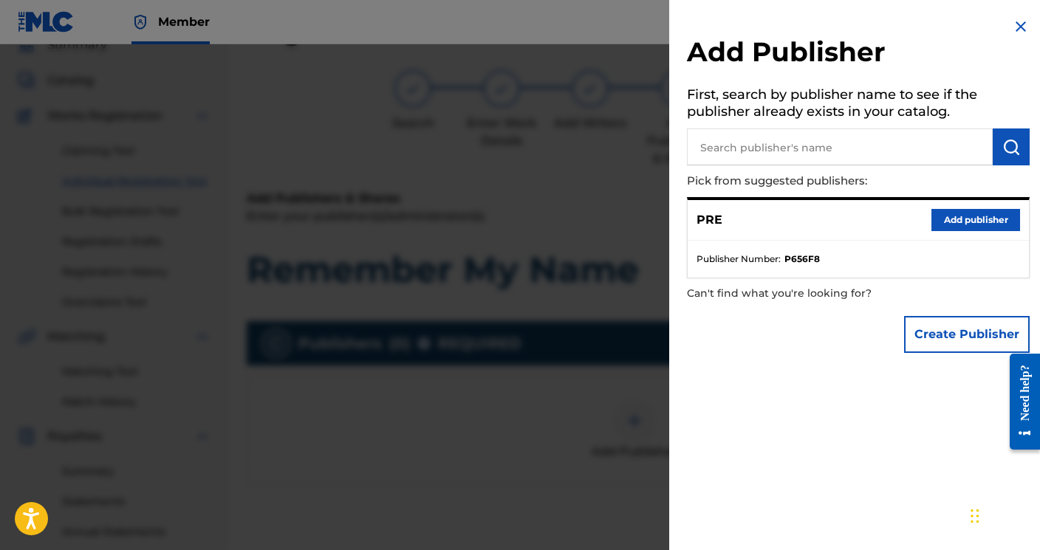
click at [958, 216] on button "Add publisher" at bounding box center [976, 220] width 89 height 22
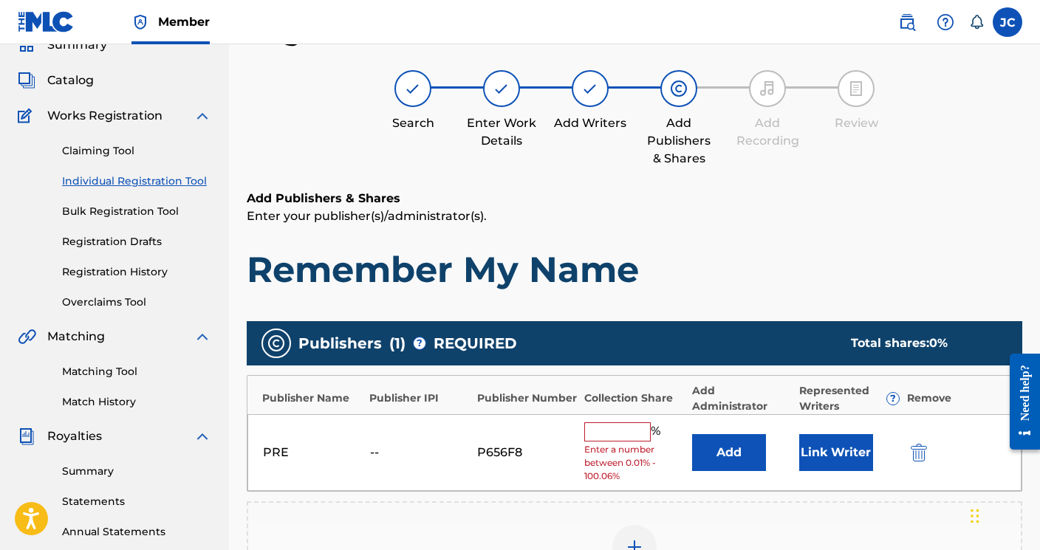
click at [635, 424] on input "text" at bounding box center [617, 432] width 66 height 19
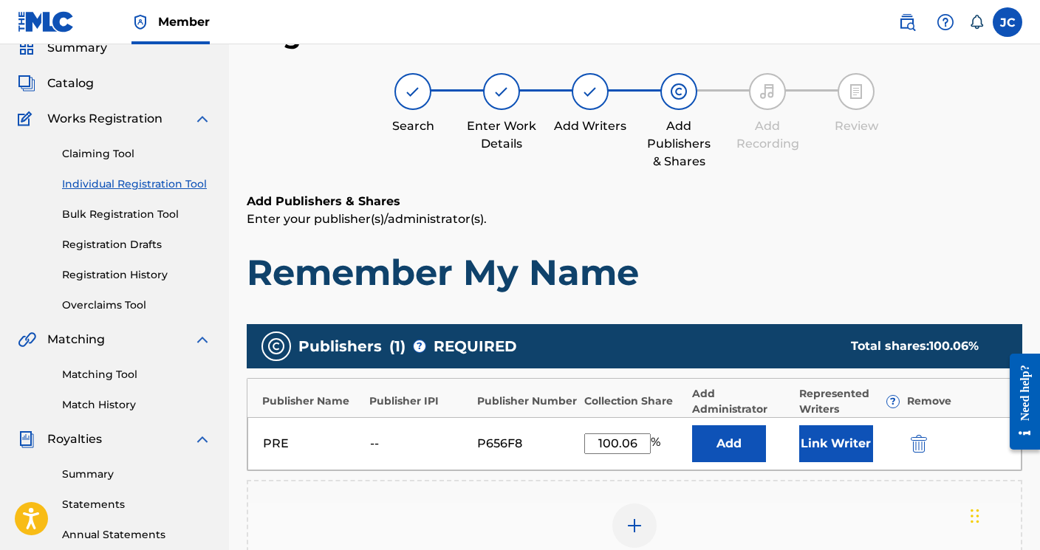
scroll to position [130, 0]
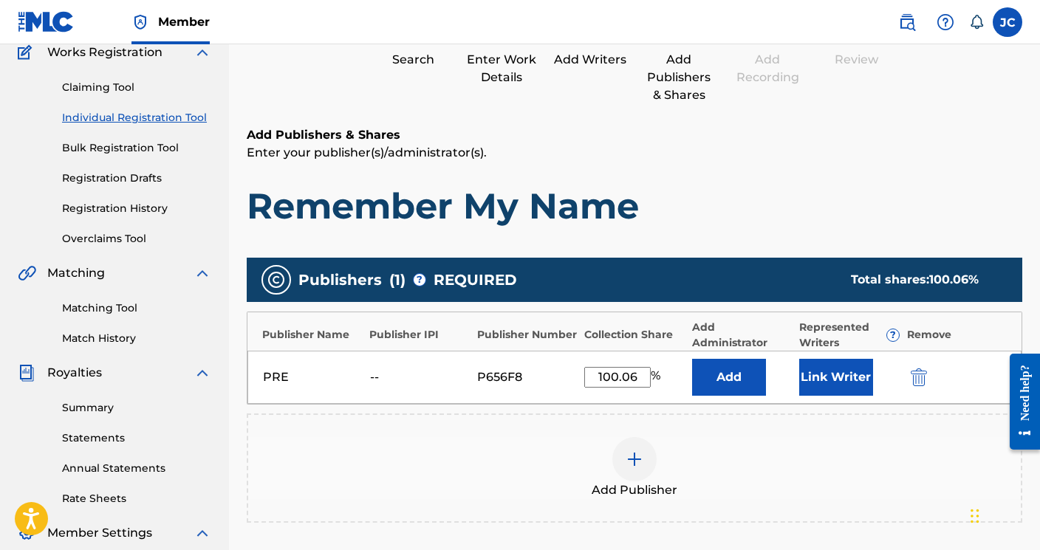
type input "100.06"
click at [920, 388] on div "PRE -- P656F8 100.06 % Add Link Writer" at bounding box center [634, 377] width 774 height 53
click at [920, 375] on img "submit" at bounding box center [919, 378] width 16 height 18
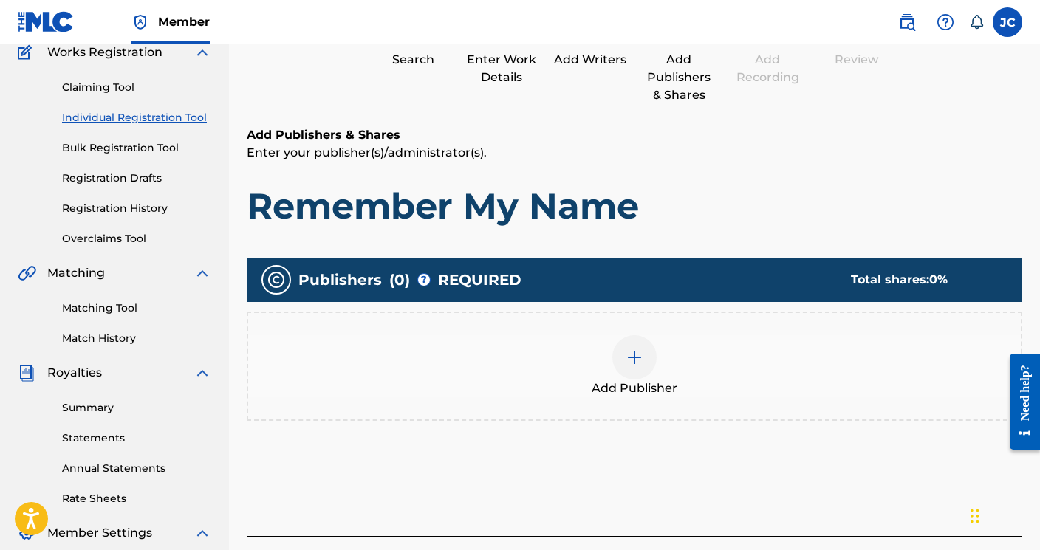
click at [634, 358] on img at bounding box center [635, 358] width 18 height 18
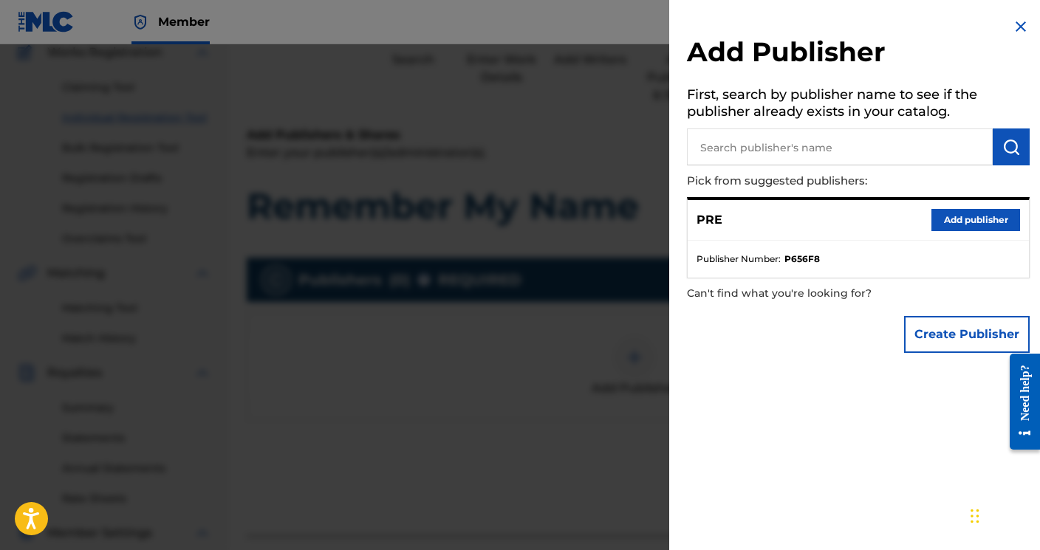
click at [955, 331] on button "Create Publisher" at bounding box center [967, 334] width 126 height 37
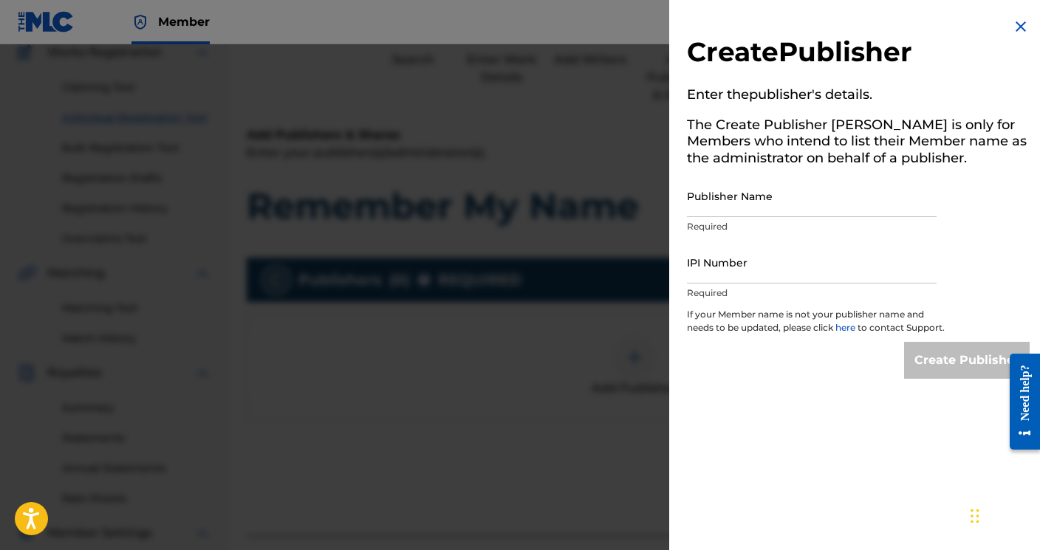
click at [827, 208] on input "Publisher Name" at bounding box center [812, 196] width 250 height 42
type input "PRE PRE"
click at [1012, 20] on img at bounding box center [1021, 27] width 18 height 18
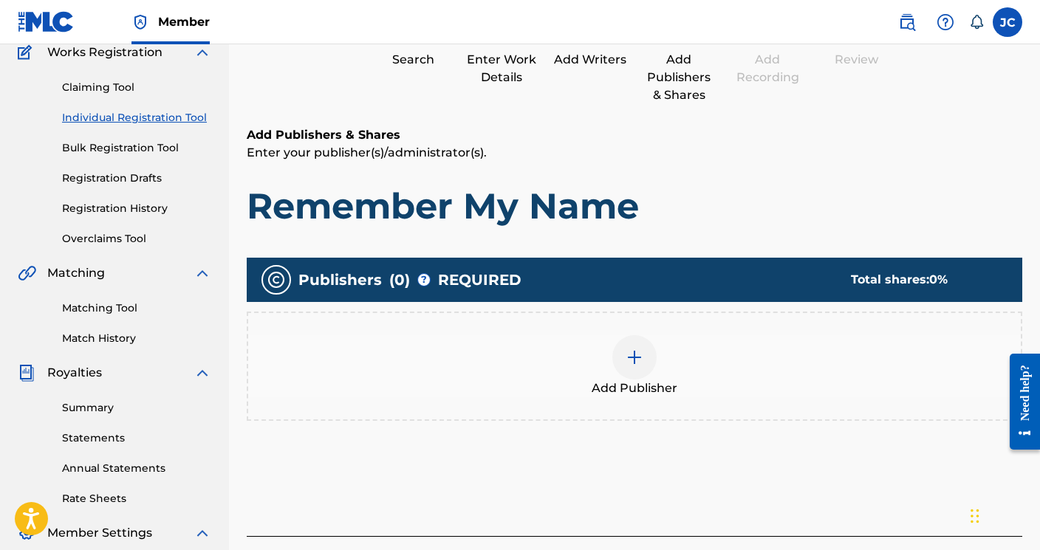
click at [638, 355] on img at bounding box center [635, 358] width 18 height 18
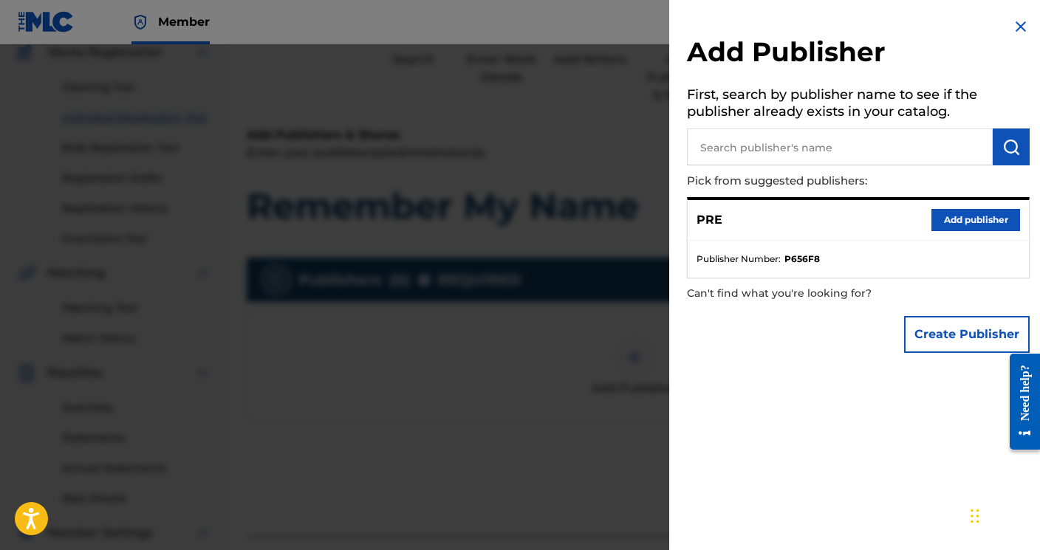
click at [965, 222] on button "Add publisher" at bounding box center [976, 220] width 89 height 22
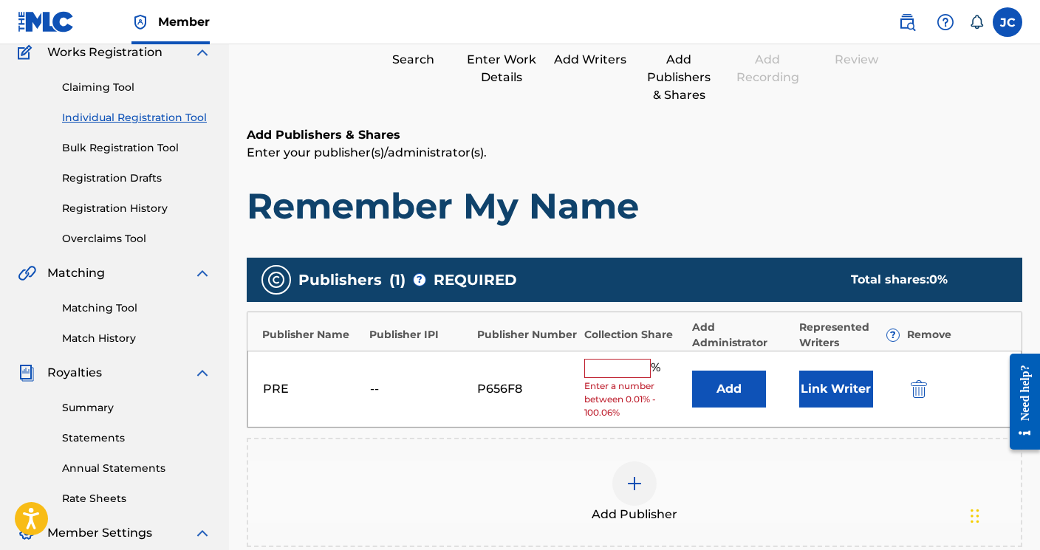
click at [590, 372] on input "text" at bounding box center [617, 368] width 66 height 19
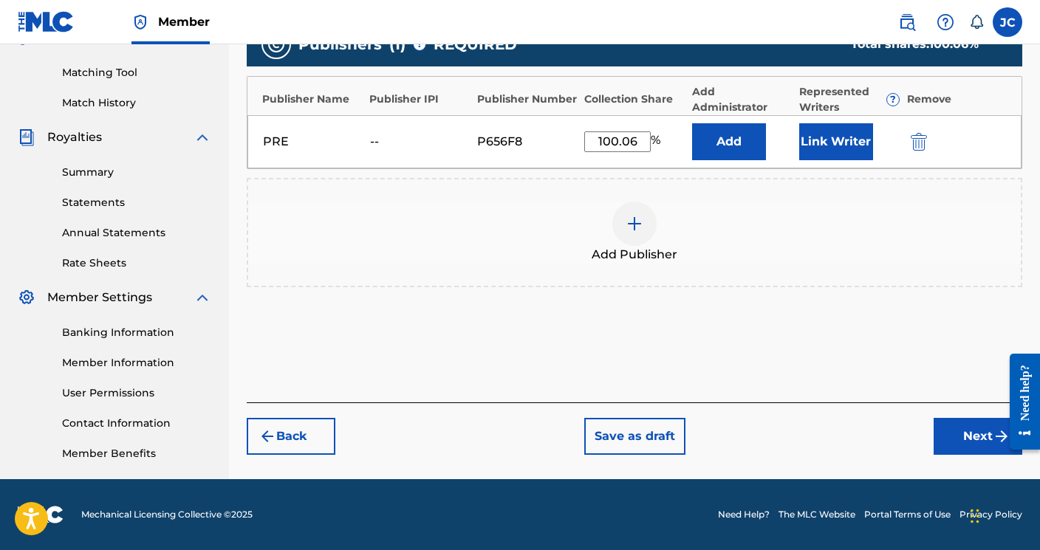
type input "100.06"
click at [965, 428] on button "Next" at bounding box center [978, 436] width 89 height 37
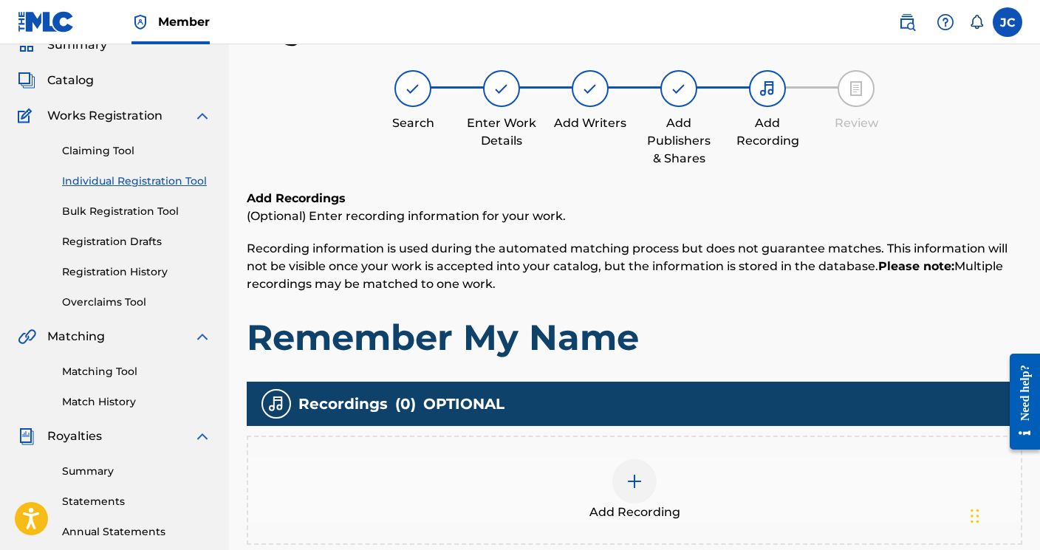
scroll to position [210, 0]
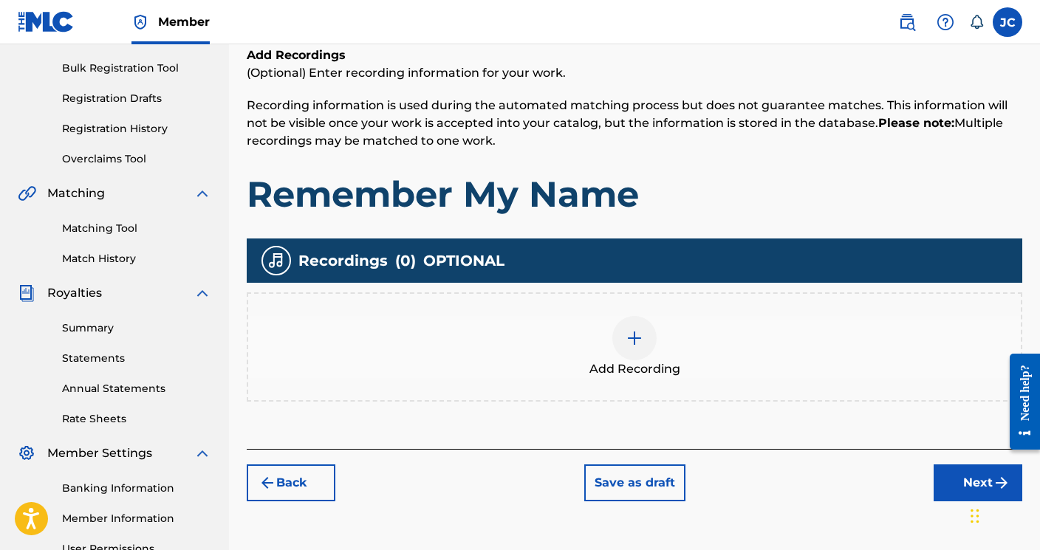
click at [949, 493] on button "Next" at bounding box center [978, 483] width 89 height 37
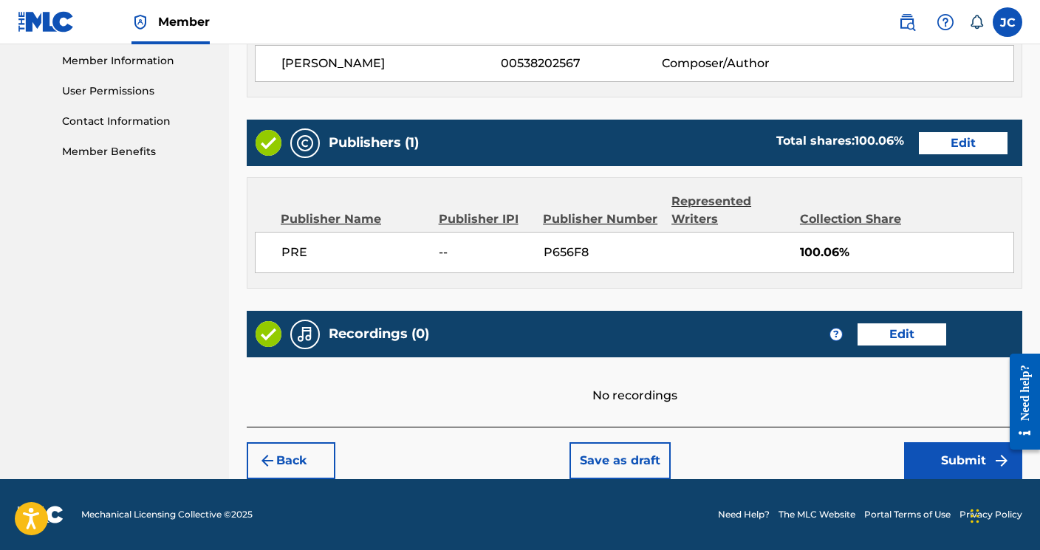
scroll to position [667, 0]
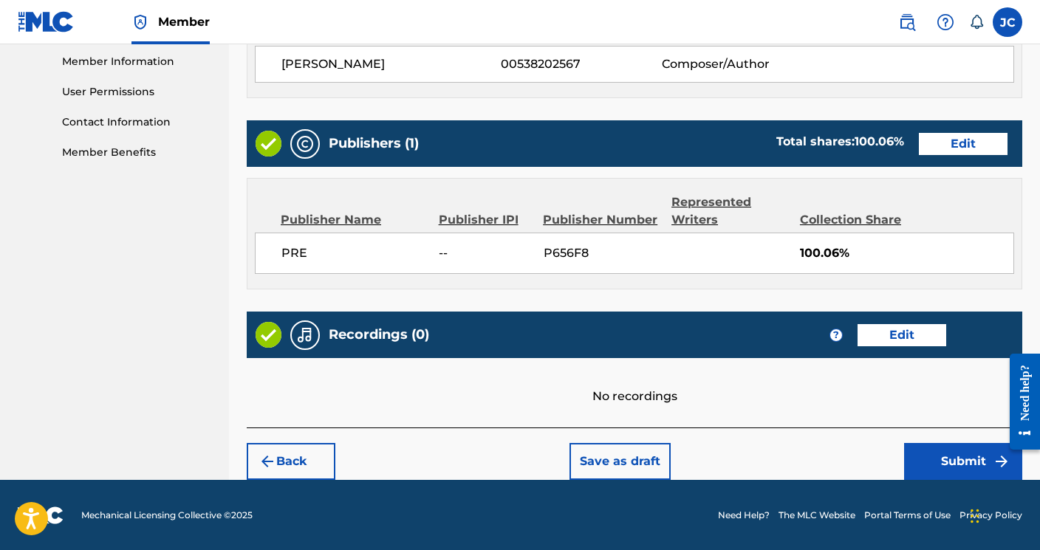
click at [930, 452] on button "Submit" at bounding box center [963, 461] width 118 height 37
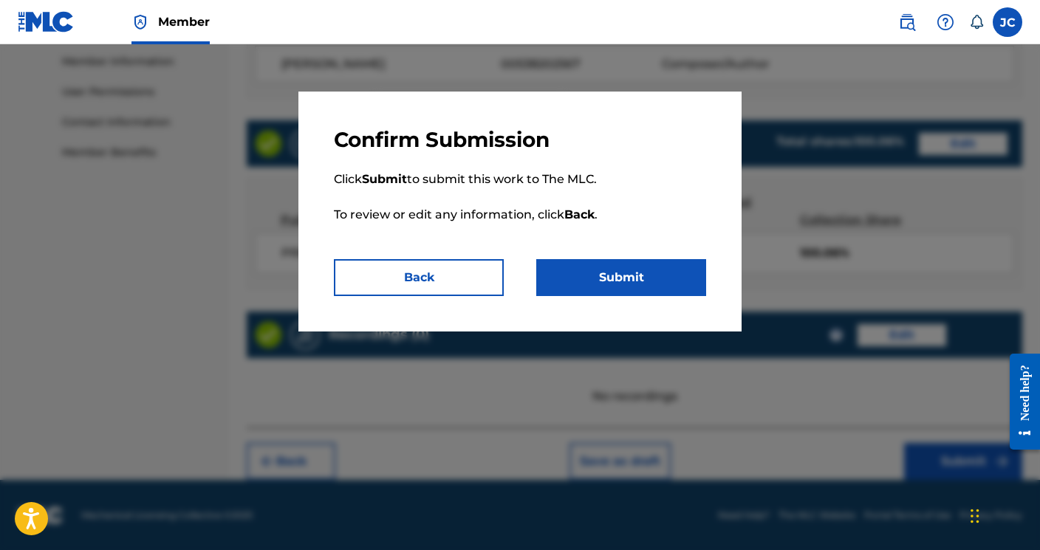
click at [650, 272] on button "Submit" at bounding box center [621, 277] width 170 height 37
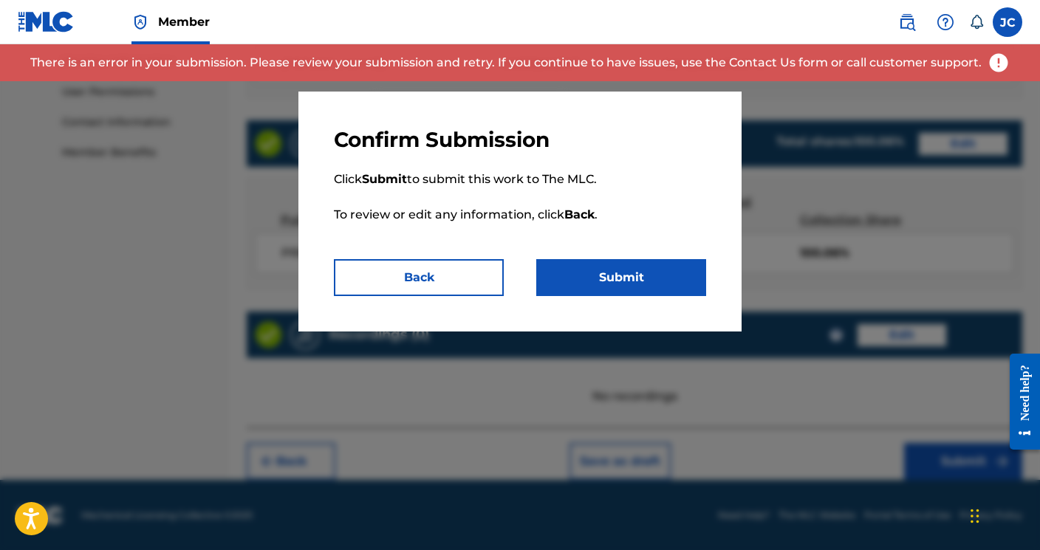
click at [997, 61] on img at bounding box center [999, 63] width 22 height 22
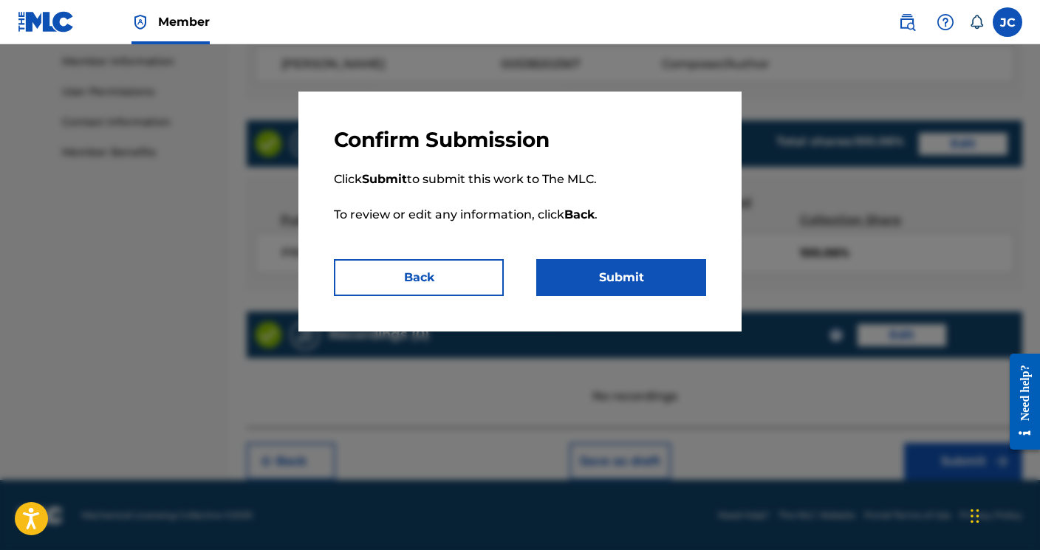
click at [949, 18] on img at bounding box center [946, 22] width 18 height 18
click at [440, 273] on button "Back" at bounding box center [419, 277] width 170 height 37
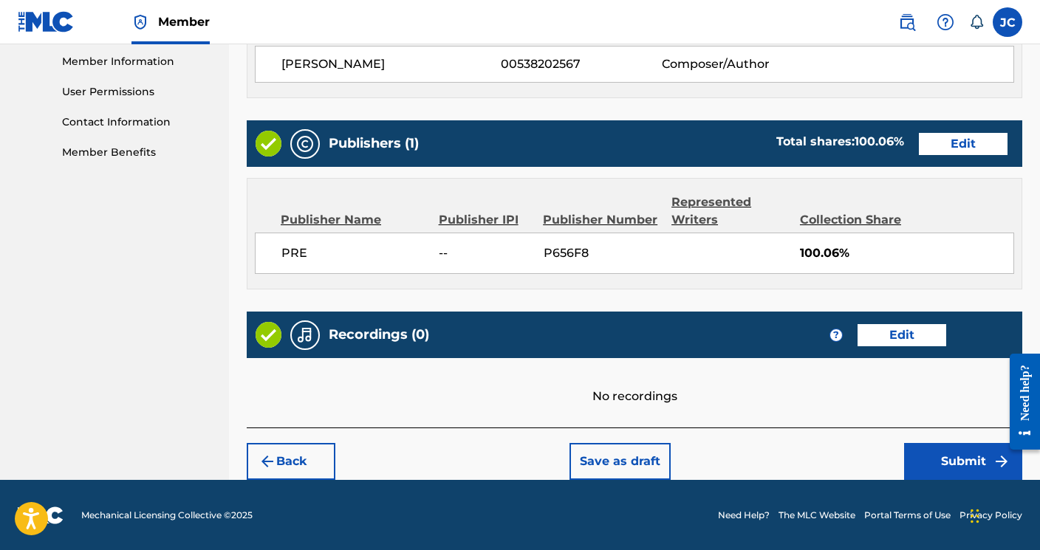
click at [949, 22] on img at bounding box center [946, 22] width 18 height 18
click at [932, 55] on link "Contact us" at bounding box center [946, 62] width 126 height 35
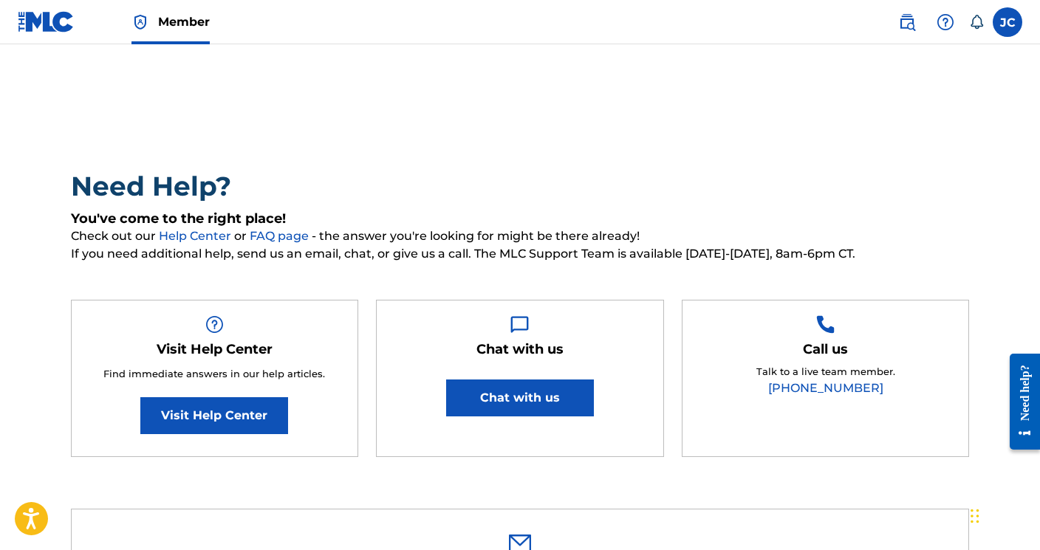
click at [827, 385] on link "[PHONE_NUMBER]" at bounding box center [825, 388] width 115 height 14
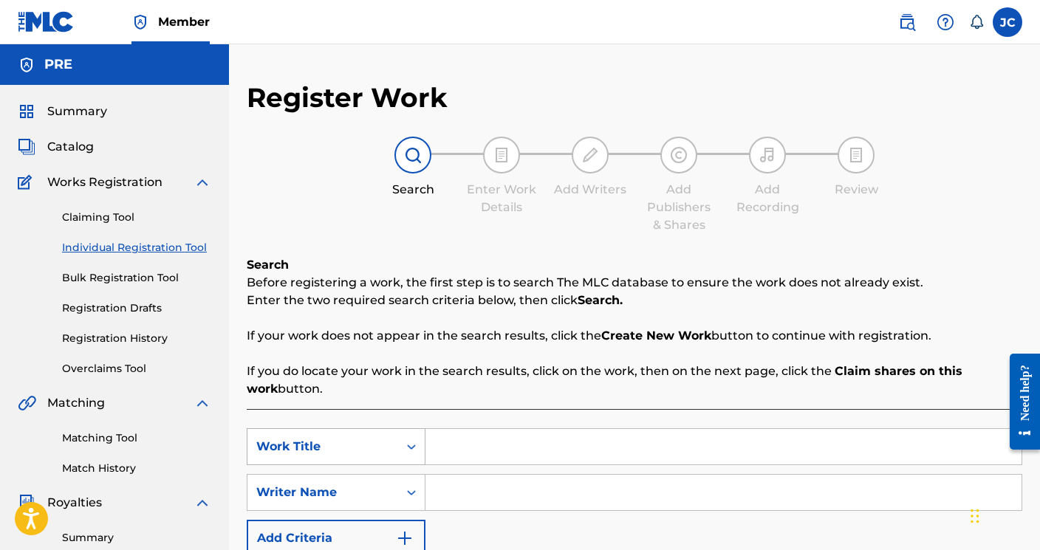
click at [411, 445] on icon "Search Form" at bounding box center [411, 447] width 15 height 15
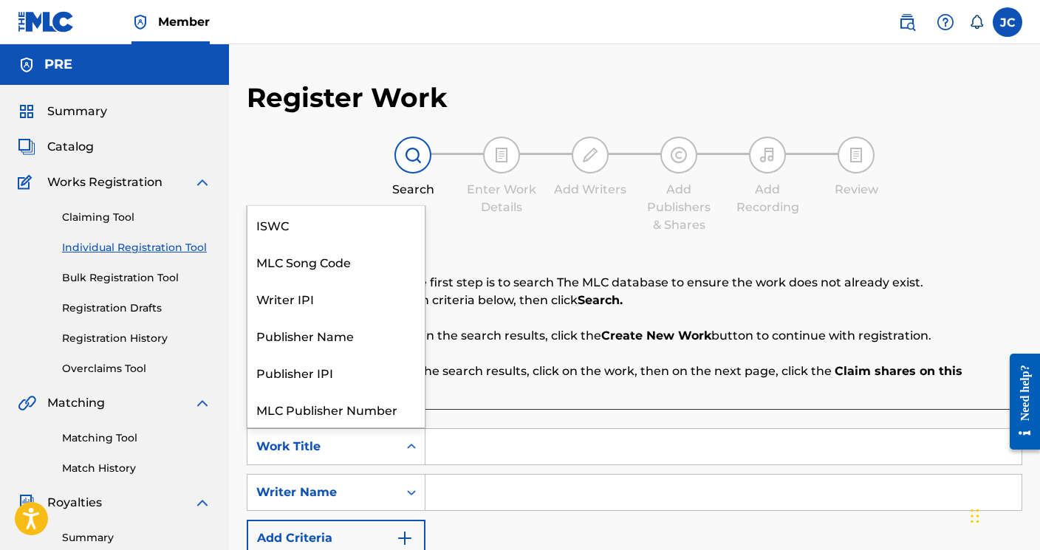
scroll to position [37, 0]
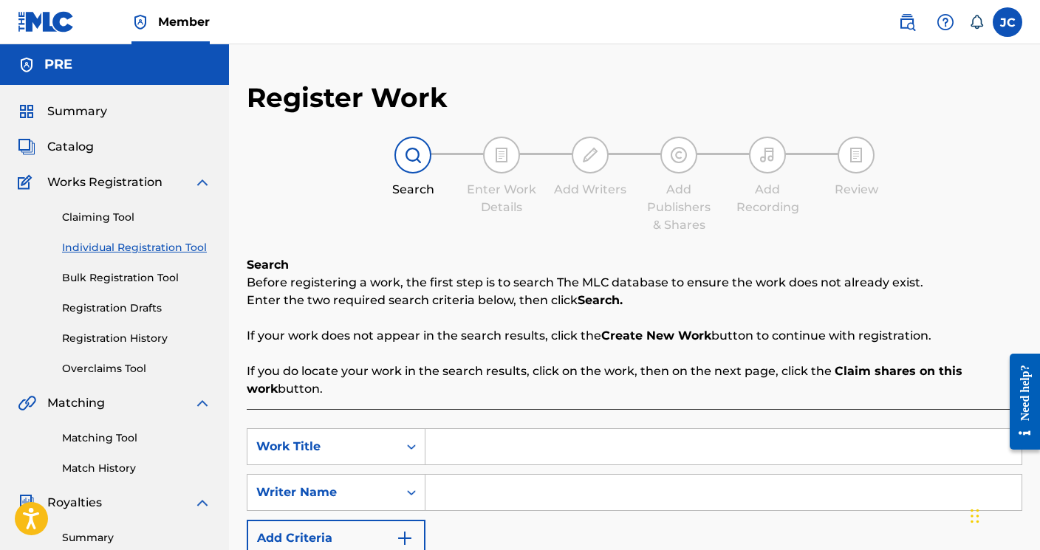
click at [534, 439] on input "Search Form" at bounding box center [724, 446] width 596 height 35
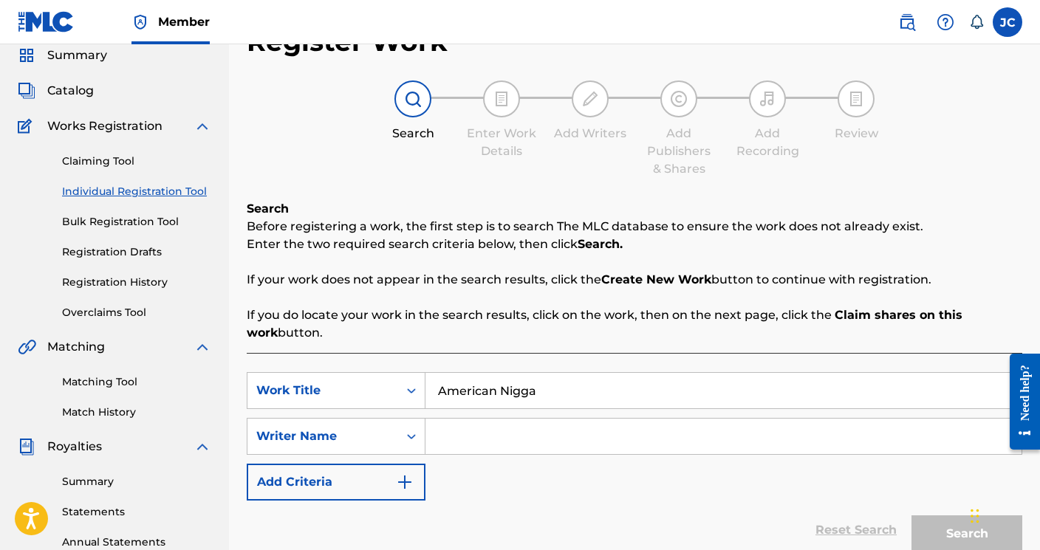
scroll to position [57, 0]
type input "American Nigga"
click at [412, 431] on icon "Search Form" at bounding box center [411, 435] width 15 height 15
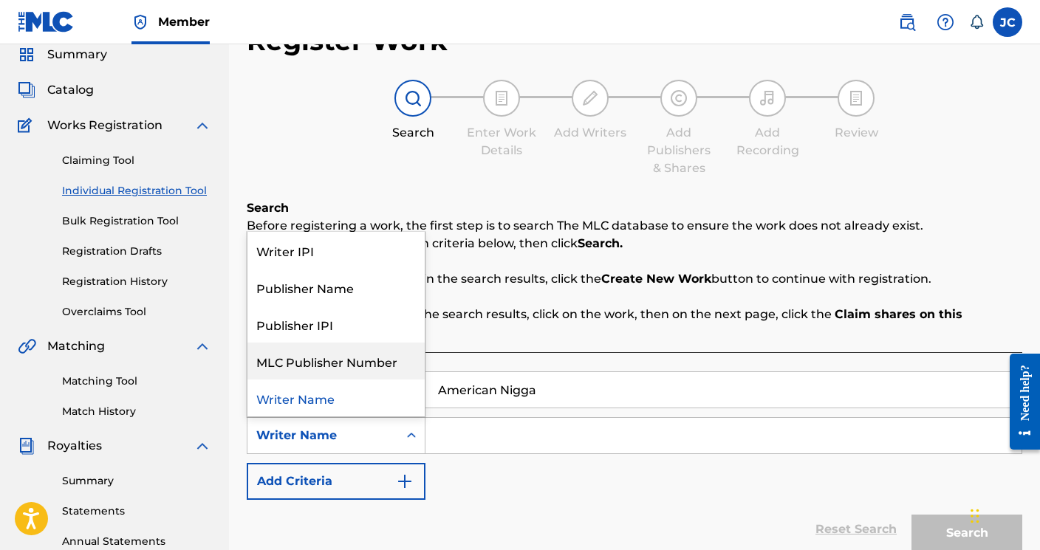
click at [461, 445] on input "Search Form" at bounding box center [724, 435] width 596 height 35
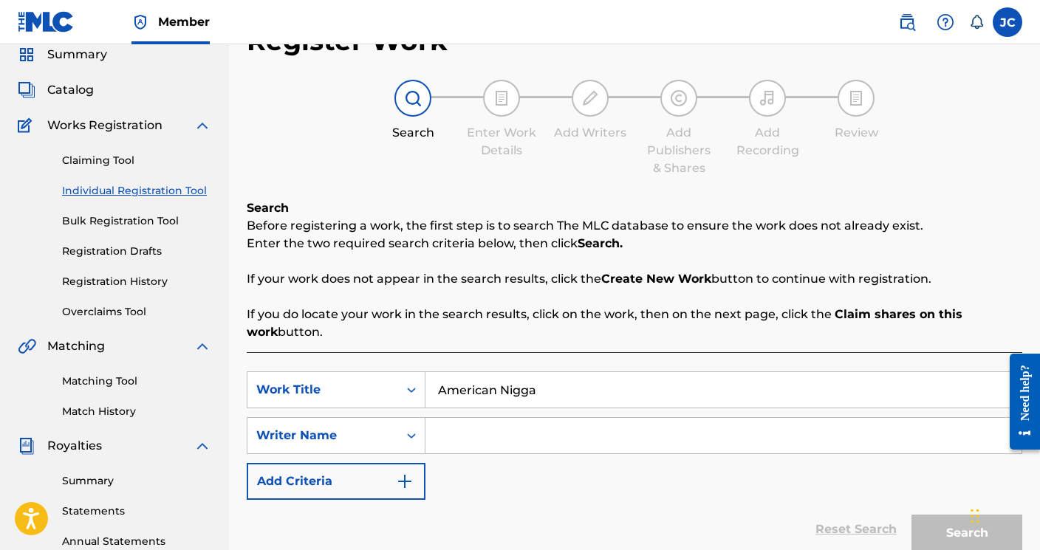
scroll to position [272, 0]
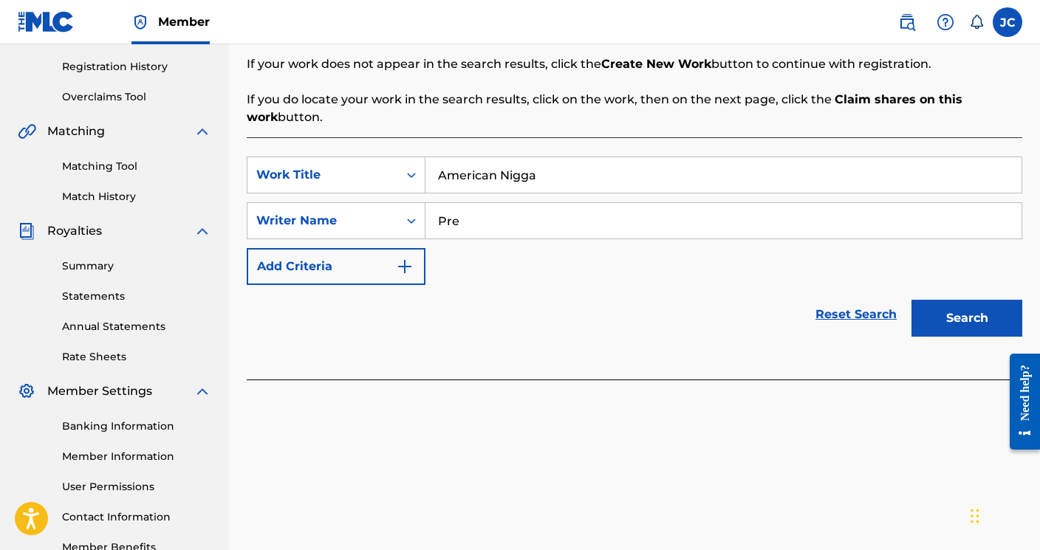
type input "Pre"
click at [943, 328] on button "Search" at bounding box center [967, 318] width 111 height 37
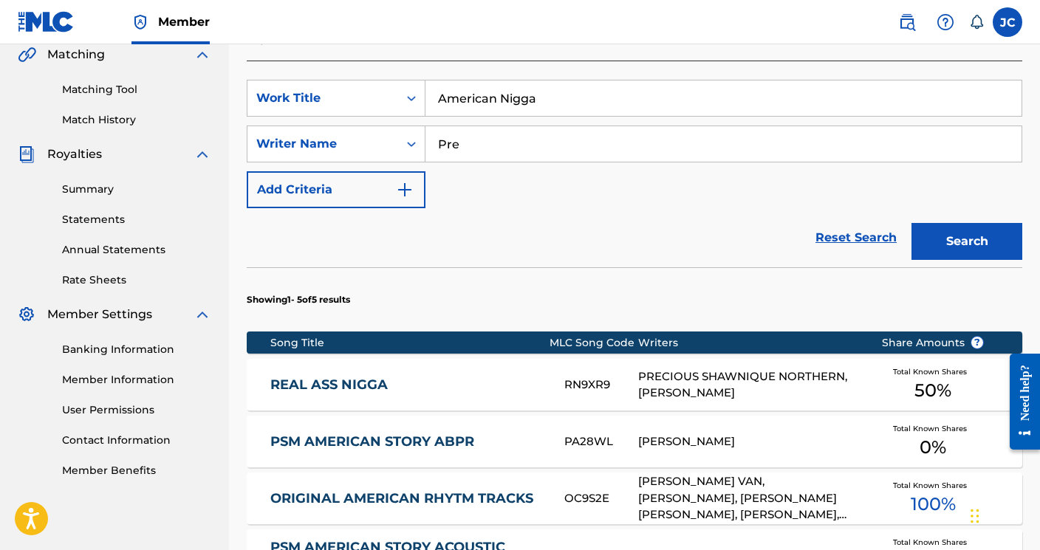
scroll to position [673, 0]
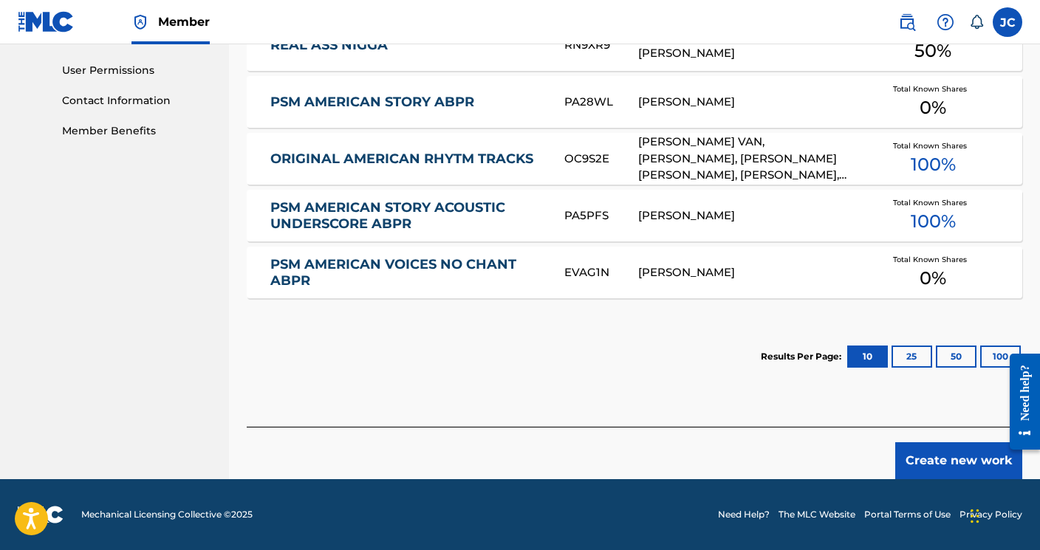
click at [931, 454] on button "Create new work" at bounding box center [958, 461] width 127 height 37
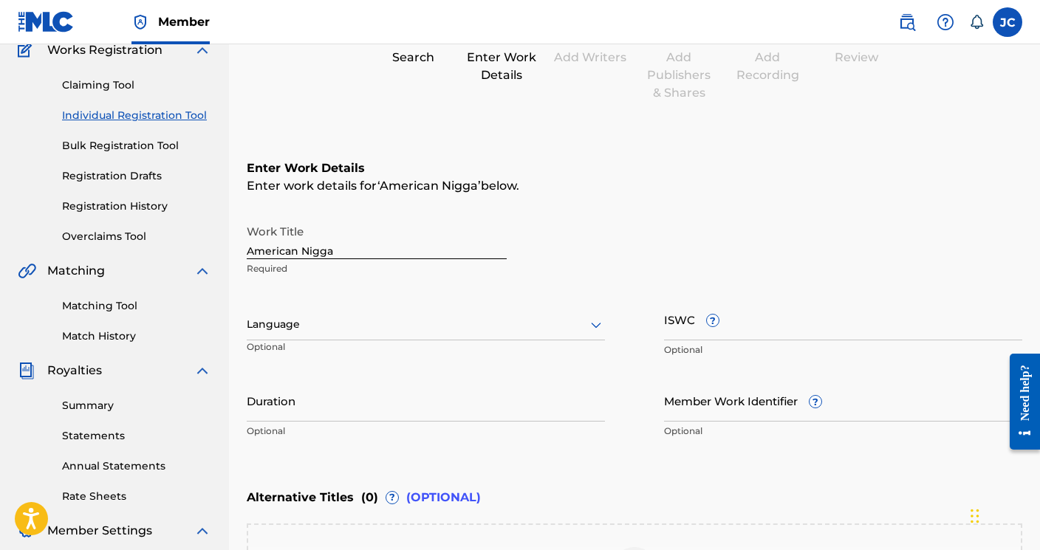
scroll to position [184, 0]
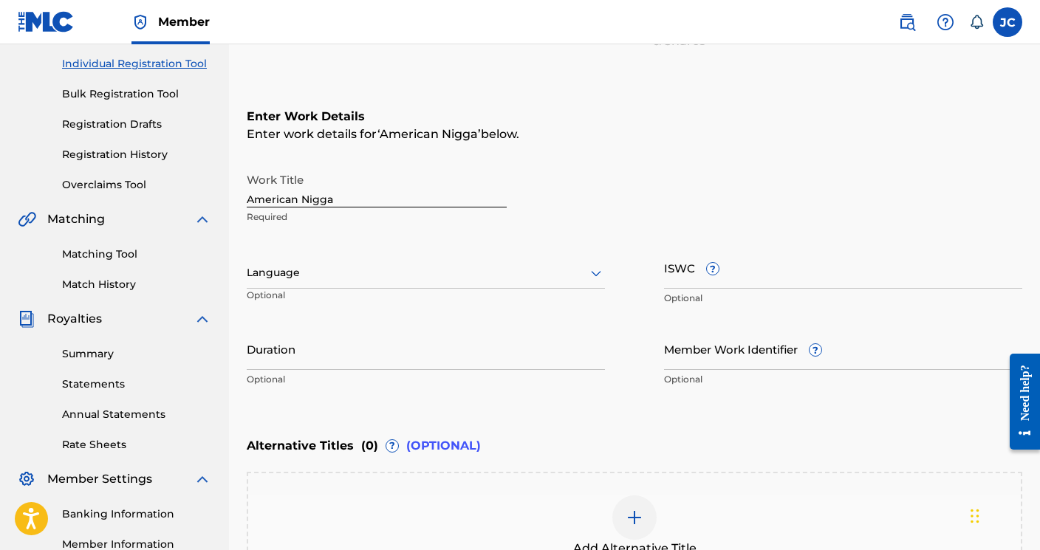
click at [767, 271] on input "ISWC ?" at bounding box center [843, 268] width 358 height 42
paste input "T-334.018.654-7"
type input "T-334.018.654-7"
click at [372, 355] on input "Duration" at bounding box center [426, 349] width 358 height 42
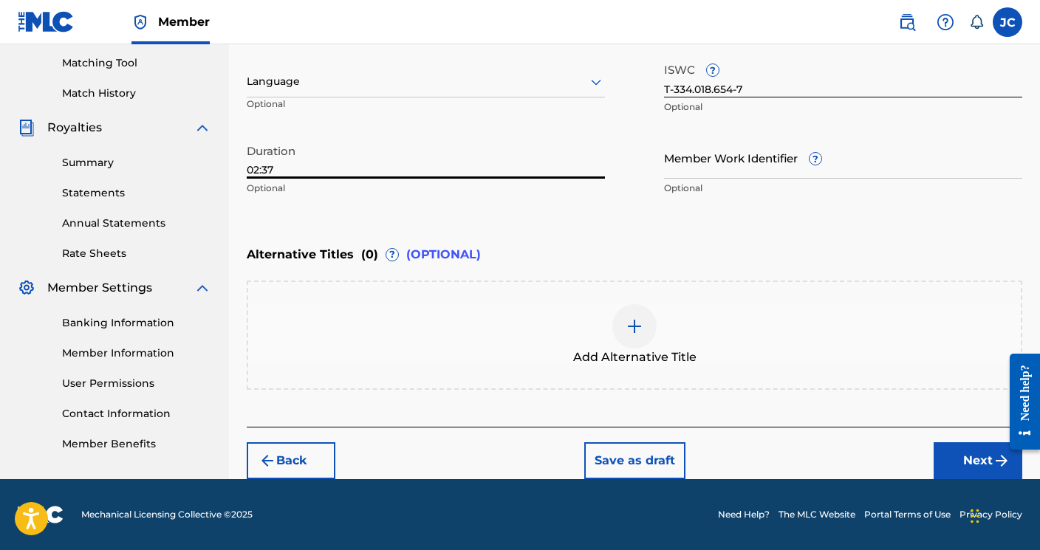
type input "02:37"
click at [966, 459] on button "Next" at bounding box center [978, 461] width 89 height 37
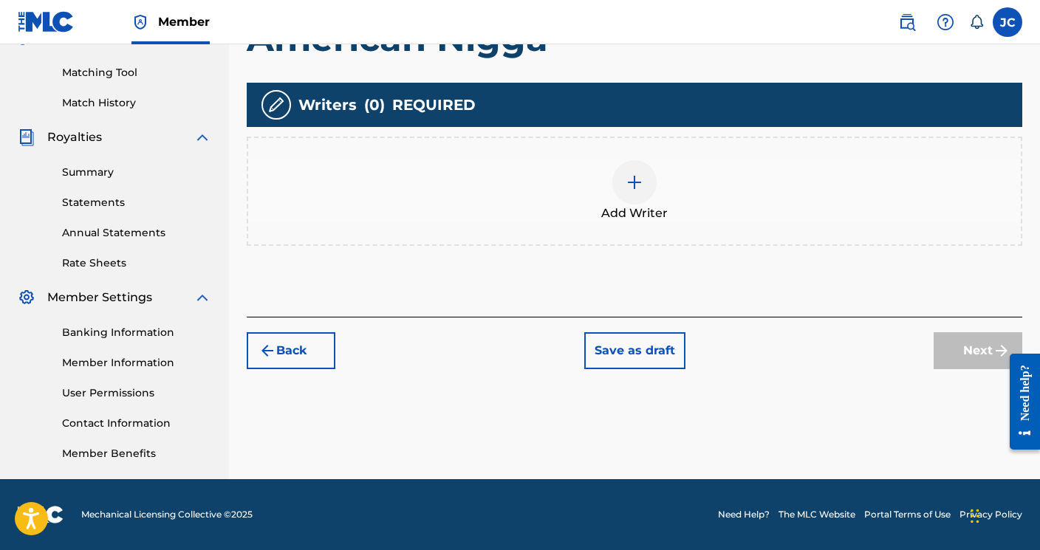
scroll to position [366, 0]
click at [632, 190] on img at bounding box center [635, 183] width 18 height 18
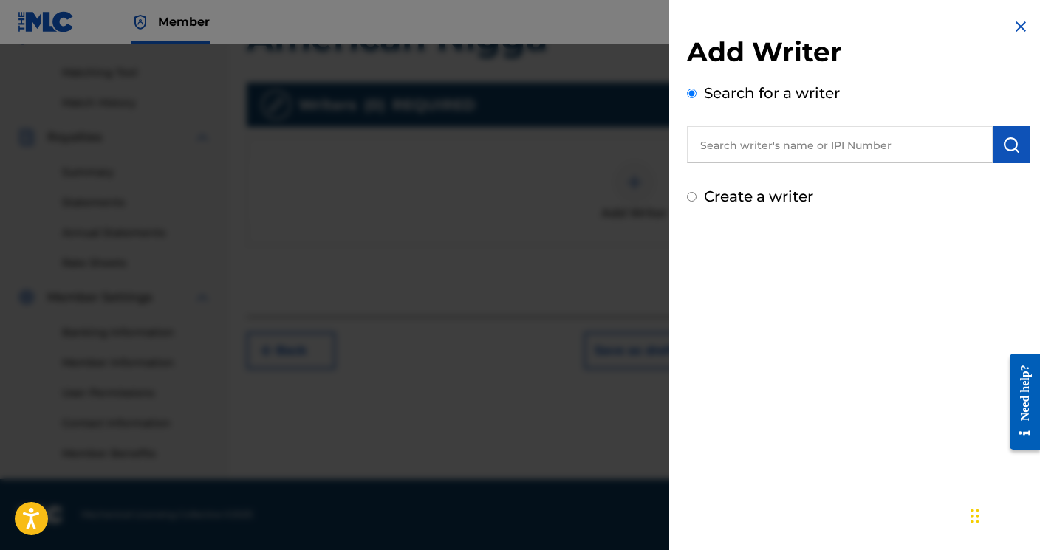
click at [731, 149] on input "text" at bounding box center [840, 144] width 306 height 37
click at [694, 199] on input "Create a writer" at bounding box center [692, 197] width 10 height 10
radio input "false"
radio input "true"
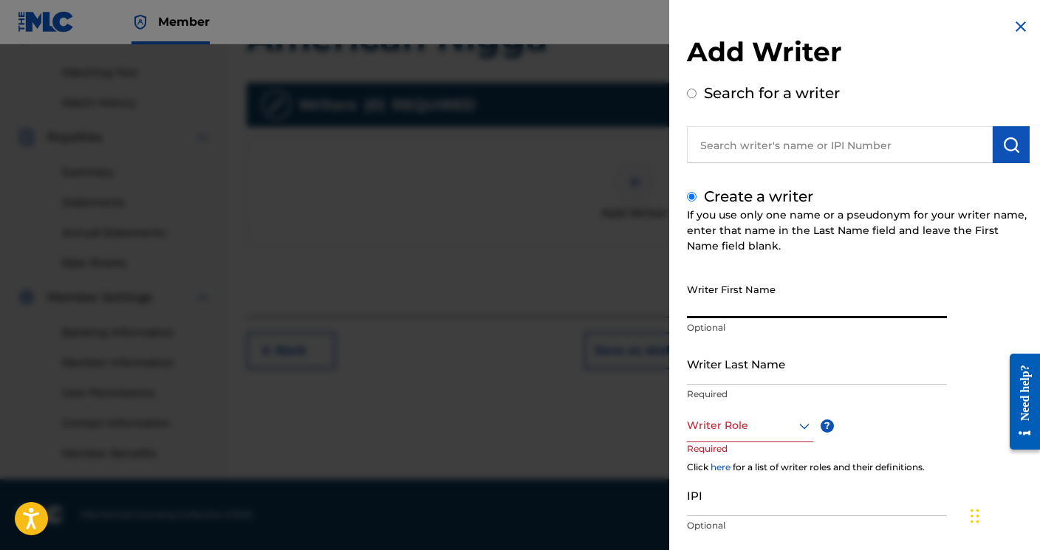
click at [716, 307] on input "Writer First Name" at bounding box center [817, 297] width 260 height 42
type input "[PERSON_NAME]"
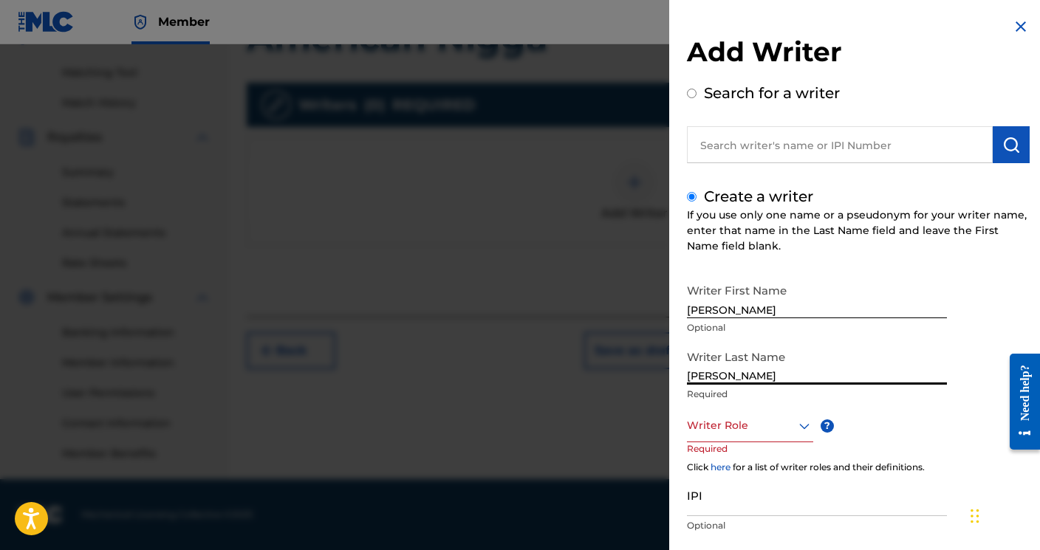
type input "[PERSON_NAME]"
click at [773, 308] on input "[PERSON_NAME]" at bounding box center [817, 297] width 260 height 42
type input "[PERSON_NAME]"
click at [753, 432] on div "Writer Role" at bounding box center [750, 425] width 126 height 33
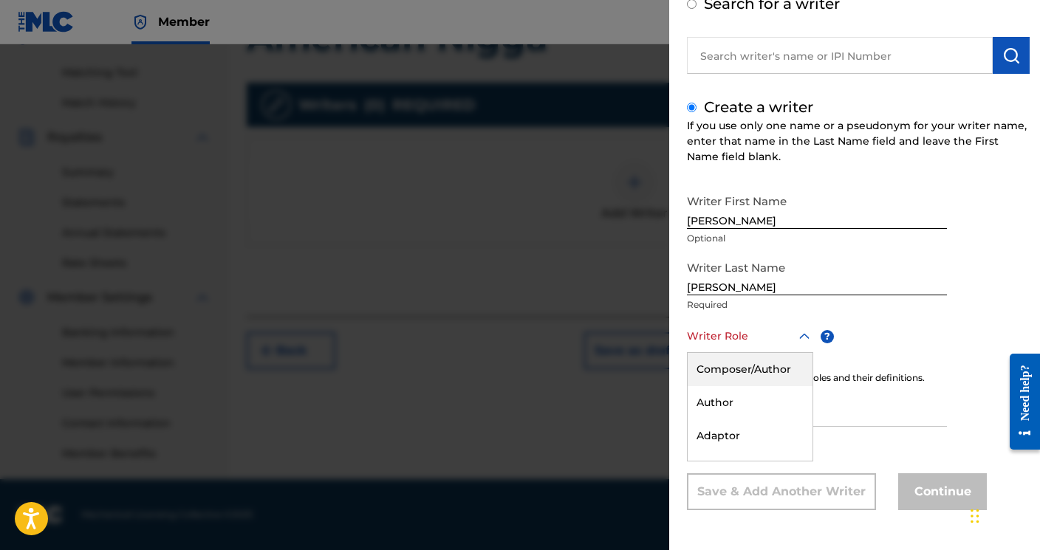
click at [748, 369] on div "Composer/Author" at bounding box center [750, 369] width 125 height 33
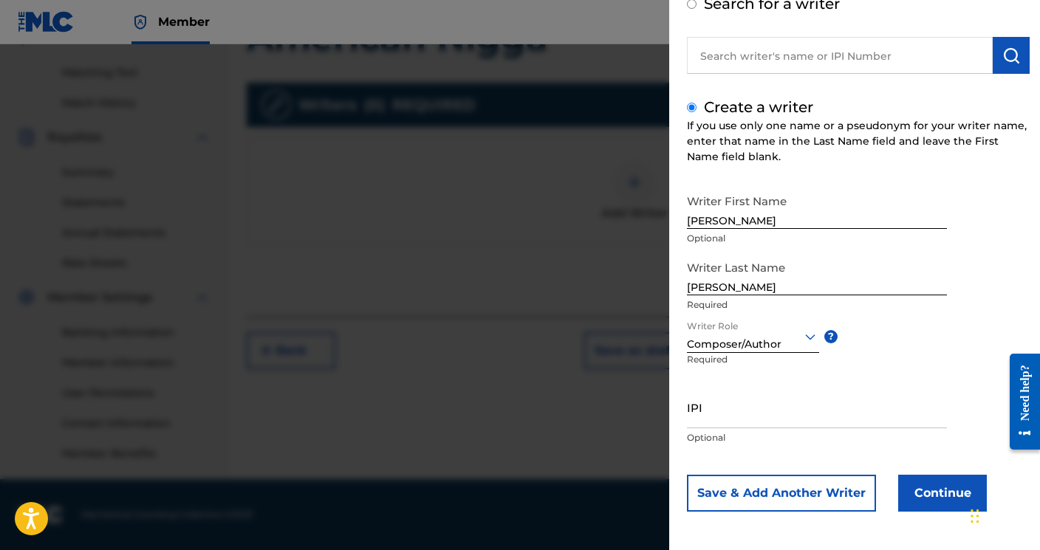
click at [728, 409] on input "IPI" at bounding box center [817, 407] width 260 height 42
paste input "00538202567"
type input "00538202567"
click at [926, 500] on button "Continue" at bounding box center [942, 493] width 89 height 37
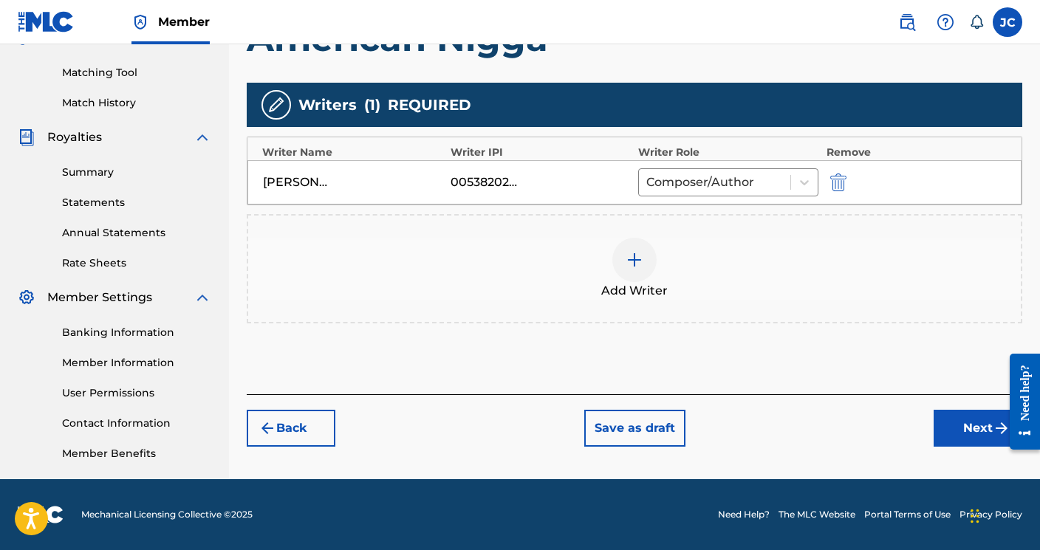
click at [954, 437] on button "Next" at bounding box center [978, 428] width 89 height 37
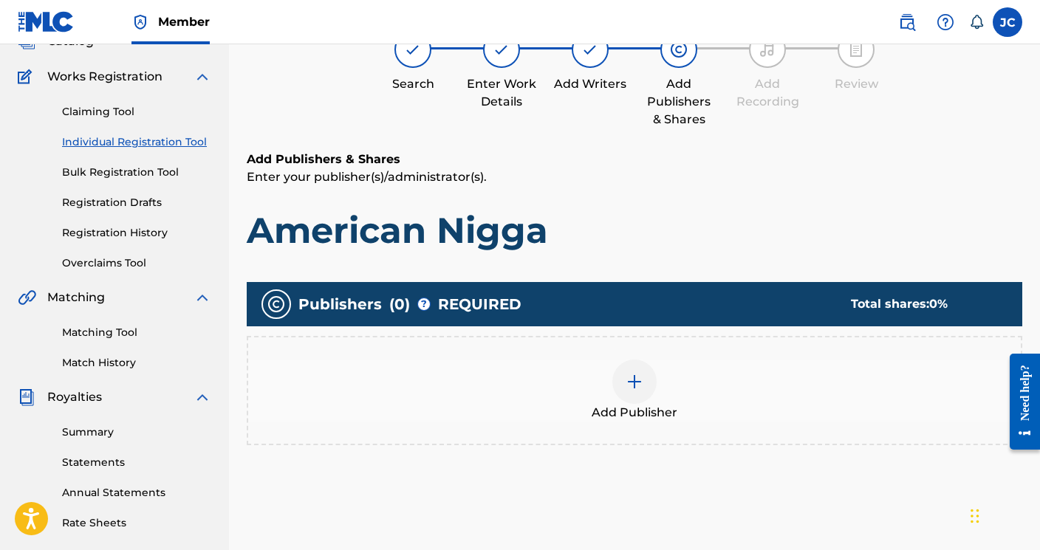
scroll to position [66, 0]
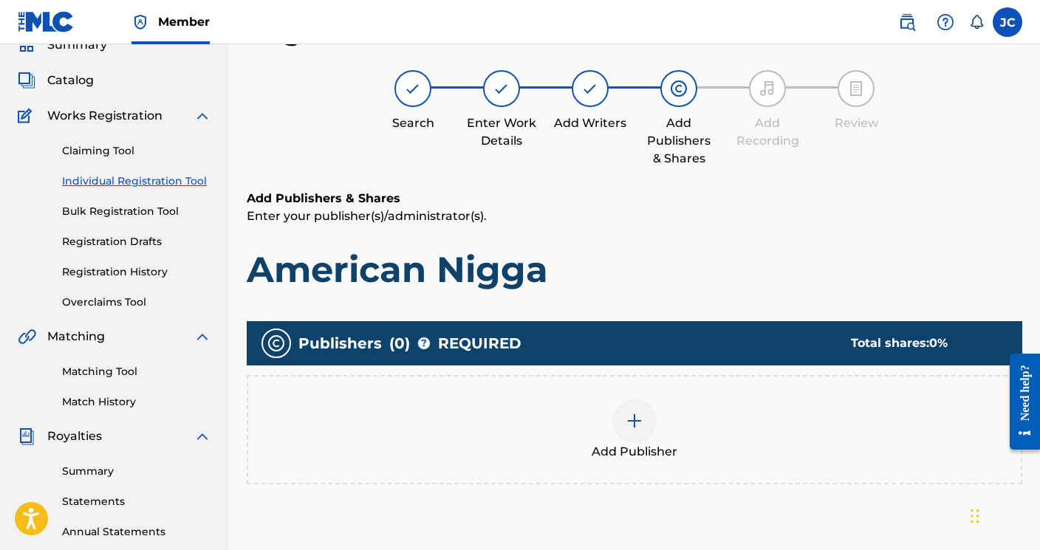
click at [643, 417] on div at bounding box center [634, 421] width 44 height 44
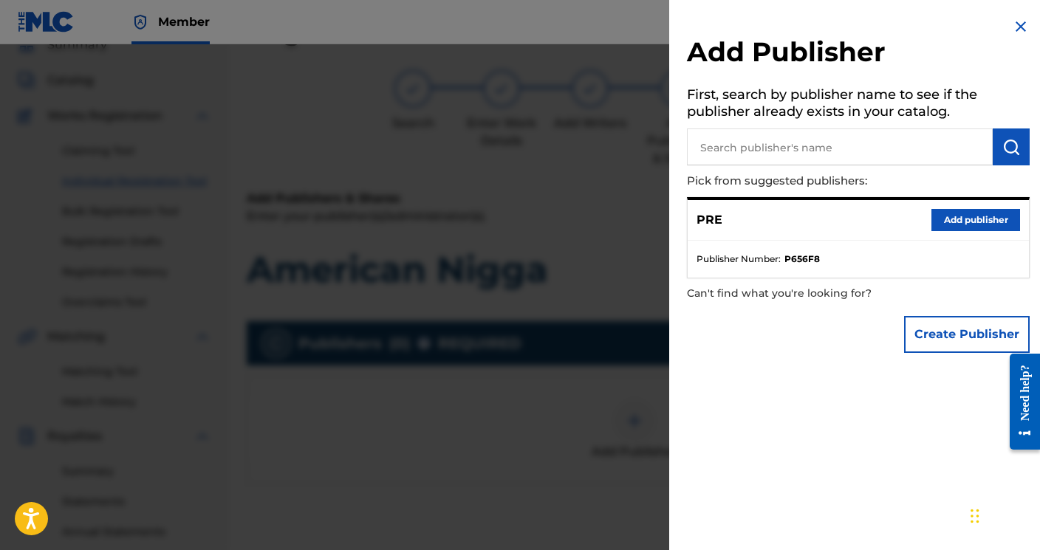
click at [959, 228] on button "Add publisher" at bounding box center [976, 220] width 89 height 22
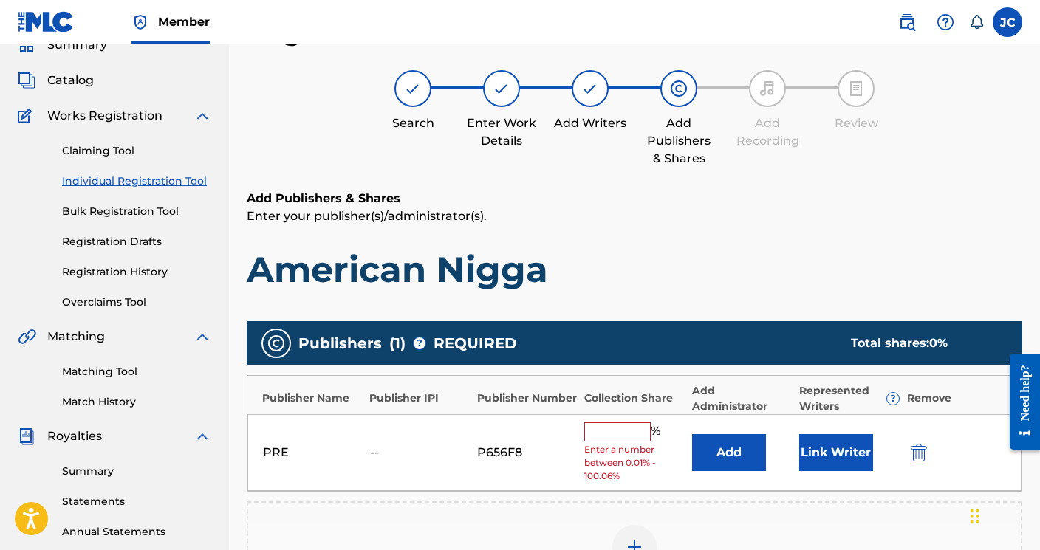
click at [621, 434] on input "text" at bounding box center [617, 432] width 66 height 19
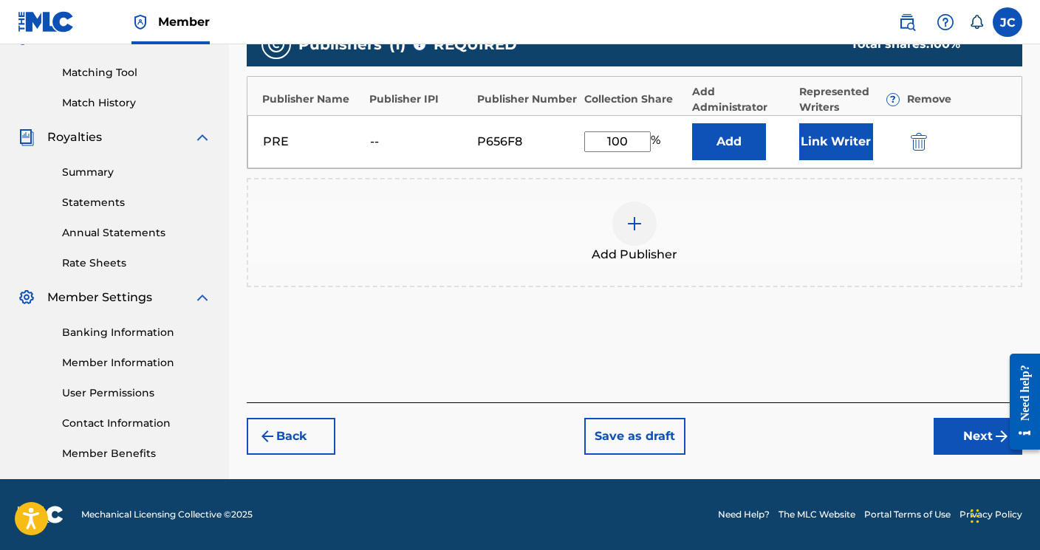
type input "100"
click at [953, 419] on button "Next" at bounding box center [978, 436] width 89 height 37
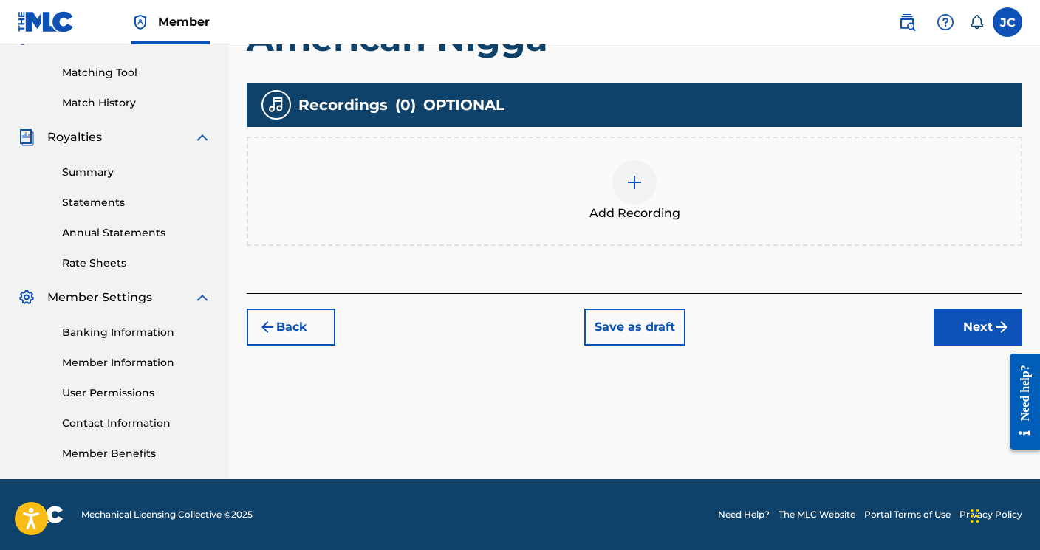
click at [966, 344] on button "Next" at bounding box center [978, 327] width 89 height 37
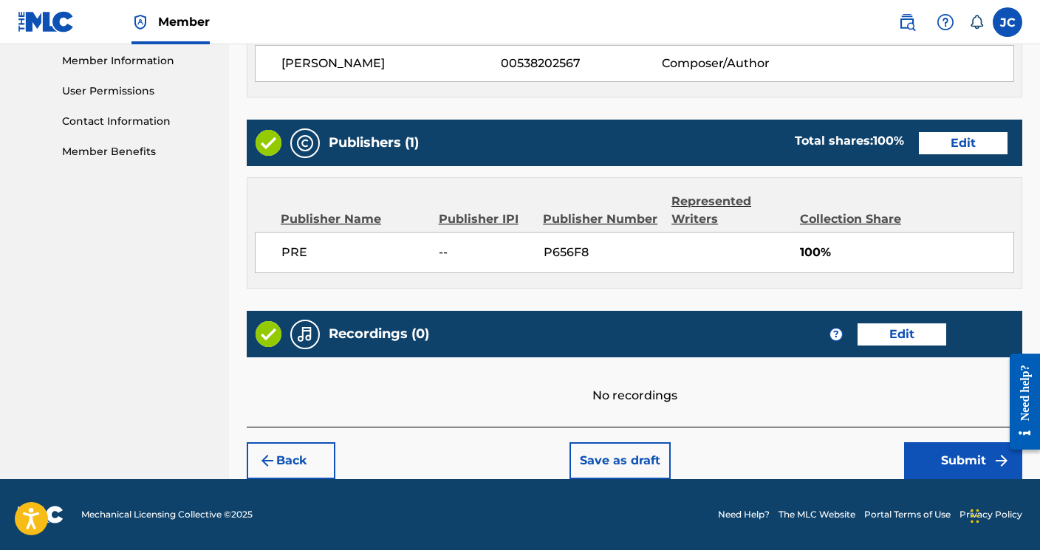
scroll to position [667, 0]
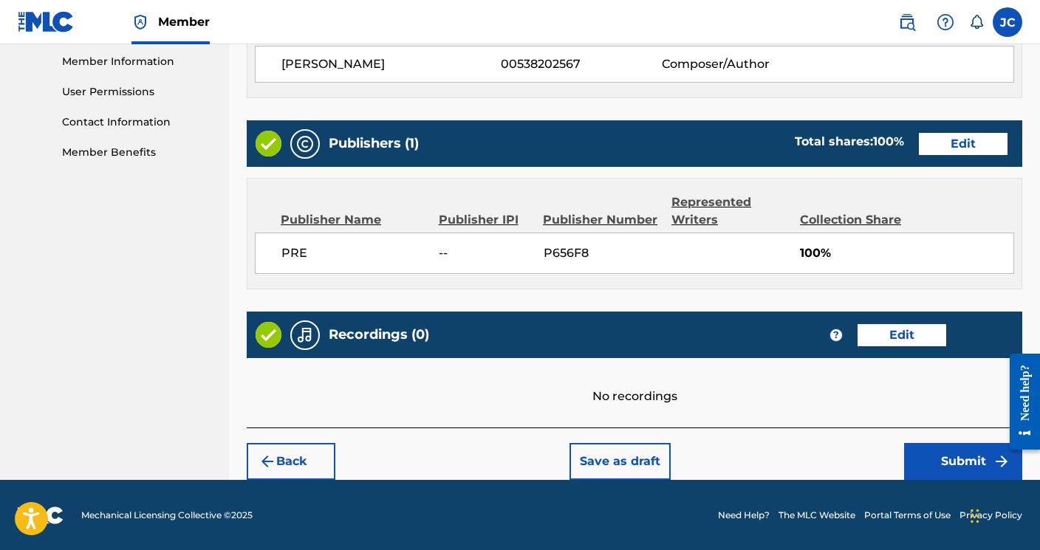
click at [937, 451] on button "Submit" at bounding box center [963, 461] width 118 height 37
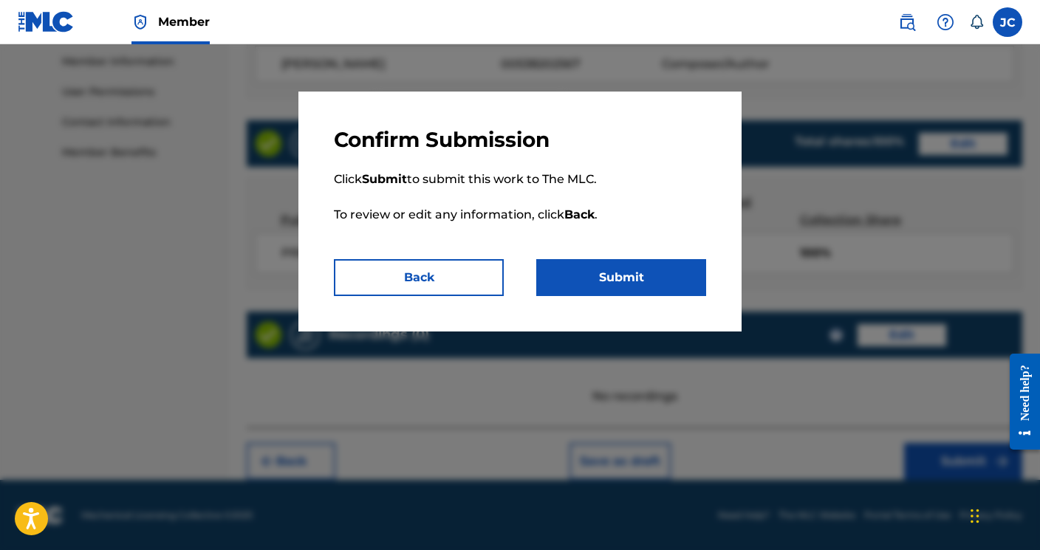
click at [655, 269] on button "Submit" at bounding box center [621, 277] width 170 height 37
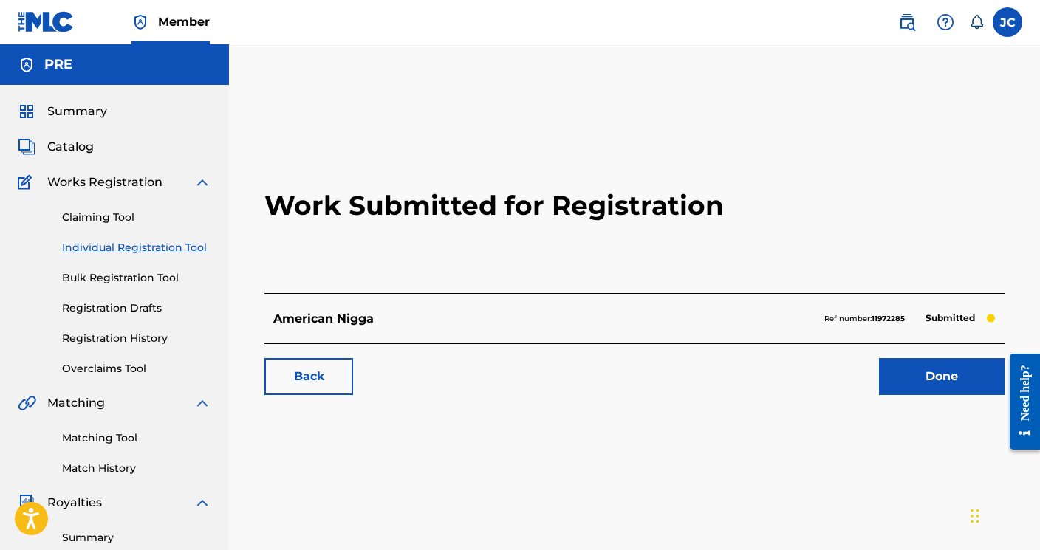
click at [916, 369] on link "Done" at bounding box center [942, 376] width 126 height 37
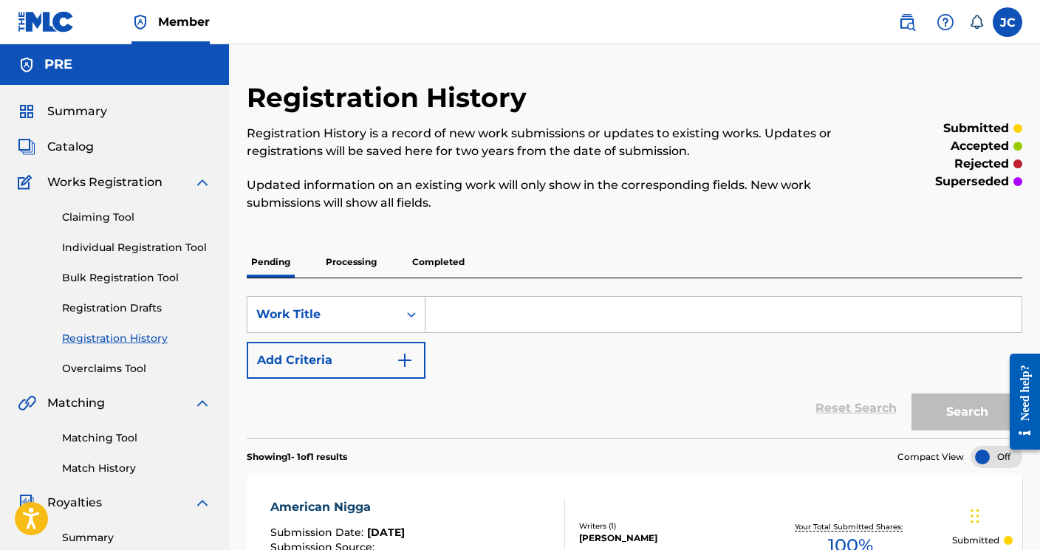
click at [134, 245] on link "Individual Registration Tool" at bounding box center [136, 248] width 149 height 16
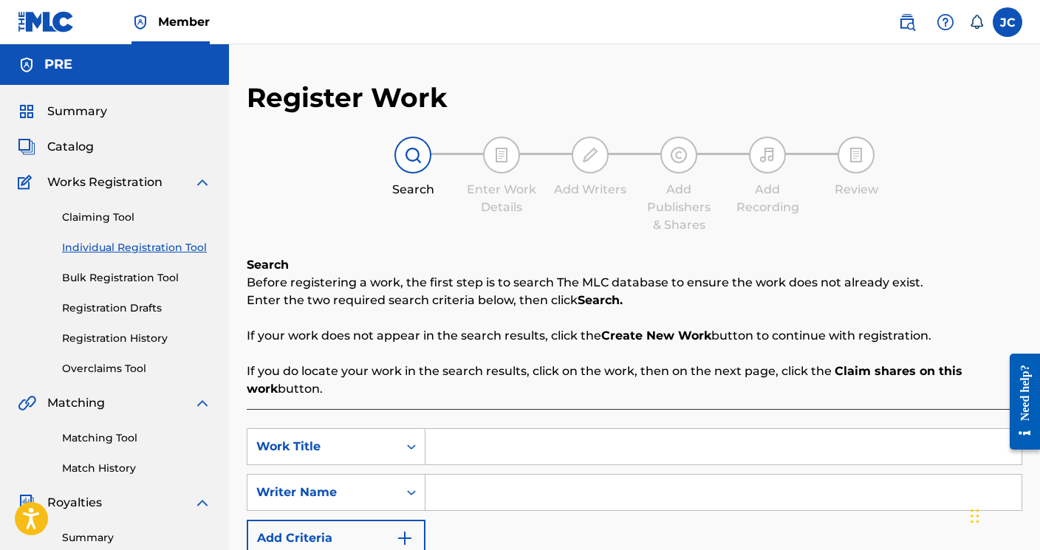
click at [521, 453] on input "Search Form" at bounding box center [724, 446] width 596 height 35
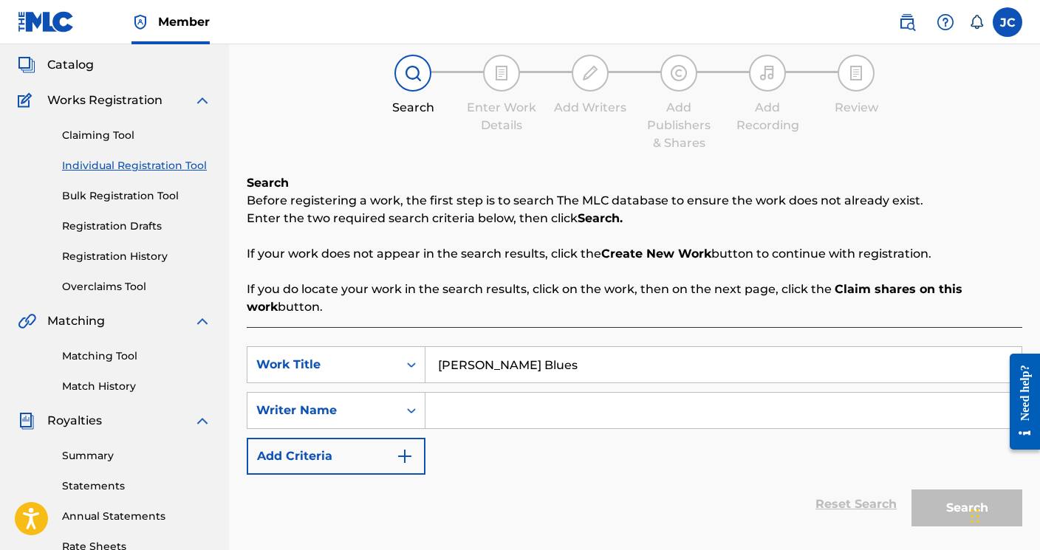
scroll to position [259, 0]
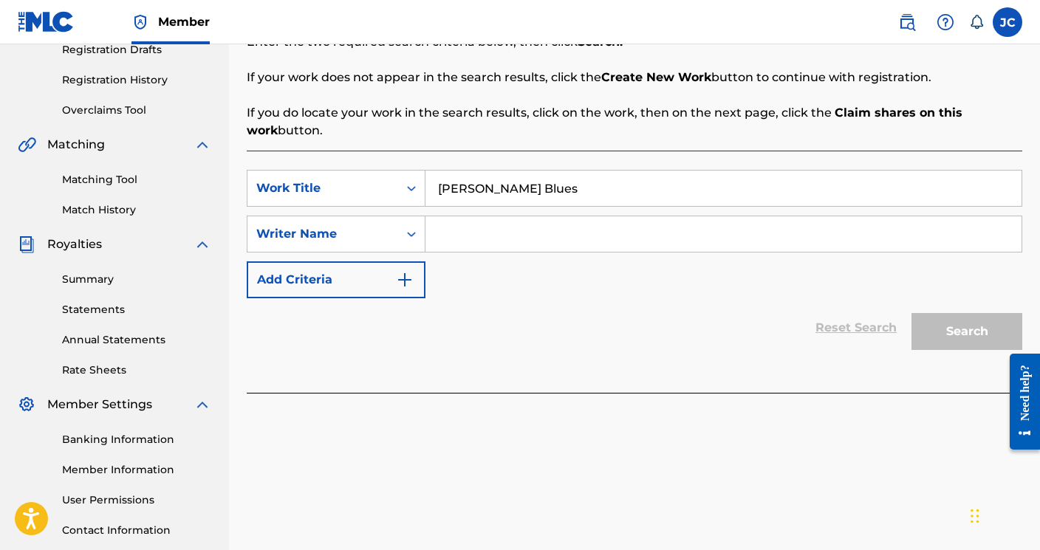
type input "[PERSON_NAME] Blues"
click at [506, 236] on input "Search Form" at bounding box center [724, 233] width 596 height 35
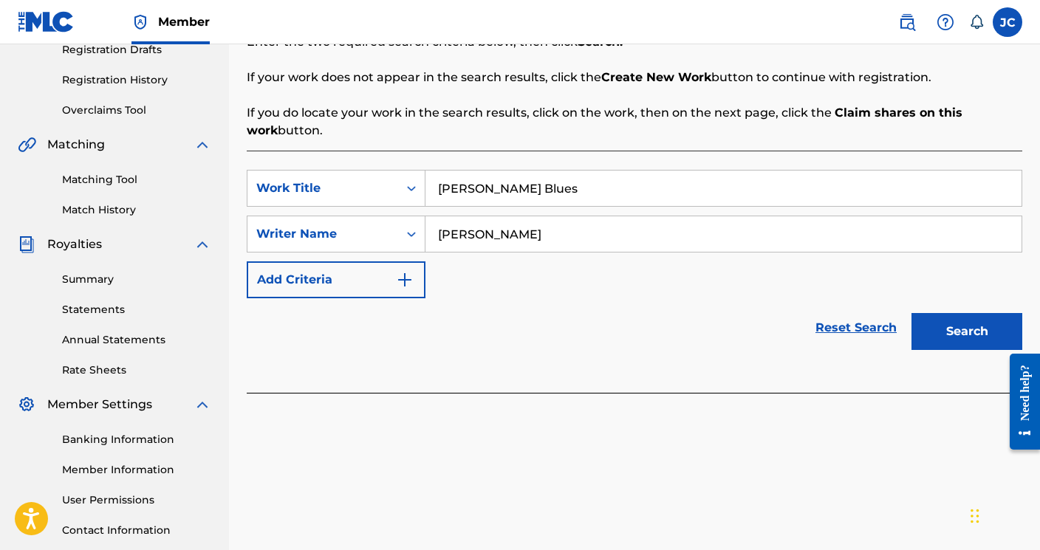
type input "[PERSON_NAME]"
click at [940, 318] on button "Search" at bounding box center [967, 331] width 111 height 37
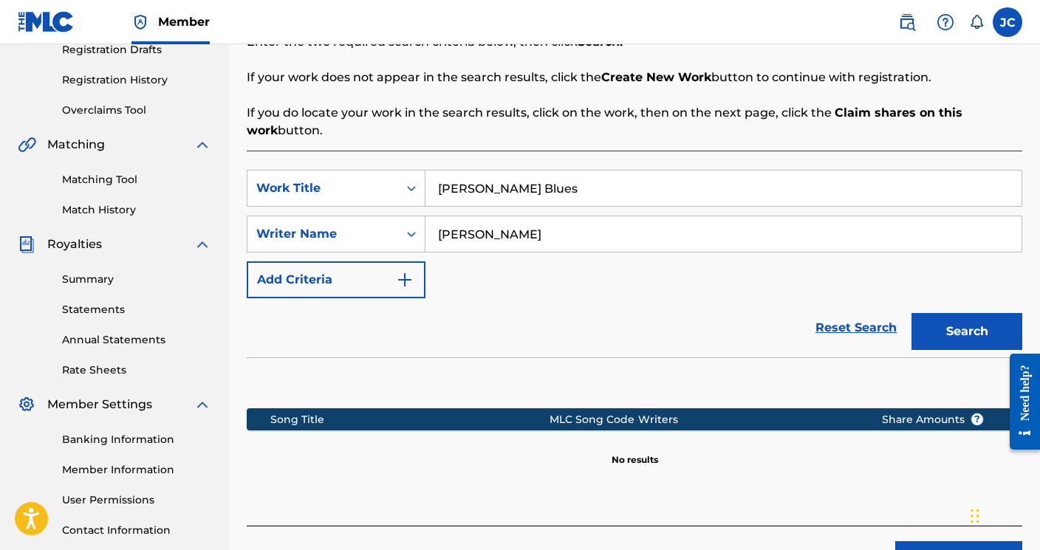
scroll to position [366, 0]
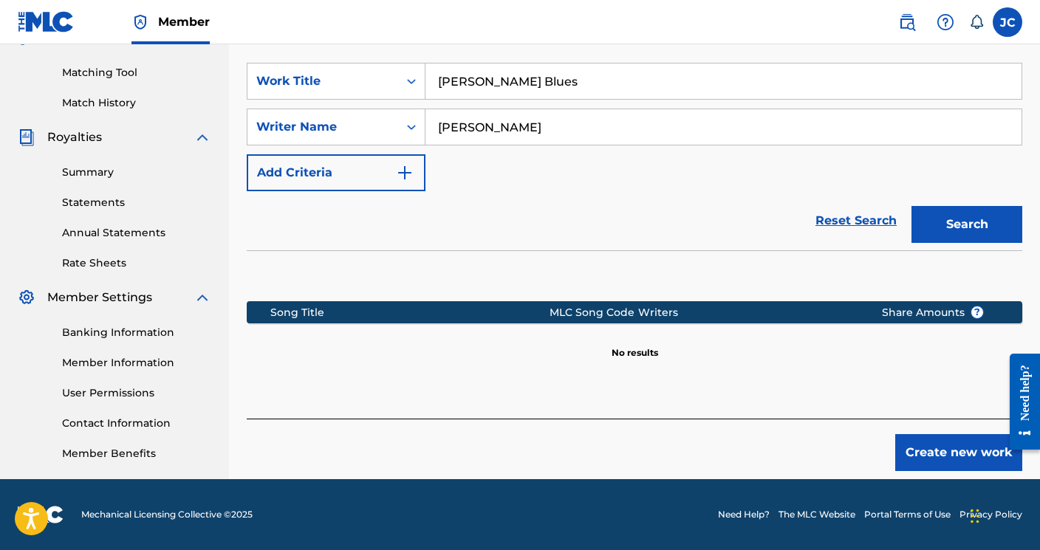
click at [915, 443] on button "Create new work" at bounding box center [958, 452] width 127 height 37
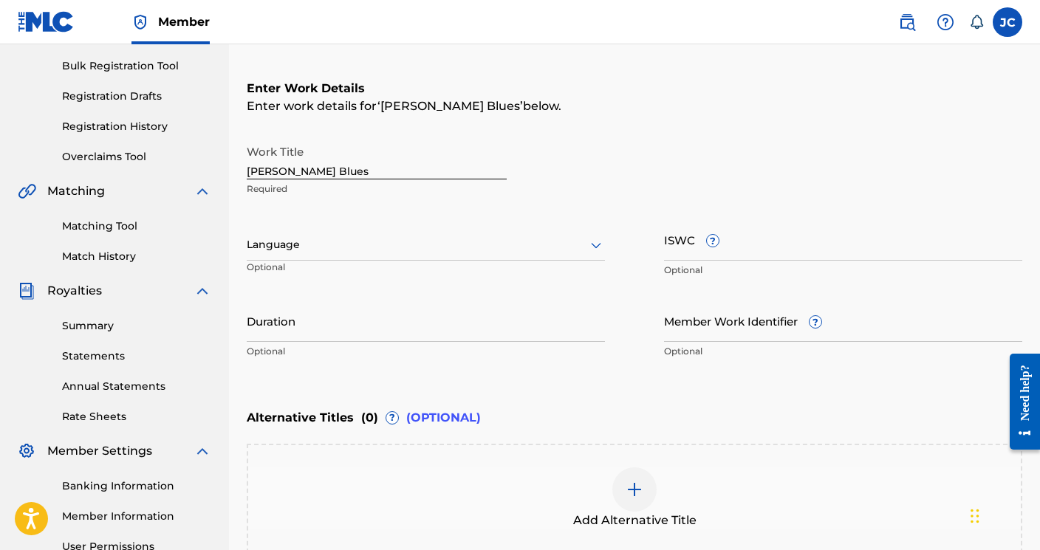
scroll to position [212, 0]
click at [395, 237] on div at bounding box center [426, 245] width 358 height 18
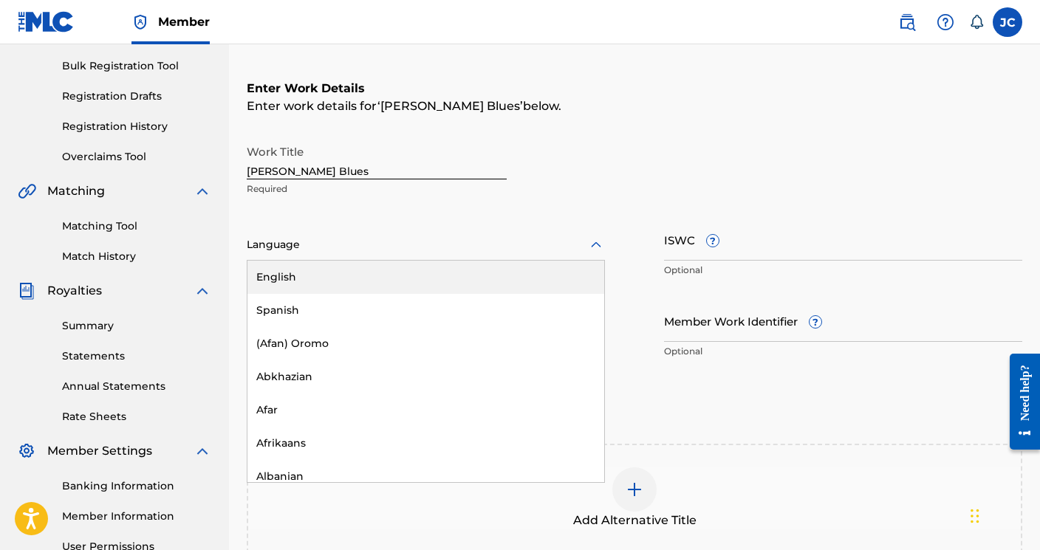
click at [355, 273] on div "English" at bounding box center [425, 277] width 357 height 33
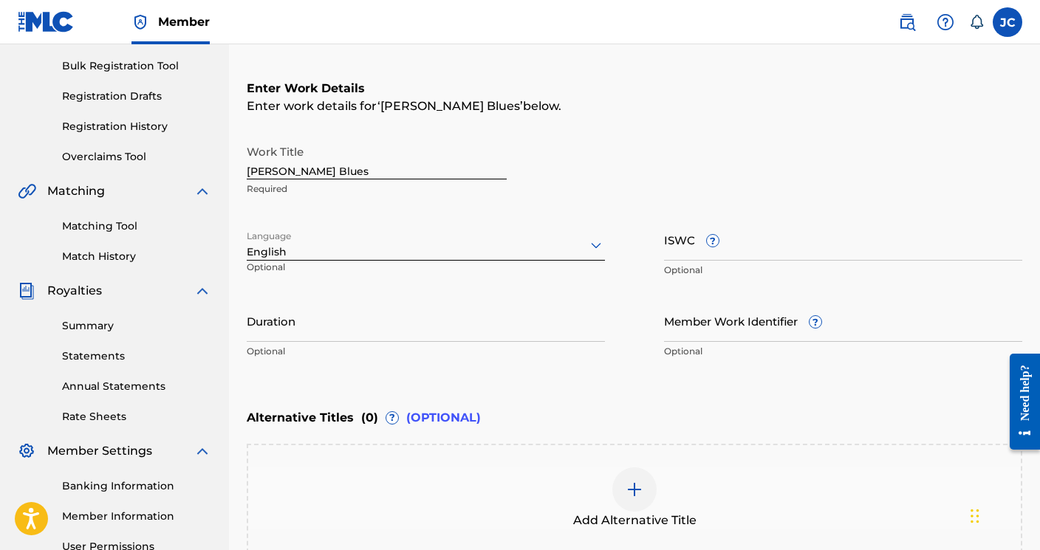
click at [333, 329] on input "Duration" at bounding box center [426, 321] width 358 height 42
type input "05:34"
click at [694, 248] on input "ISWC ?" at bounding box center [843, 240] width 358 height 42
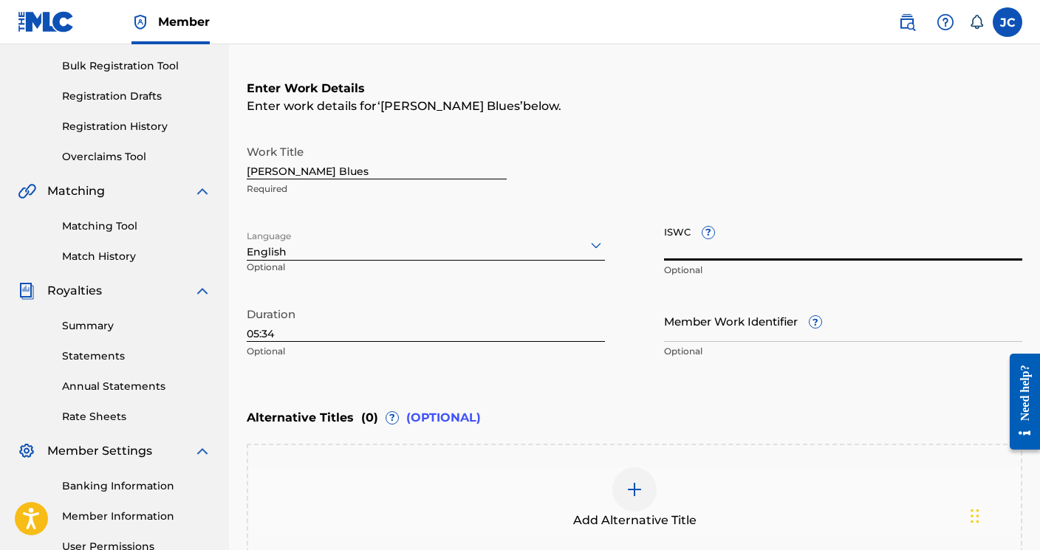
paste input "T-334.019.212-9"
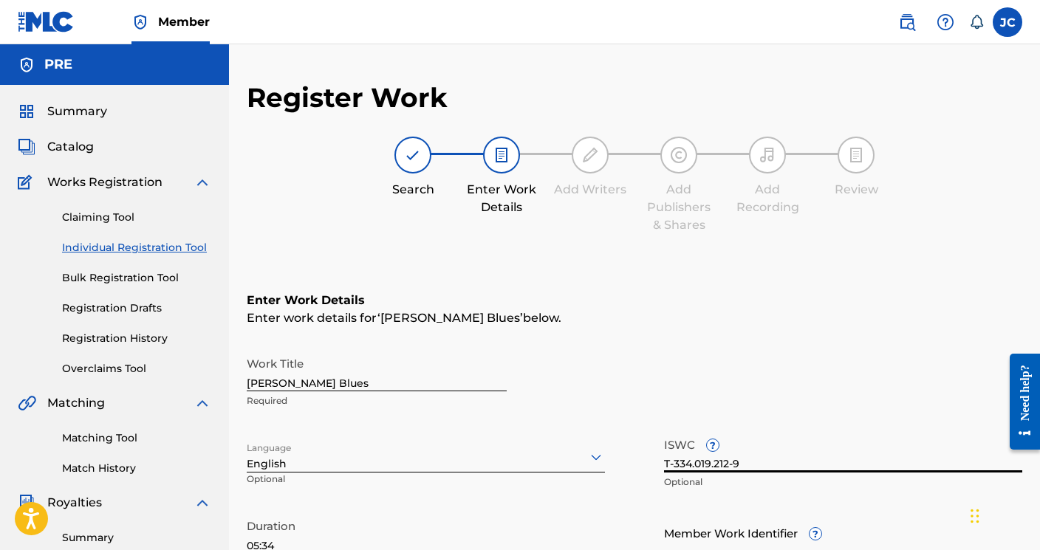
scroll to position [0, 0]
type input "T-334.019.212-9"
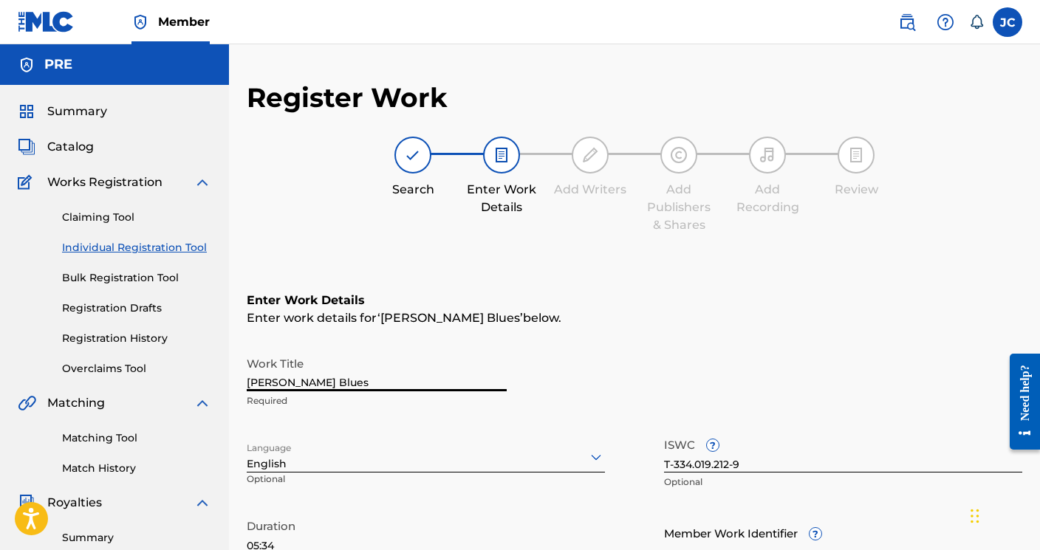
drag, startPoint x: 386, startPoint y: 379, endPoint x: 205, endPoint y: 375, distance: 181.0
click at [205, 375] on main "PRE Summary Catalog Works Registration Claiming Tool Individual Registration To…" at bounding box center [520, 449] width 1040 height 810
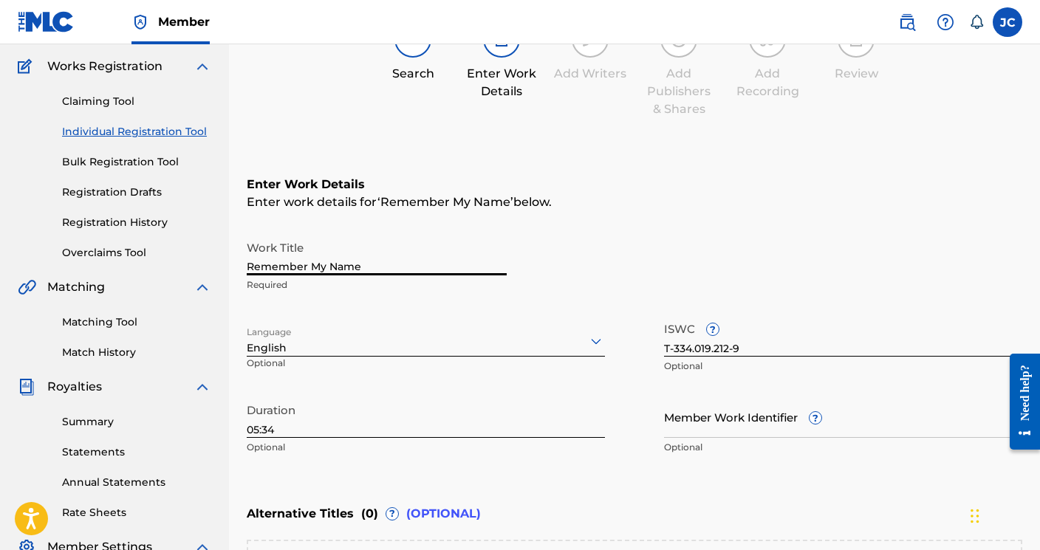
scroll to position [117, 0]
type input "Remember My Name"
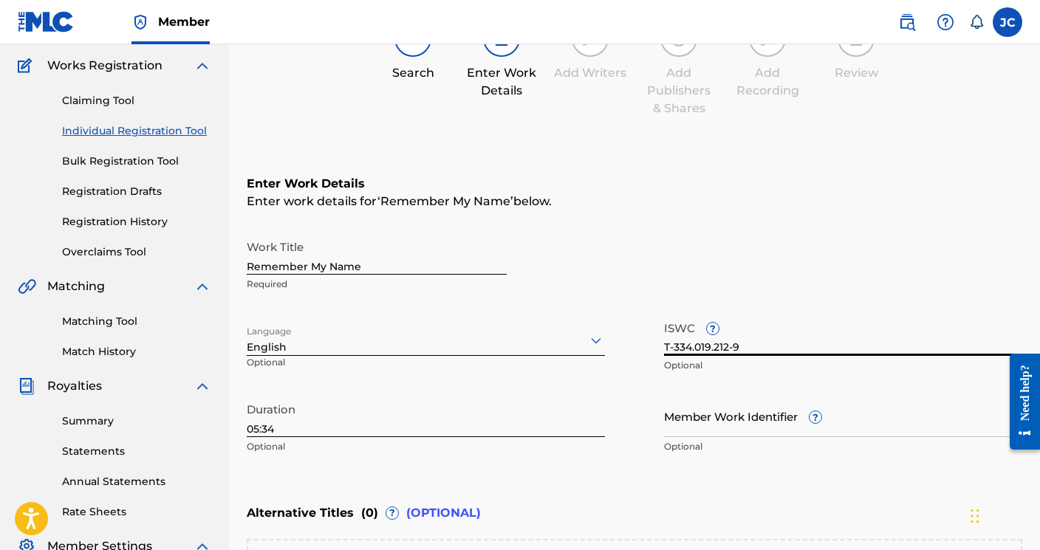
drag, startPoint x: 747, startPoint y: 344, endPoint x: 553, endPoint y: 341, distance: 194.3
click at [553, 341] on div "Work Title Remember My Name Required Language English Optional ISWC ? T-334.019…" at bounding box center [635, 347] width 776 height 229
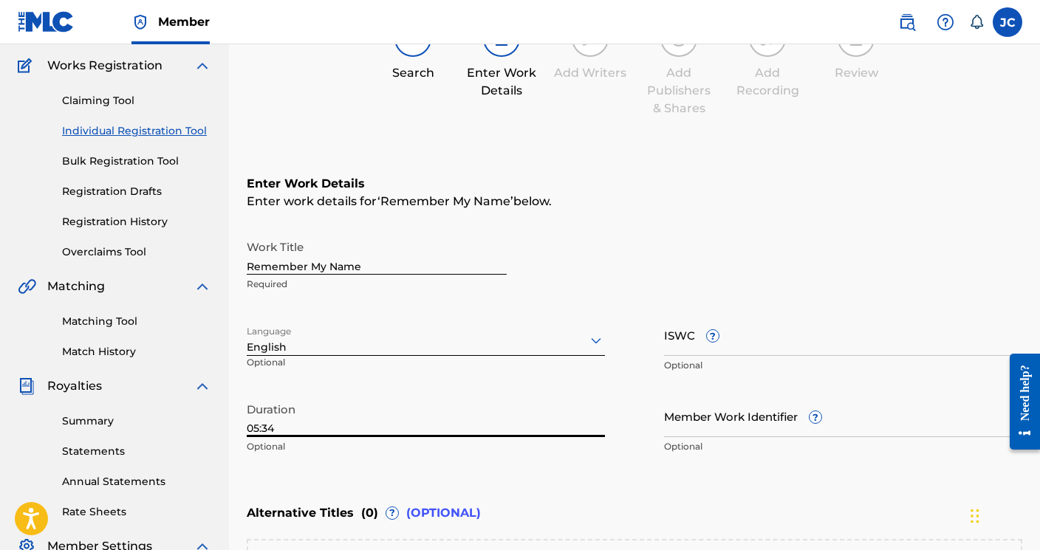
drag, startPoint x: 288, startPoint y: 429, endPoint x: 100, endPoint y: 417, distance: 188.8
click at [100, 417] on main "PRE Summary Catalog Works Registration Claiming Tool Individual Registration To…" at bounding box center [520, 333] width 1040 height 810
type input "02:10"
click at [686, 345] on input "ISWC ?" at bounding box center [843, 335] width 358 height 42
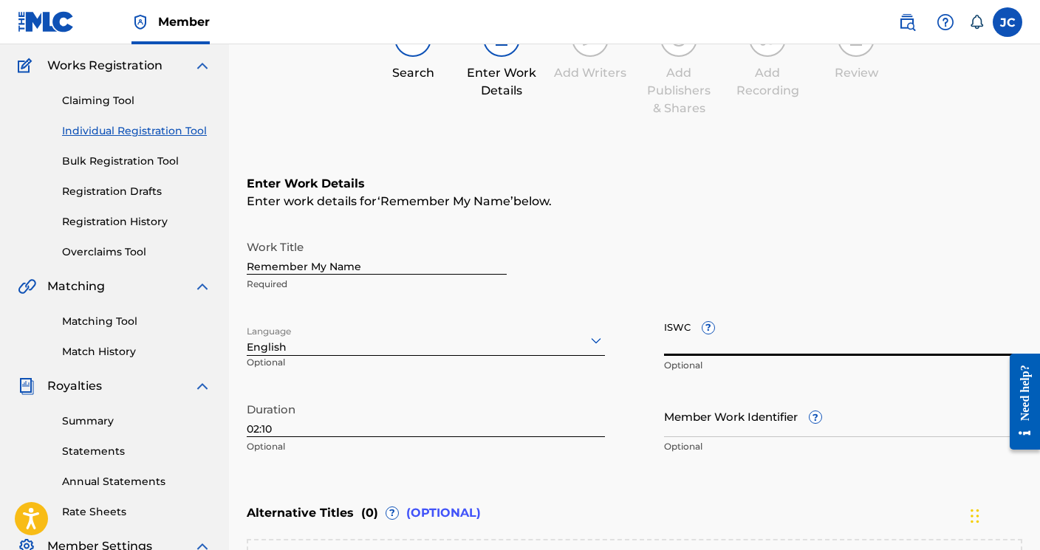
paste input "T-334.018.648-9"
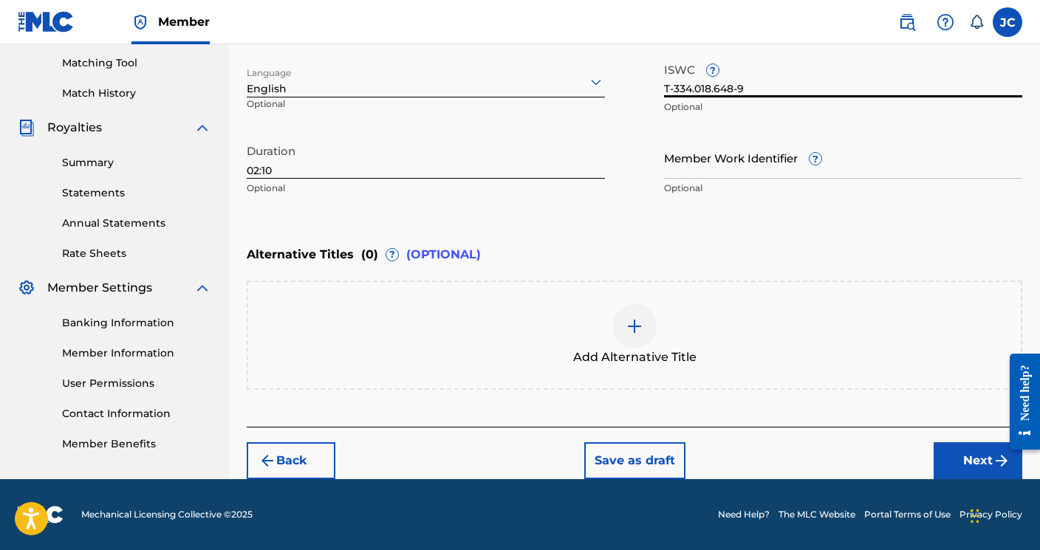
type input "T-334.018.648-9"
click at [961, 471] on button "Next" at bounding box center [978, 461] width 89 height 37
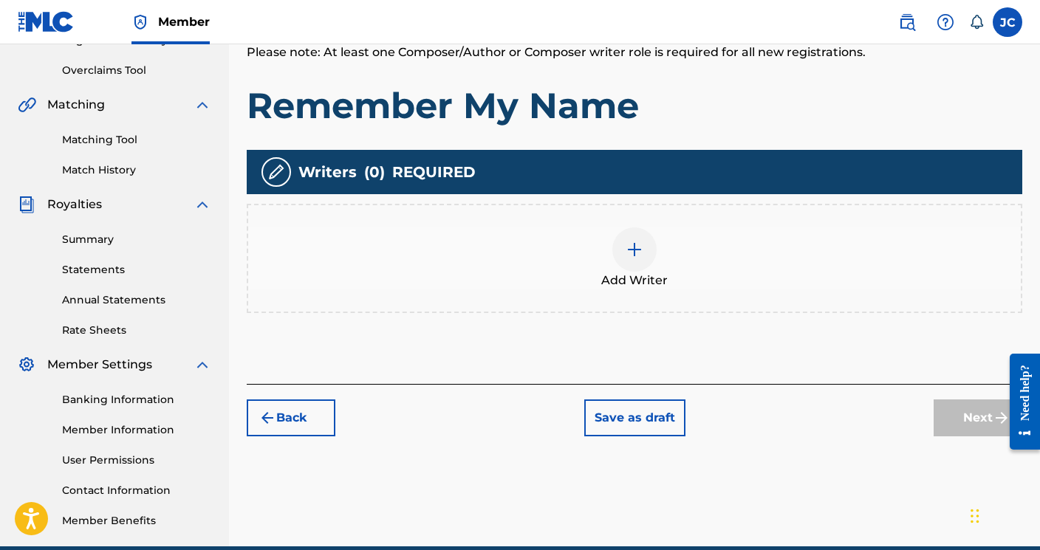
scroll to position [294, 0]
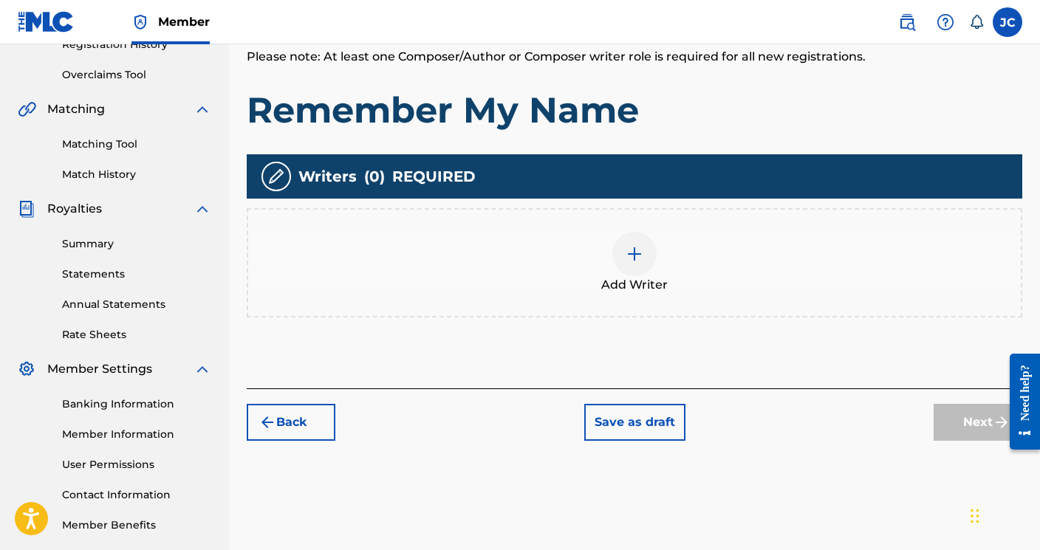
click at [640, 249] on img at bounding box center [635, 254] width 18 height 18
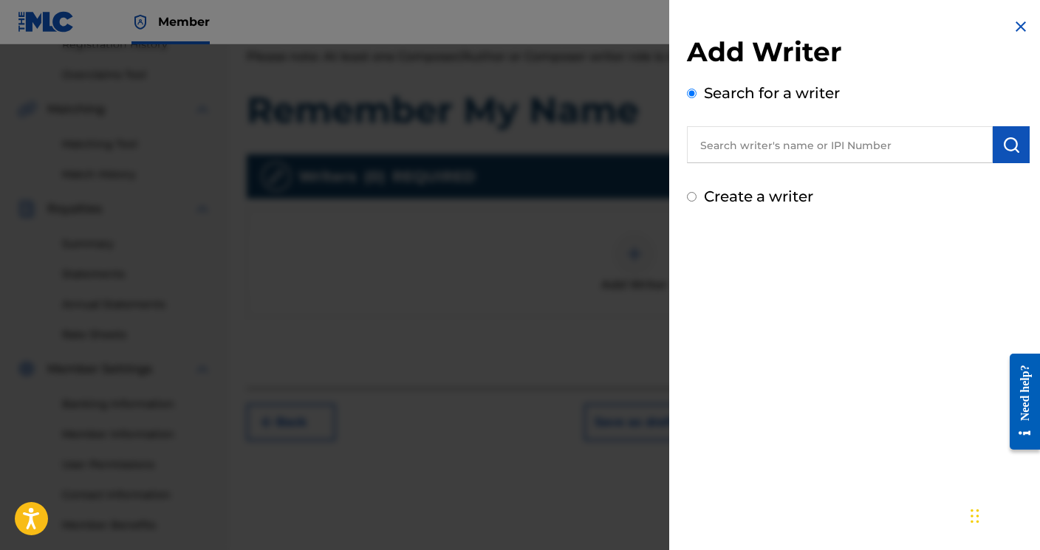
click at [720, 158] on input "text" at bounding box center [840, 144] width 306 height 37
type input "[PERSON_NAME]"
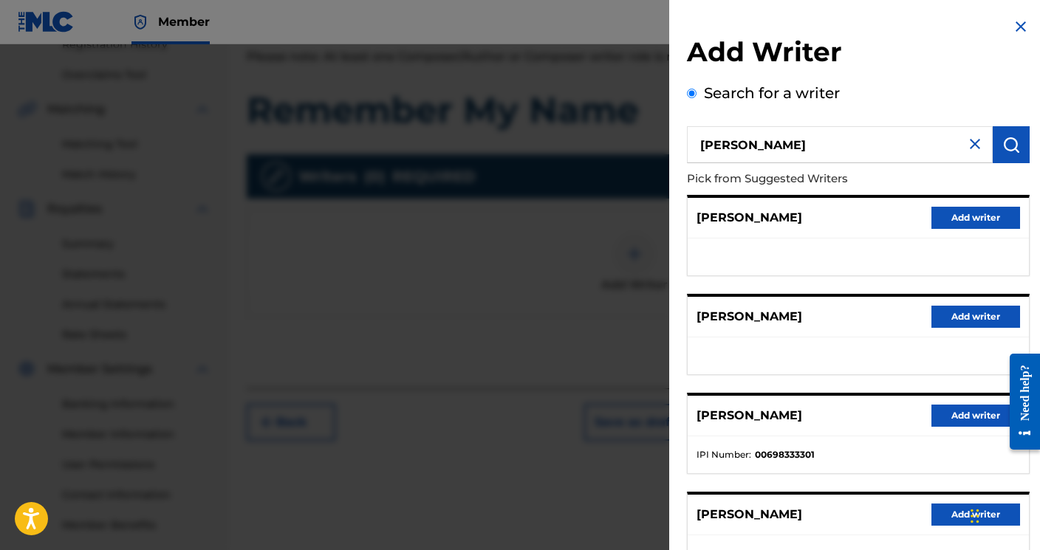
scroll to position [0, 0]
click at [943, 219] on button "Add writer" at bounding box center [976, 218] width 89 height 22
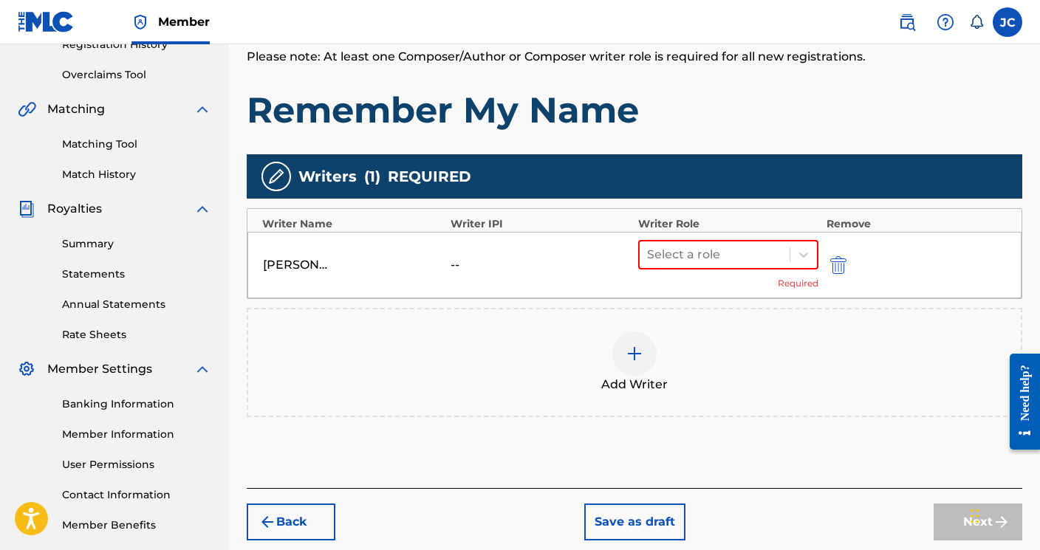
click at [841, 261] on img "submit" at bounding box center [838, 265] width 16 height 18
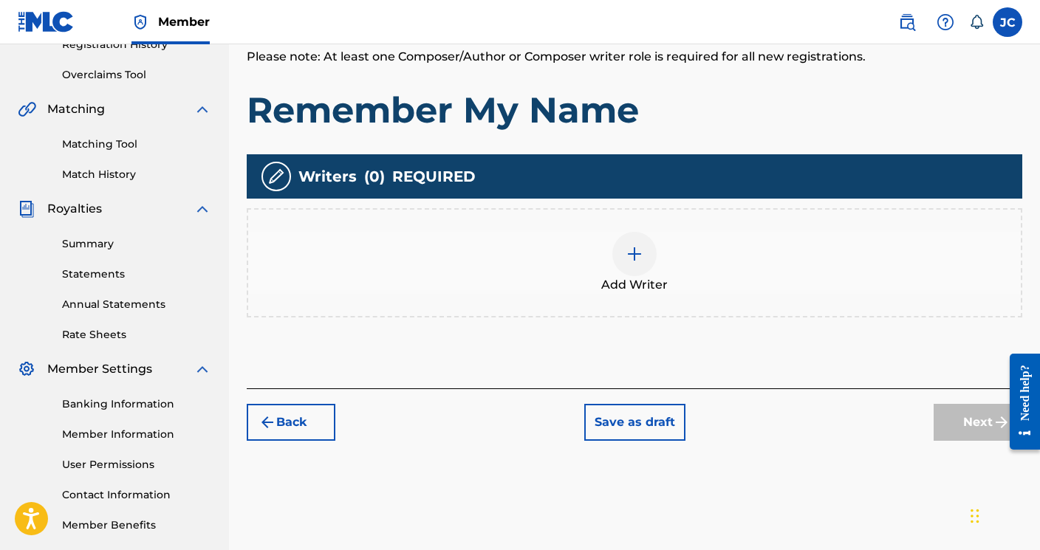
scroll to position [104, 0]
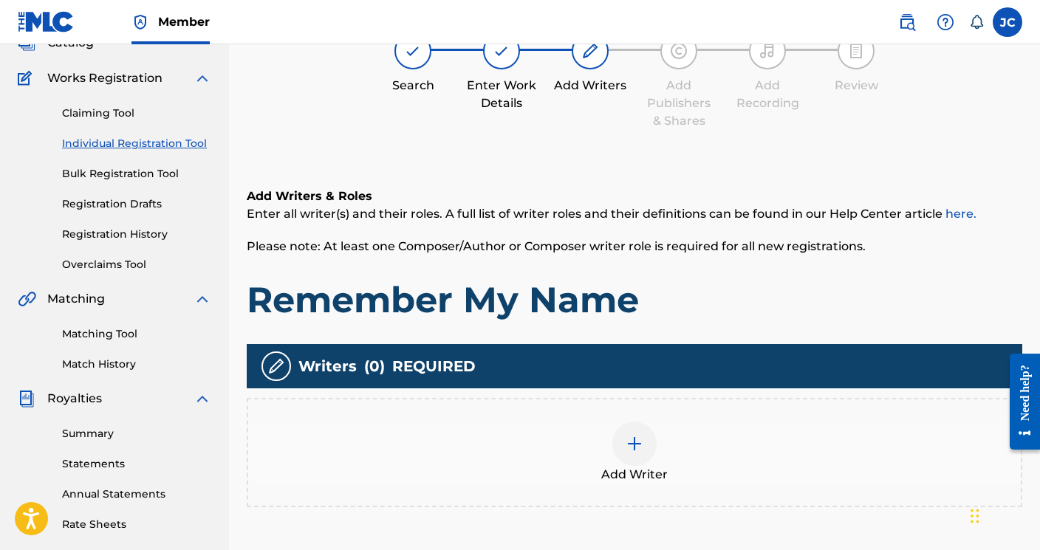
click at [100, 229] on link "Registration History" at bounding box center [136, 235] width 149 height 16
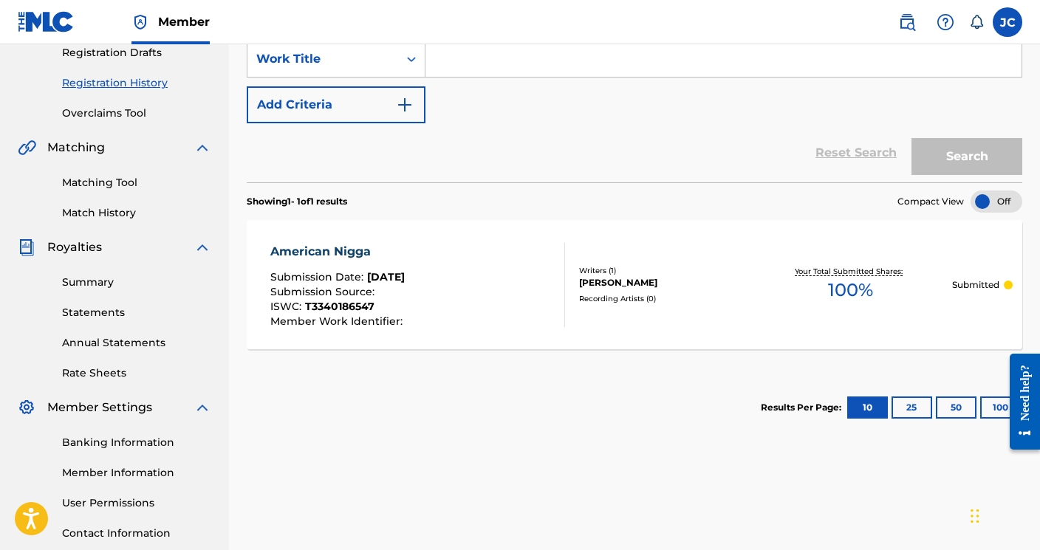
scroll to position [256, 0]
click at [655, 281] on div "[PERSON_NAME]" at bounding box center [664, 282] width 170 height 13
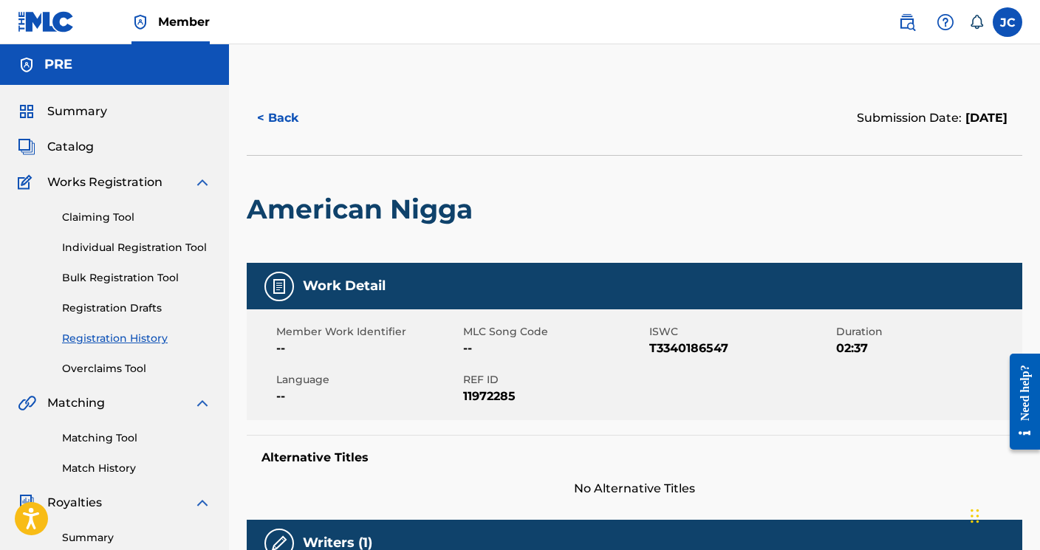
click at [124, 247] on link "Individual Registration Tool" at bounding box center [136, 248] width 149 height 16
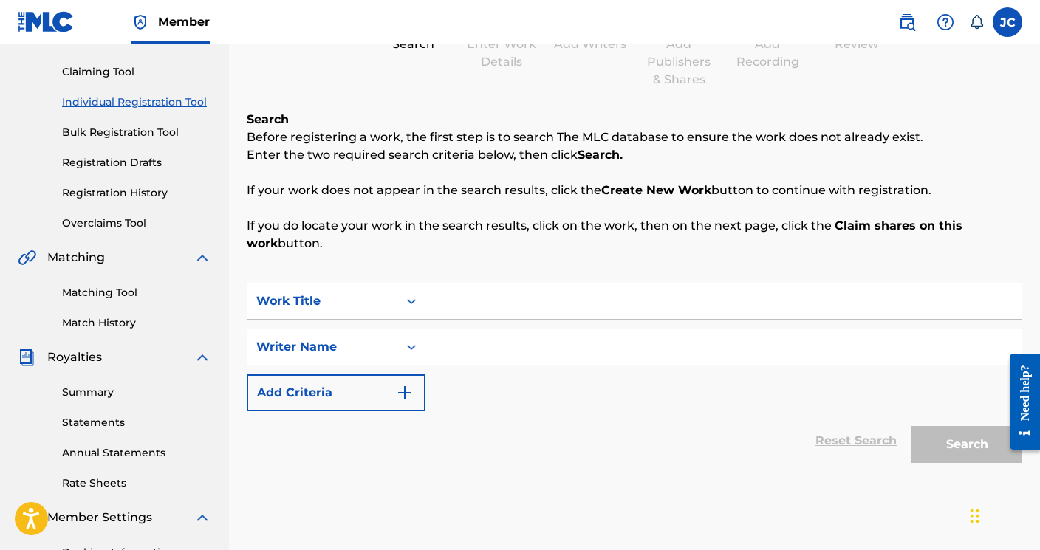
scroll to position [246, 0]
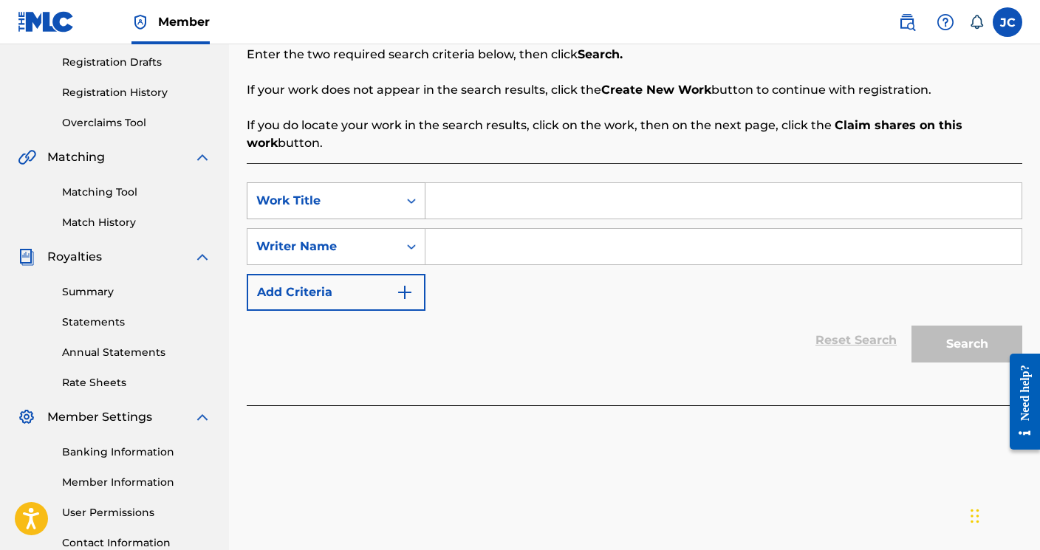
click at [414, 193] on div "Search Form" at bounding box center [411, 201] width 27 height 27
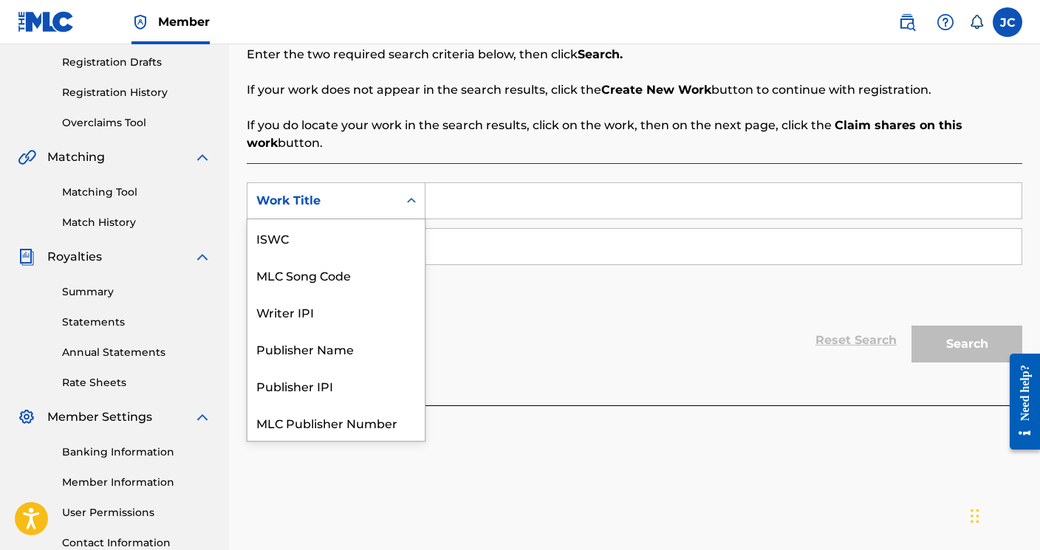
scroll to position [37, 0]
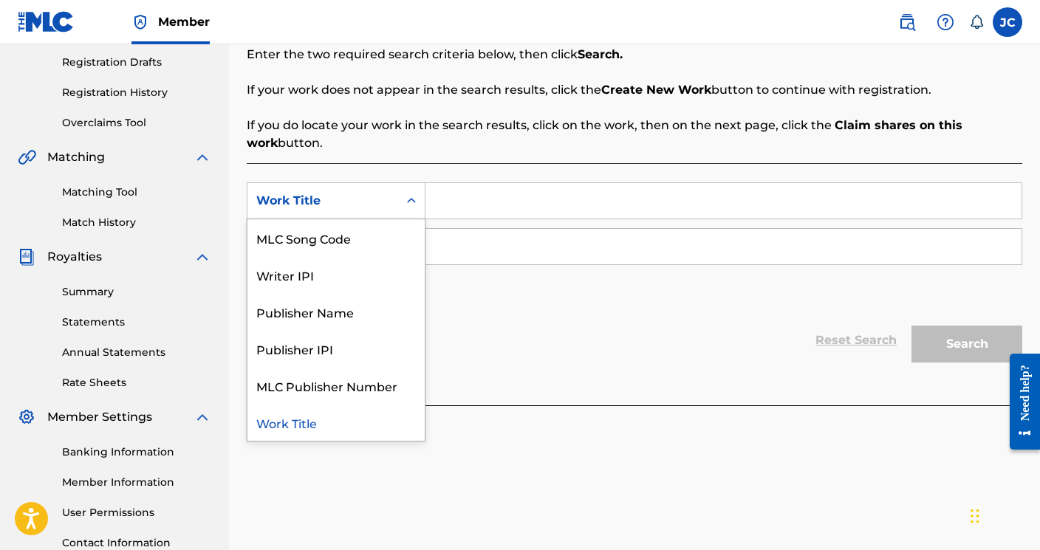
click at [457, 194] on input "Search Form" at bounding box center [724, 200] width 596 height 35
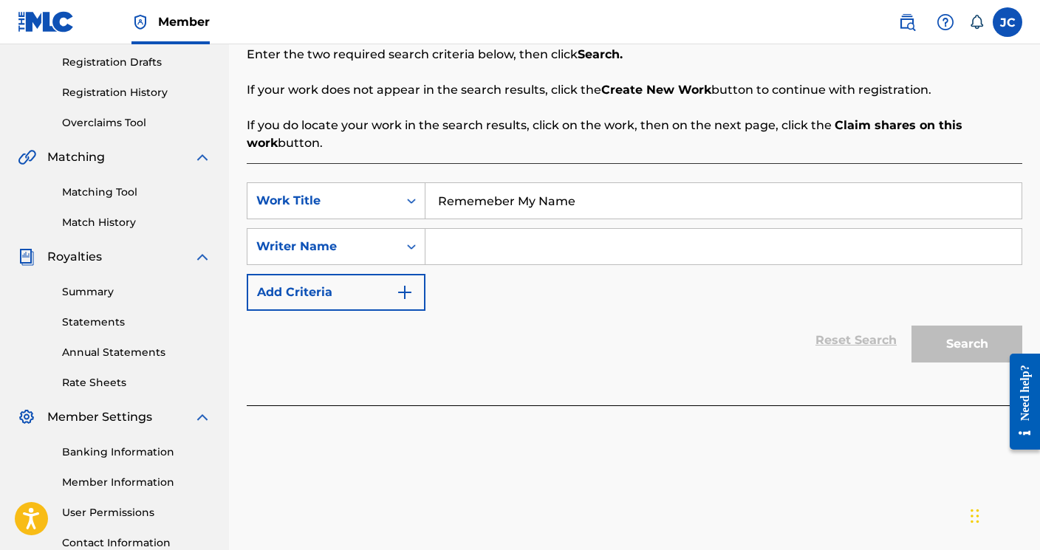
type input "Rememeber My Name"
click at [601, 245] on input "Search Form" at bounding box center [724, 246] width 596 height 35
type input "J"
click at [935, 351] on button "Search" at bounding box center [967, 344] width 111 height 37
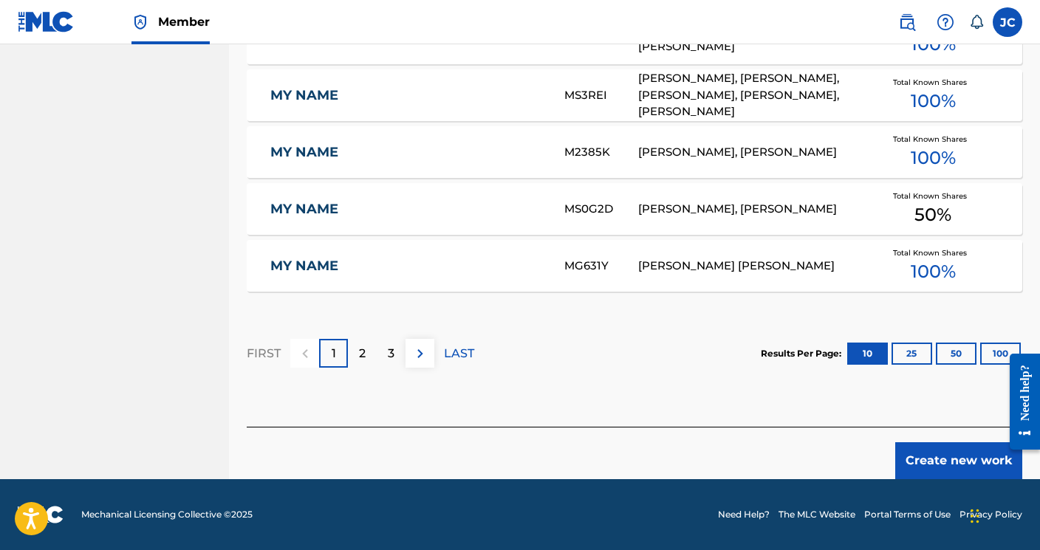
click at [942, 451] on button "Create new work" at bounding box center [958, 461] width 127 height 37
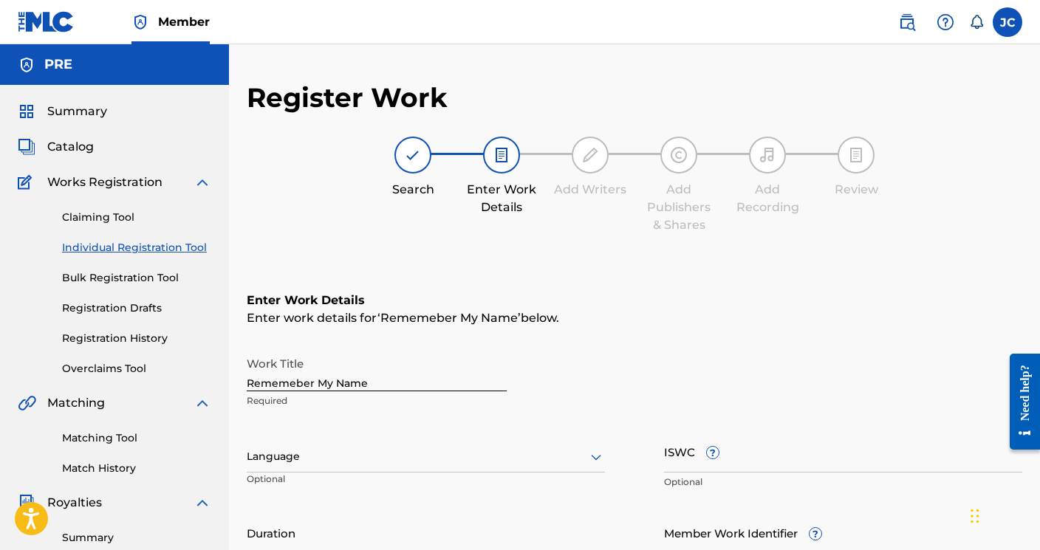
scroll to position [220, 0]
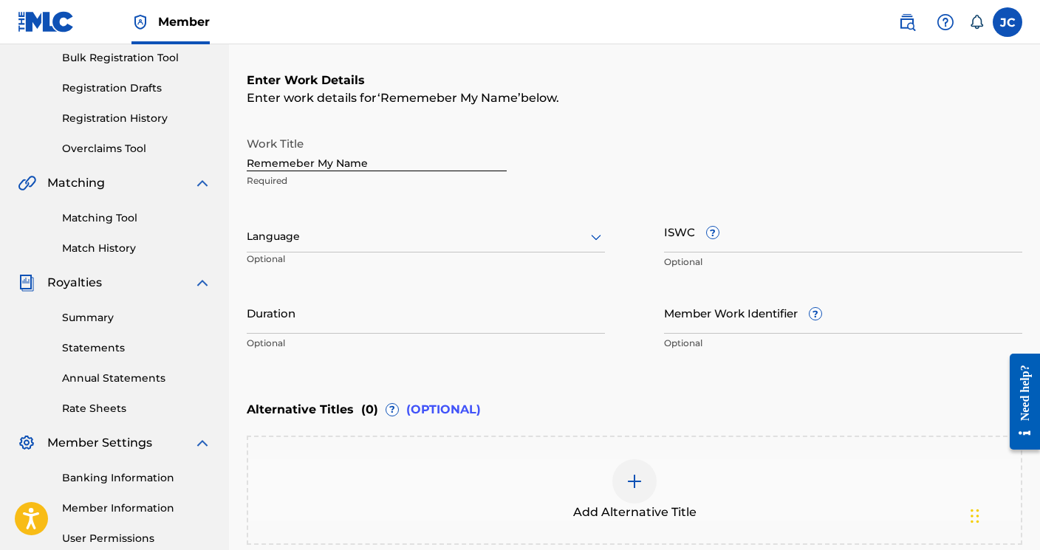
click at [725, 245] on input "ISWC ?" at bounding box center [843, 232] width 358 height 42
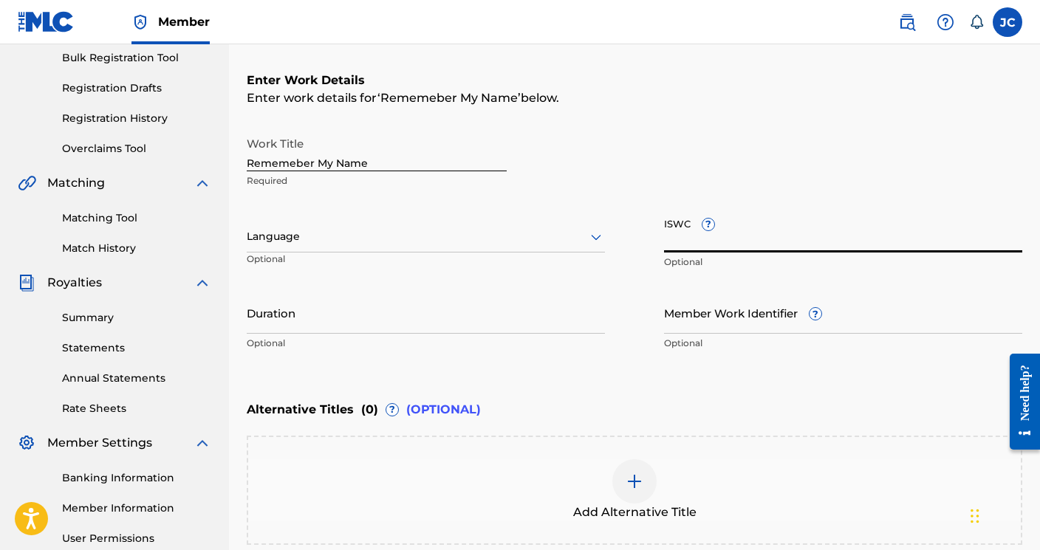
paste input "T-334.018.648-9"
type input "T-334.018.648-9"
click at [417, 319] on input "Duration" at bounding box center [426, 313] width 358 height 42
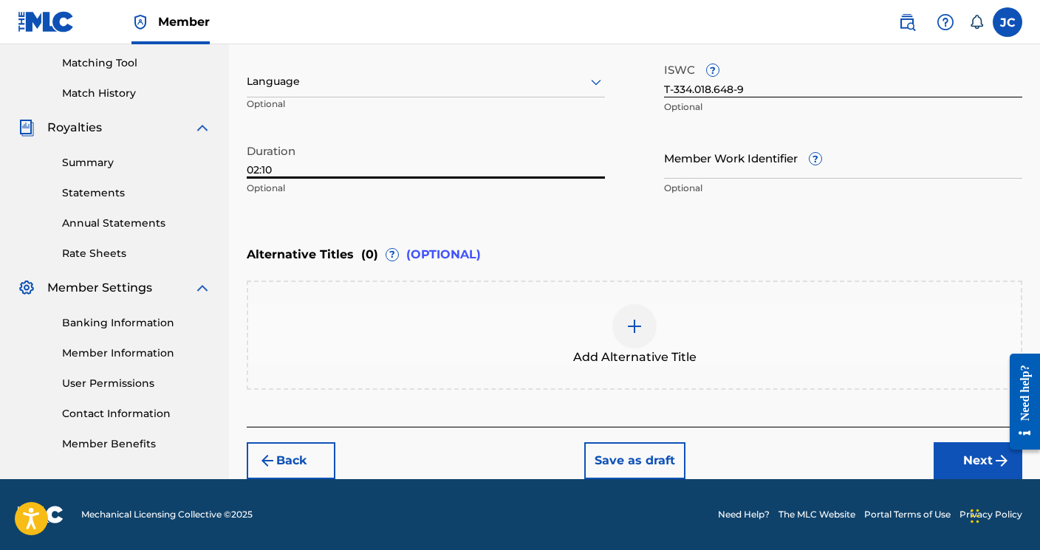
type input "02:10"
click at [977, 457] on button "Next" at bounding box center [978, 461] width 89 height 37
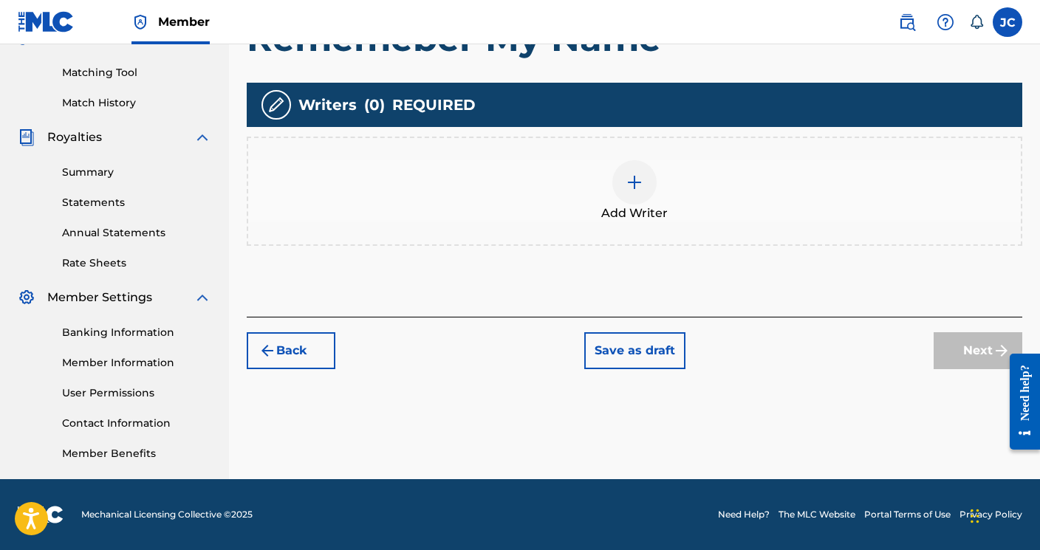
click at [634, 184] on img at bounding box center [635, 183] width 18 height 18
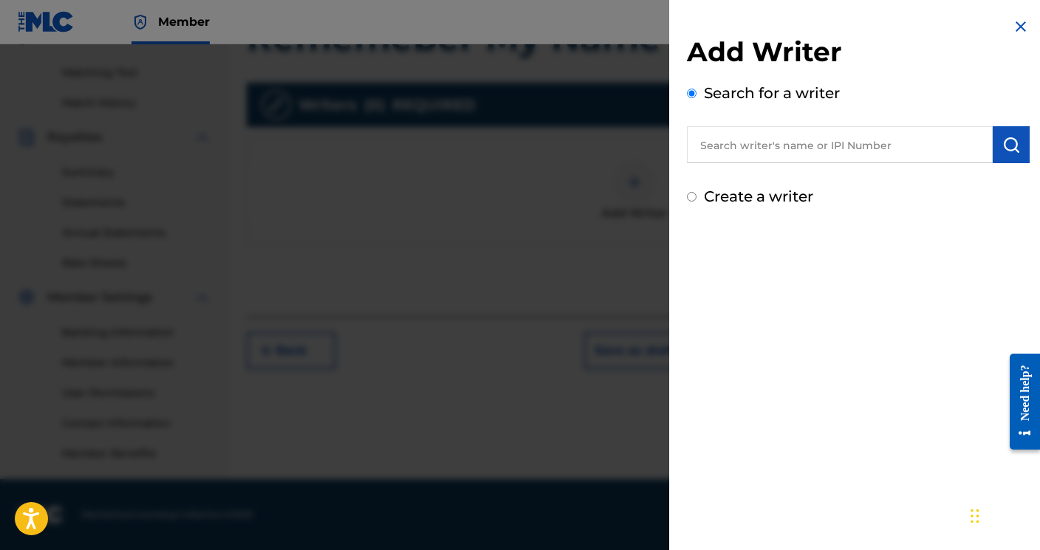
click at [721, 146] on input "text" at bounding box center [840, 144] width 306 height 37
click at [782, 151] on input "text" at bounding box center [840, 144] width 306 height 37
paste input "00538202567"
click at [1004, 149] on img "submit" at bounding box center [1011, 145] width 18 height 18
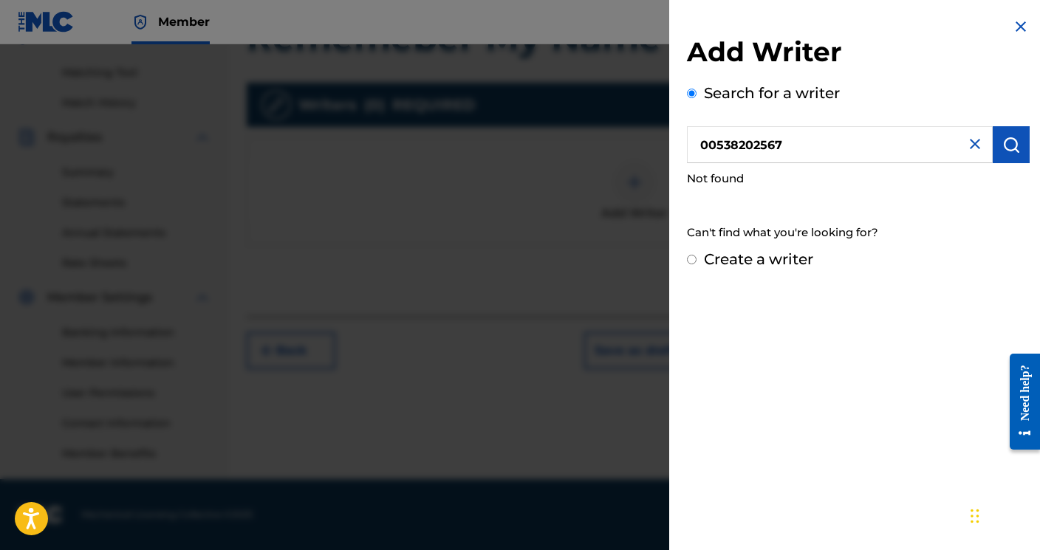
click at [1002, 148] on img "submit" at bounding box center [1011, 145] width 18 height 18
click at [869, 151] on input "00538202567" at bounding box center [840, 144] width 306 height 37
type input "0"
paste input "00538202567"
type input "00538202567"
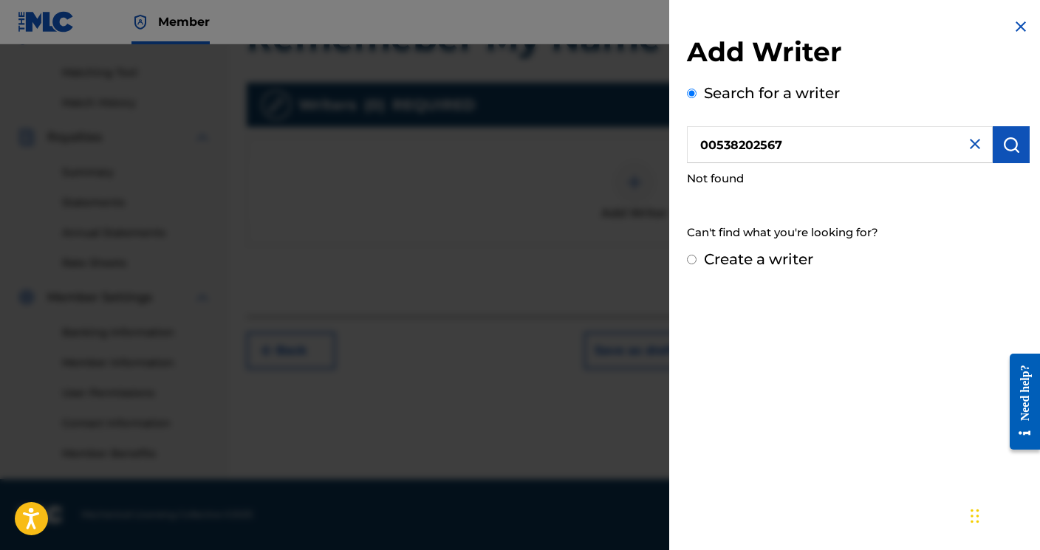
click at [993, 153] on button "submit" at bounding box center [1011, 144] width 37 height 37
drag, startPoint x: 812, startPoint y: 146, endPoint x: 677, endPoint y: 145, distance: 134.5
click at [677, 145] on div "Add Writer Search for a writer 00538202567 Not found Can't find what you're loo…" at bounding box center [858, 144] width 378 height 288
click at [1015, 27] on img at bounding box center [1021, 27] width 18 height 18
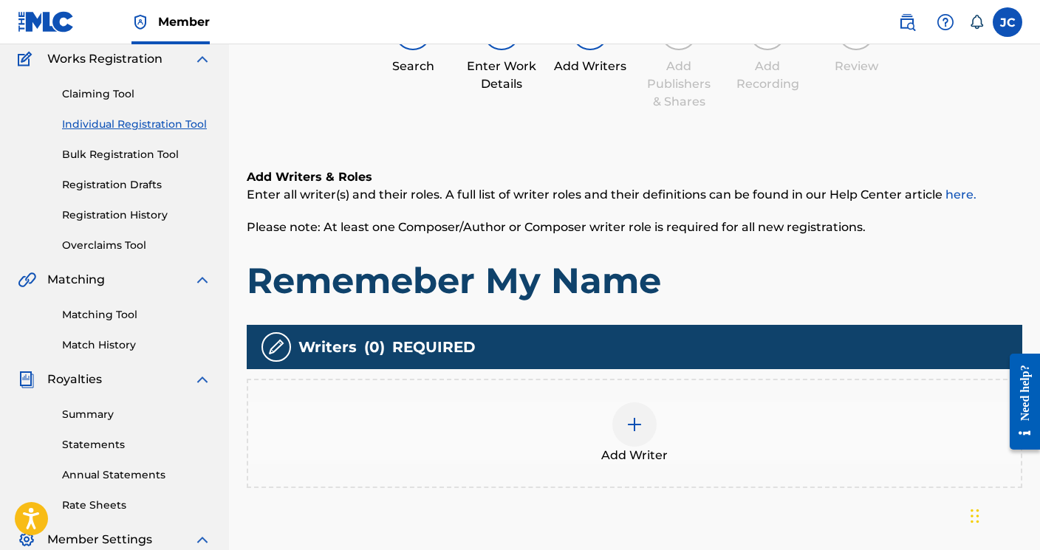
scroll to position [123, 0]
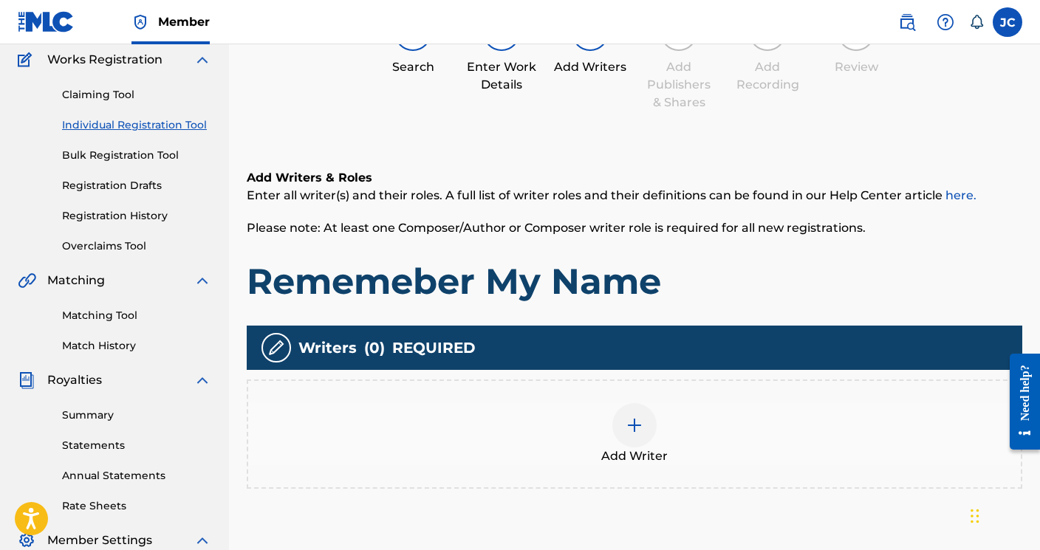
click at [639, 441] on div at bounding box center [634, 425] width 44 height 44
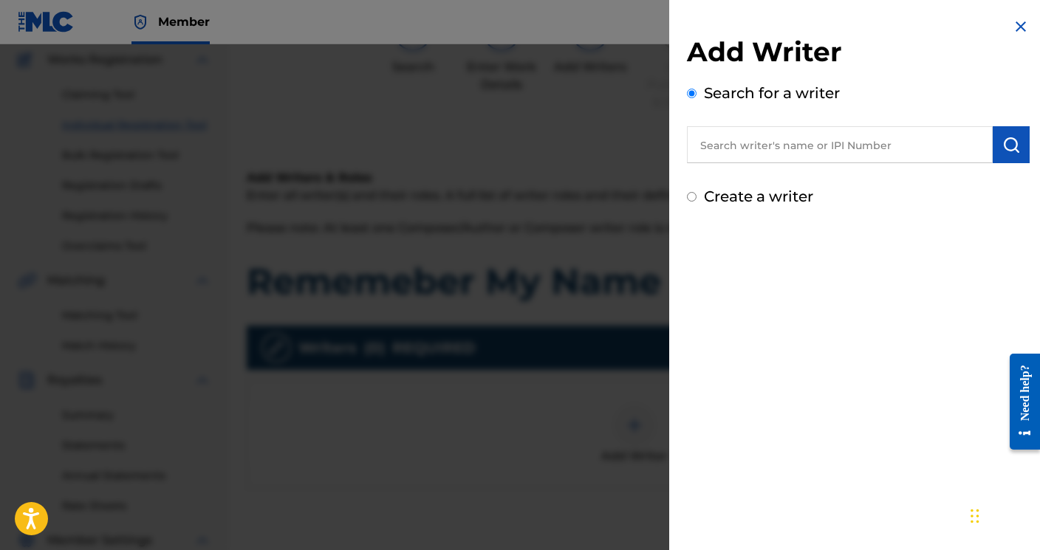
click at [759, 145] on input "text" at bounding box center [840, 144] width 306 height 37
paste input "00538202567"
type input "00538202567"
click at [1009, 148] on img "submit" at bounding box center [1011, 145] width 18 height 18
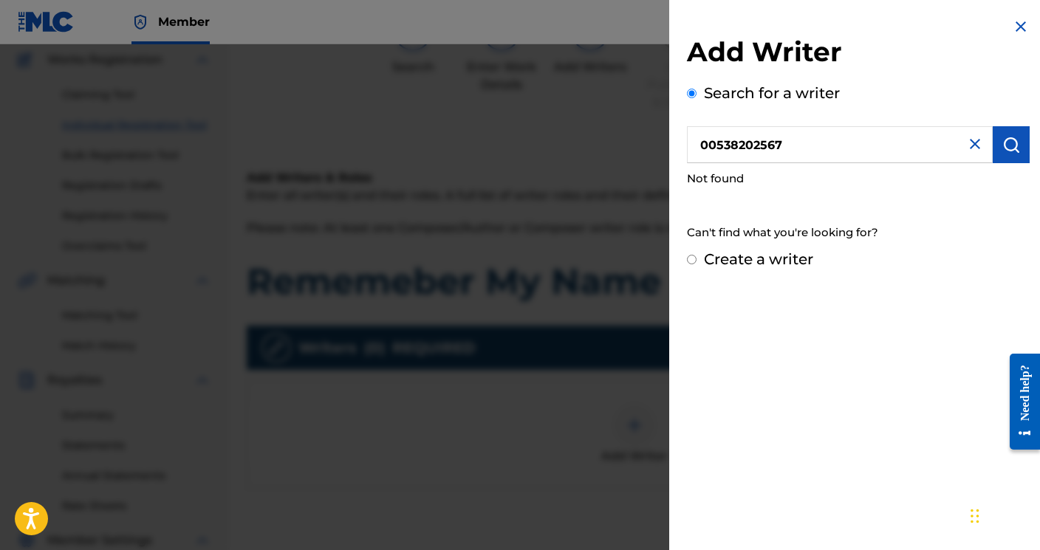
click at [698, 257] on div "Create a writer" at bounding box center [858, 259] width 343 height 22
click at [694, 259] on input "Create a writer" at bounding box center [692, 260] width 10 height 10
radio input "false"
radio input "true"
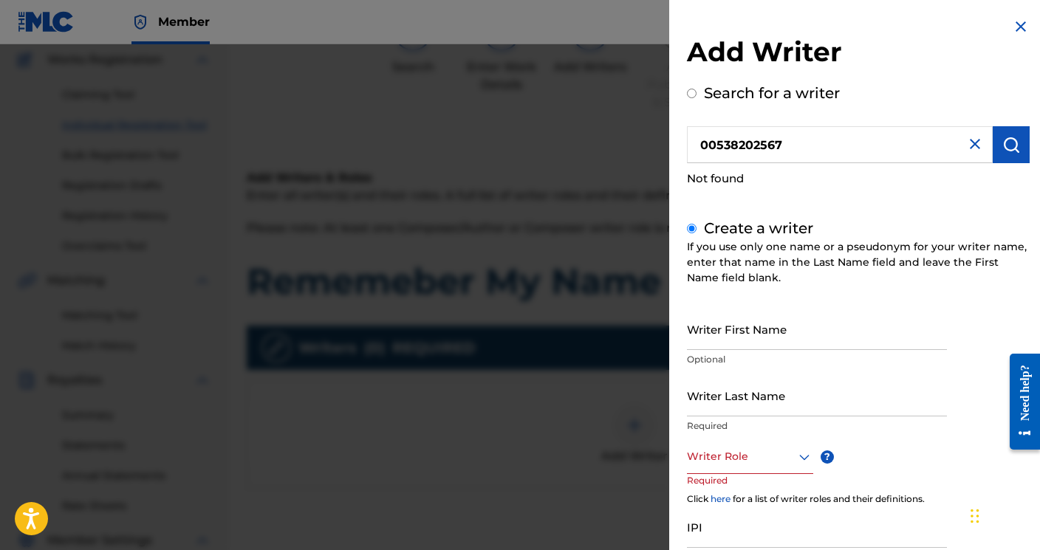
click at [727, 342] on input "Writer First Name" at bounding box center [817, 329] width 260 height 42
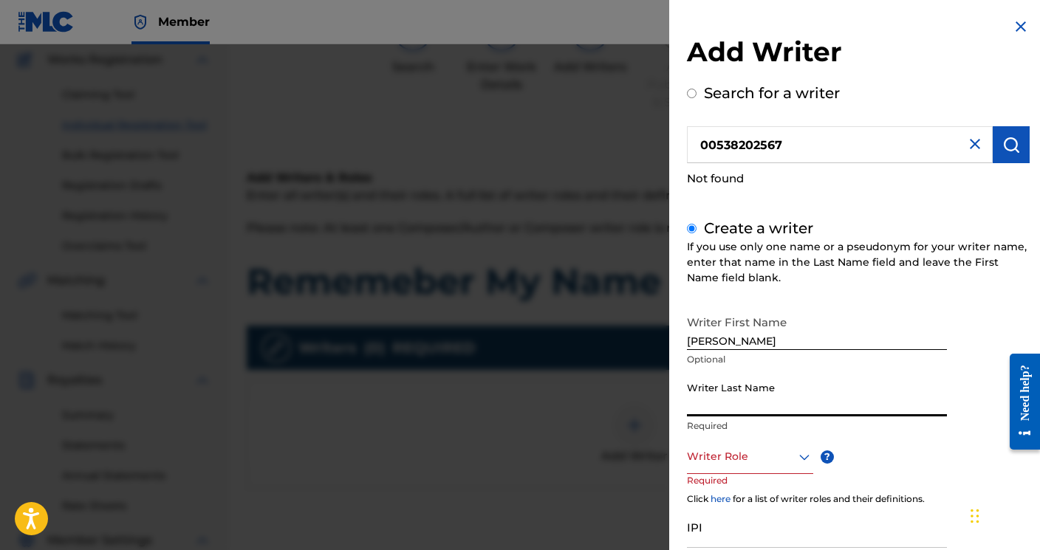
click at [742, 338] on input "[PERSON_NAME]" at bounding box center [817, 329] width 260 height 42
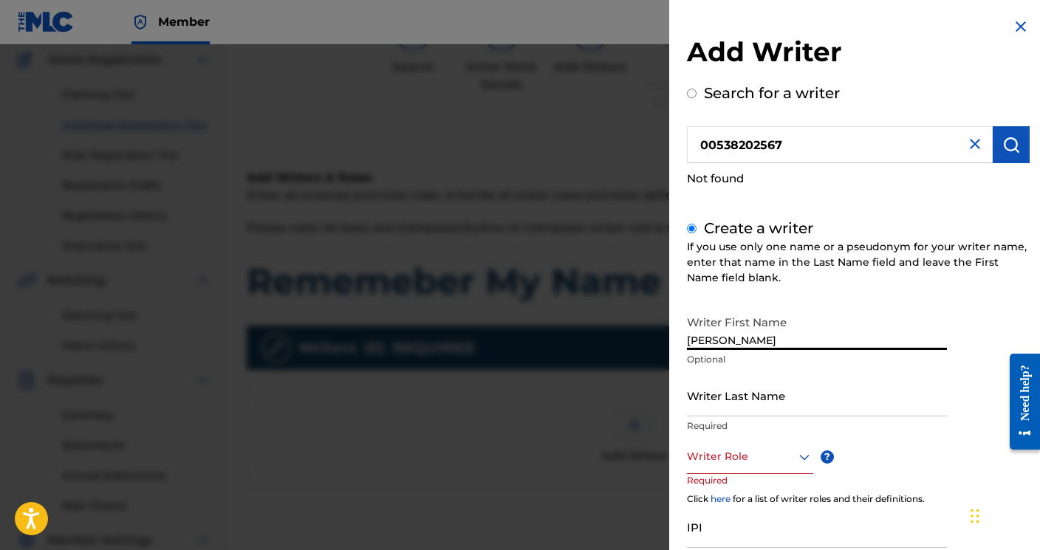
click at [742, 338] on input "[PERSON_NAME]" at bounding box center [817, 329] width 260 height 42
type input "[PERSON_NAME]"
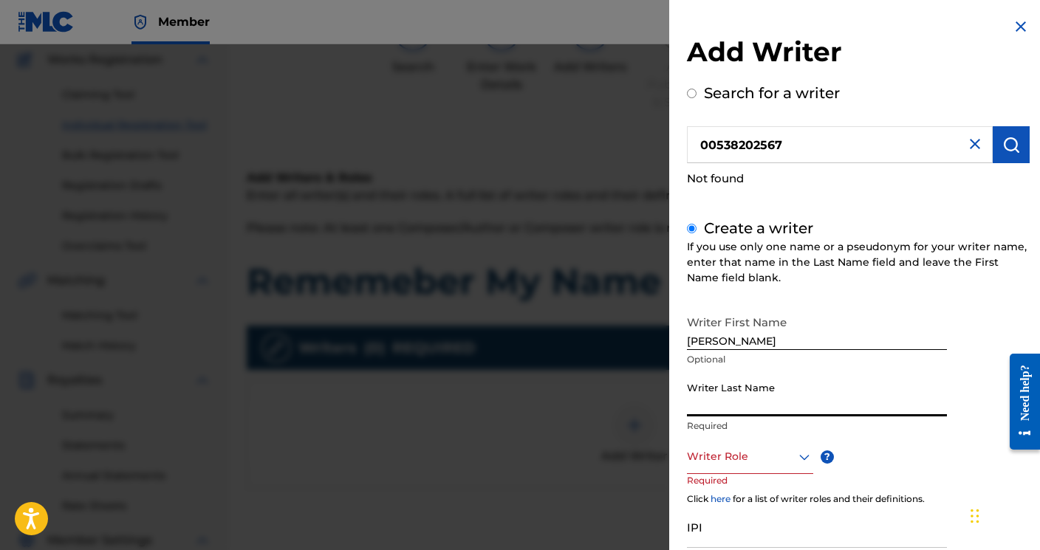
click at [775, 335] on input "[PERSON_NAME]" at bounding box center [817, 329] width 260 height 42
click at [737, 401] on input "Writer Last Name" at bounding box center [817, 396] width 260 height 42
type input "[PERSON_NAME]"
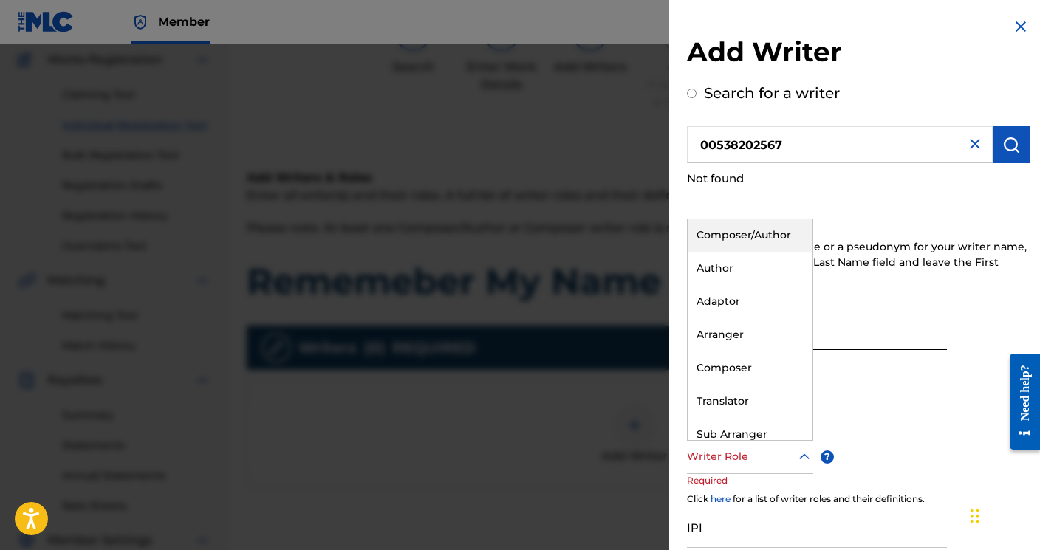
click at [724, 463] on div at bounding box center [750, 457] width 126 height 18
click at [762, 239] on div "Composer/Author" at bounding box center [750, 235] width 125 height 33
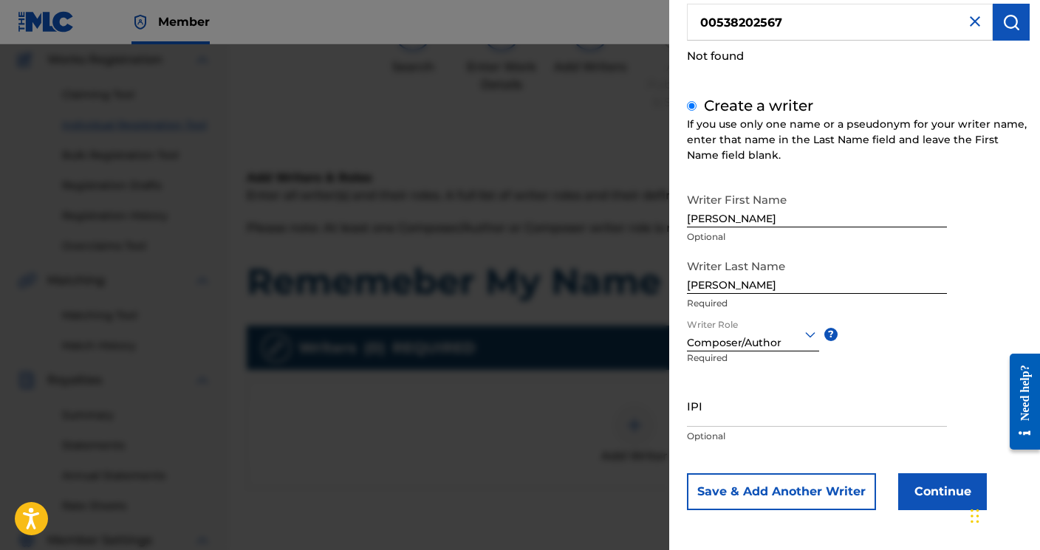
scroll to position [122, 0]
click at [718, 425] on input "IPI" at bounding box center [817, 407] width 260 height 42
paste input "00538202567"
type input "00538202567"
click at [957, 496] on button "Continue" at bounding box center [942, 492] width 89 height 37
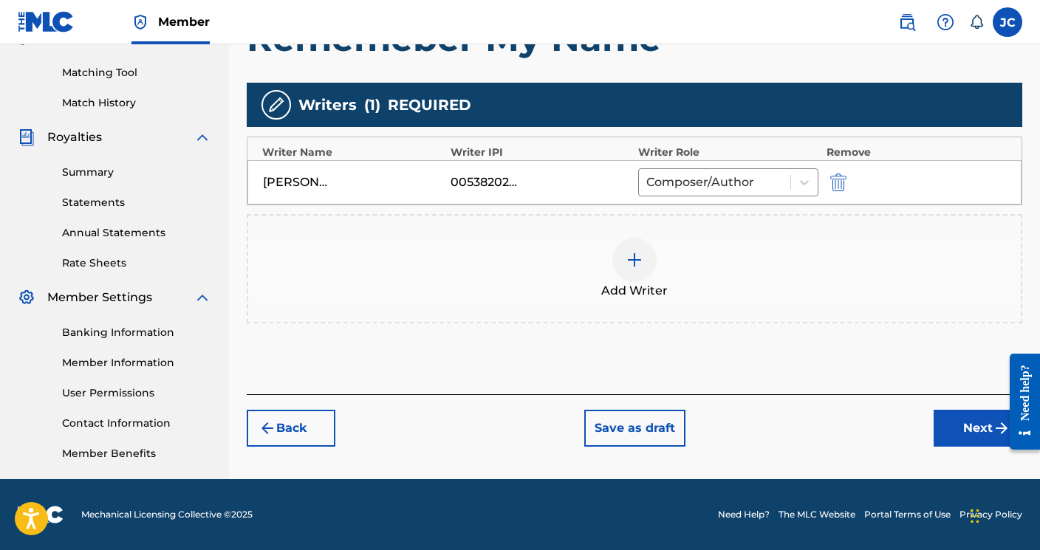
scroll to position [366, 0]
click at [948, 423] on button "Next" at bounding box center [978, 428] width 89 height 37
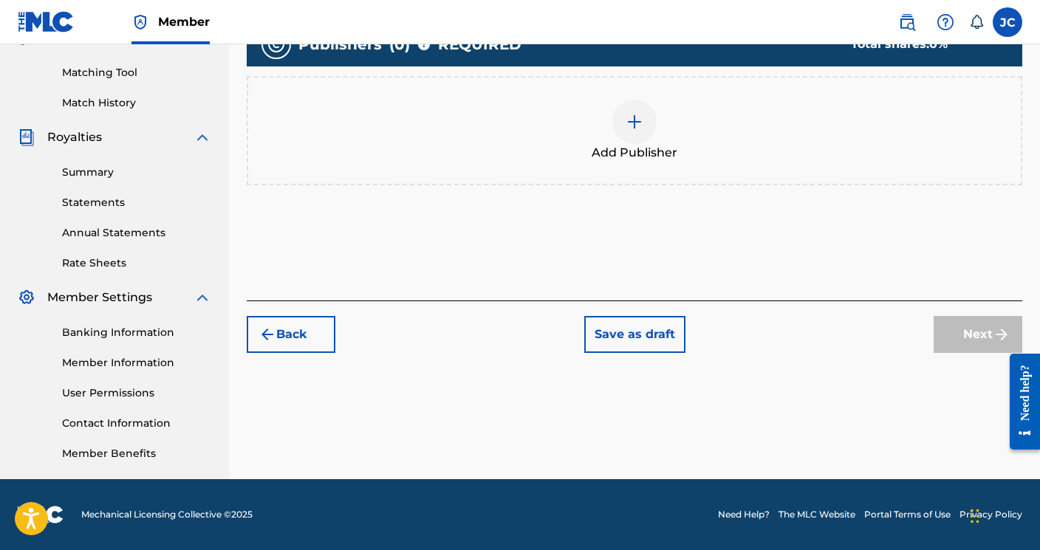
scroll to position [66, 0]
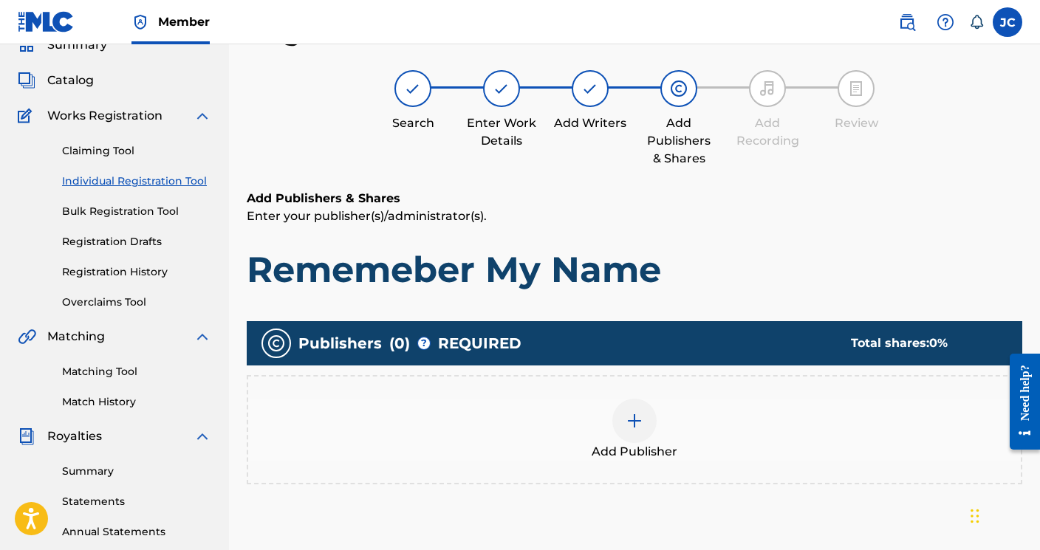
click at [634, 420] on img at bounding box center [635, 421] width 18 height 18
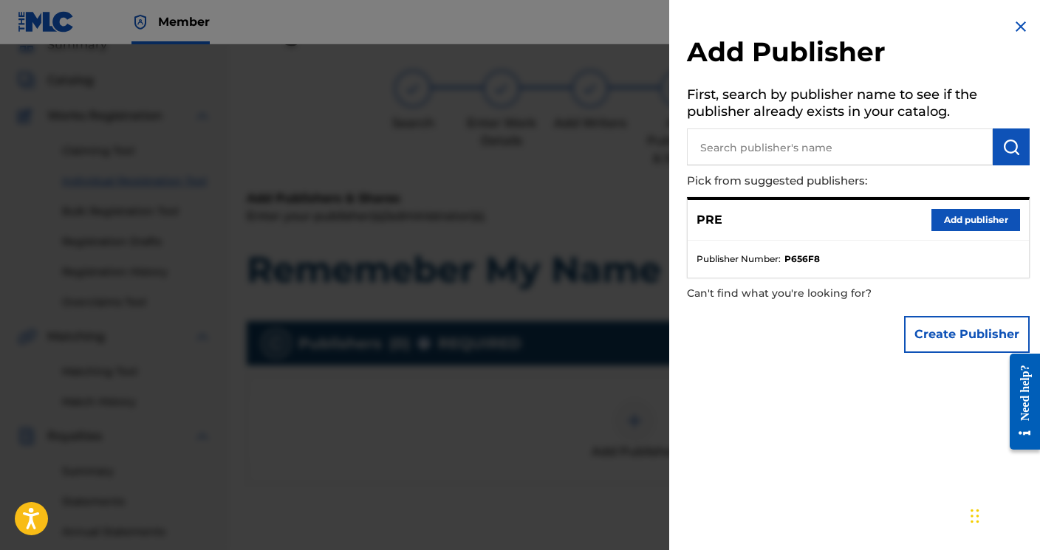
click at [958, 225] on button "Add publisher" at bounding box center [976, 220] width 89 height 22
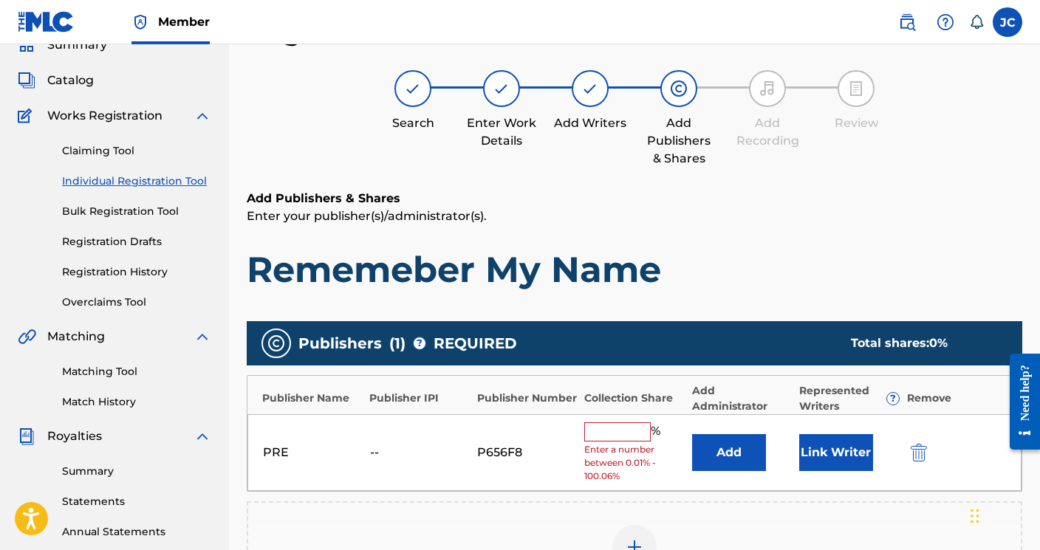
click at [626, 434] on input "text" at bounding box center [617, 432] width 66 height 19
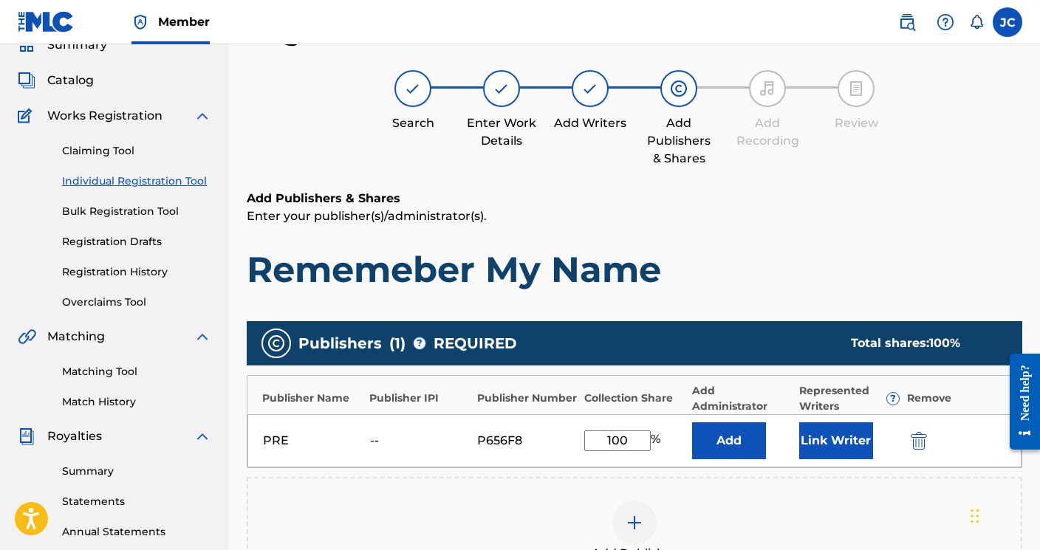
scroll to position [366, 0]
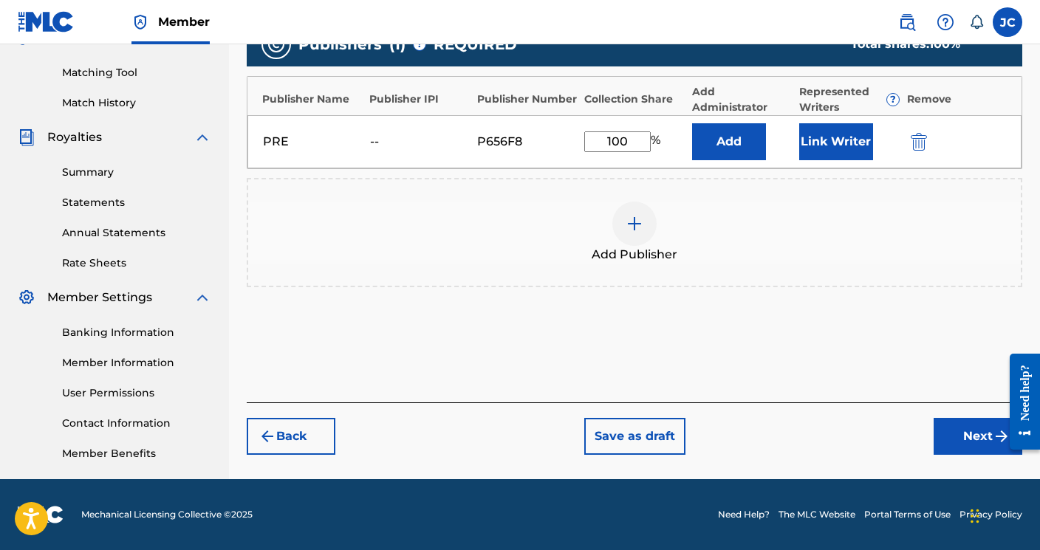
type input "100"
click at [996, 437] on img "submit" at bounding box center [1002, 437] width 18 height 18
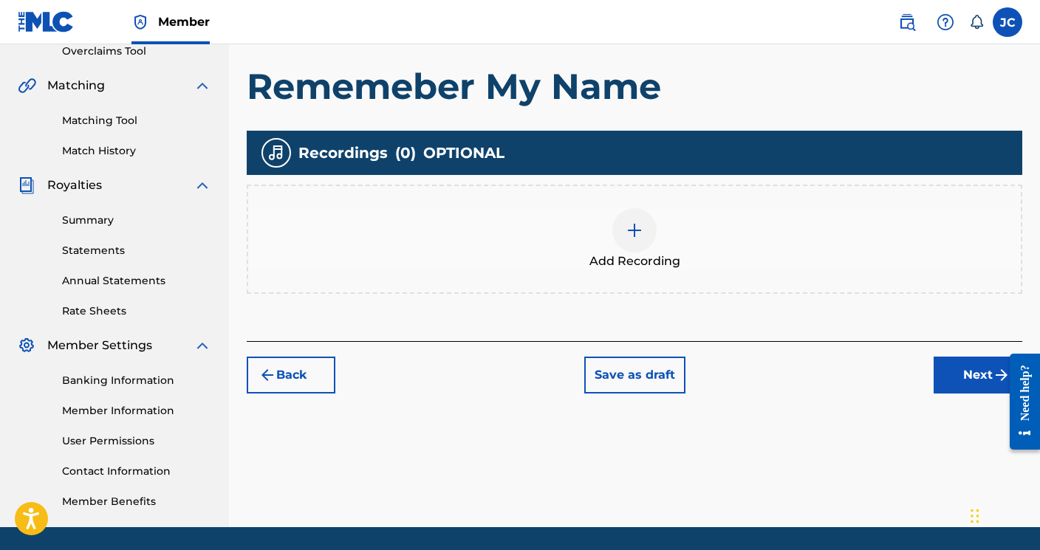
scroll to position [319, 0]
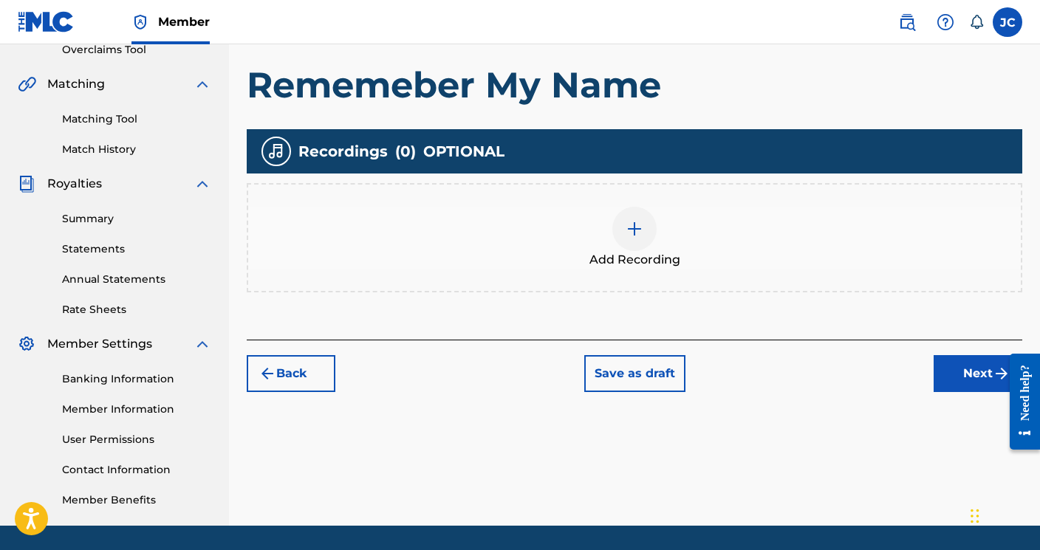
click at [946, 377] on button "Next" at bounding box center [978, 373] width 89 height 37
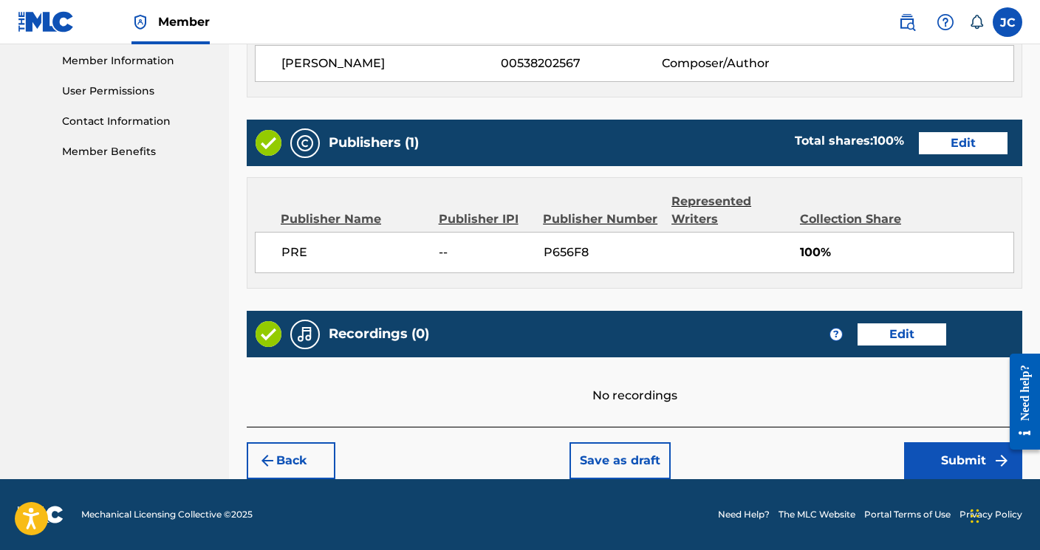
scroll to position [667, 0]
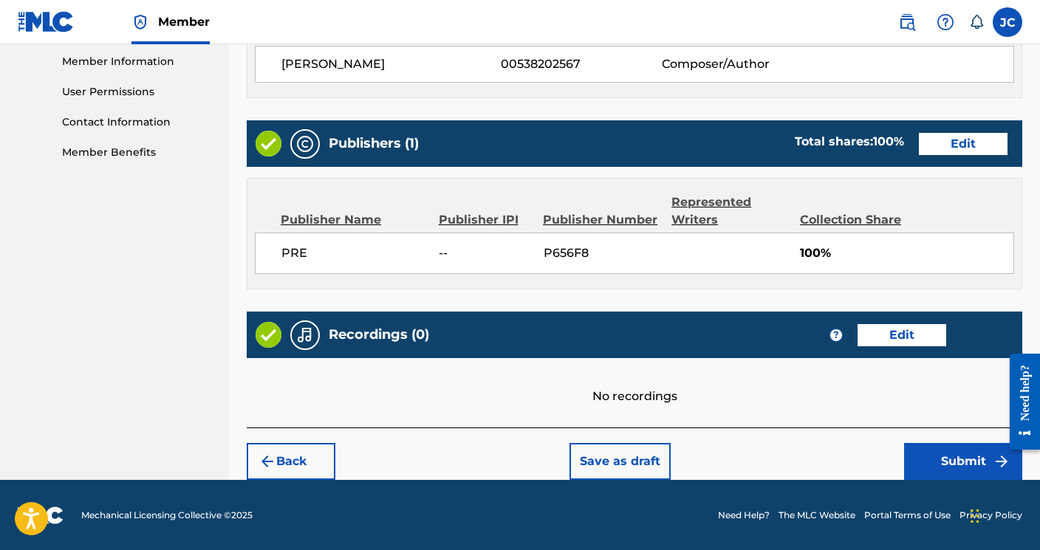
click at [941, 463] on button "Submit" at bounding box center [963, 461] width 118 height 37
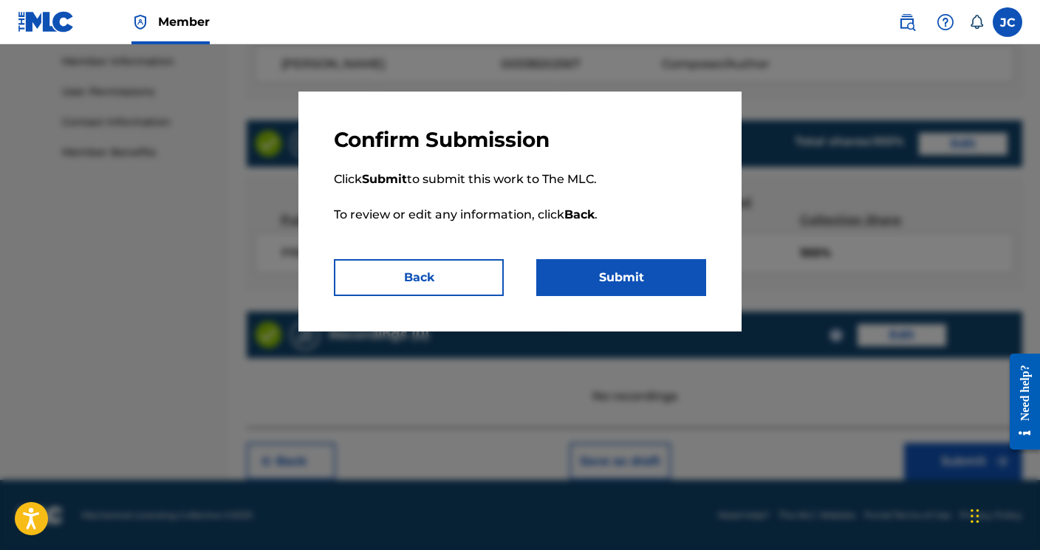
click at [643, 273] on button "Submit" at bounding box center [621, 277] width 170 height 37
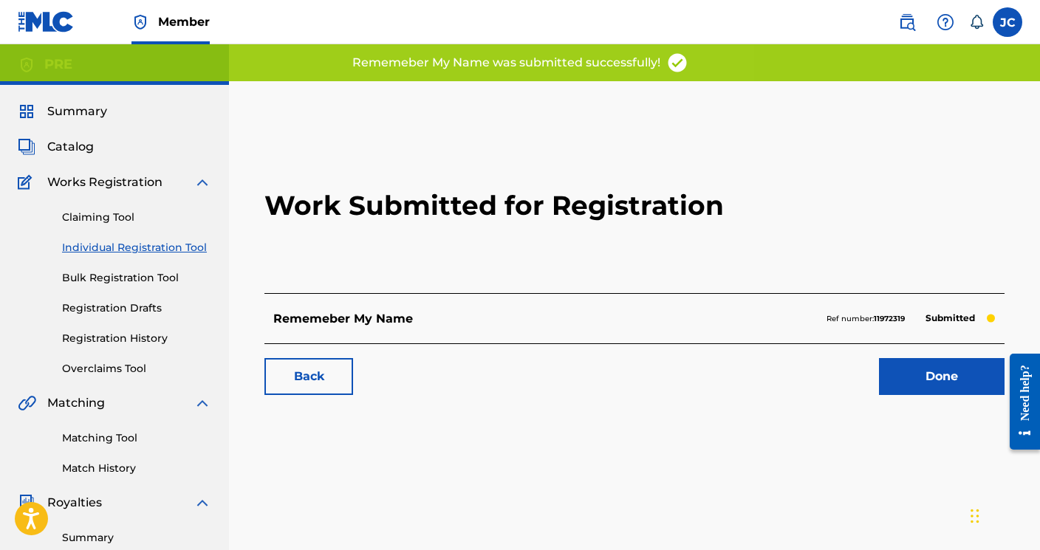
click at [906, 370] on link "Done" at bounding box center [942, 376] width 126 height 37
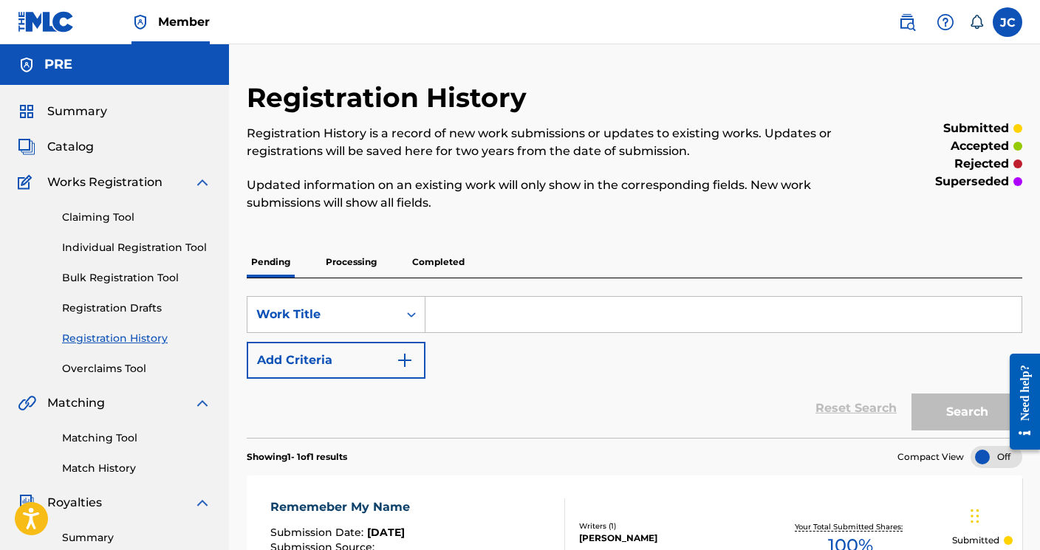
click at [337, 249] on p "Processing" at bounding box center [351, 262] width 60 height 31
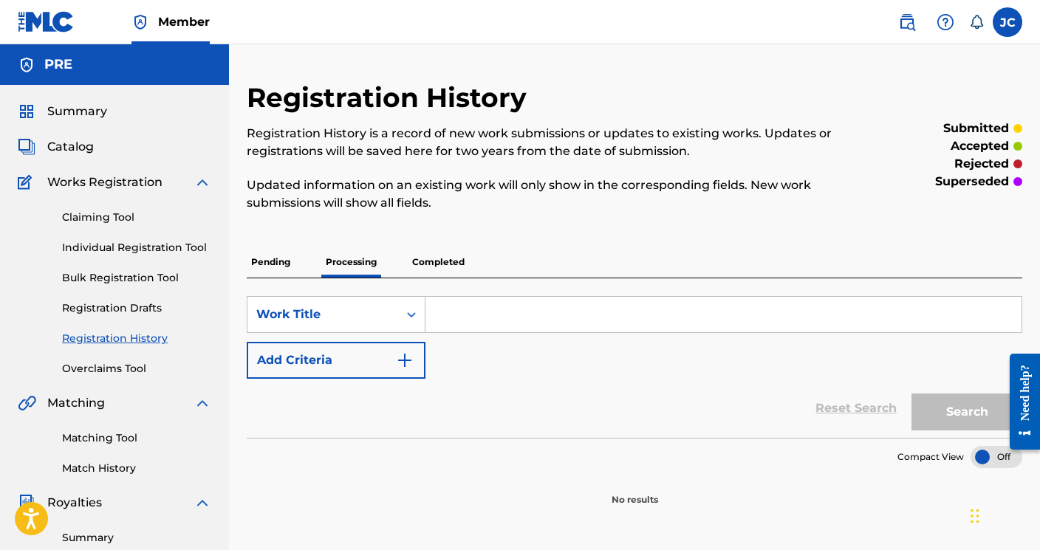
click at [337, 260] on p "Processing" at bounding box center [351, 262] width 60 height 31
click at [407, 265] on div "Pending Processing Completed" at bounding box center [635, 262] width 776 height 31
click at [425, 265] on p "Completed" at bounding box center [438, 262] width 61 height 31
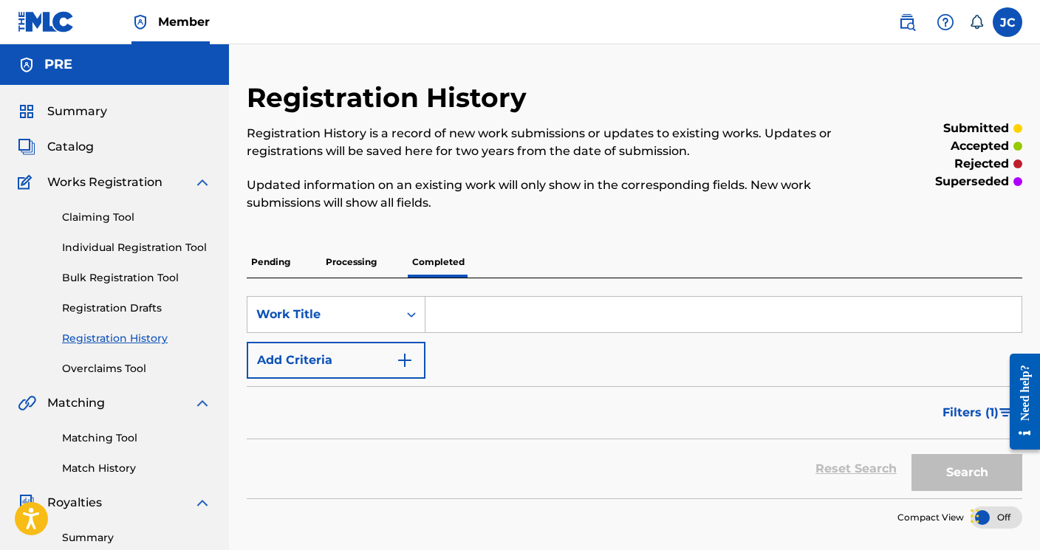
click at [263, 264] on p "Pending" at bounding box center [271, 262] width 48 height 31
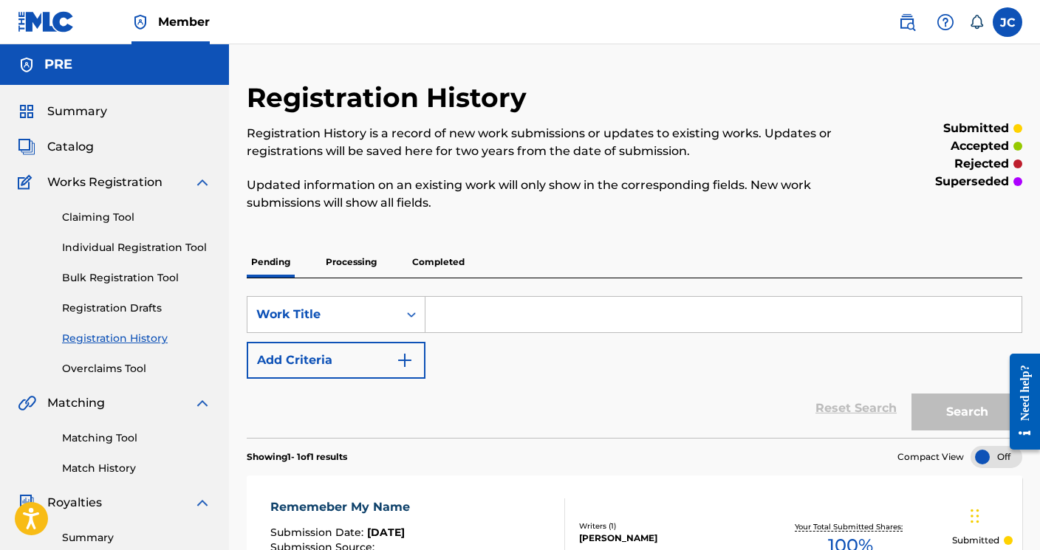
click at [1009, 28] on label at bounding box center [1008, 22] width 30 height 30
click at [1008, 22] on input "[PERSON_NAME] [PERSON_NAME] [EMAIL_ADDRESS][DOMAIN_NAME] Notification Preferenc…" at bounding box center [1008, 22] width 0 height 0
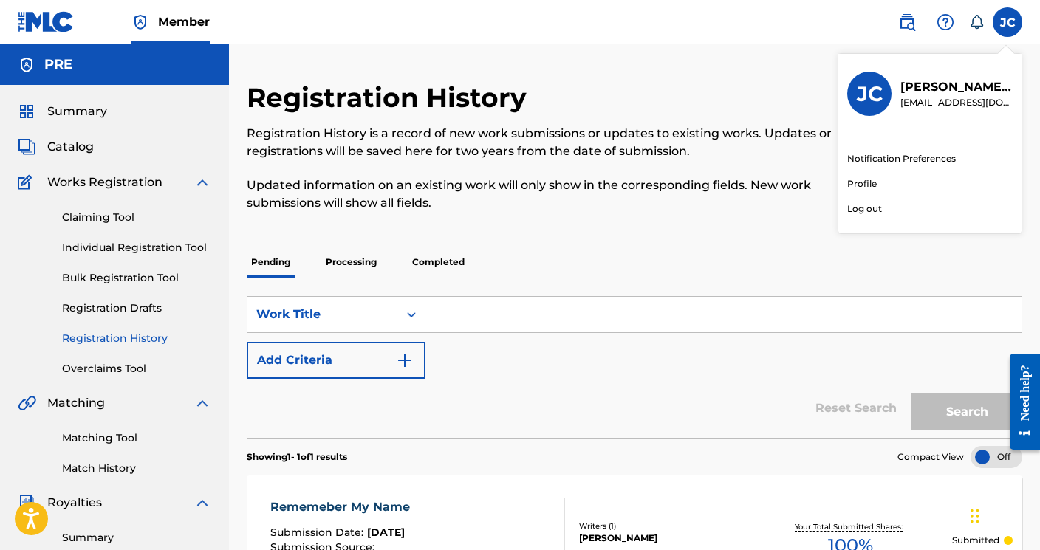
click at [731, 270] on div "Pending Processing Completed" at bounding box center [635, 262] width 776 height 31
